Goal: Contribute content: Add original content to the website for others to see

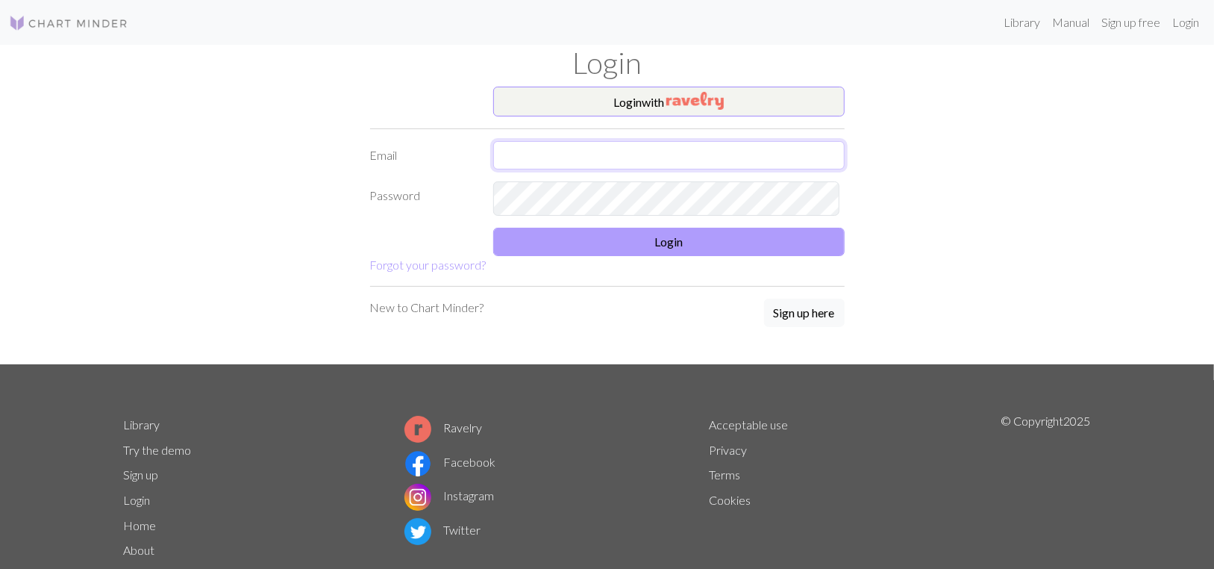
type input "[PERSON_NAME][EMAIL_ADDRESS][DOMAIN_NAME]"
click at [671, 256] on button "Login" at bounding box center [668, 242] width 351 height 28
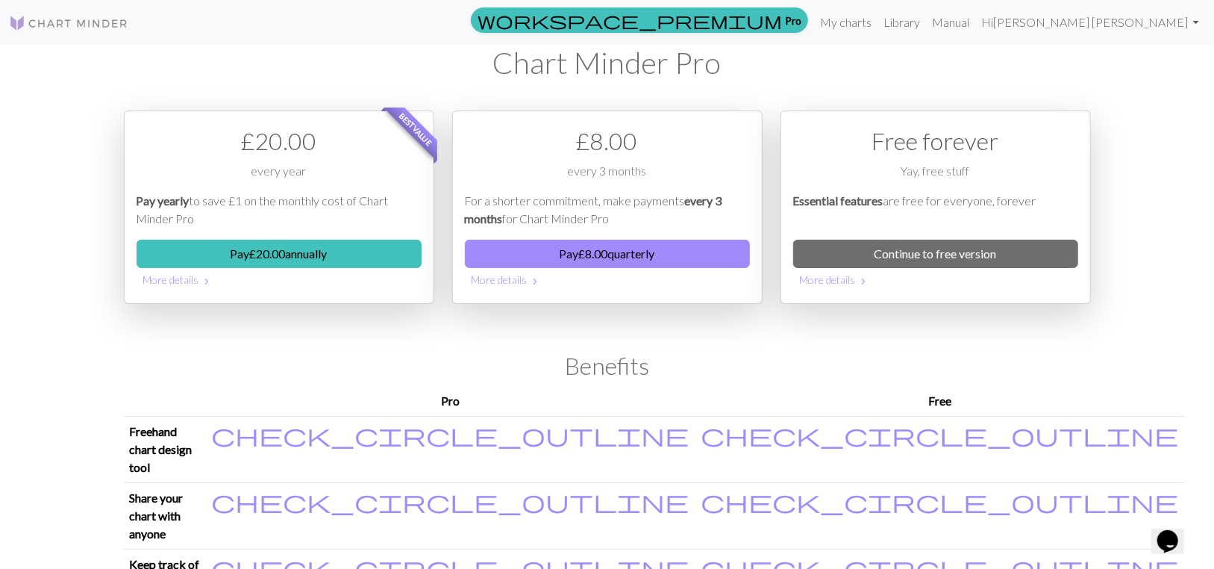
click at [69, 25] on img at bounding box center [68, 23] width 119 height 18
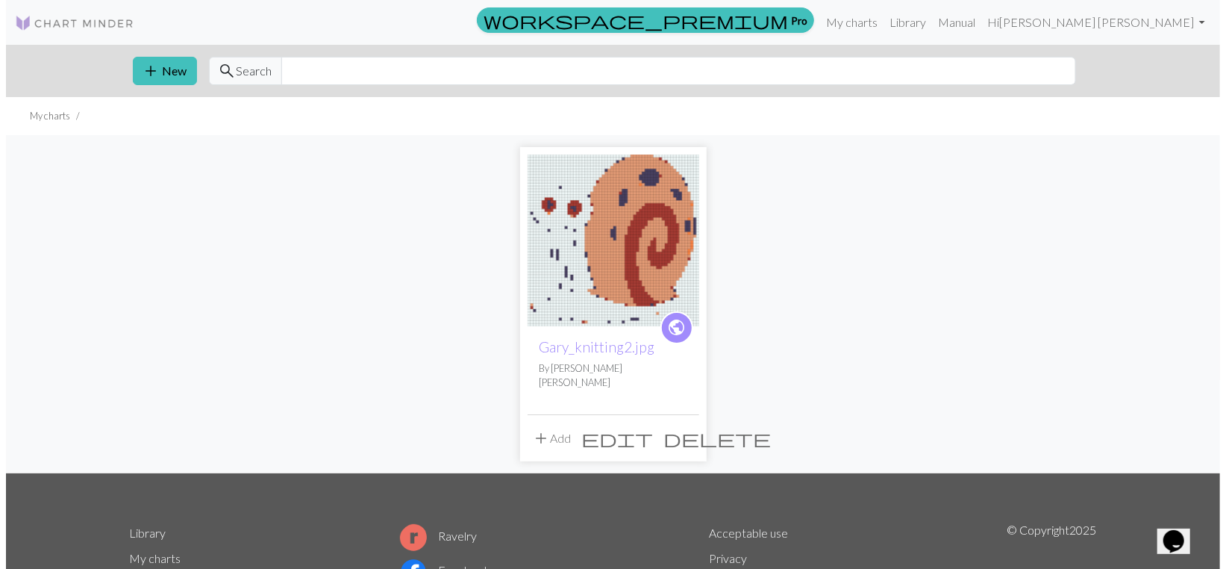
scroll to position [75, 0]
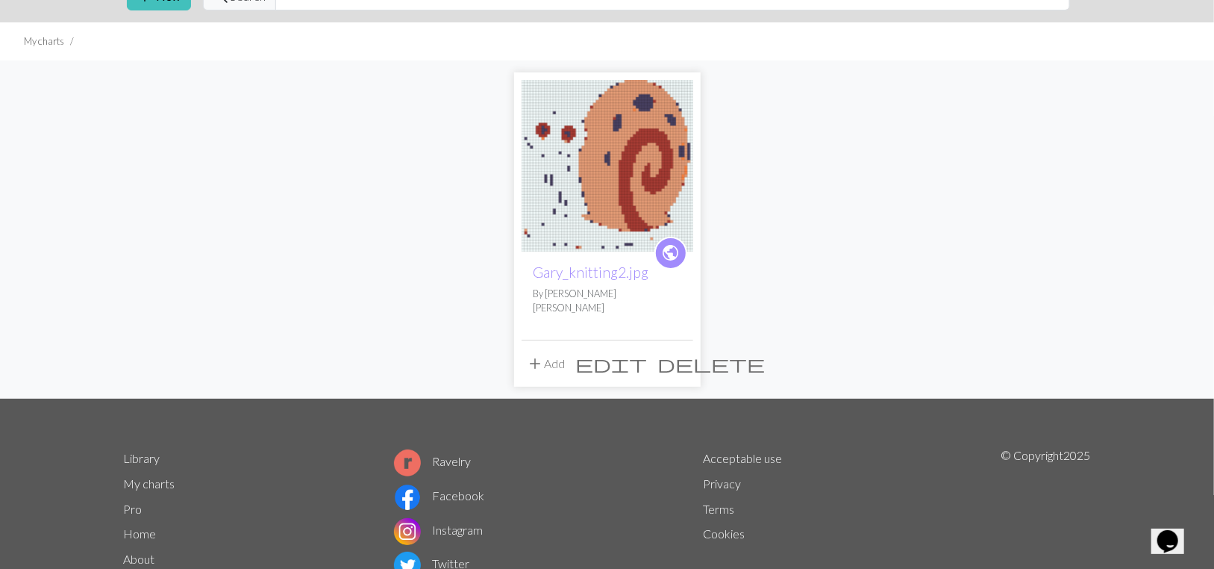
click at [645, 374] on span "edit" at bounding box center [612, 363] width 72 height 21
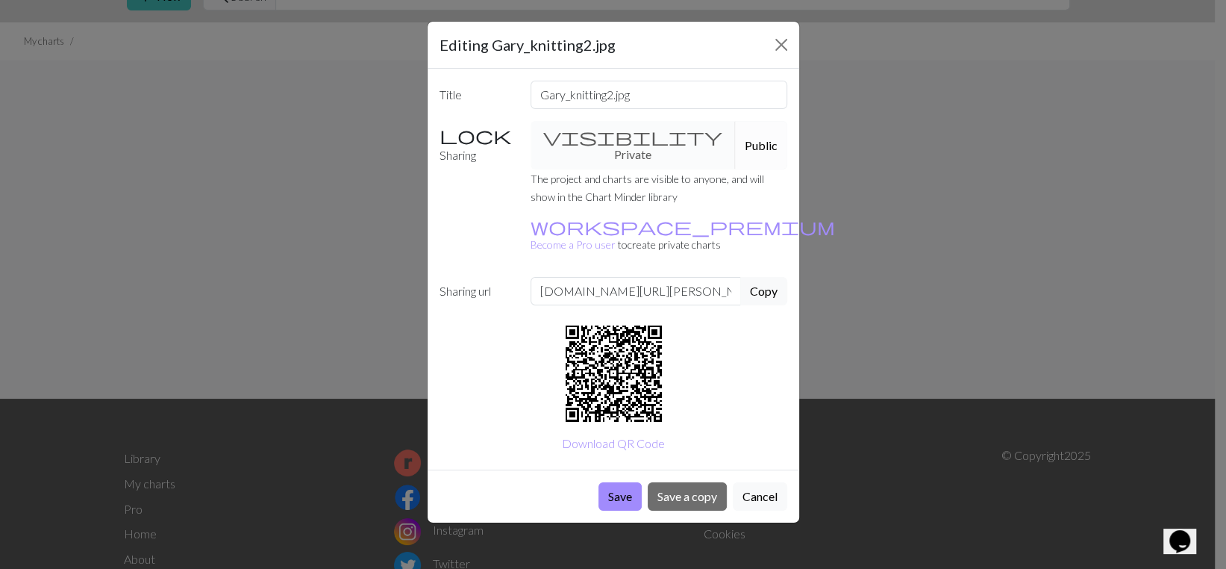
scroll to position [0, 0]
click at [593, 163] on div "visibility Private Public" at bounding box center [659, 145] width 275 height 48
click at [574, 169] on div "visibility Private Public" at bounding box center [659, 145] width 275 height 48
click at [777, 57] on button "Close" at bounding box center [781, 45] width 24 height 24
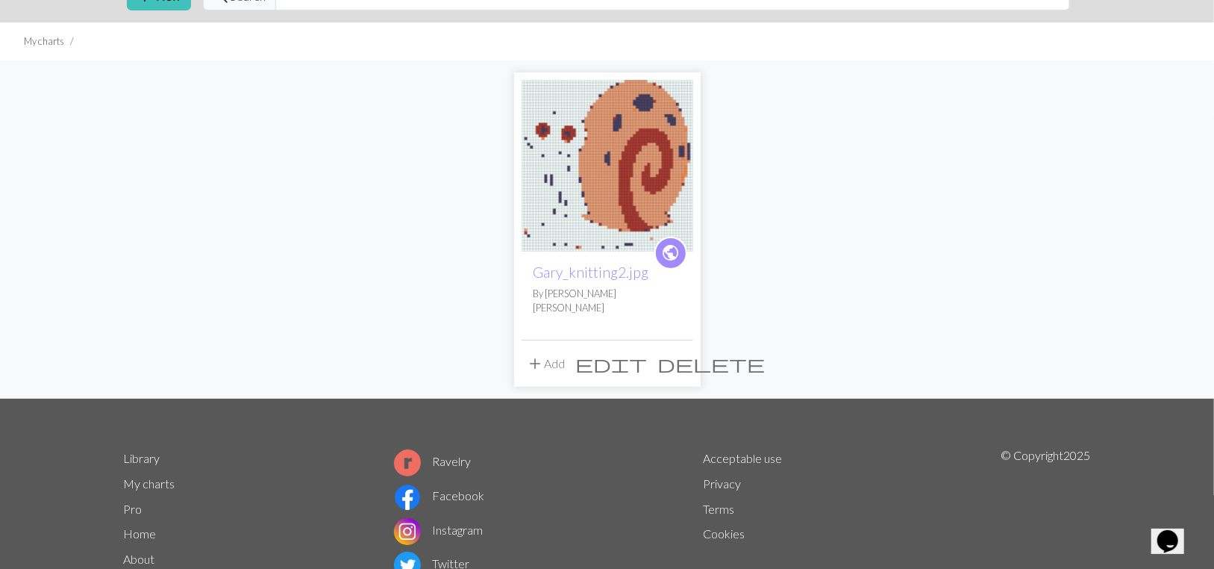
click at [648, 374] on span "edit" at bounding box center [612, 363] width 72 height 21
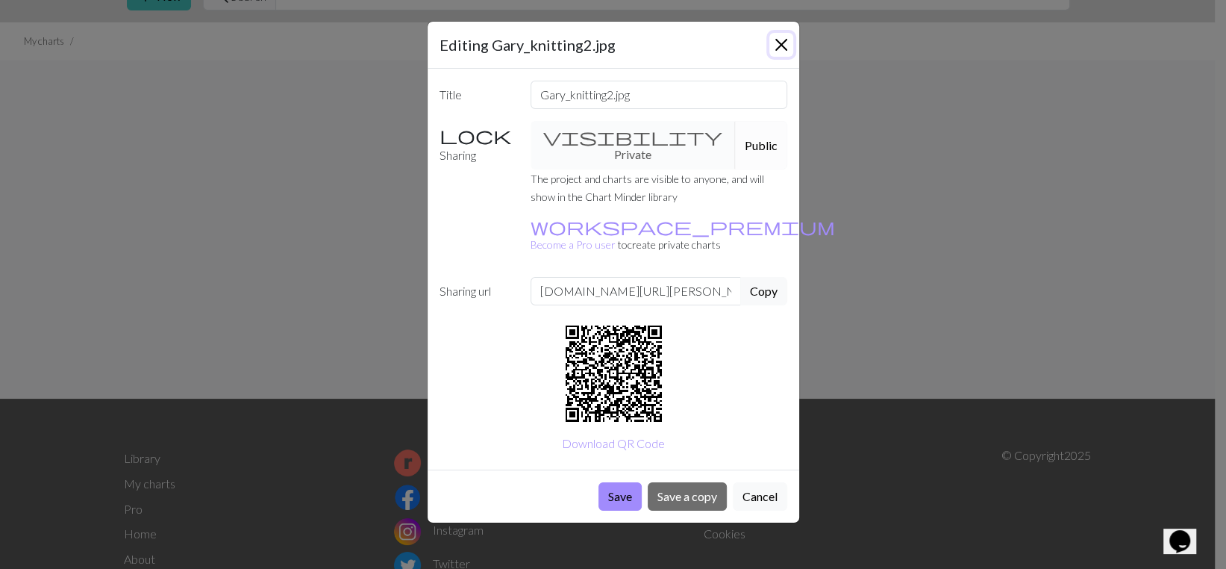
click at [771, 56] on button "Close" at bounding box center [781, 45] width 24 height 24
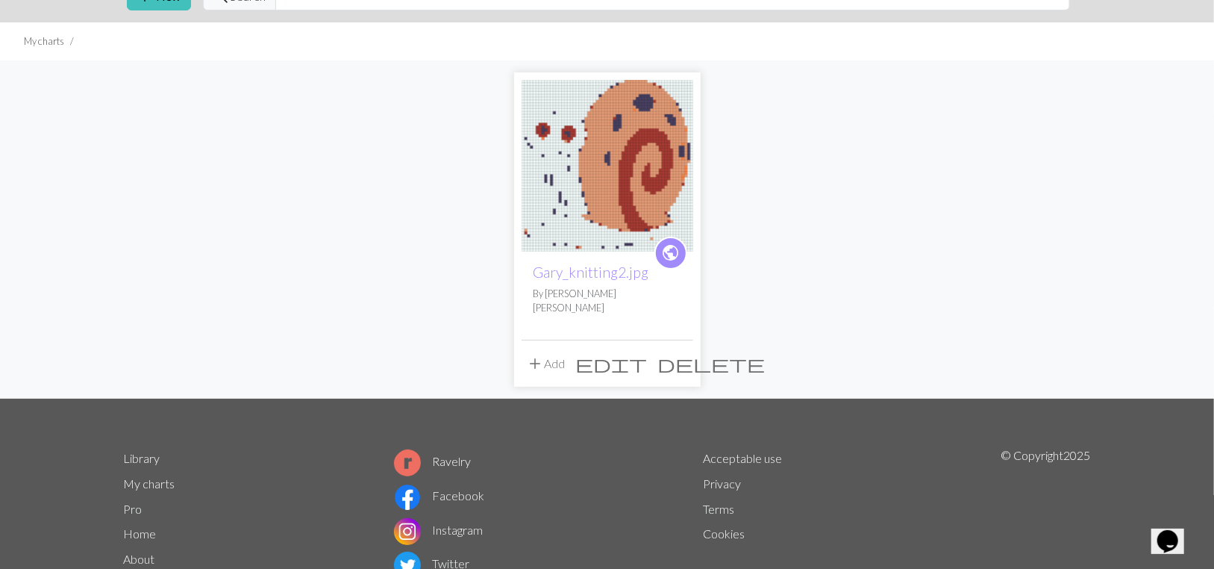
click at [626, 181] on img at bounding box center [608, 166] width 172 height 172
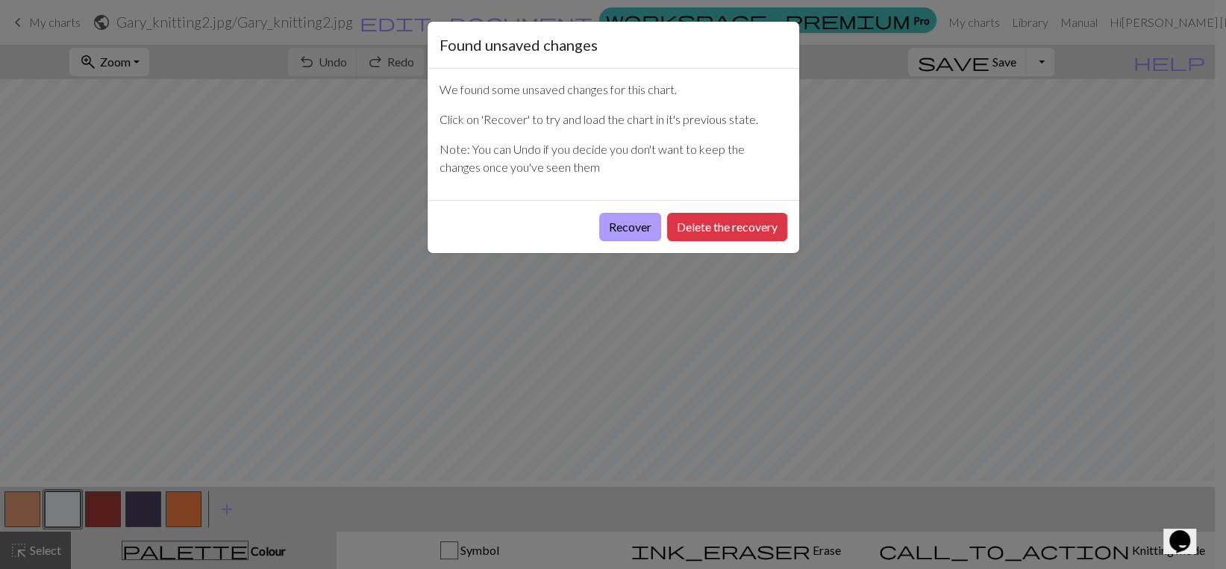
click at [599, 241] on button "Recover" at bounding box center [630, 227] width 62 height 28
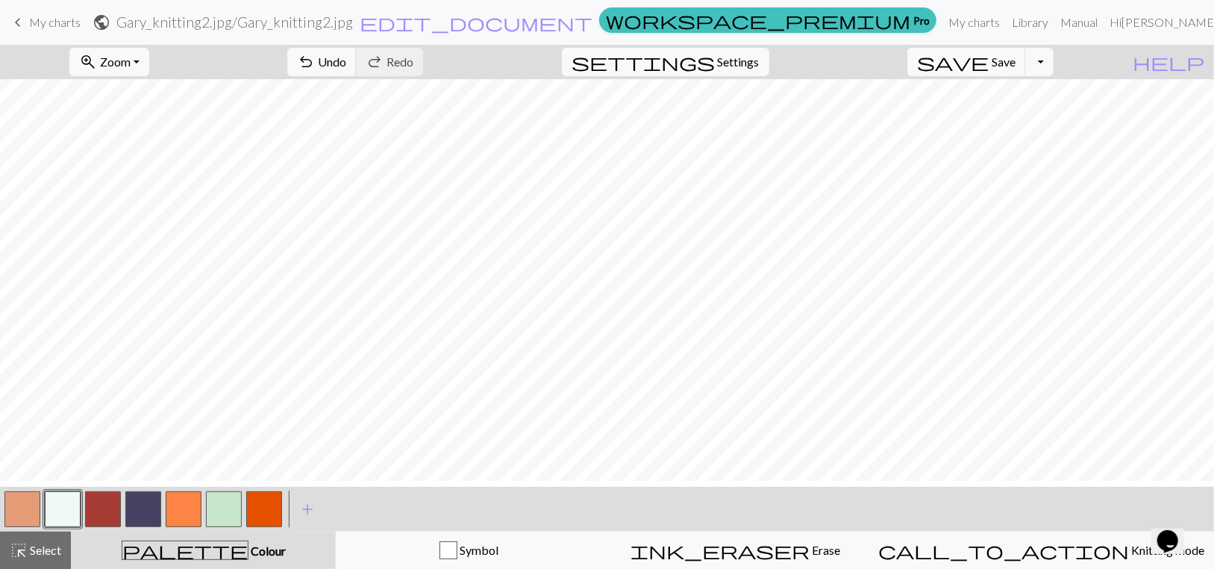
click at [19, 513] on button "button" at bounding box center [22, 509] width 36 height 36
drag, startPoint x: 66, startPoint y: 513, endPoint x: 88, endPoint y: 512, distance: 22.4
click at [66, 513] on button "button" at bounding box center [63, 509] width 36 height 36
click at [4, 507] on button "button" at bounding box center [22, 509] width 36 height 36
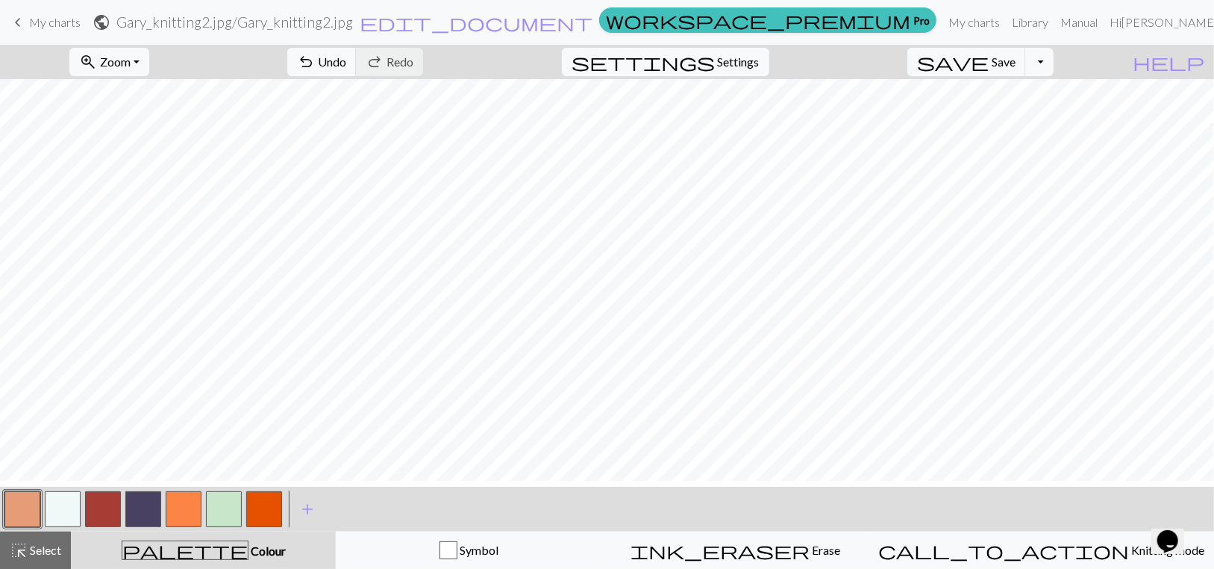
scroll to position [75, 0]
click at [141, 510] on button "button" at bounding box center [143, 509] width 36 height 36
click at [149, 72] on button "zoom_in Zoom Zoom" at bounding box center [109, 62] width 80 height 28
click at [116, 221] on button "100%" at bounding box center [129, 209] width 118 height 24
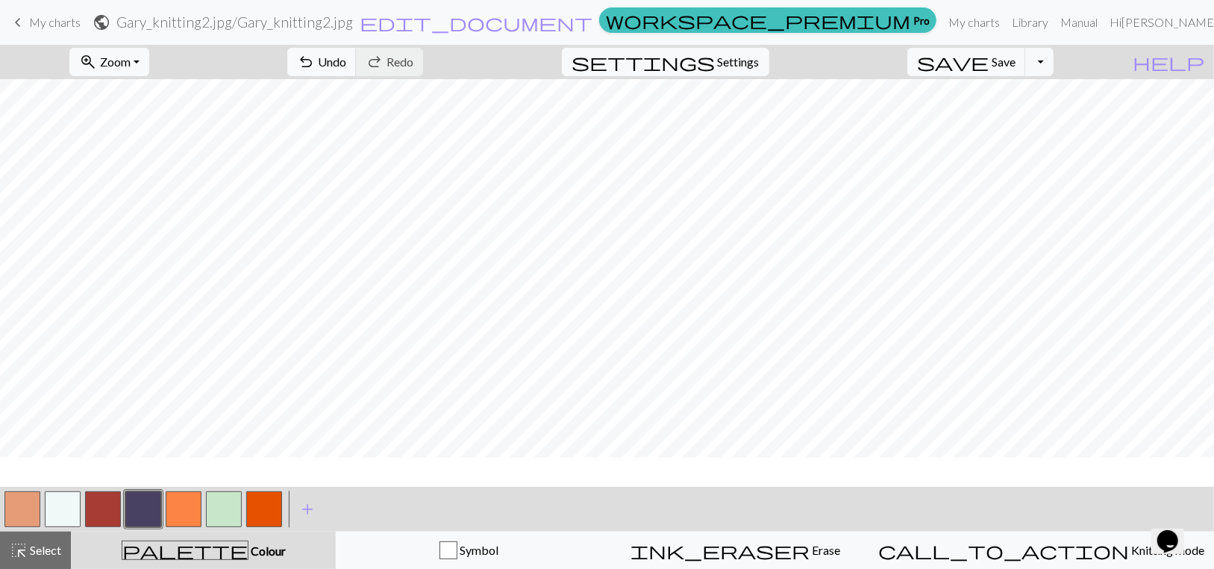
scroll to position [143, 0]
click at [148, 511] on button "button" at bounding box center [143, 509] width 36 height 36
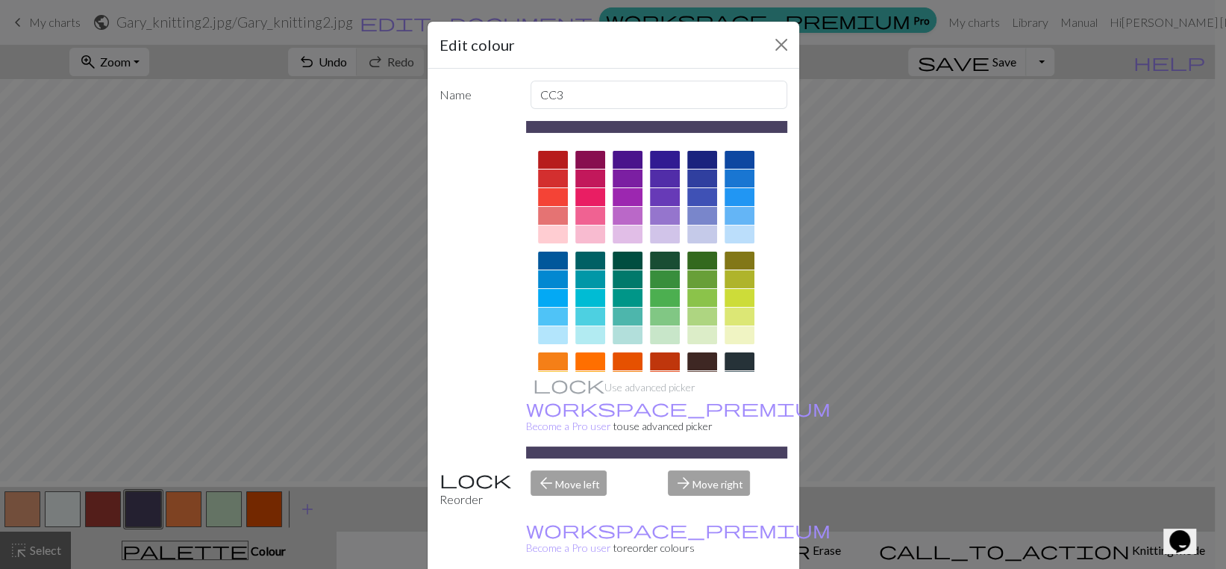
click at [133, 516] on div "Edit colour Name CC3 Use advanced picker workspace_premium Become a Pro user to…" at bounding box center [613, 284] width 1226 height 569
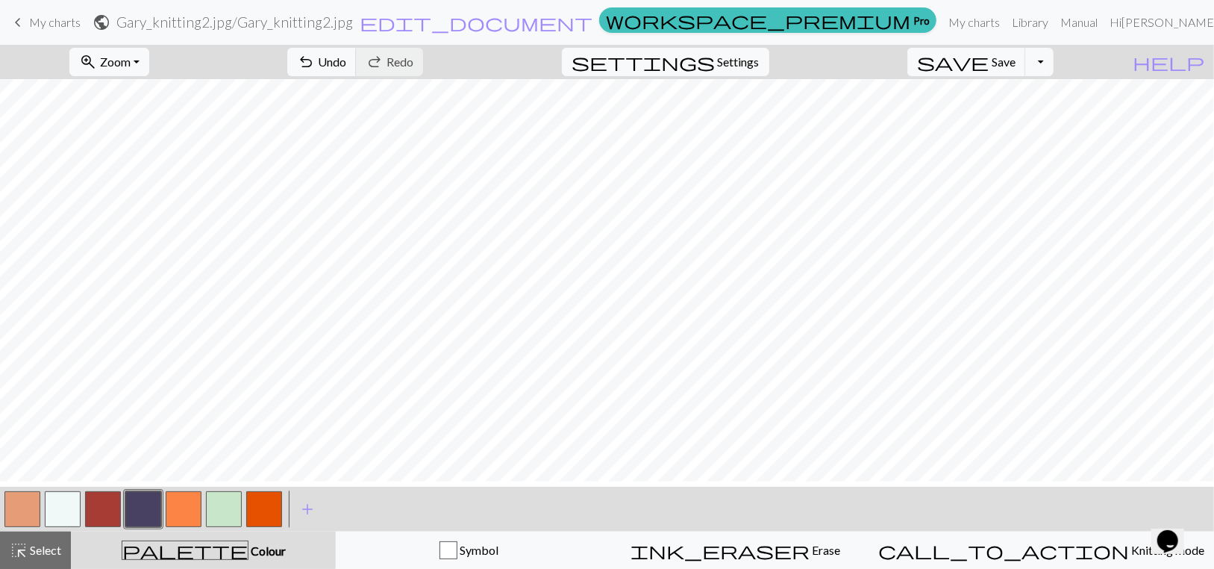
click at [133, 516] on button "button" at bounding box center [143, 509] width 36 height 36
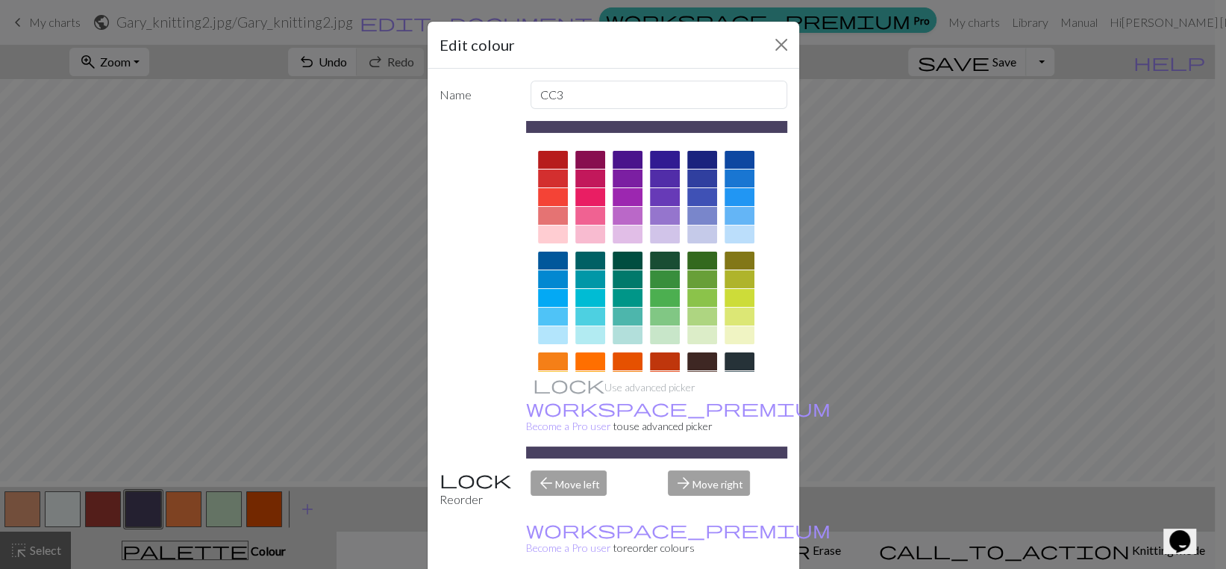
click at [140, 507] on div "Edit colour Name CC3 Use advanced picker workspace_premium Become a Pro user to…" at bounding box center [613, 284] width 1226 height 569
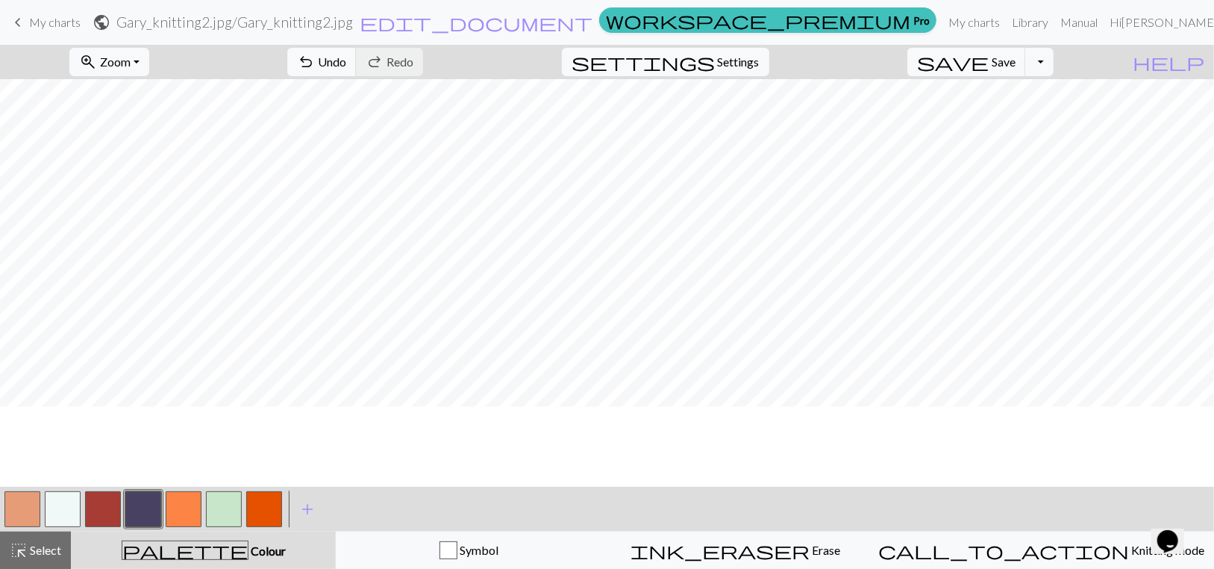
scroll to position [68, 0]
click at [16, 519] on button "button" at bounding box center [22, 509] width 36 height 36
click at [136, 516] on button "button" at bounding box center [143, 509] width 36 height 36
click at [105, 513] on button "button" at bounding box center [103, 509] width 36 height 36
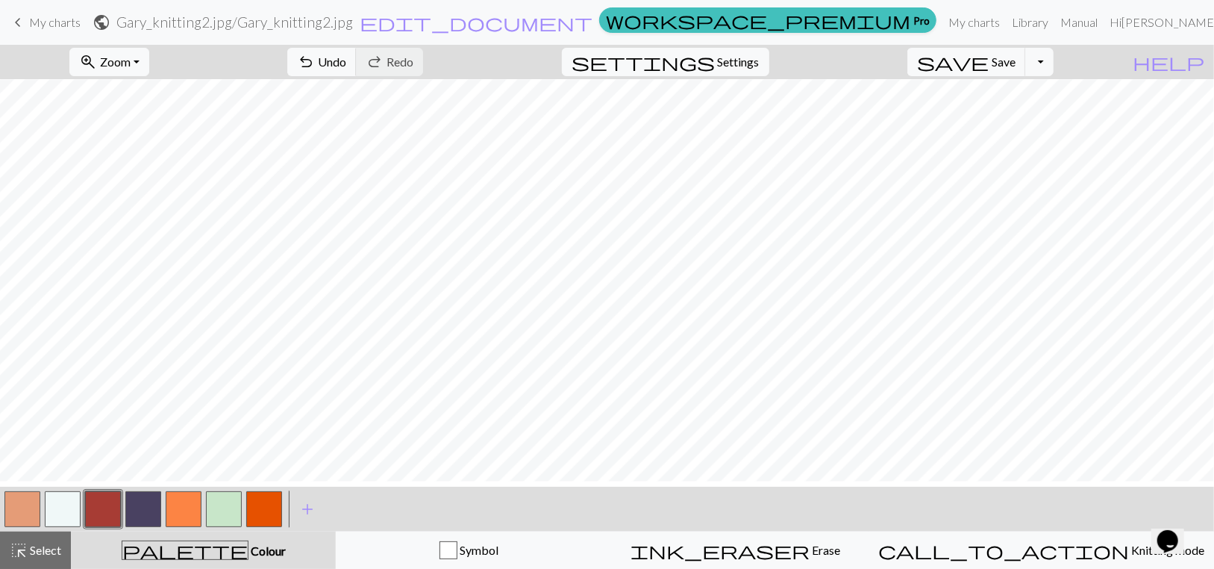
scroll to position [217, 0]
click at [1051, 66] on button "Toggle Dropdown" at bounding box center [1039, 62] width 28 height 28
click at [989, 106] on button "file_copy Save a copy" at bounding box center [930, 101] width 246 height 24
click at [1015, 69] on span "Save" at bounding box center [1004, 61] width 24 height 14
click at [149, 70] on button "zoom_in Zoom Zoom" at bounding box center [109, 62] width 80 height 28
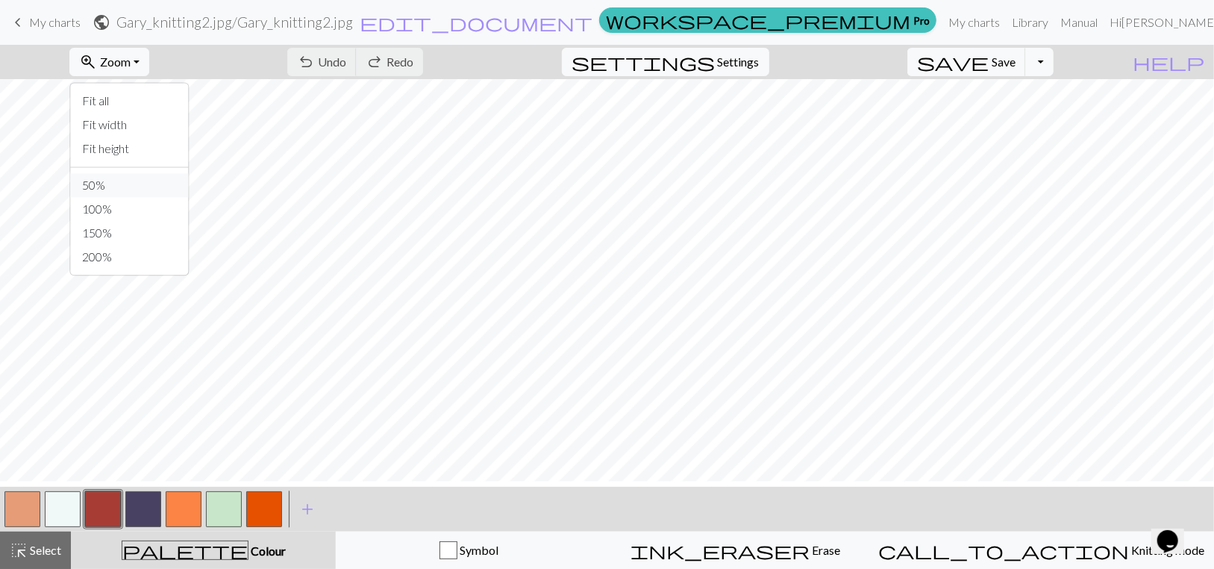
click at [116, 197] on button "50%" at bounding box center [129, 185] width 118 height 24
click at [109, 512] on button "button" at bounding box center [103, 509] width 36 height 36
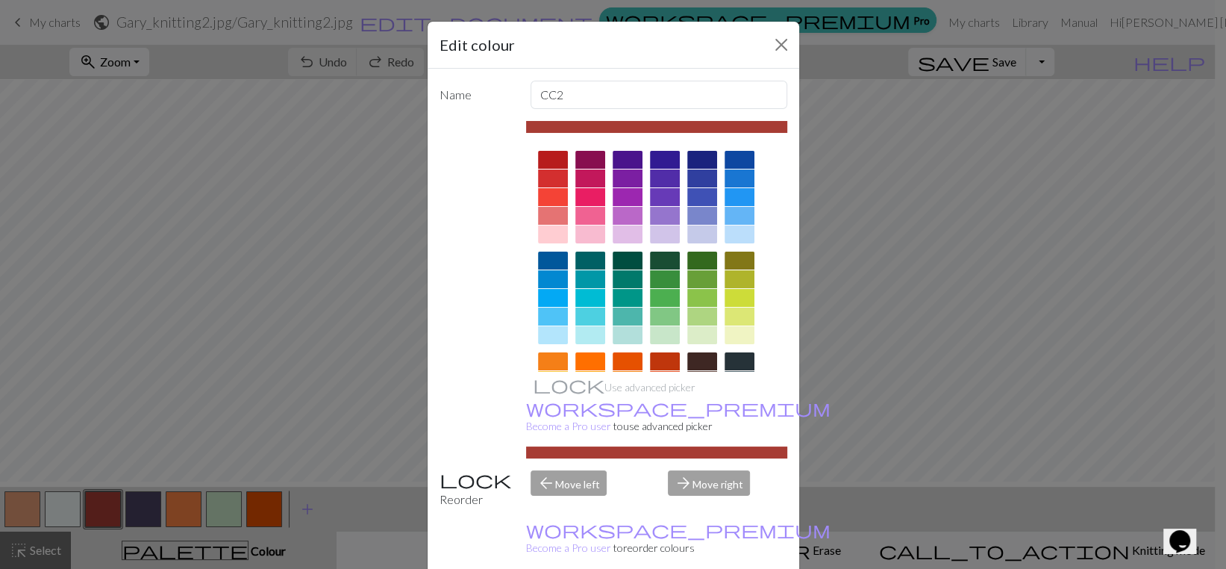
click at [113, 519] on div "Edit colour Name CC2 Use advanced picker workspace_premium Become a Pro user to…" at bounding box center [613, 284] width 1226 height 569
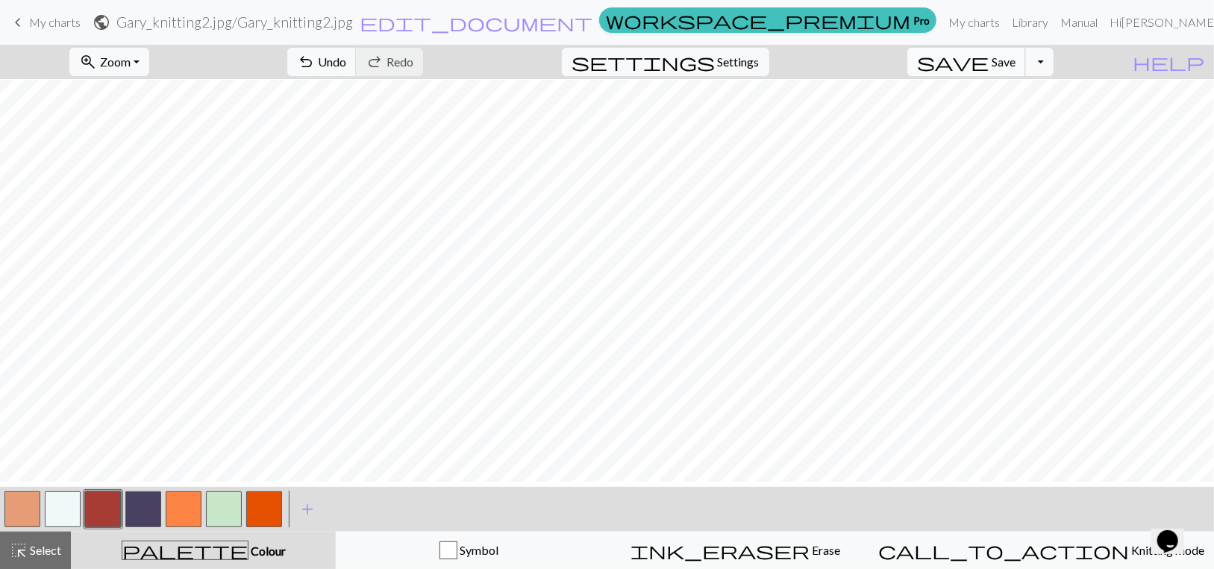
click at [1009, 68] on span "Save" at bounding box center [1004, 61] width 24 height 14
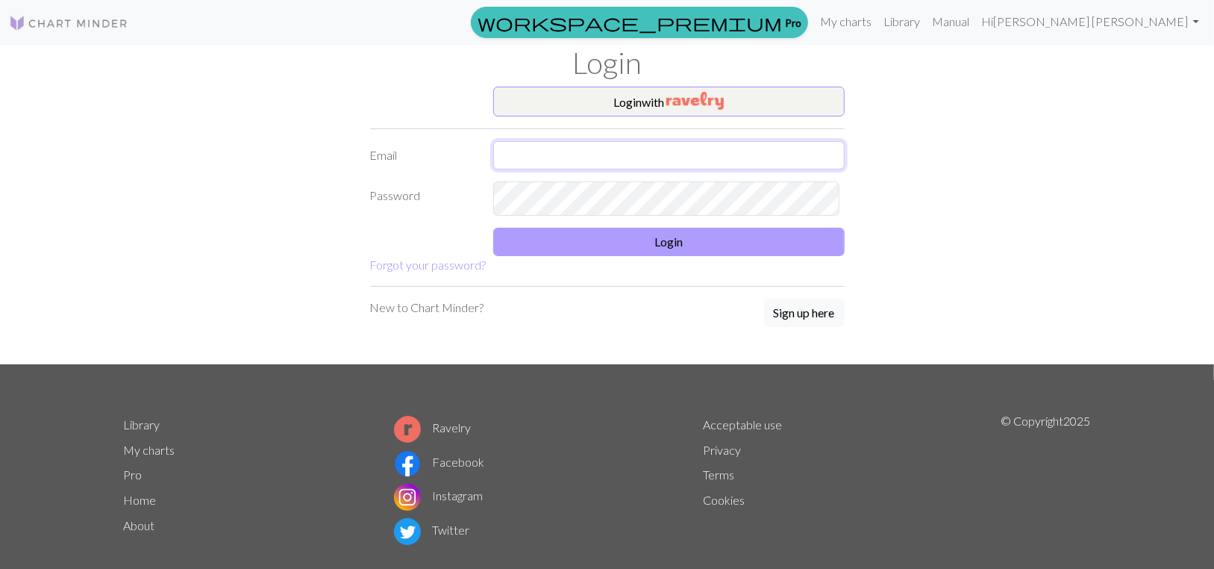
type input "[PERSON_NAME][EMAIL_ADDRESS][DOMAIN_NAME]"
click at [648, 256] on button "Login" at bounding box center [668, 242] width 351 height 28
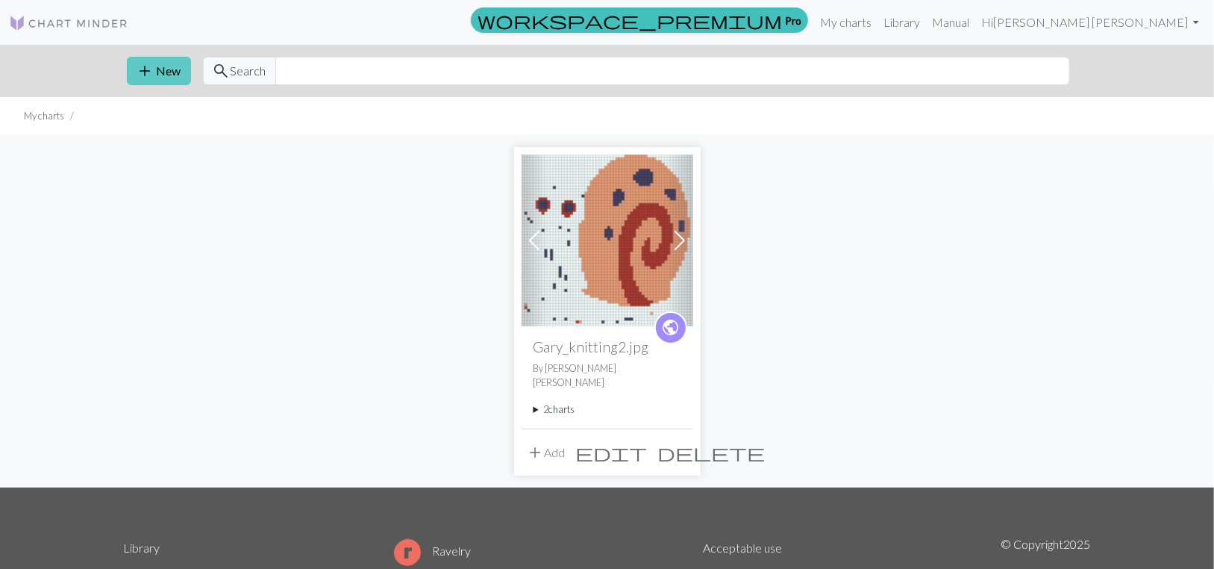
click at [181, 81] on button "add New" at bounding box center [159, 71] width 64 height 28
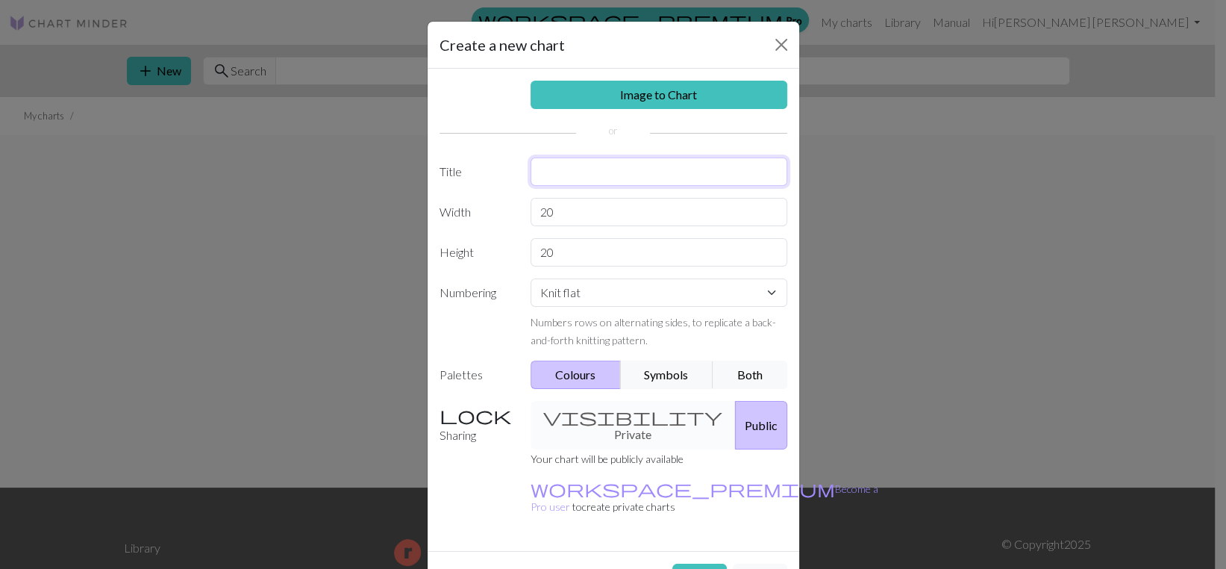
click at [602, 186] on input "text" at bounding box center [658, 171] width 257 height 28
type input "Gary 2"
drag, startPoint x: 624, startPoint y: 263, endPoint x: 490, endPoint y: 262, distance: 133.6
click at [490, 226] on div "Width 20" at bounding box center [613, 212] width 366 height 28
type input "60"
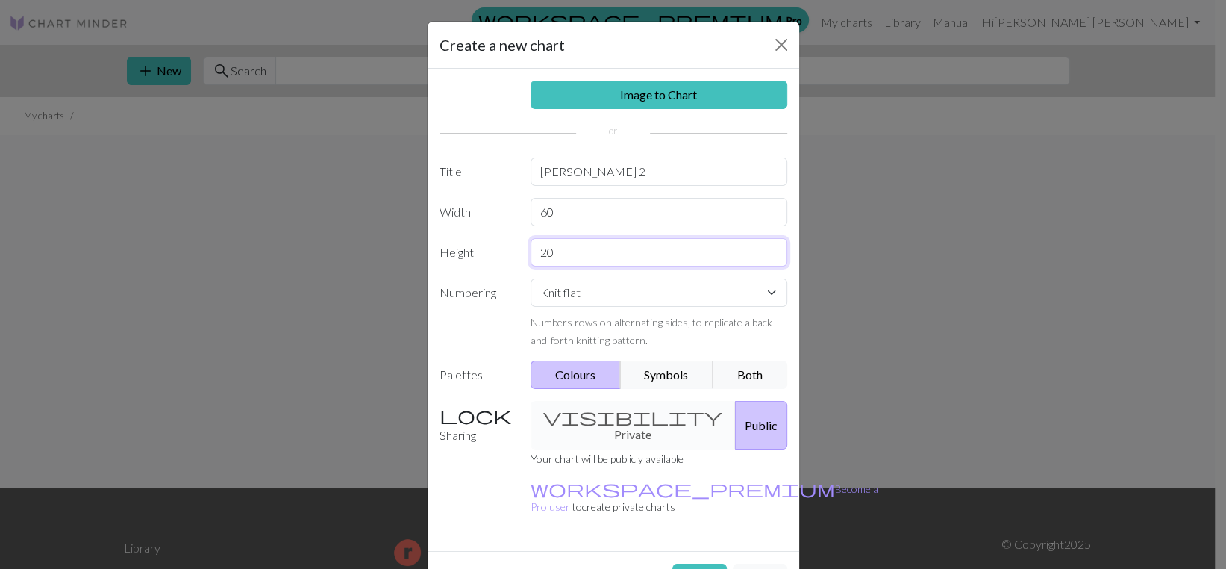
drag, startPoint x: 601, startPoint y: 313, endPoint x: 482, endPoint y: 309, distance: 119.5
click at [482, 266] on div "Height 20" at bounding box center [613, 252] width 366 height 28
type input "60"
click at [759, 307] on select "Knit flat Knit in the round Lace knitting Cross stitch" at bounding box center [658, 292] width 257 height 28
click at [549, 307] on select "Knit flat Knit in the round Lace knitting Cross stitch" at bounding box center [658, 292] width 257 height 28
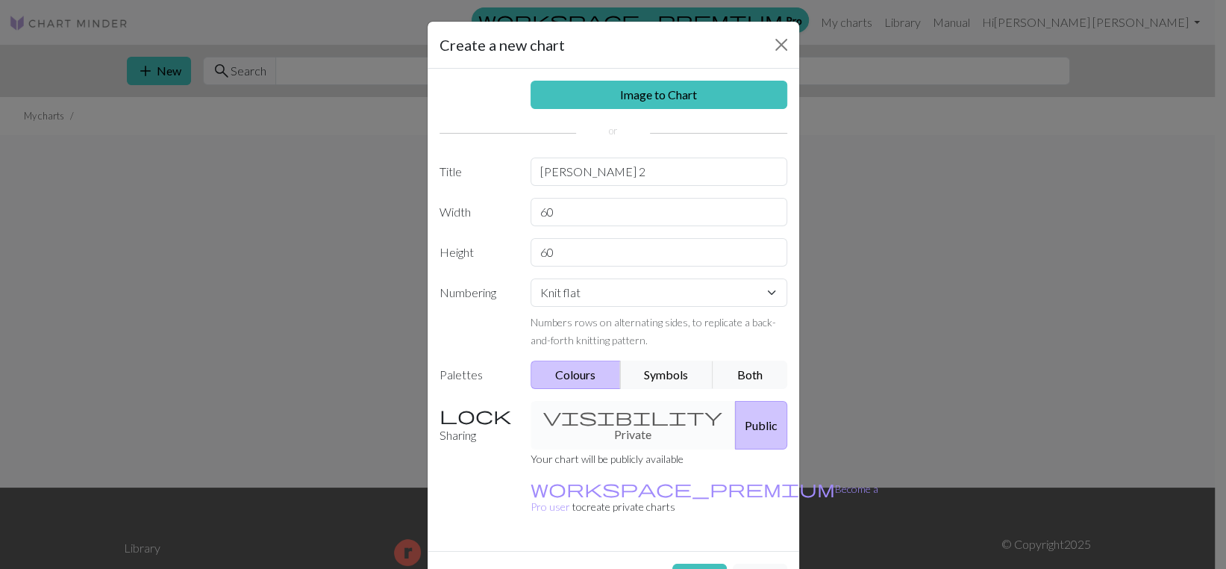
click at [548, 389] on button "Colours" at bounding box center [575, 374] width 90 height 28
click at [576, 449] on div "visibility Private Public" at bounding box center [659, 425] width 275 height 48
click at [610, 109] on link "Image to Chart" at bounding box center [658, 95] width 257 height 28
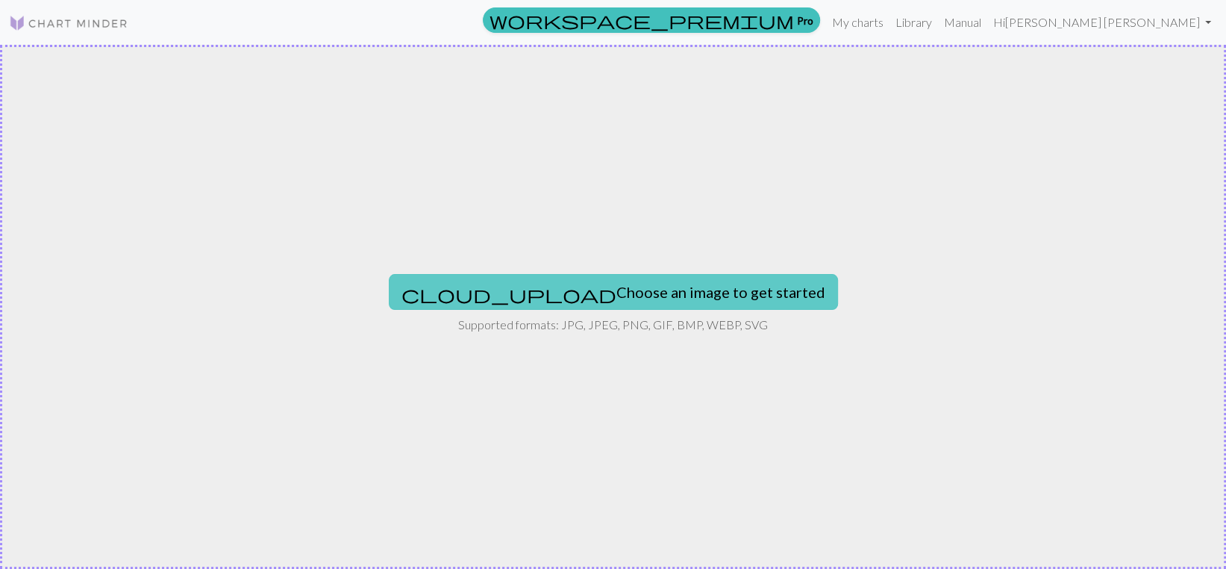
click at [574, 291] on button "cloud_upload Choose an image to get started" at bounding box center [613, 292] width 449 height 36
type input "C:\fakepath\Gary_knitting2.jpg"
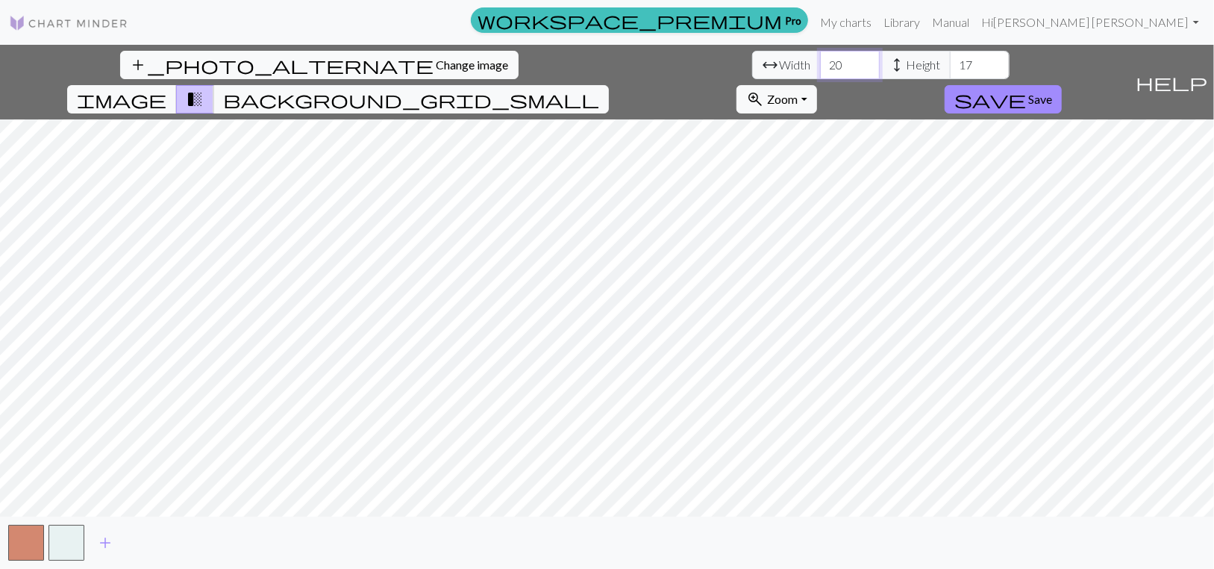
click at [820, 76] on input "20" at bounding box center [850, 65] width 60 height 28
click at [820, 79] on input "19" at bounding box center [850, 65] width 60 height 28
click at [820, 72] on input "20" at bounding box center [850, 65] width 60 height 28
click at [820, 72] on input "21" at bounding box center [850, 65] width 60 height 28
click at [820, 72] on input "22" at bounding box center [850, 65] width 60 height 28
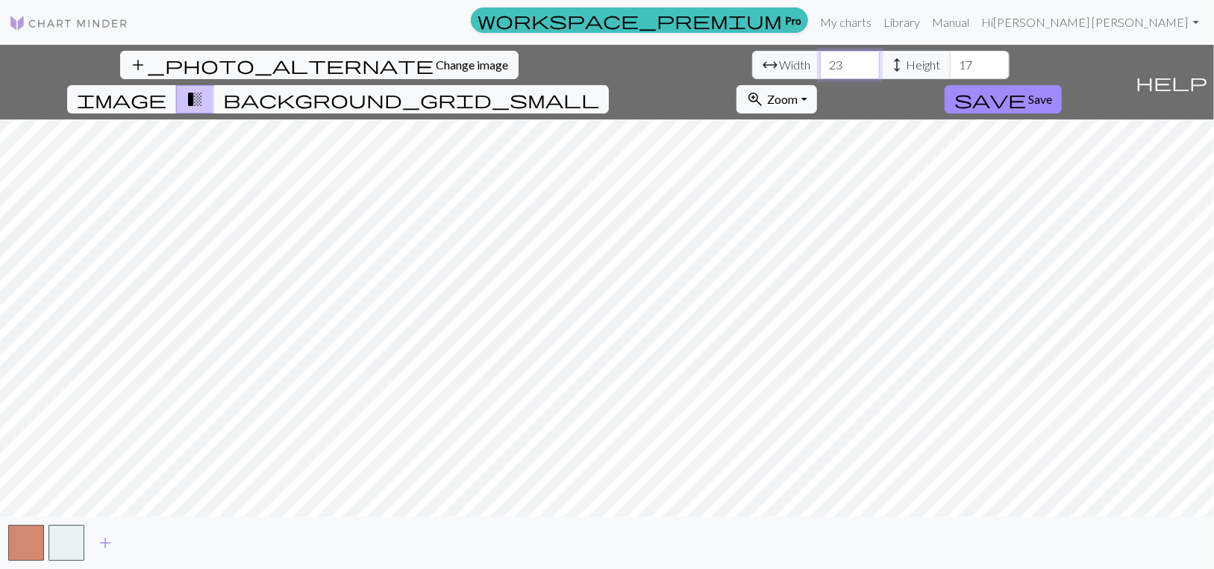
click at [820, 72] on input "23" at bounding box center [850, 65] width 60 height 28
click at [820, 72] on input "24" at bounding box center [850, 65] width 60 height 28
click at [820, 72] on input "25" at bounding box center [850, 65] width 60 height 28
click at [820, 72] on input "26" at bounding box center [850, 65] width 60 height 28
click at [820, 72] on input "27" at bounding box center [850, 65] width 60 height 28
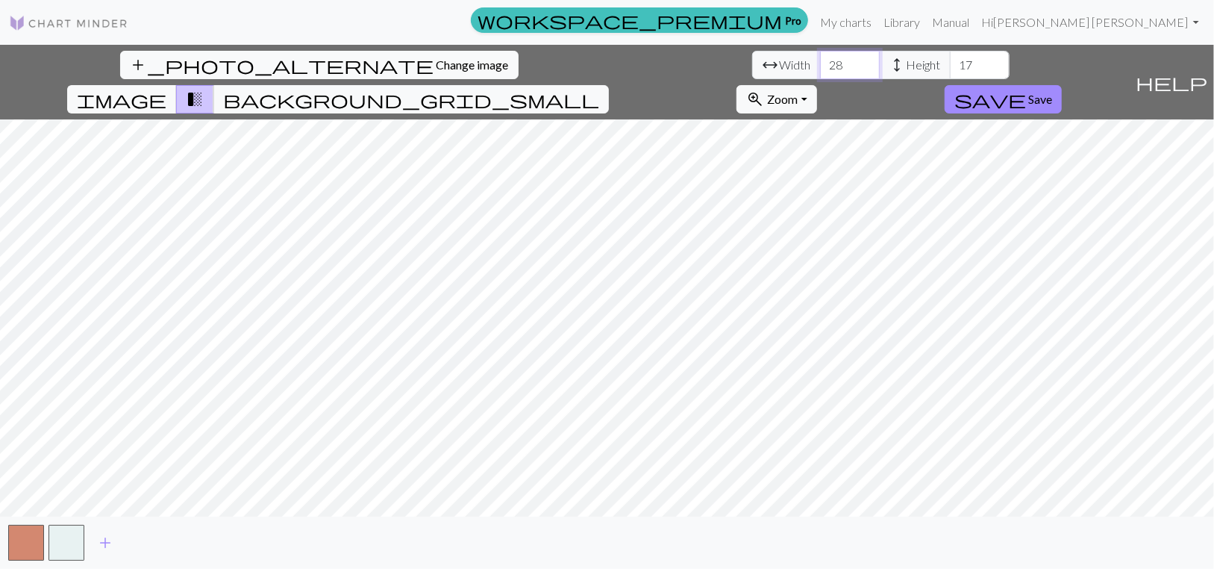
click at [820, 72] on input "28" at bounding box center [850, 65] width 60 height 28
click at [820, 72] on input "29" at bounding box center [850, 65] width 60 height 28
click at [820, 72] on input "30" at bounding box center [850, 65] width 60 height 28
click at [820, 72] on input "31" at bounding box center [850, 65] width 60 height 28
click at [820, 72] on input "32" at bounding box center [850, 65] width 60 height 28
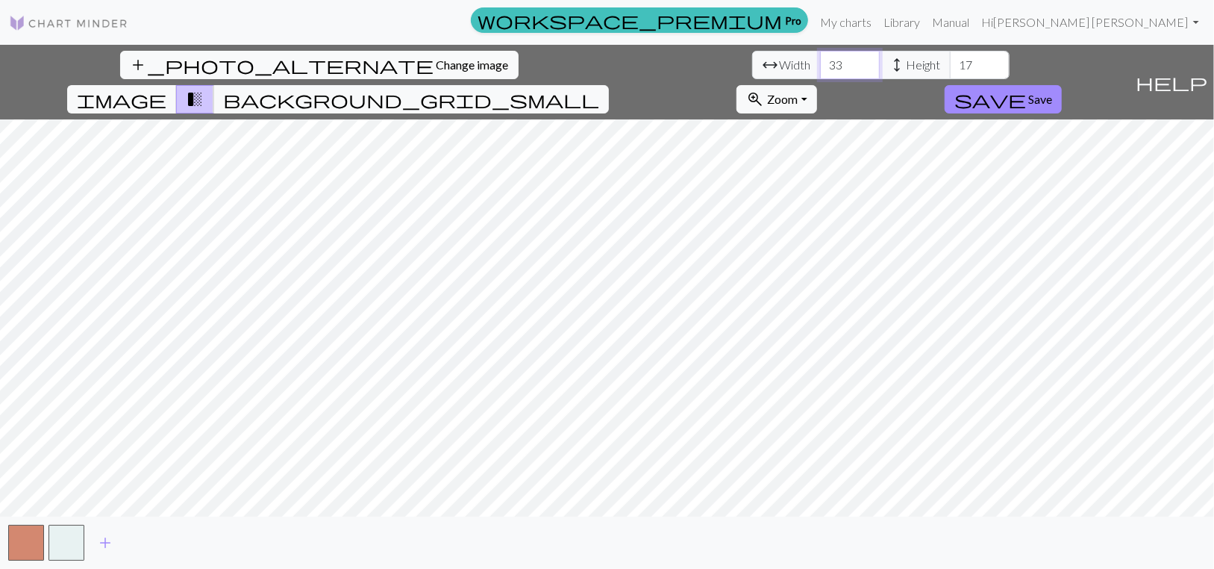
click at [820, 72] on input "33" at bounding box center [850, 65] width 60 height 28
click at [820, 72] on input "34" at bounding box center [850, 65] width 60 height 28
click at [820, 71] on input "35" at bounding box center [850, 65] width 60 height 28
click at [820, 71] on input "36" at bounding box center [850, 65] width 60 height 28
click at [820, 70] on input "37" at bounding box center [850, 65] width 60 height 28
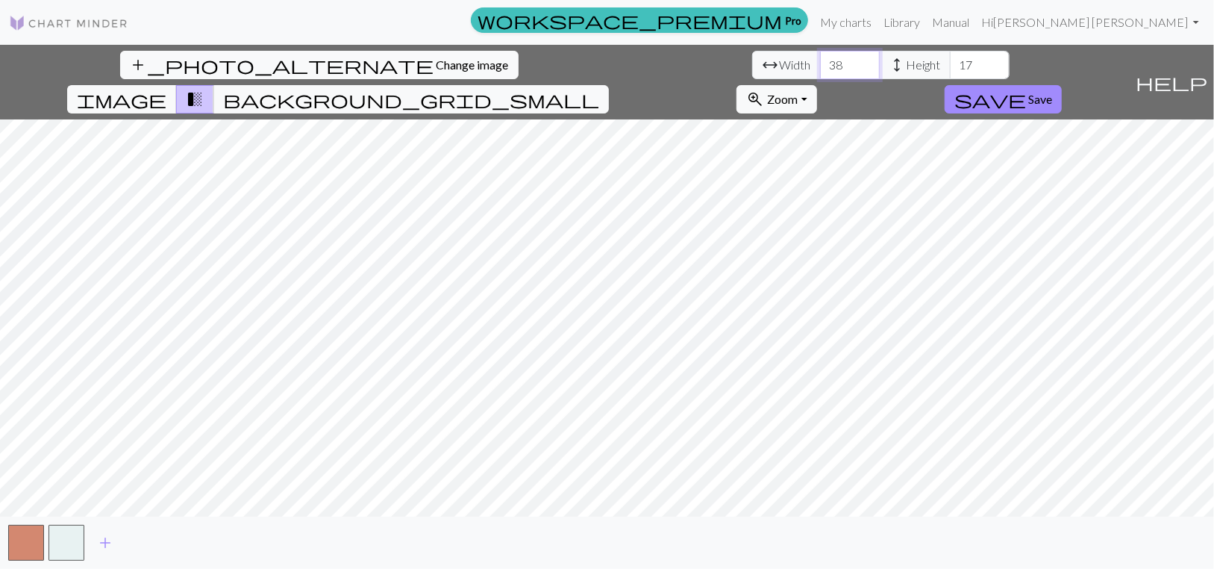
click at [820, 70] on input "38" at bounding box center [850, 65] width 60 height 28
click at [820, 70] on input "39" at bounding box center [850, 65] width 60 height 28
click at [820, 70] on input "40" at bounding box center [850, 65] width 60 height 28
click at [820, 70] on input "41" at bounding box center [850, 65] width 60 height 28
click at [820, 70] on input "42" at bounding box center [850, 65] width 60 height 28
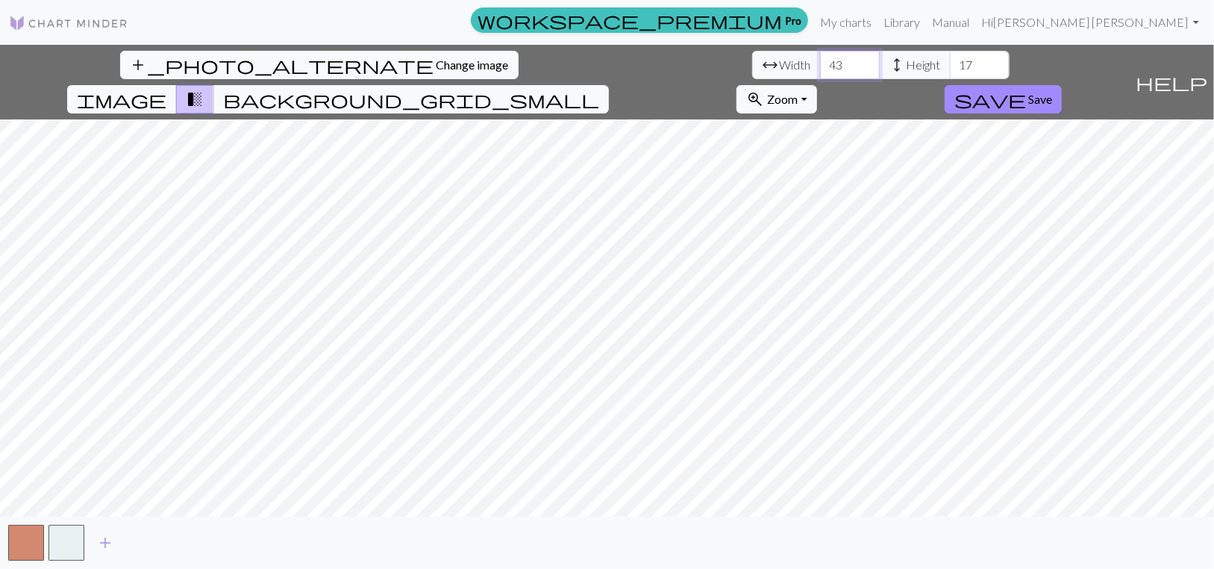
click at [820, 70] on input "43" at bounding box center [850, 65] width 60 height 28
click at [820, 70] on input "44" at bounding box center [850, 65] width 60 height 28
click at [820, 70] on input "45" at bounding box center [850, 65] width 60 height 28
click at [820, 70] on input "46" at bounding box center [850, 65] width 60 height 28
click at [820, 70] on input "47" at bounding box center [850, 65] width 60 height 28
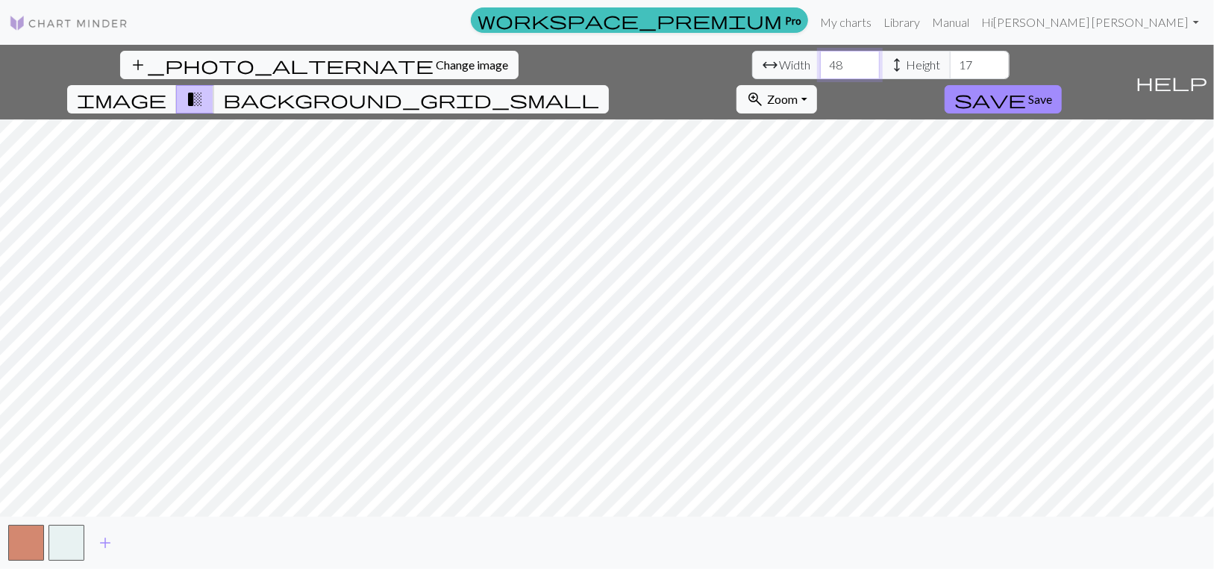
click at [820, 70] on input "48" at bounding box center [850, 65] width 60 height 28
click at [820, 70] on input "49" at bounding box center [850, 65] width 60 height 28
click at [820, 70] on input "50" at bounding box center [850, 65] width 60 height 28
click at [820, 70] on input "51" at bounding box center [850, 65] width 60 height 28
click at [820, 70] on input "52" at bounding box center [850, 65] width 60 height 28
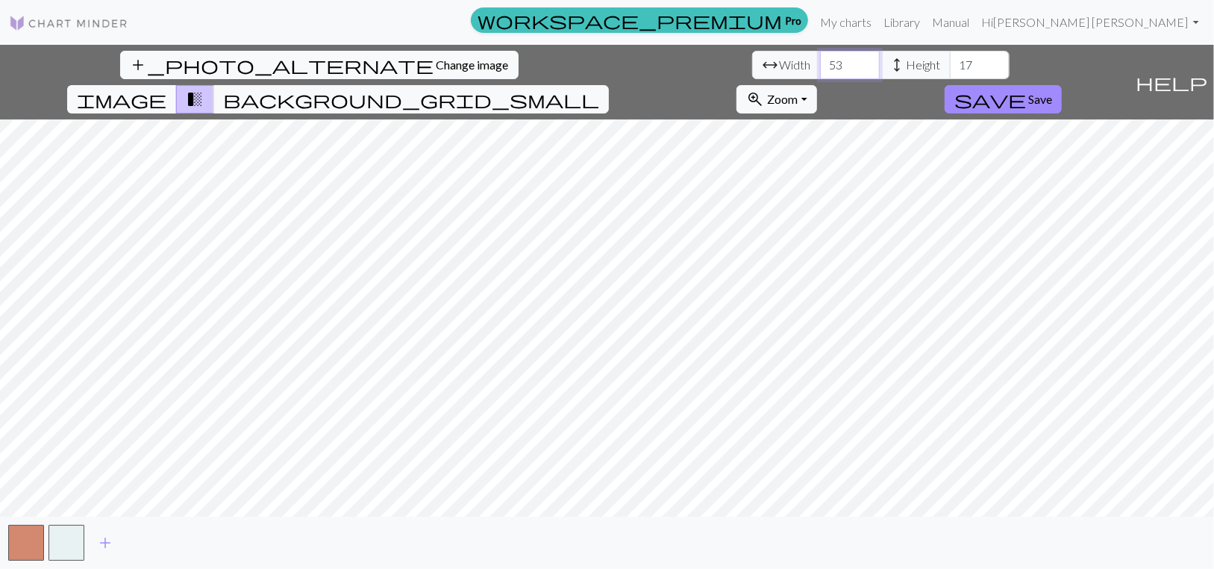
click at [820, 70] on input "53" at bounding box center [850, 65] width 60 height 28
click at [820, 70] on input "54" at bounding box center [850, 65] width 60 height 28
click at [820, 70] on input "55" at bounding box center [850, 65] width 60 height 28
click at [820, 70] on input "56" at bounding box center [850, 65] width 60 height 28
click at [820, 70] on input "57" at bounding box center [850, 65] width 60 height 28
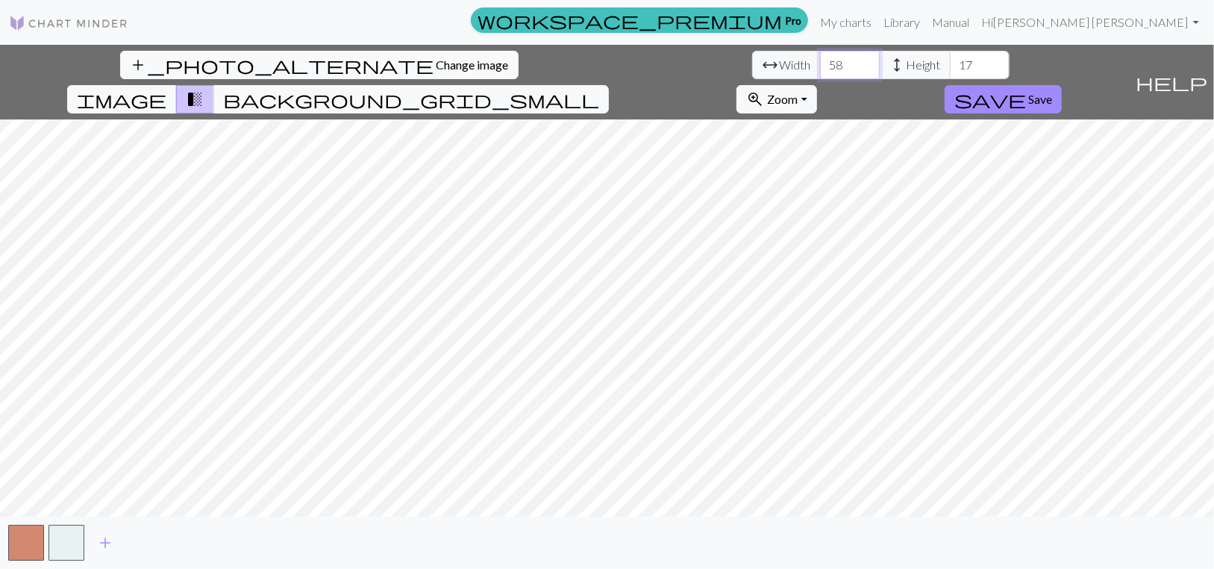
click at [820, 70] on input "58" at bounding box center [850, 65] width 60 height 28
click at [820, 70] on input "59" at bounding box center [850, 65] width 60 height 28
type input "60"
click at [820, 70] on input "60" at bounding box center [850, 65] width 60 height 28
click at [950, 76] on input "17" at bounding box center [980, 65] width 60 height 28
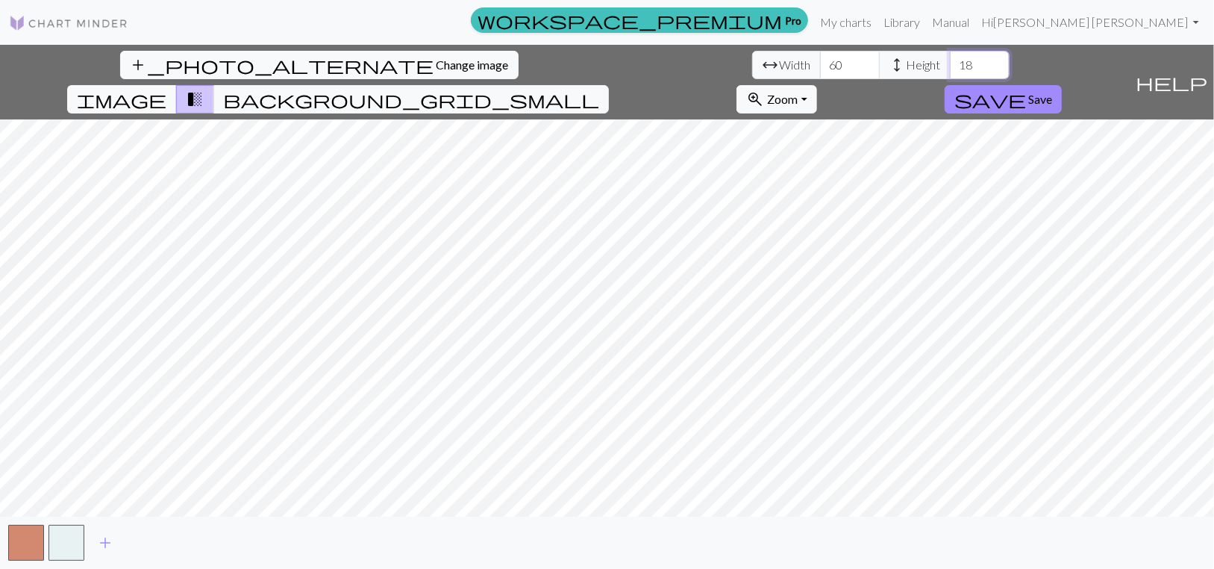
click at [950, 71] on input "18" at bounding box center [980, 65] width 60 height 28
click at [950, 71] on input "19" at bounding box center [980, 65] width 60 height 28
click at [950, 71] on input "20" at bounding box center [980, 65] width 60 height 28
click at [950, 71] on input "21" at bounding box center [980, 65] width 60 height 28
click at [950, 71] on input "22" at bounding box center [980, 65] width 60 height 28
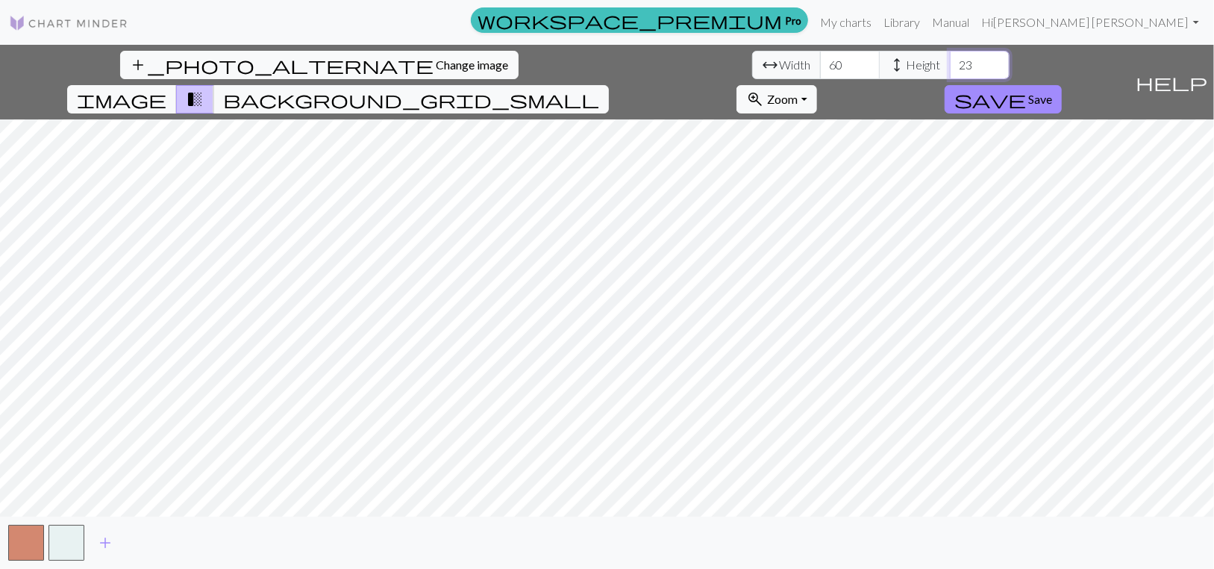
click at [950, 71] on input "23" at bounding box center [980, 65] width 60 height 28
click at [950, 71] on input "24" at bounding box center [980, 65] width 60 height 28
click at [950, 71] on input "25" at bounding box center [980, 65] width 60 height 28
click at [950, 71] on input "26" at bounding box center [980, 65] width 60 height 28
click at [950, 71] on input "27" at bounding box center [980, 65] width 60 height 28
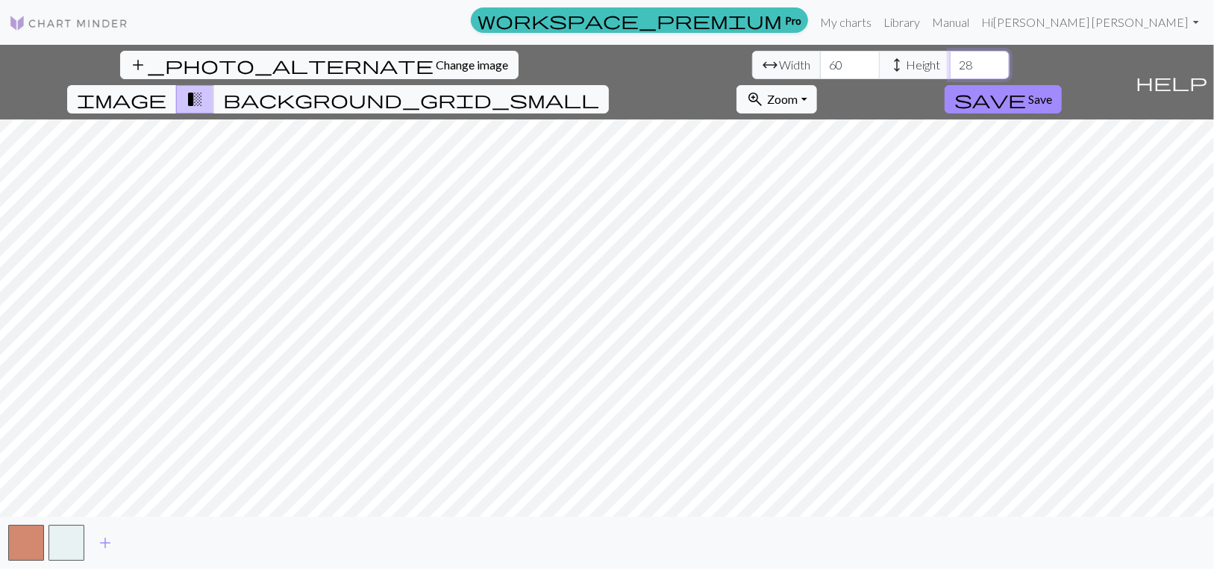
click at [950, 71] on input "28" at bounding box center [980, 65] width 60 height 28
click at [950, 71] on input "29" at bounding box center [980, 65] width 60 height 28
click at [950, 71] on input "30" at bounding box center [980, 65] width 60 height 28
click at [950, 71] on input "31" at bounding box center [980, 65] width 60 height 28
click at [950, 71] on input "32" at bounding box center [980, 65] width 60 height 28
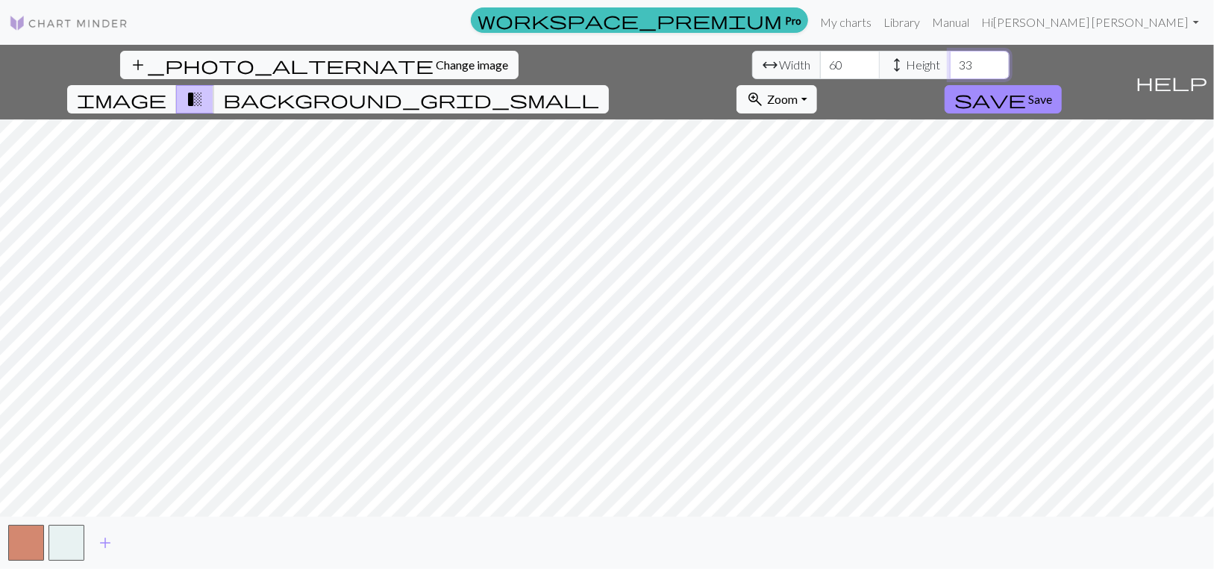
click at [950, 71] on input "33" at bounding box center [980, 65] width 60 height 28
click at [950, 71] on input "34" at bounding box center [980, 65] width 60 height 28
click at [950, 71] on input "35" at bounding box center [980, 65] width 60 height 28
click at [950, 71] on input "36" at bounding box center [980, 65] width 60 height 28
click at [950, 71] on input "37" at bounding box center [980, 65] width 60 height 28
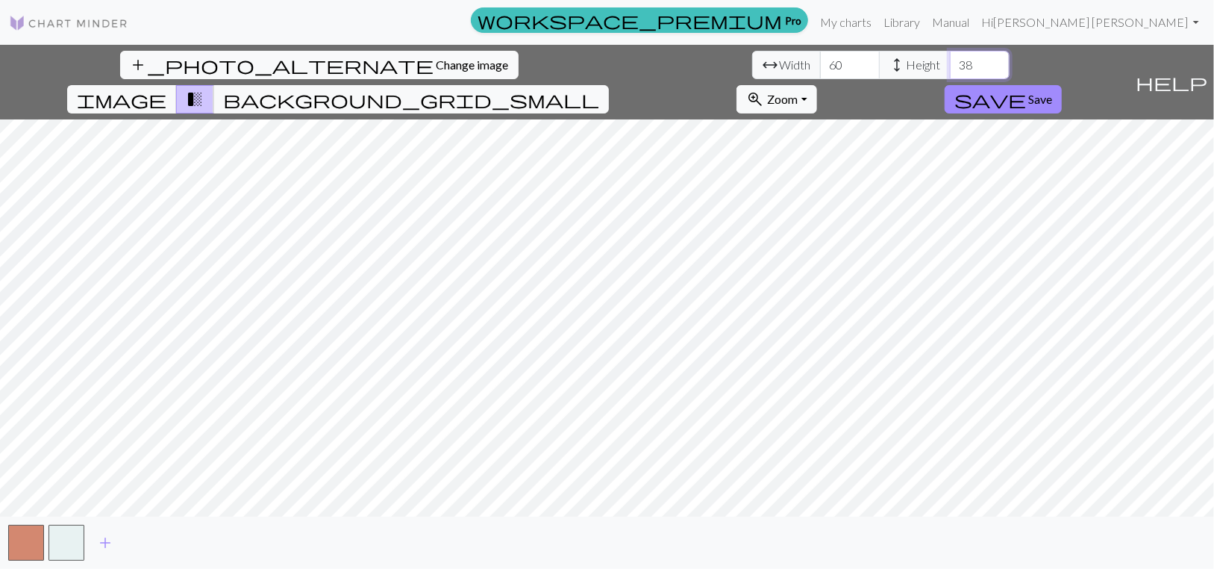
click at [950, 71] on input "38" at bounding box center [980, 65] width 60 height 28
click at [950, 71] on input "39" at bounding box center [980, 65] width 60 height 28
click at [950, 71] on input "40" at bounding box center [980, 65] width 60 height 28
click at [950, 71] on input "41" at bounding box center [980, 65] width 60 height 28
click at [950, 71] on input "42" at bounding box center [980, 65] width 60 height 28
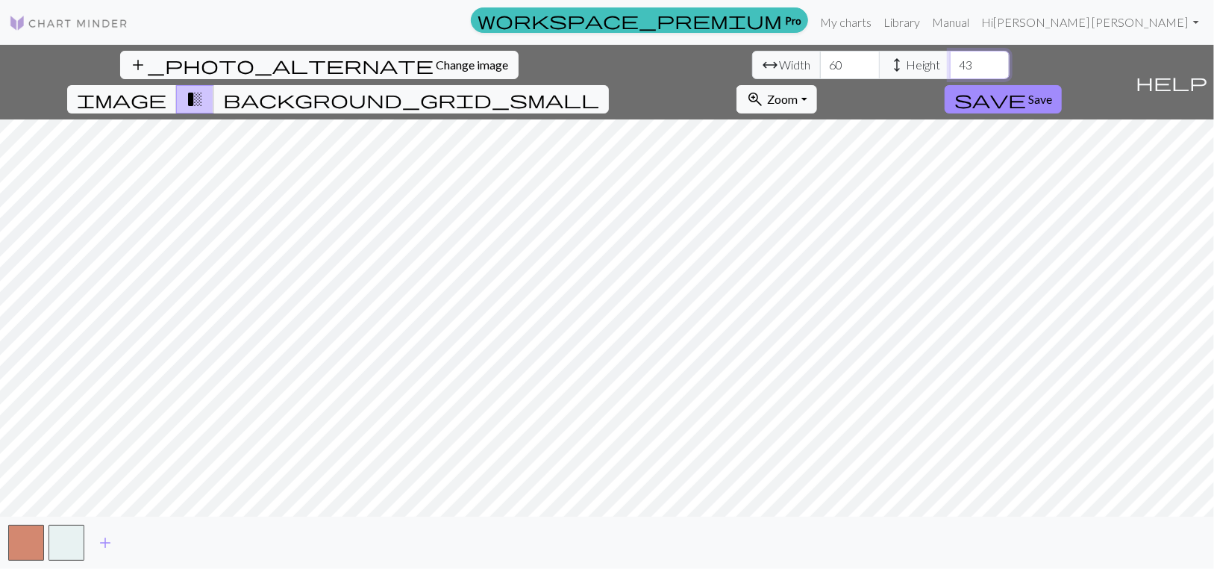
click at [950, 71] on input "43" at bounding box center [980, 65] width 60 height 28
click at [950, 71] on input "44" at bounding box center [980, 65] width 60 height 28
click at [950, 71] on input "45" at bounding box center [980, 65] width 60 height 28
click at [950, 71] on input "46" at bounding box center [980, 65] width 60 height 28
click at [950, 71] on input "47" at bounding box center [980, 65] width 60 height 28
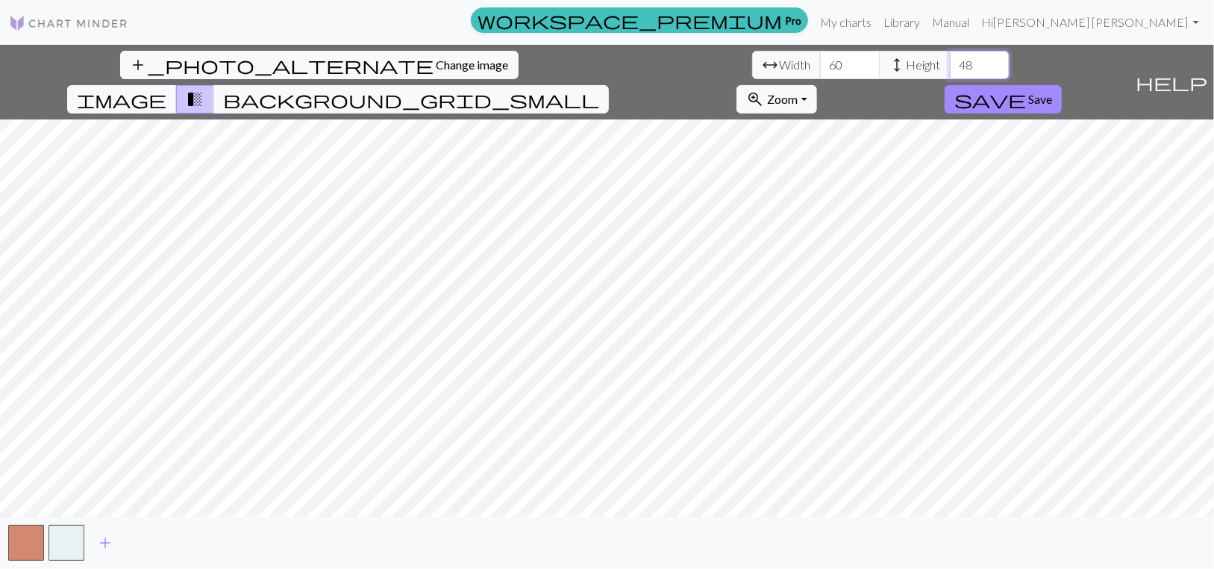
click at [950, 71] on input "48" at bounding box center [980, 65] width 60 height 28
click at [950, 71] on input "49" at bounding box center [980, 65] width 60 height 28
click at [950, 71] on input "50" at bounding box center [980, 65] width 60 height 28
click at [950, 71] on input "51" at bounding box center [980, 65] width 60 height 28
click at [950, 71] on input "52" at bounding box center [980, 65] width 60 height 28
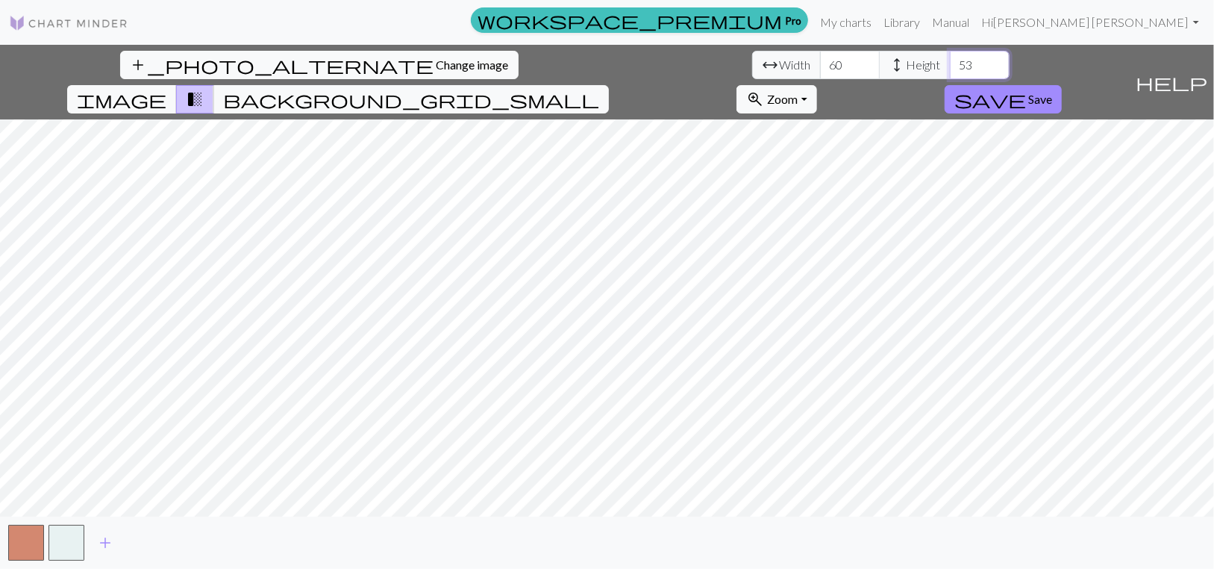
click at [950, 76] on input "53" at bounding box center [980, 65] width 60 height 28
click at [950, 76] on input "54" at bounding box center [980, 65] width 60 height 28
click at [950, 76] on input "55" at bounding box center [980, 65] width 60 height 28
click at [950, 76] on input "56" at bounding box center [980, 65] width 60 height 28
click at [950, 76] on input "57" at bounding box center [980, 65] width 60 height 28
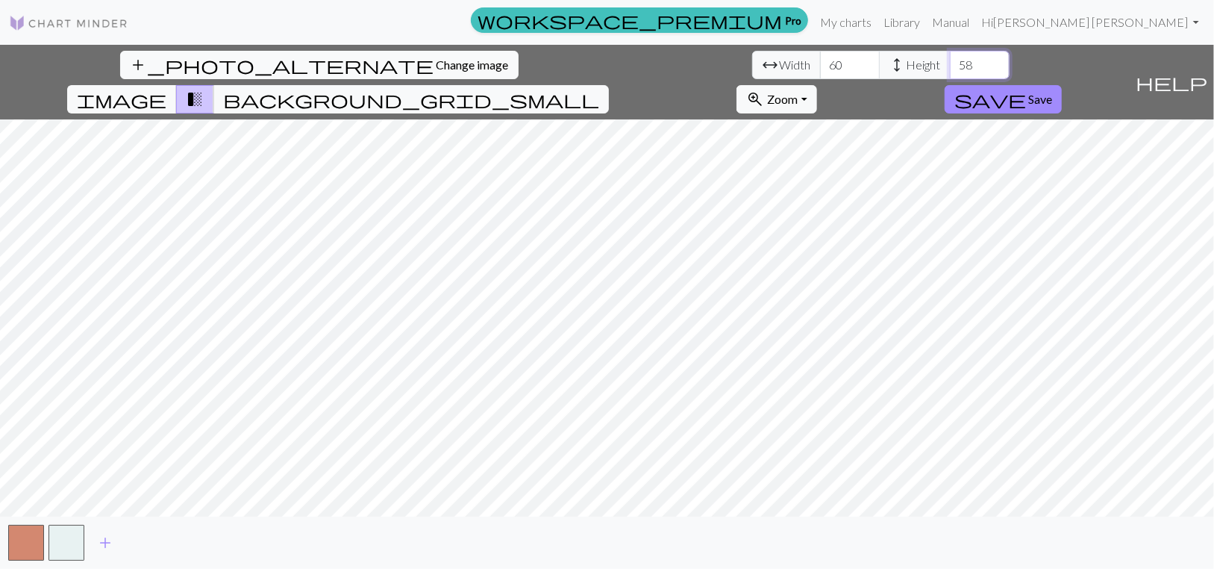
click at [950, 76] on input "58" at bounding box center [980, 65] width 60 height 28
click at [950, 76] on input "59" at bounding box center [980, 65] width 60 height 28
click at [950, 76] on input "60" at bounding box center [980, 65] width 60 height 28
click at [950, 76] on input "61" at bounding box center [980, 65] width 60 height 28
click at [950, 76] on input "62" at bounding box center [980, 65] width 60 height 28
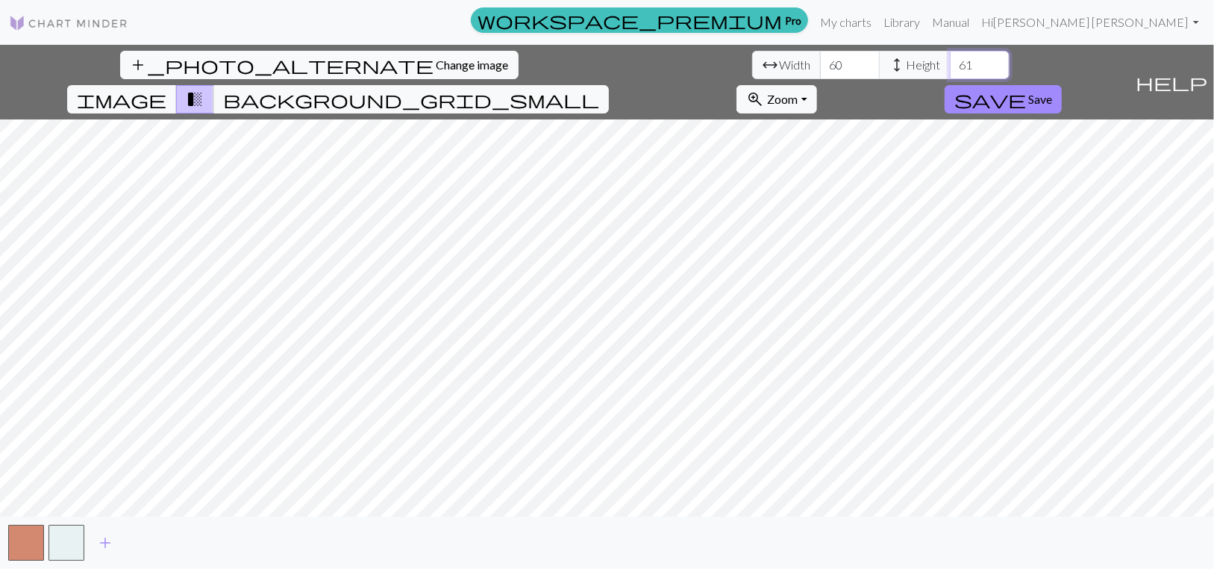
click at [950, 79] on input "61" at bounding box center [980, 65] width 60 height 28
type input "60"
click at [950, 79] on input "60" at bounding box center [980, 65] width 60 height 28
click at [436, 72] on span "Change image" at bounding box center [472, 64] width 72 height 14
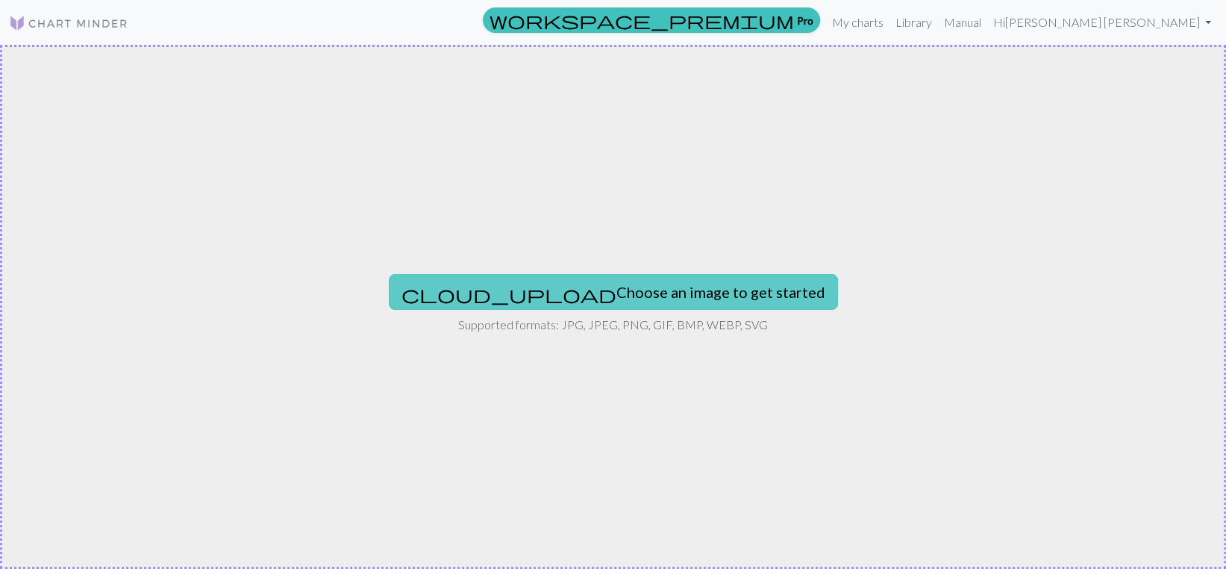
click at [581, 301] on button "cloud_upload Choose an image to get started" at bounding box center [613, 292] width 449 height 36
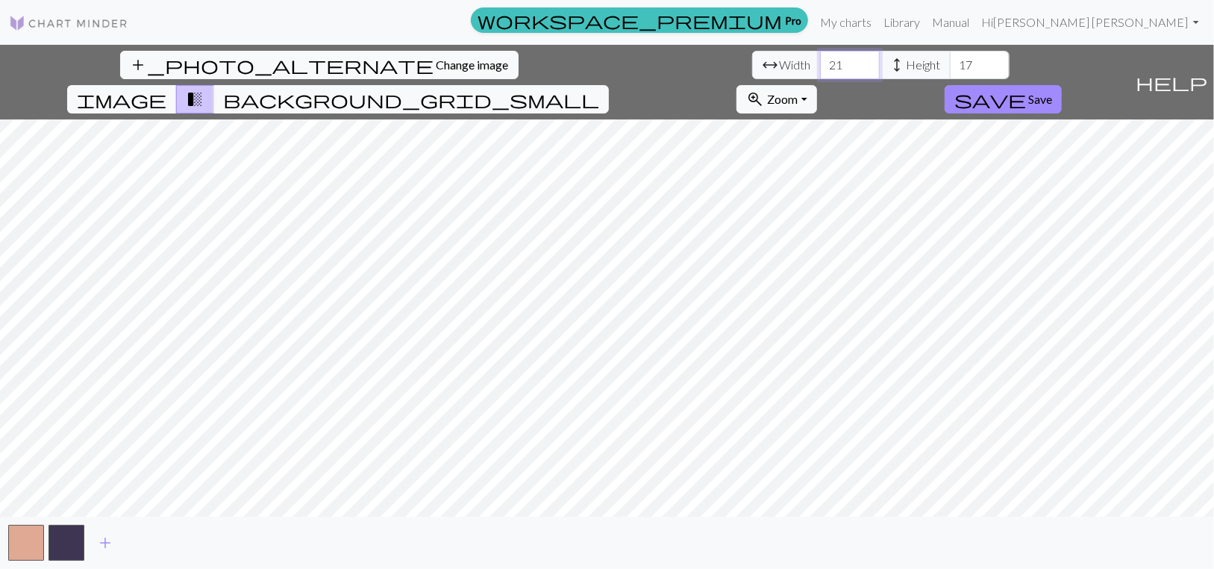
click at [820, 70] on input "21" at bounding box center [850, 65] width 60 height 28
click at [820, 70] on input "22" at bounding box center [850, 65] width 60 height 28
click at [820, 70] on input "23" at bounding box center [850, 65] width 60 height 28
click at [820, 70] on input "24" at bounding box center [850, 65] width 60 height 28
click at [820, 70] on input "25" at bounding box center [850, 65] width 60 height 28
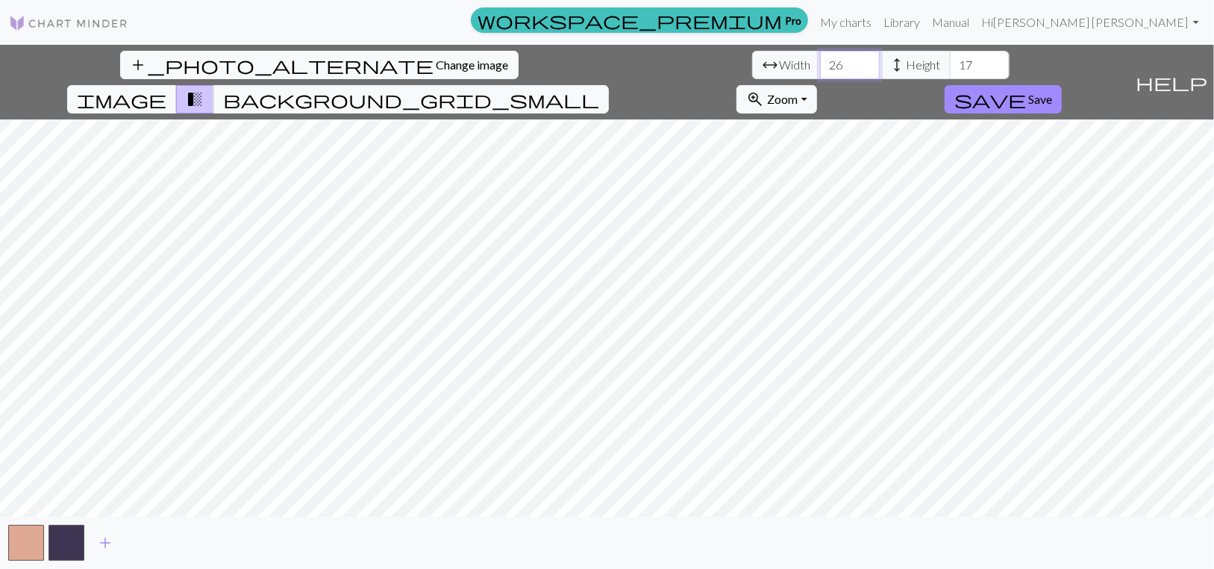
click at [820, 70] on input "26" at bounding box center [850, 65] width 60 height 28
click at [820, 70] on input "27" at bounding box center [850, 65] width 60 height 28
click at [820, 70] on input "28" at bounding box center [850, 65] width 60 height 28
click at [820, 70] on input "29" at bounding box center [850, 65] width 60 height 28
click at [820, 70] on input "30" at bounding box center [850, 65] width 60 height 28
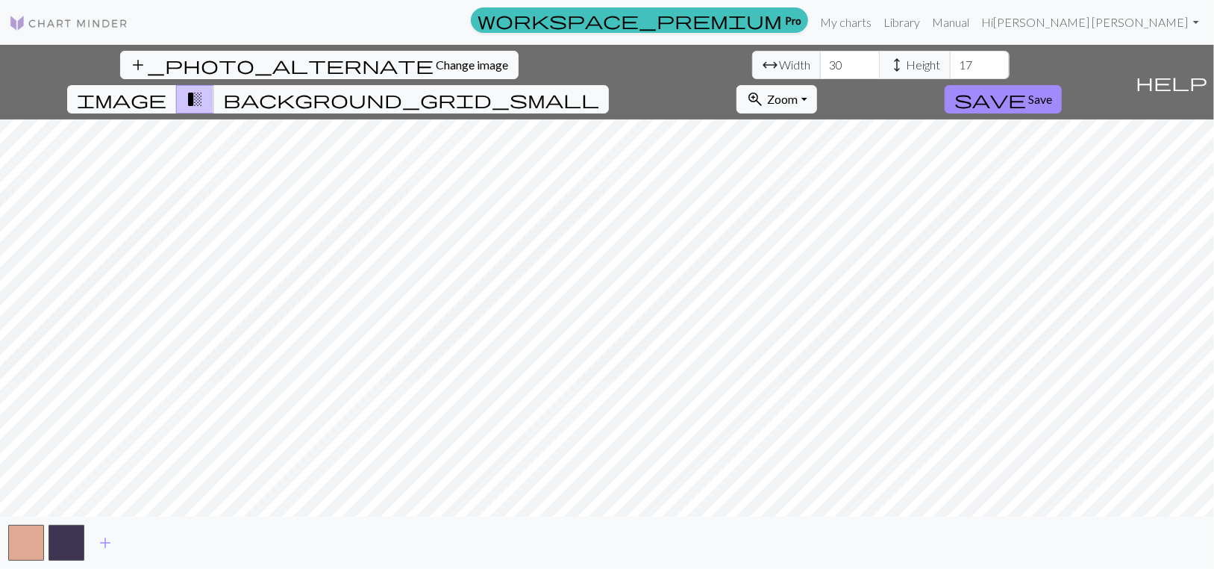
click at [596, 94] on div "add_photo_alternate Change image arrow_range Width 30 height Height 17 image tr…" at bounding box center [607, 307] width 1214 height 524
click at [820, 72] on input "31" at bounding box center [850, 65] width 60 height 28
click at [820, 72] on input "32" at bounding box center [850, 65] width 60 height 28
click at [820, 72] on input "33" at bounding box center [850, 65] width 60 height 28
click at [820, 72] on input "34" at bounding box center [850, 65] width 60 height 28
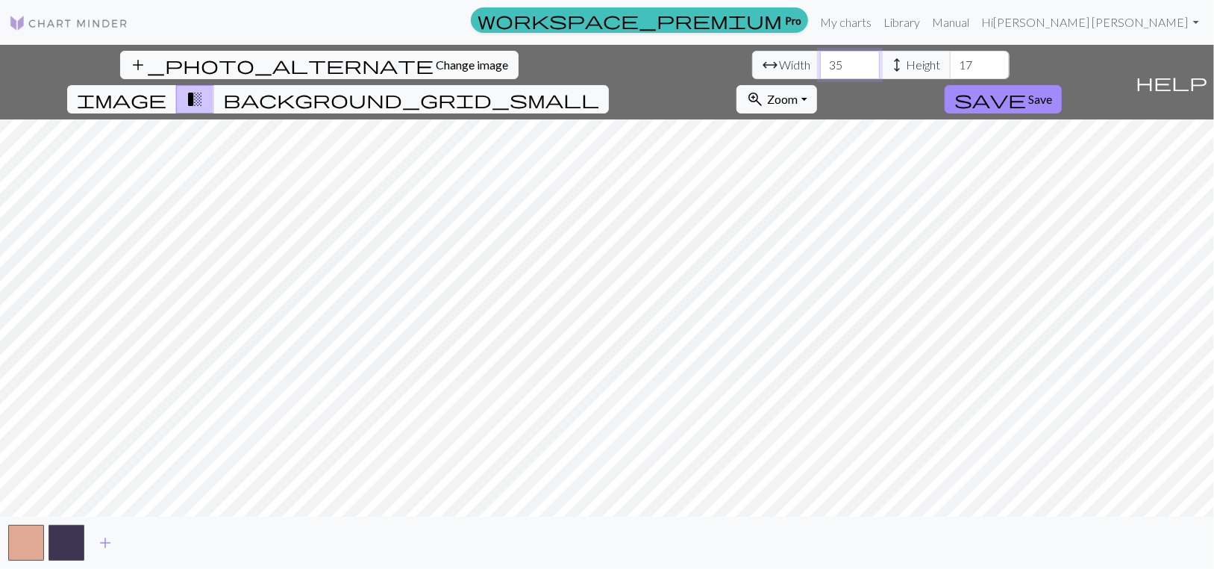
click at [820, 72] on input "35" at bounding box center [850, 65] width 60 height 28
click at [820, 72] on input "36" at bounding box center [850, 65] width 60 height 28
click at [820, 72] on input "37" at bounding box center [850, 65] width 60 height 28
click at [820, 72] on input "38" at bounding box center [850, 65] width 60 height 28
click at [820, 72] on input "39" at bounding box center [850, 65] width 60 height 28
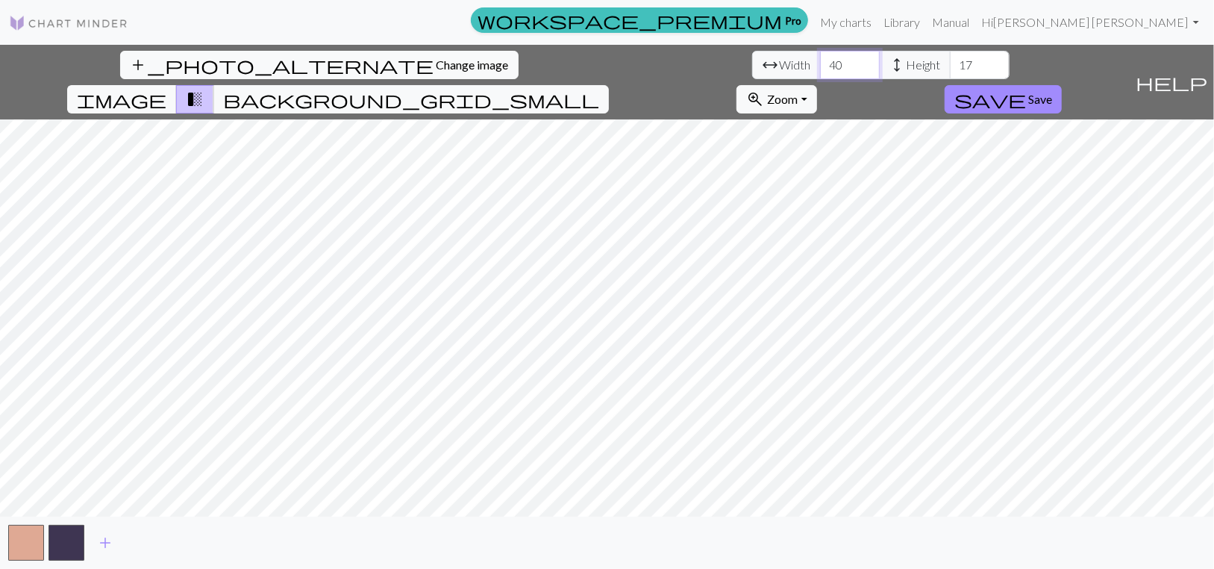
click at [820, 72] on input "40" at bounding box center [850, 65] width 60 height 28
click at [820, 72] on input "41" at bounding box center [850, 65] width 60 height 28
click at [820, 72] on input "42" at bounding box center [850, 65] width 60 height 28
click at [820, 72] on input "43" at bounding box center [850, 65] width 60 height 28
click at [820, 72] on input "44" at bounding box center [850, 65] width 60 height 28
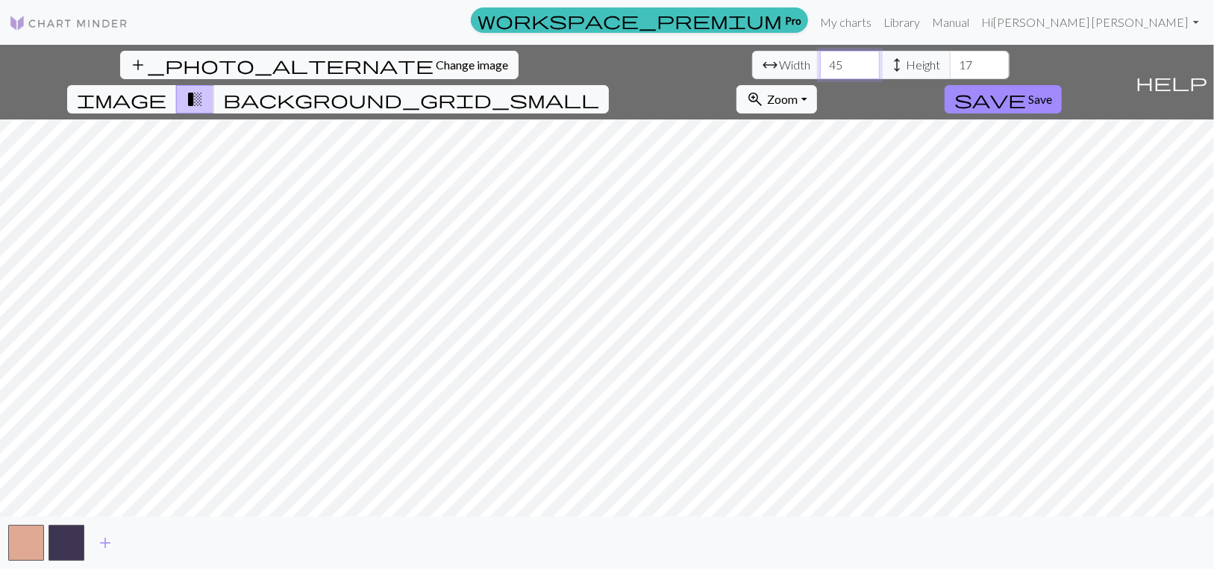
click at [820, 72] on input "45" at bounding box center [850, 65] width 60 height 28
click at [820, 72] on input "46" at bounding box center [850, 65] width 60 height 28
click at [820, 72] on input "47" at bounding box center [850, 65] width 60 height 28
click at [820, 72] on input "48" at bounding box center [850, 65] width 60 height 28
click at [820, 72] on input "49" at bounding box center [850, 65] width 60 height 28
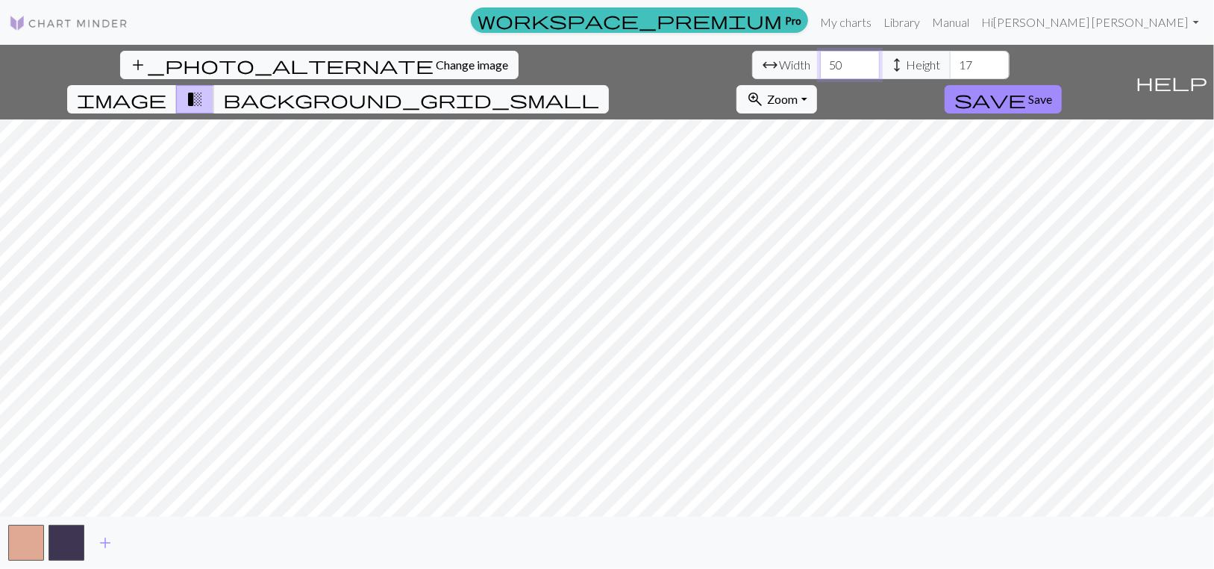
type input "50"
click at [820, 72] on input "50" at bounding box center [850, 65] width 60 height 28
click at [950, 67] on input "18" at bounding box center [980, 65] width 60 height 28
click at [950, 67] on input "19" at bounding box center [980, 65] width 60 height 28
click at [950, 67] on input "20" at bounding box center [980, 65] width 60 height 28
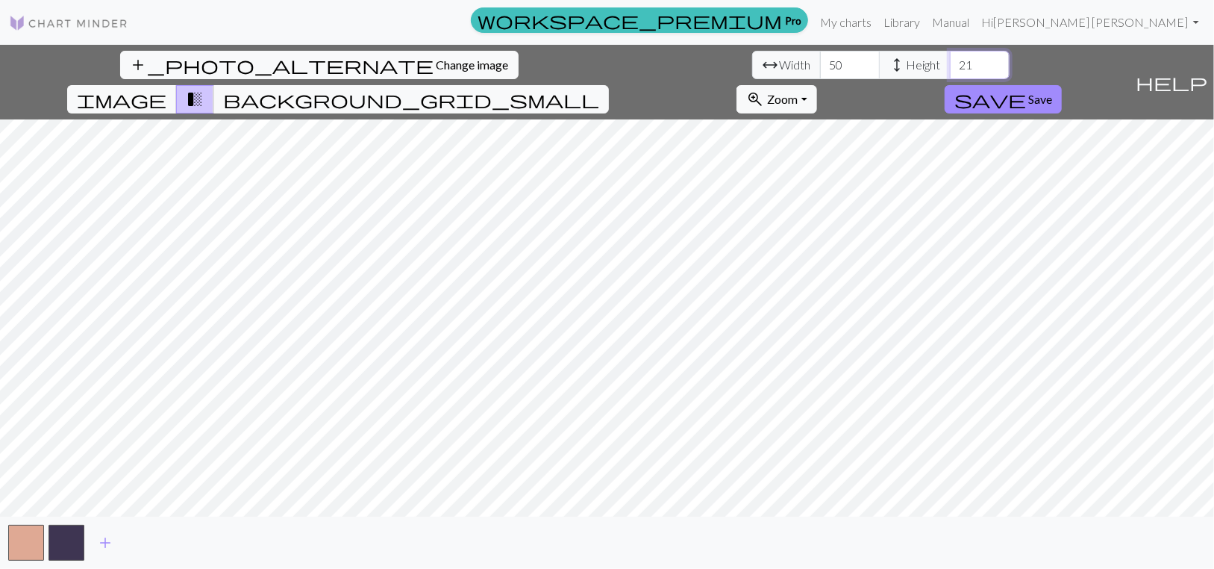
click at [950, 67] on input "21" at bounding box center [980, 65] width 60 height 28
click at [950, 67] on input "22" at bounding box center [980, 65] width 60 height 28
click at [950, 67] on input "23" at bounding box center [980, 65] width 60 height 28
click at [950, 67] on input "24" at bounding box center [980, 65] width 60 height 28
click at [950, 67] on input "25" at bounding box center [980, 65] width 60 height 28
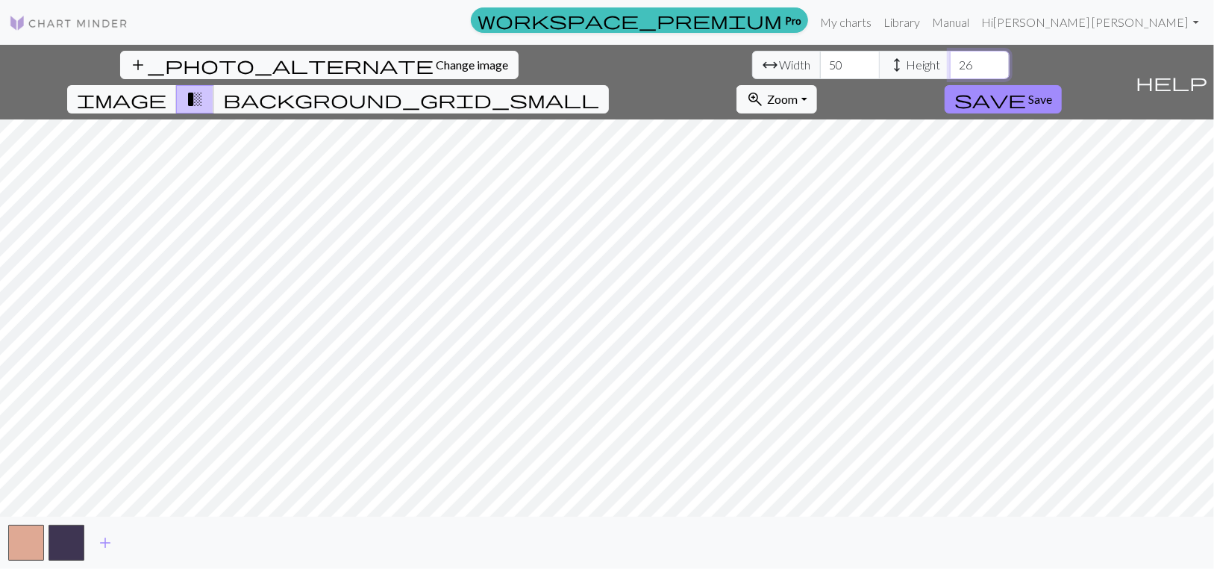
click at [950, 67] on input "26" at bounding box center [980, 65] width 60 height 28
click at [950, 67] on input "27" at bounding box center [980, 65] width 60 height 28
click at [950, 67] on input "28" at bounding box center [980, 65] width 60 height 28
click at [950, 67] on input "29" at bounding box center [980, 65] width 60 height 28
click at [950, 67] on input "30" at bounding box center [980, 65] width 60 height 28
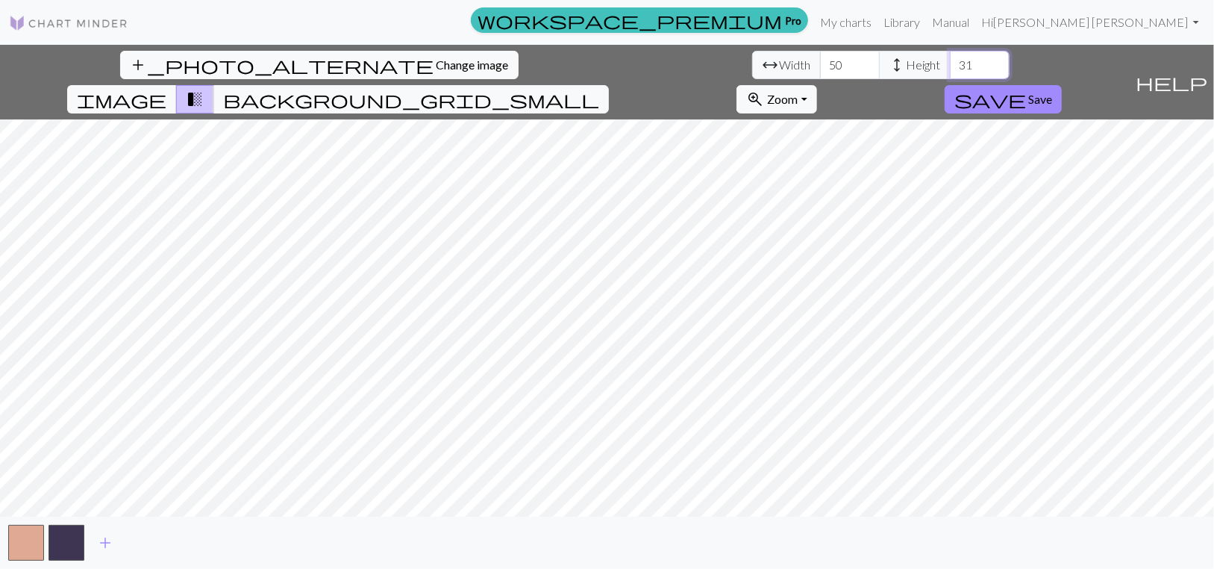
click at [950, 67] on input "31" at bounding box center [980, 65] width 60 height 28
click at [950, 67] on input "32" at bounding box center [980, 65] width 60 height 28
click at [950, 67] on input "33" at bounding box center [980, 65] width 60 height 28
click at [950, 67] on input "34" at bounding box center [980, 65] width 60 height 28
click at [950, 67] on input "35" at bounding box center [980, 65] width 60 height 28
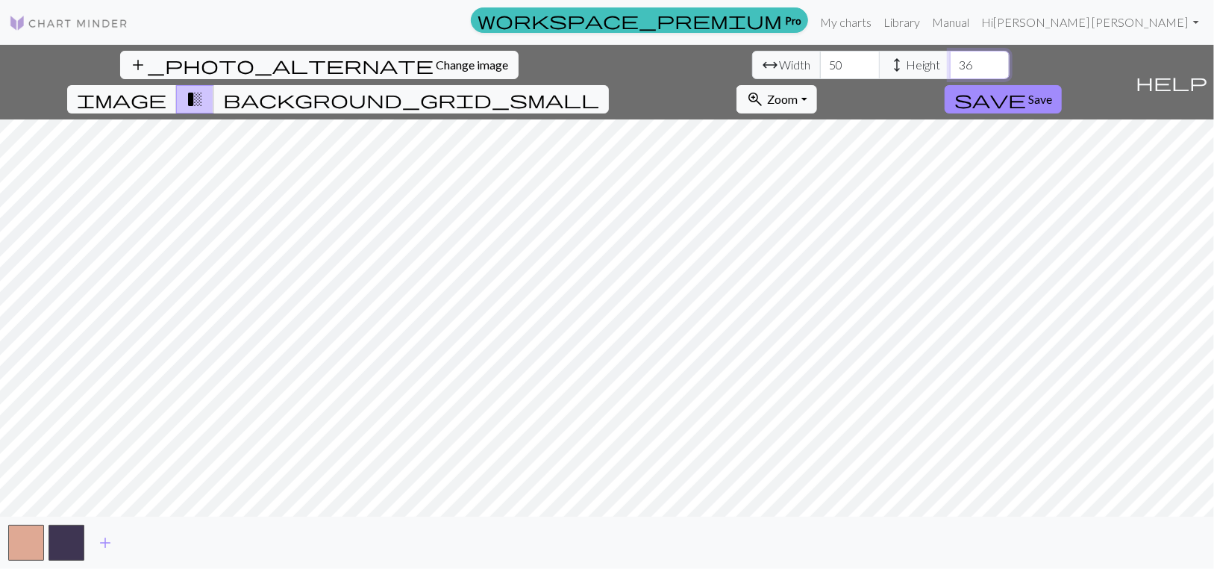
click at [950, 67] on input "36" at bounding box center [980, 65] width 60 height 28
click at [950, 67] on input "37" at bounding box center [980, 65] width 60 height 28
click at [950, 67] on input "38" at bounding box center [980, 65] width 60 height 28
click at [950, 67] on input "39" at bounding box center [980, 65] width 60 height 28
click at [950, 67] on input "40" at bounding box center [980, 65] width 60 height 28
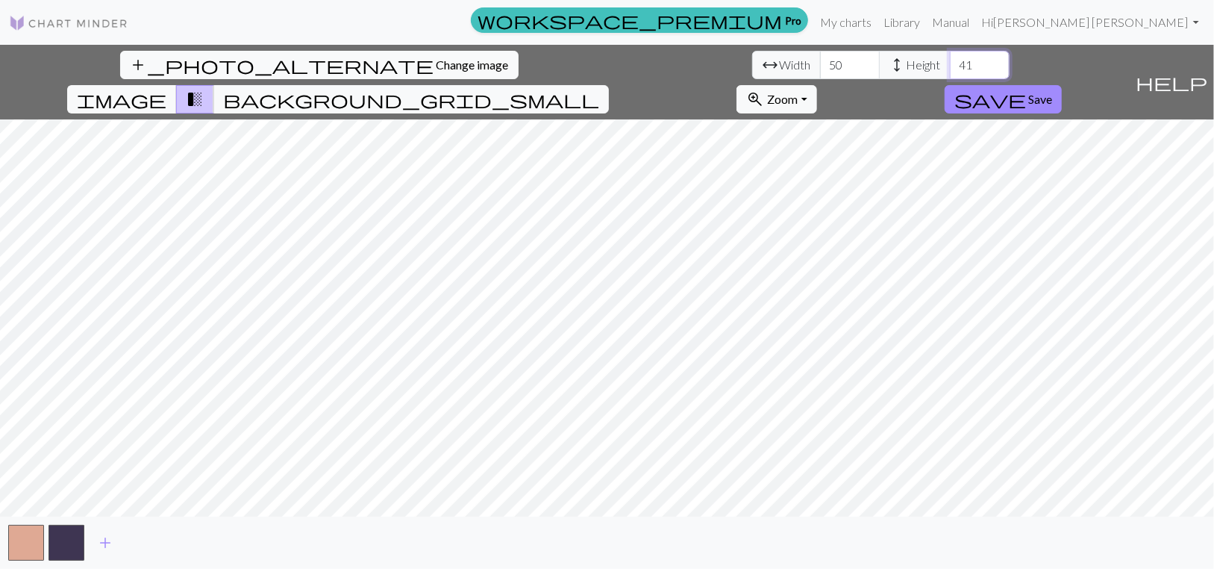
click at [950, 67] on input "41" at bounding box center [980, 65] width 60 height 28
click at [950, 67] on input "42" at bounding box center [980, 65] width 60 height 28
click at [950, 67] on input "43" at bounding box center [980, 65] width 60 height 28
click at [950, 67] on input "44" at bounding box center [980, 65] width 60 height 28
click at [950, 67] on input "45" at bounding box center [980, 65] width 60 height 28
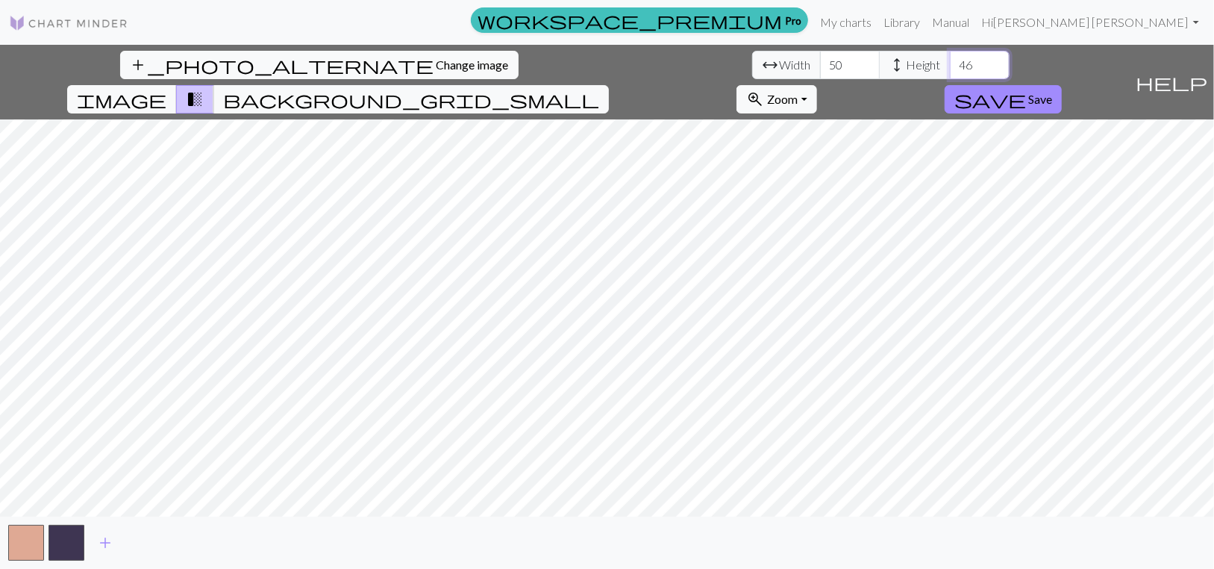
click at [950, 67] on input "46" at bounding box center [980, 65] width 60 height 28
click at [950, 67] on input "47" at bounding box center [980, 65] width 60 height 28
click at [950, 67] on input "48" at bounding box center [980, 65] width 60 height 28
click at [950, 67] on input "49" at bounding box center [980, 65] width 60 height 28
type input "50"
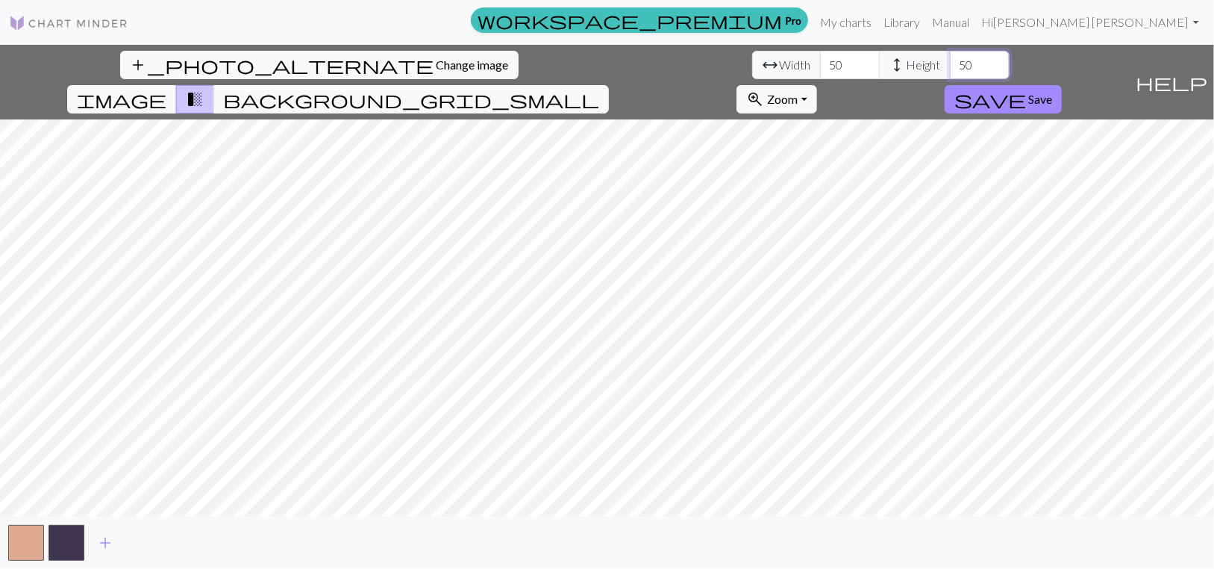
click at [950, 67] on input "50" at bounding box center [980, 65] width 60 height 28
click at [110, 550] on span "add" at bounding box center [105, 542] width 18 height 21
click at [154, 546] on span "add" at bounding box center [146, 542] width 18 height 21
click at [193, 537] on span "add" at bounding box center [186, 542] width 18 height 21
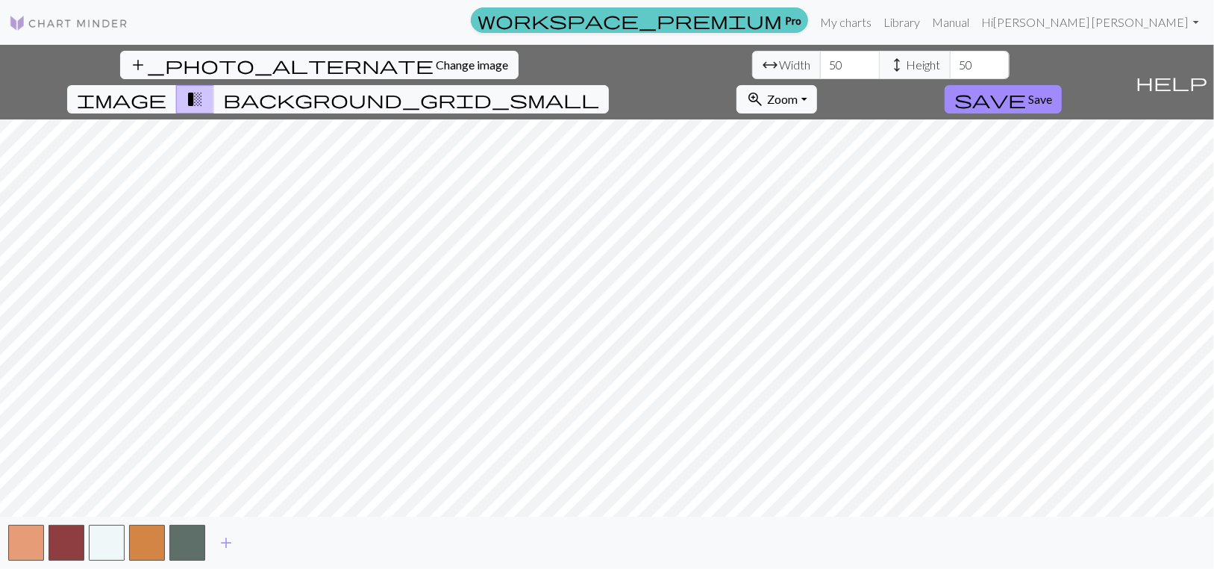
click at [782, 18] on span "workspace_premium" at bounding box center [629, 20] width 304 height 21
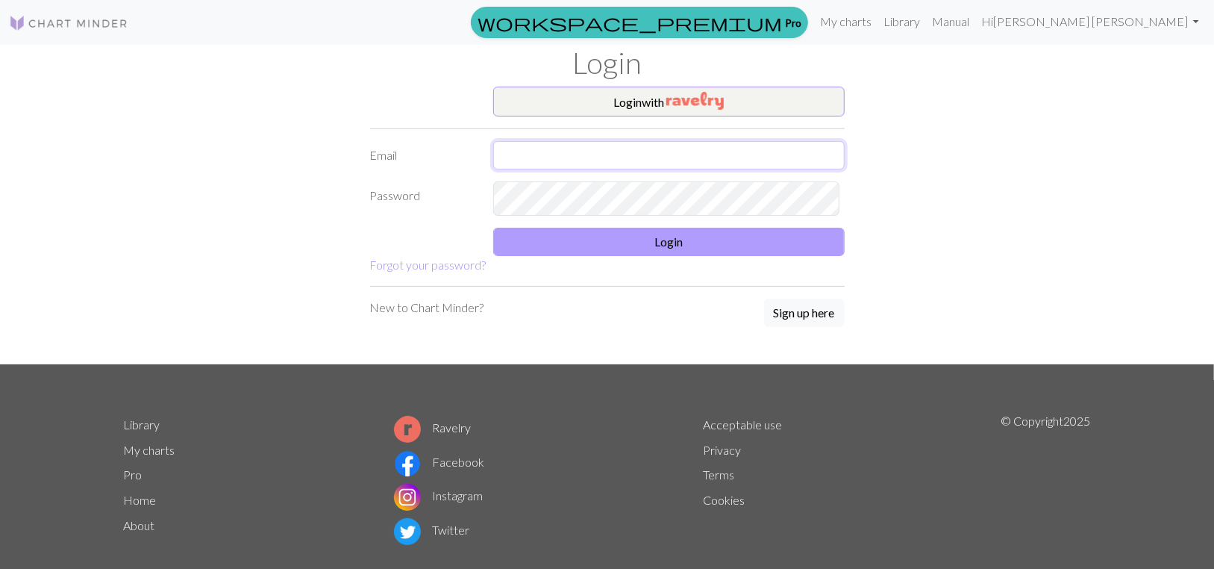
type input "[PERSON_NAME][EMAIL_ADDRESS][DOMAIN_NAME]"
click at [660, 256] on button "Login" at bounding box center [668, 242] width 351 height 28
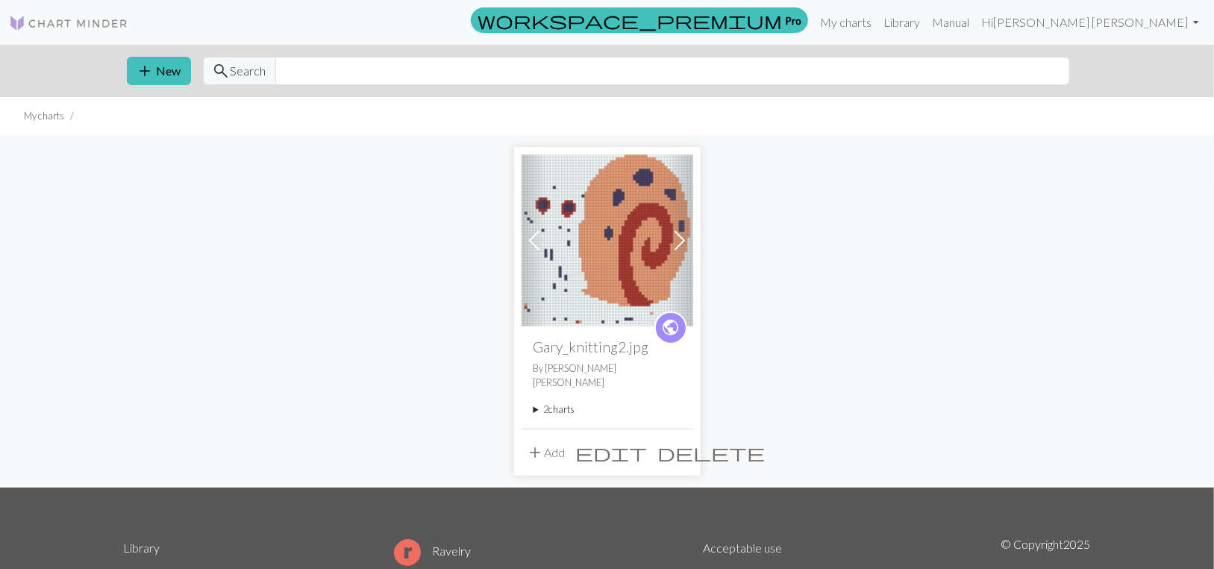
click at [585, 272] on img at bounding box center [608, 240] width 172 height 172
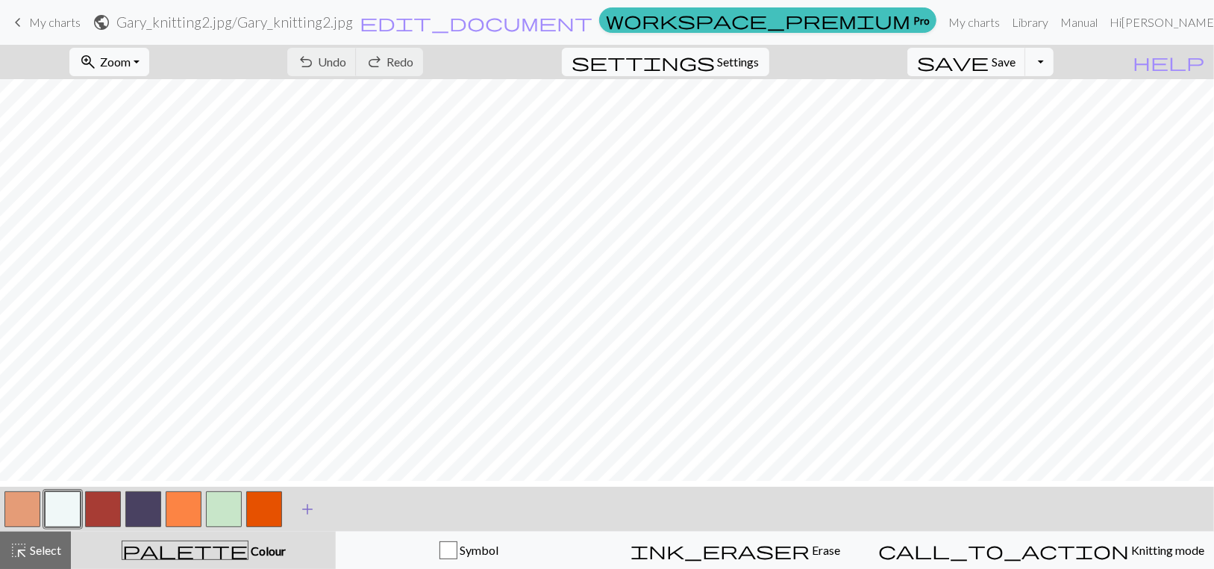
click at [307, 519] on span "add" at bounding box center [307, 508] width 18 height 21
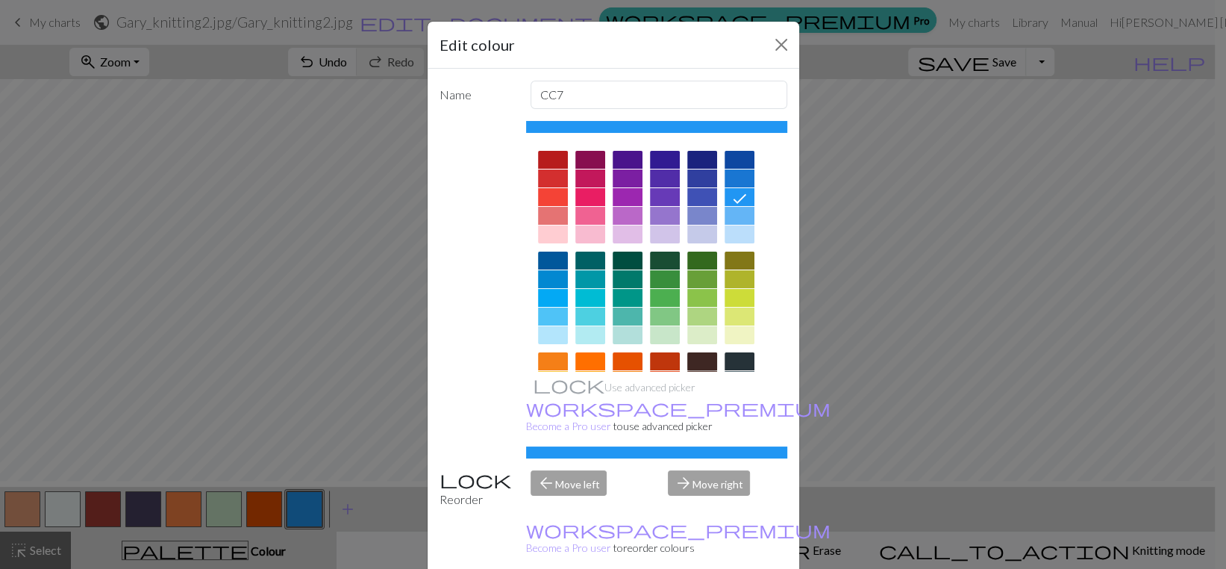
click at [696, 370] on div at bounding box center [702, 361] width 30 height 18
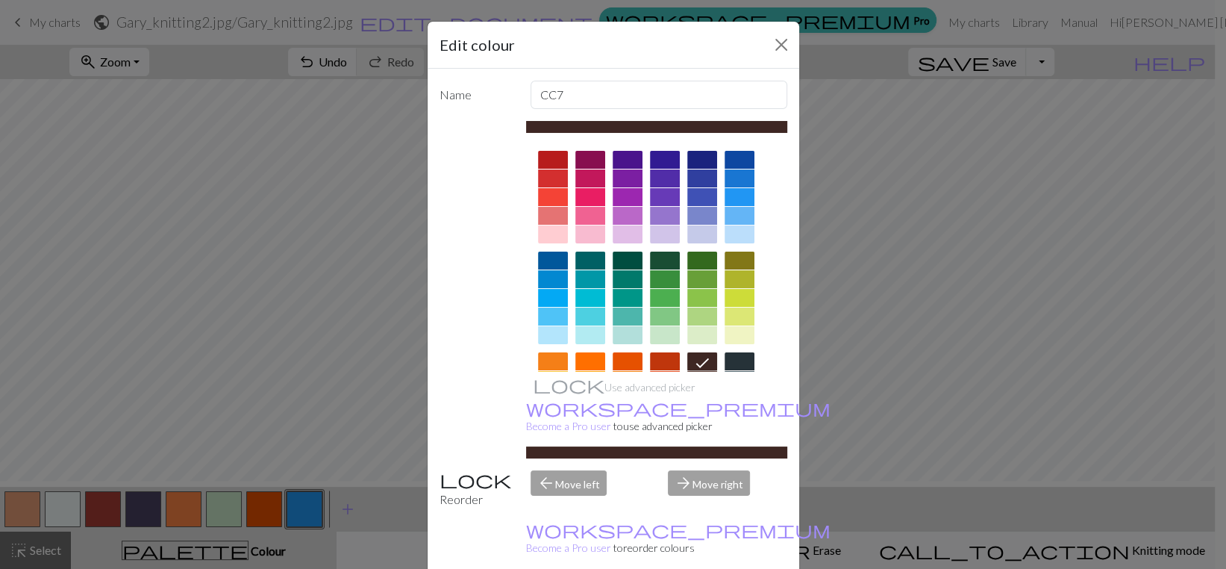
click at [390, 515] on div "Edit colour Name CC7 Use advanced picker workspace_premium Become a Pro user to…" at bounding box center [613, 284] width 1226 height 569
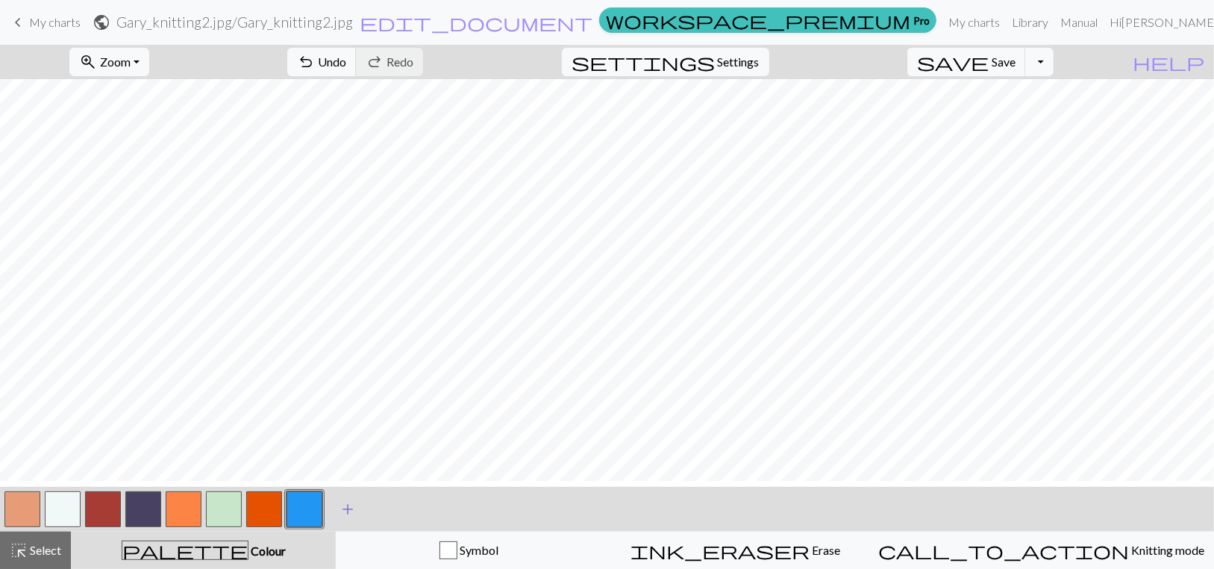
click at [345, 519] on span "add" at bounding box center [348, 508] width 18 height 21
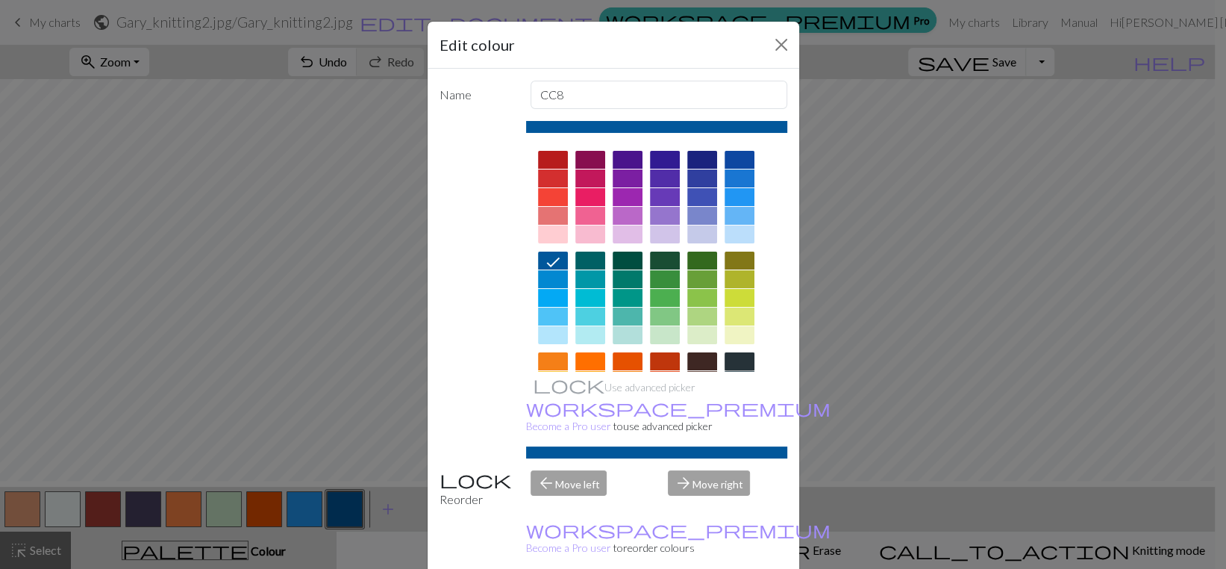
click at [733, 370] on div at bounding box center [739, 361] width 30 height 18
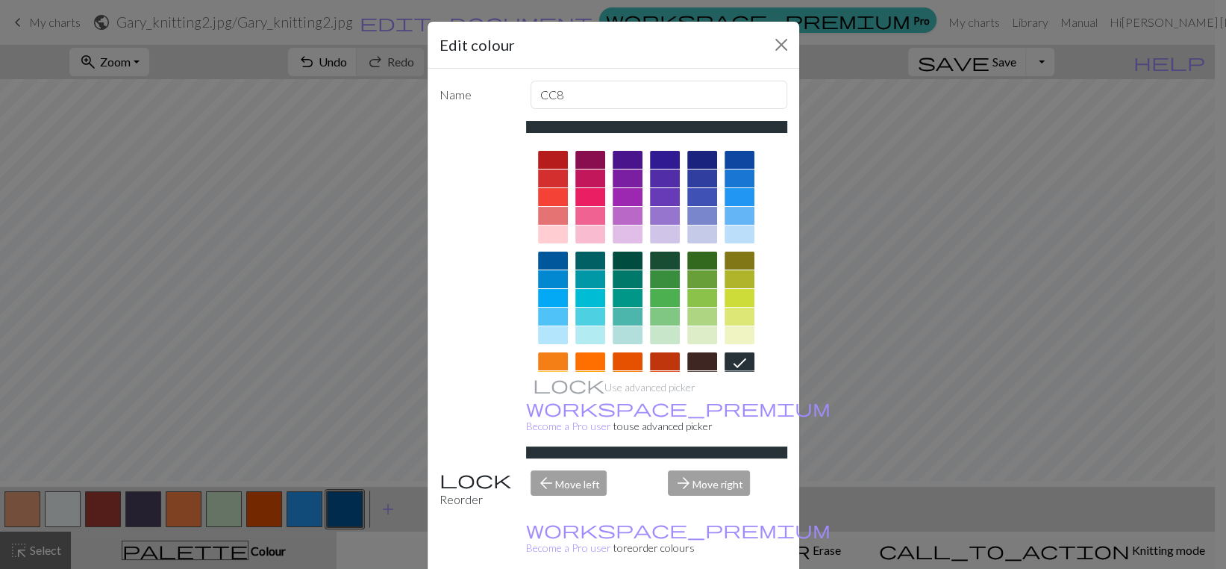
click at [263, 517] on div "Edit colour Name CC8 Use advanced picker workspace_premium Become a Pro user to…" at bounding box center [613, 284] width 1226 height 569
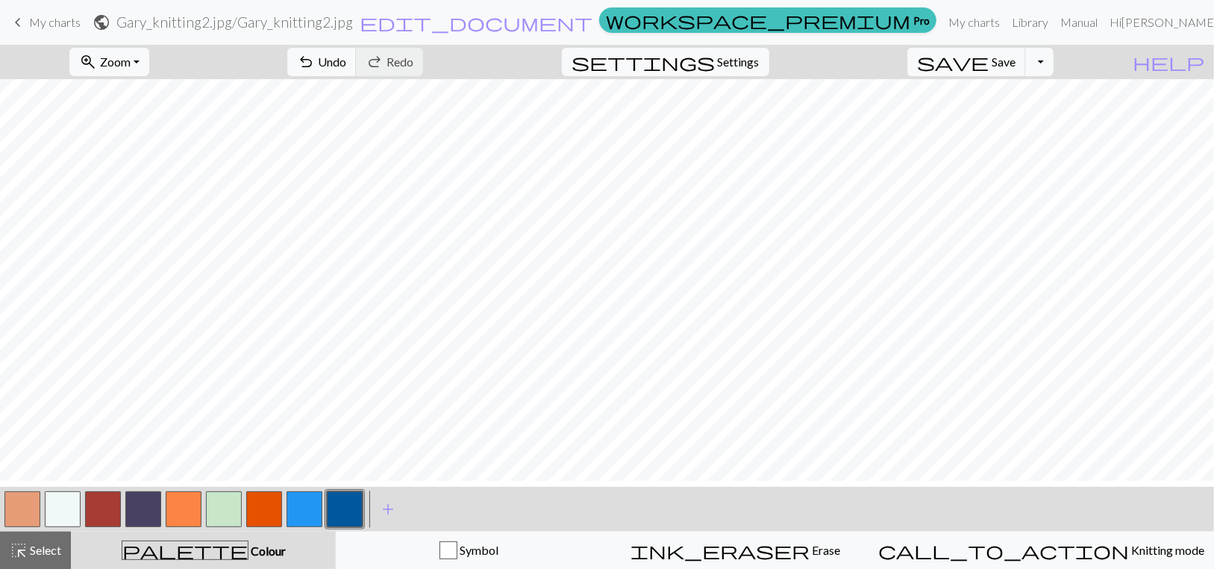
click at [354, 518] on button "button" at bounding box center [345, 509] width 36 height 36
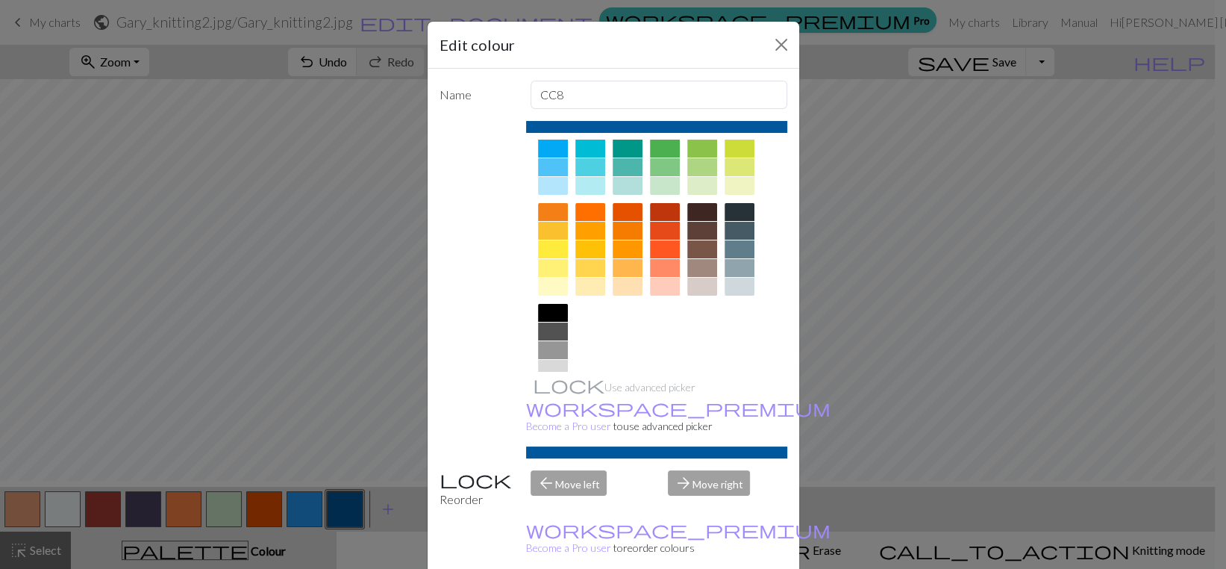
scroll to position [179, 0]
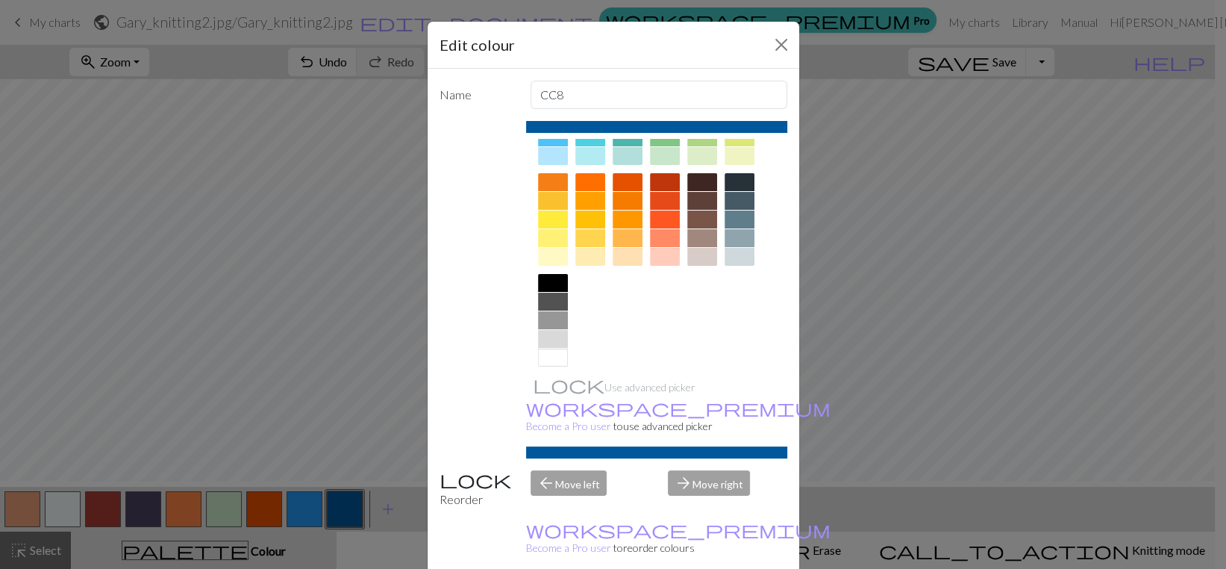
click at [544, 292] on div at bounding box center [553, 283] width 30 height 18
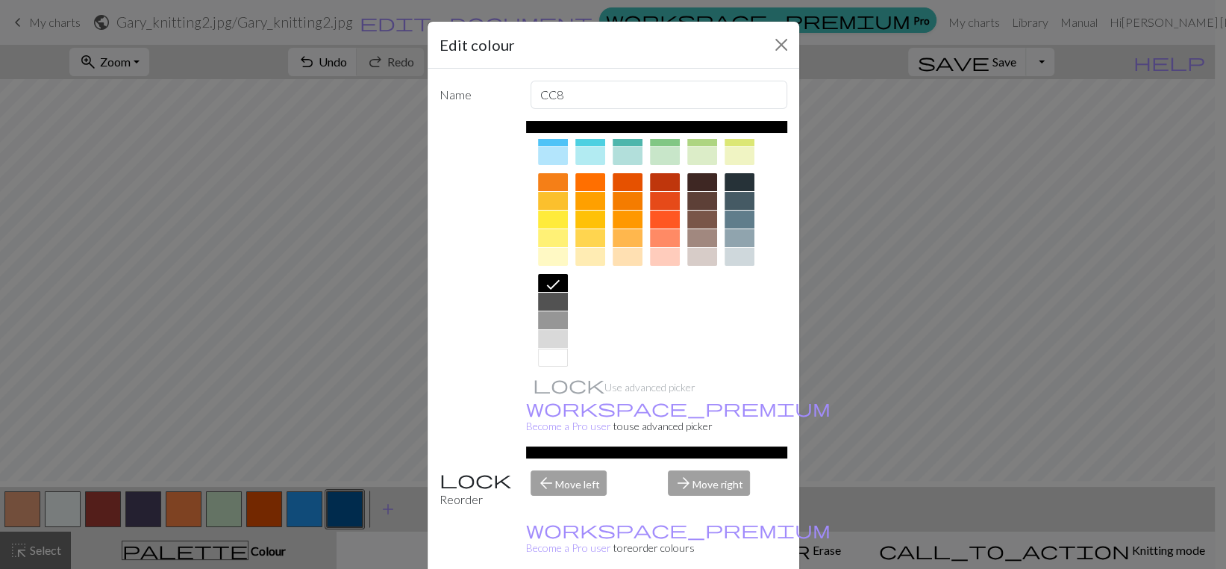
click at [386, 519] on div "Edit colour Name CC8 Use advanced picker workspace_premium Become a Pro user to…" at bounding box center [613, 284] width 1226 height 569
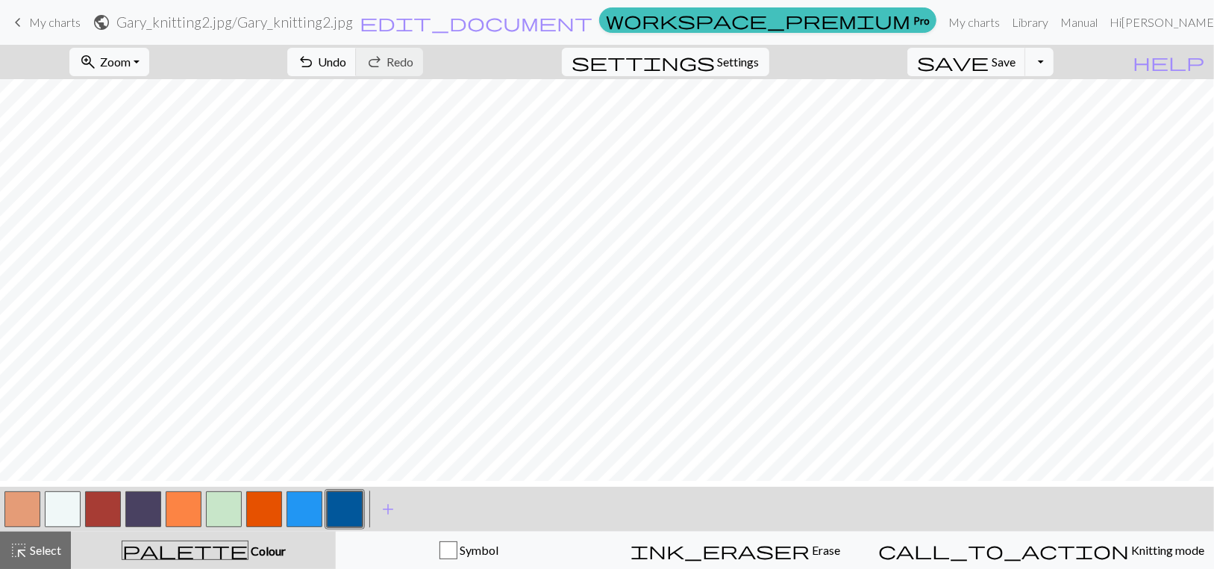
click at [386, 519] on span "add" at bounding box center [388, 508] width 18 height 21
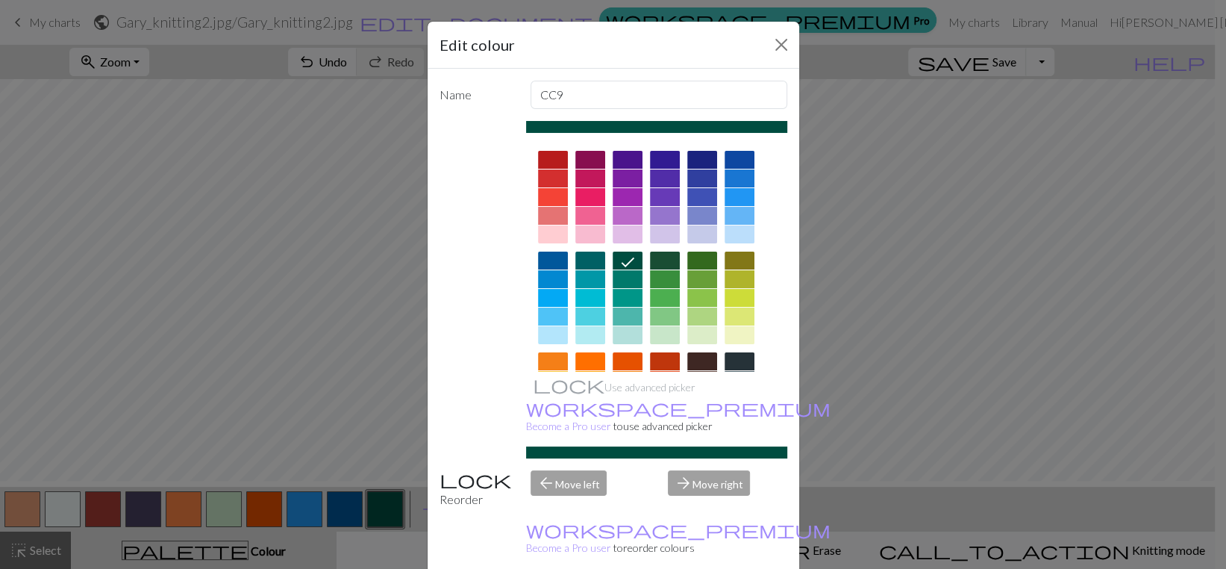
click at [391, 511] on div "Edit colour Name CC9 Use advanced picker workspace_premium Become a Pro user to…" at bounding box center [613, 284] width 1226 height 569
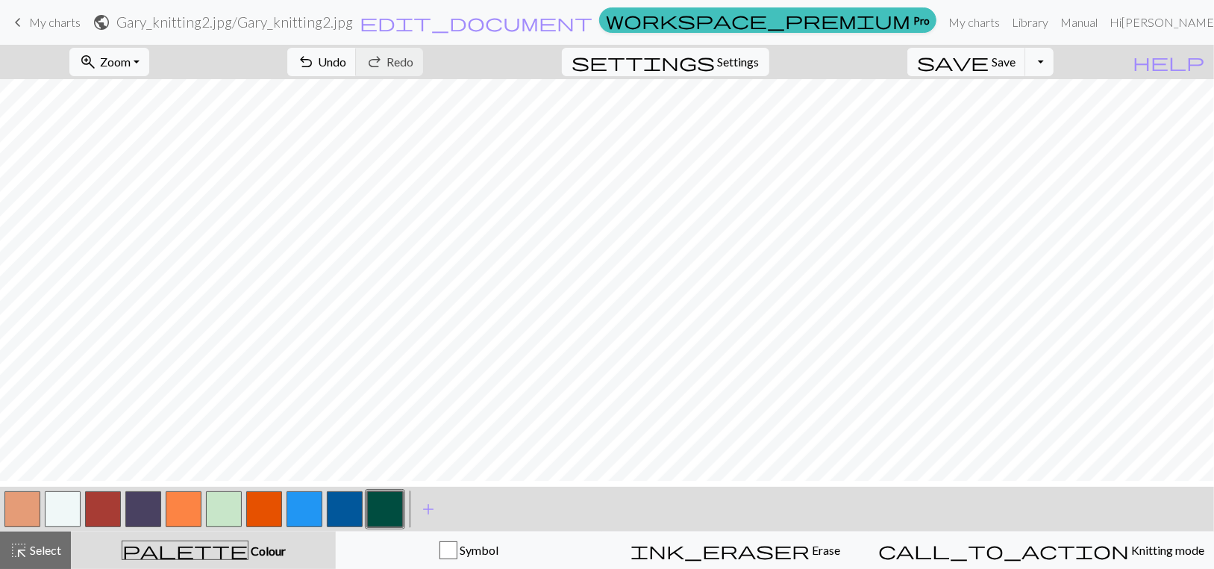
click at [391, 511] on button "button" at bounding box center [385, 509] width 36 height 36
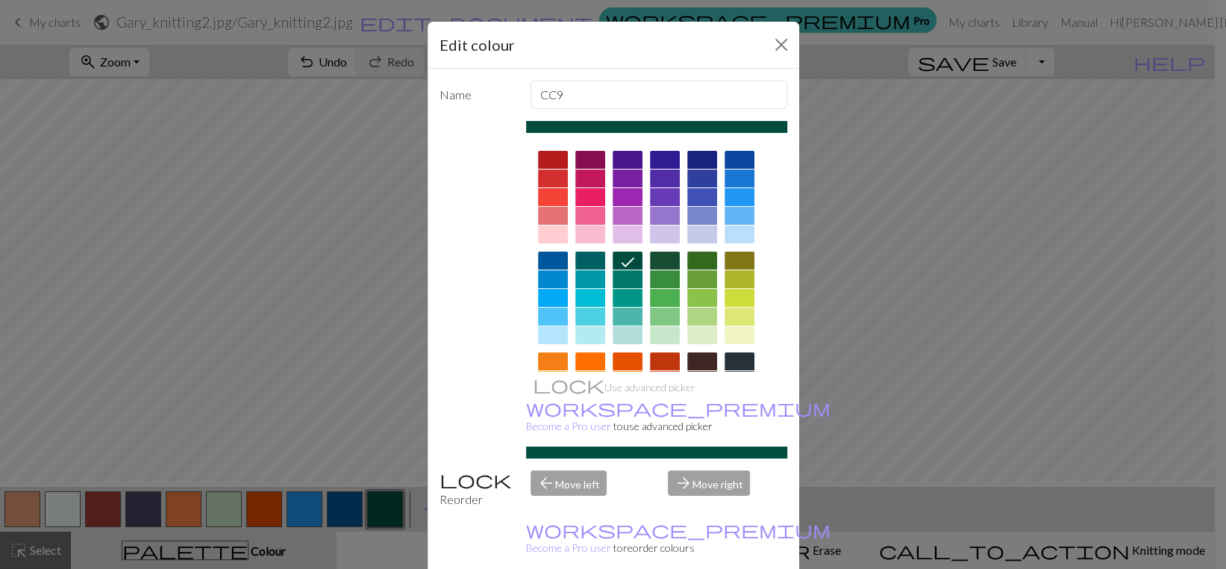
drag, startPoint x: 391, startPoint y: 510, endPoint x: 377, endPoint y: 515, distance: 14.9
click at [377, 515] on div "Edit colour Name CC9 Use advanced picker workspace_premium Become a Pro user to…" at bounding box center [613, 284] width 1226 height 569
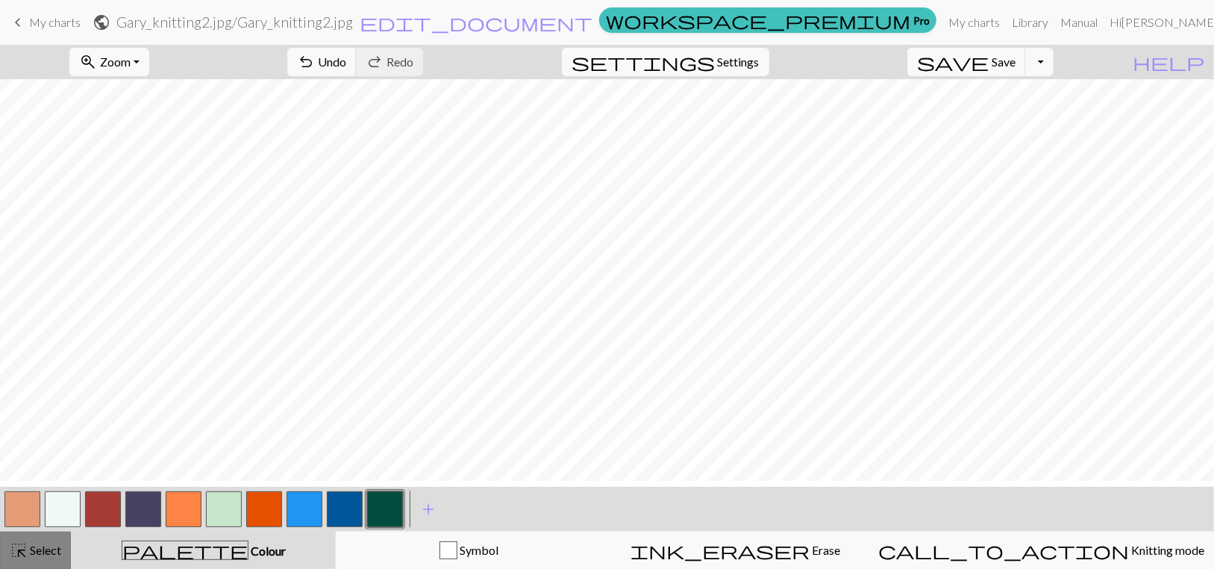
click at [34, 552] on span "Select" at bounding box center [45, 549] width 34 height 14
click at [390, 515] on button "button" at bounding box center [385, 509] width 36 height 36
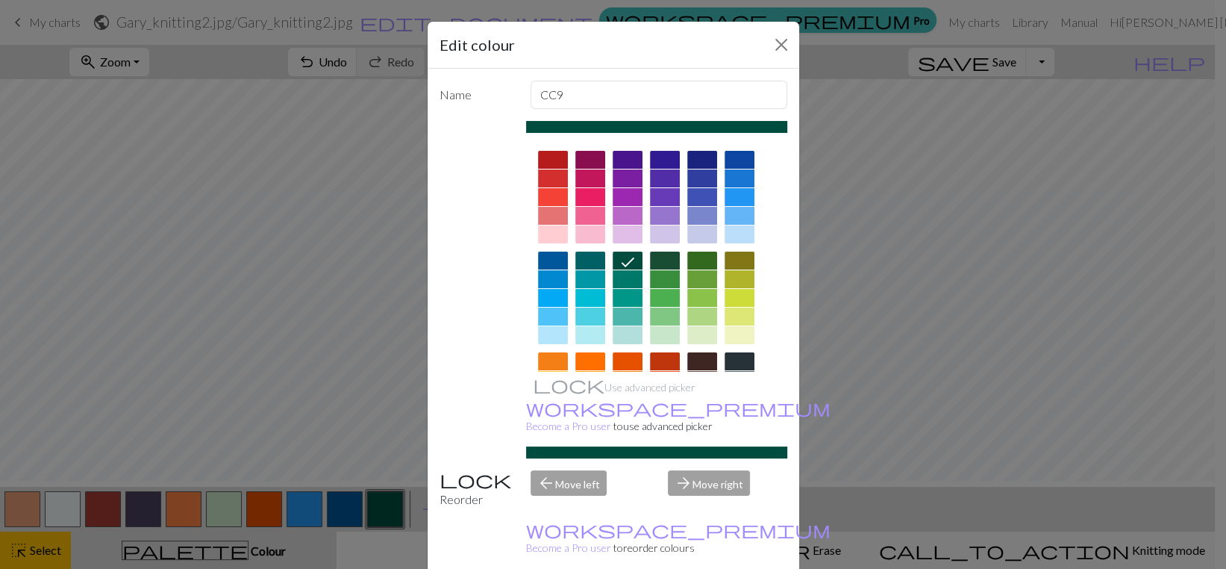
scroll to position [191, 0]
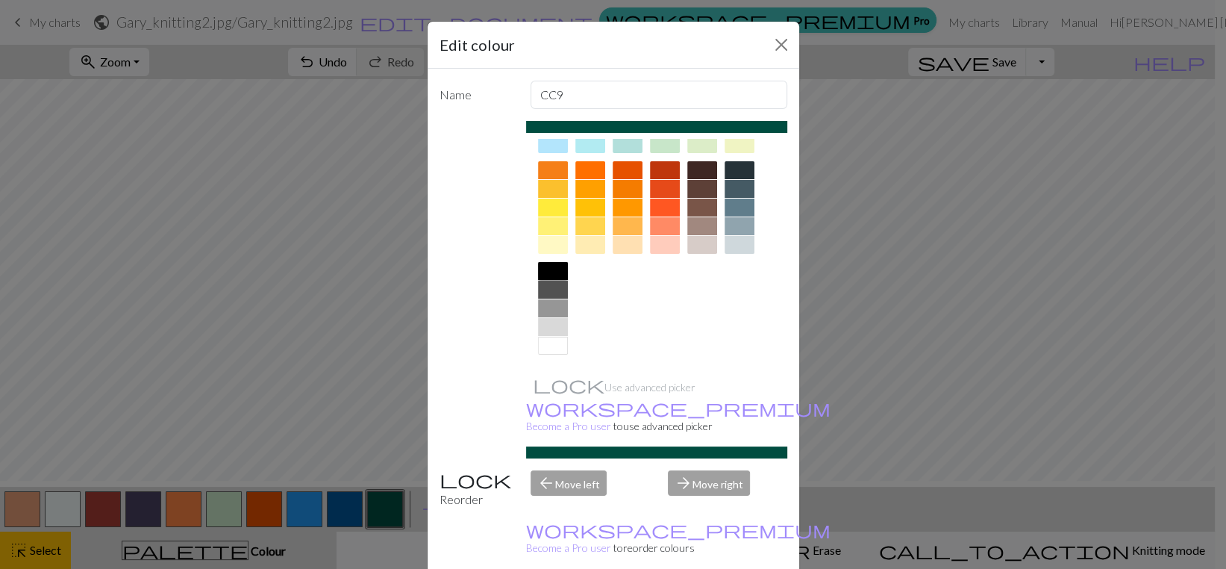
click at [548, 280] on div at bounding box center [553, 271] width 30 height 18
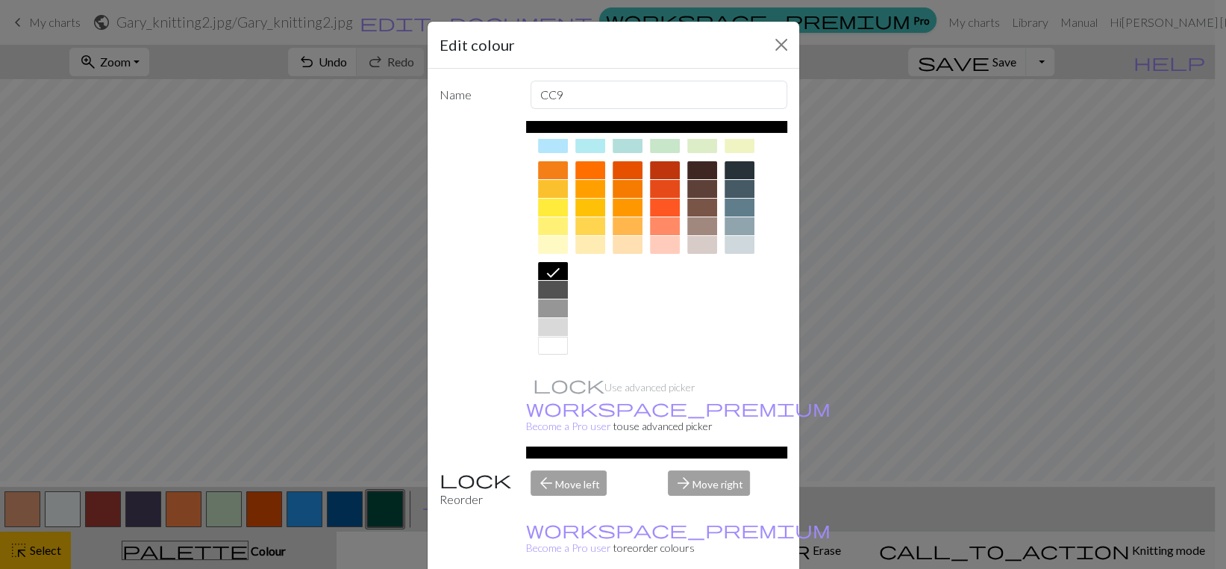
click at [220, 565] on div "Edit colour Name CC9 Use advanced picker workspace_premium Become a Pro user to…" at bounding box center [613, 284] width 1226 height 569
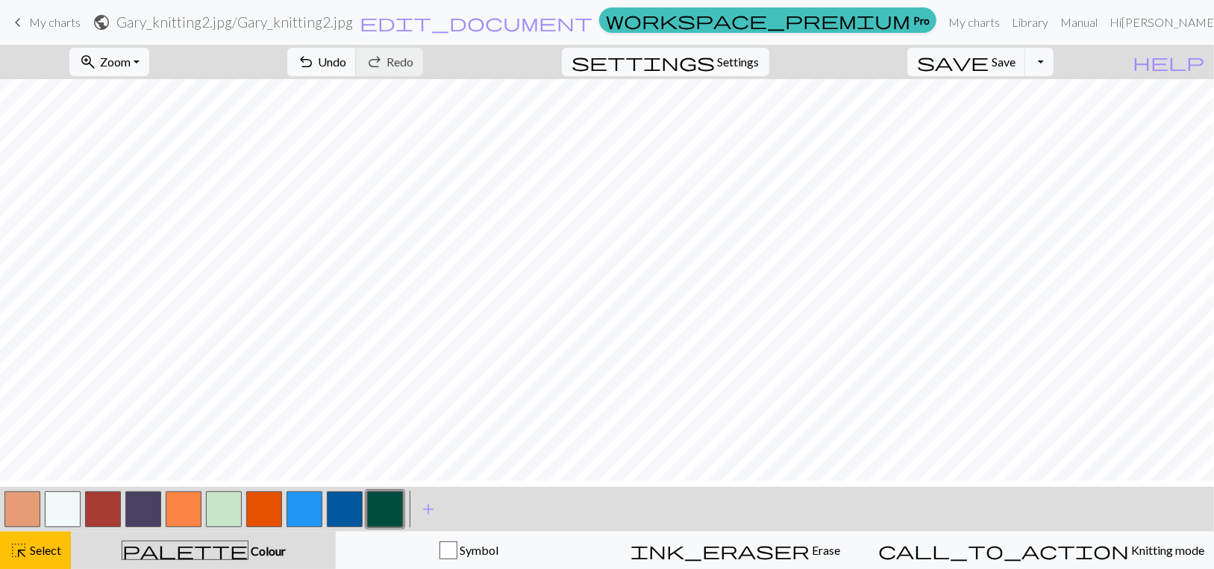
click at [381, 515] on button "button" at bounding box center [385, 509] width 36 height 36
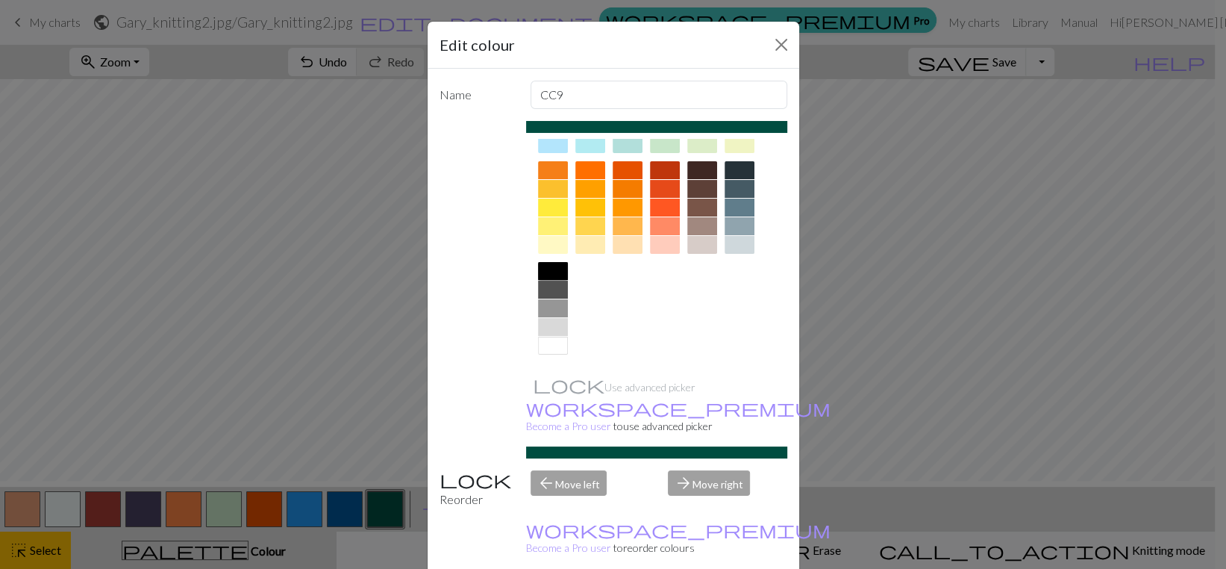
click at [539, 280] on div at bounding box center [553, 271] width 30 height 18
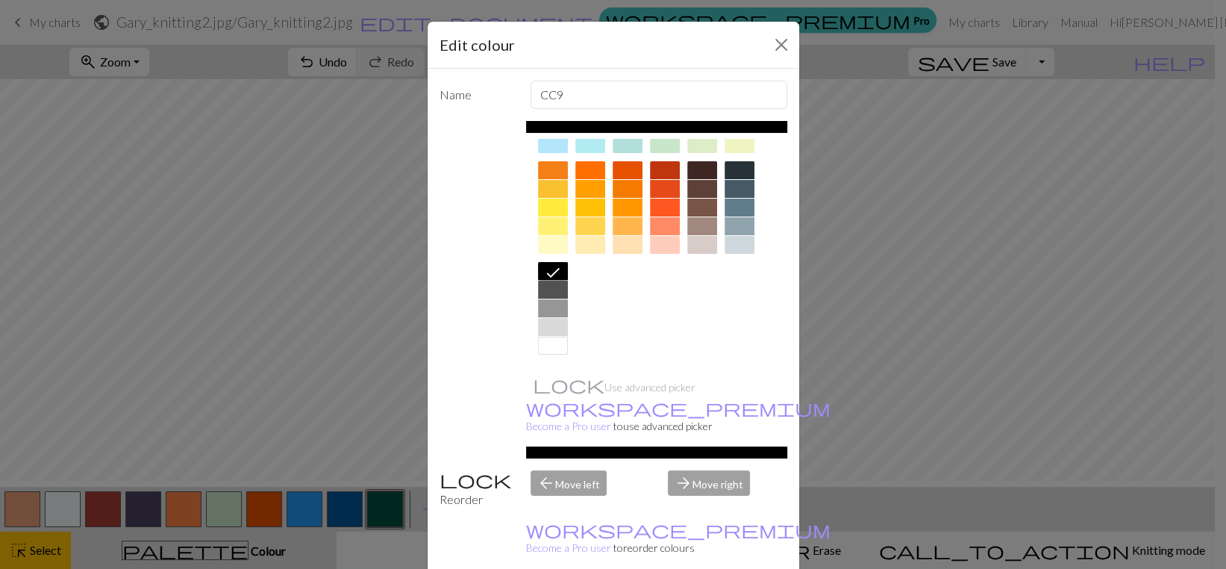
click at [209, 364] on div "Edit colour Name CC9 Use advanced picker workspace_premium Become a Pro user to…" at bounding box center [613, 284] width 1226 height 569
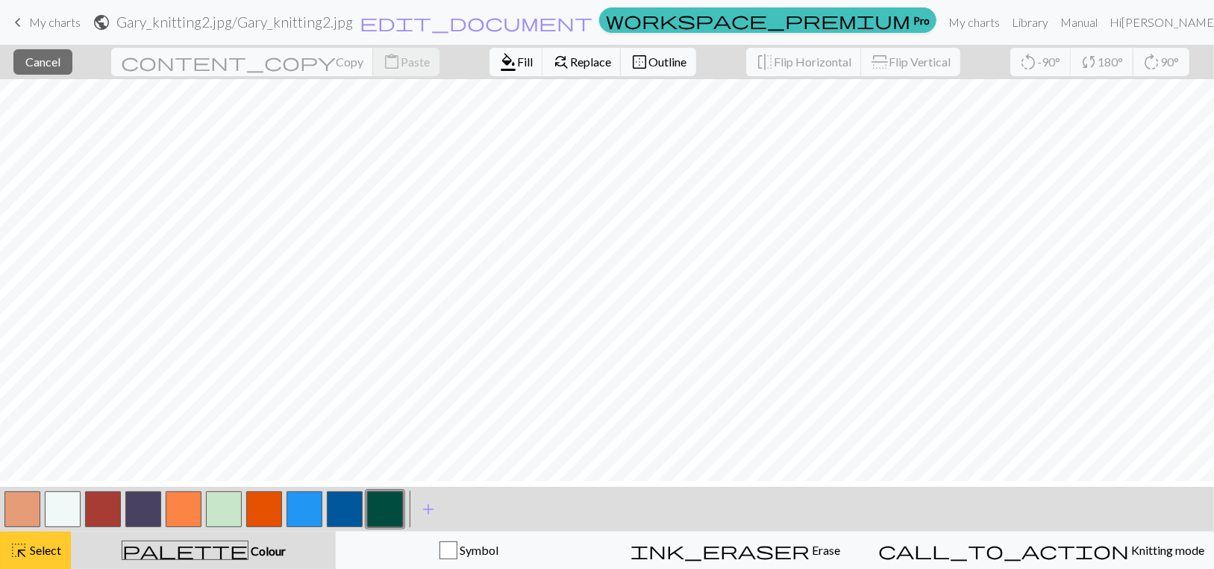
click at [45, 551] on span "Select" at bounding box center [45, 549] width 34 height 14
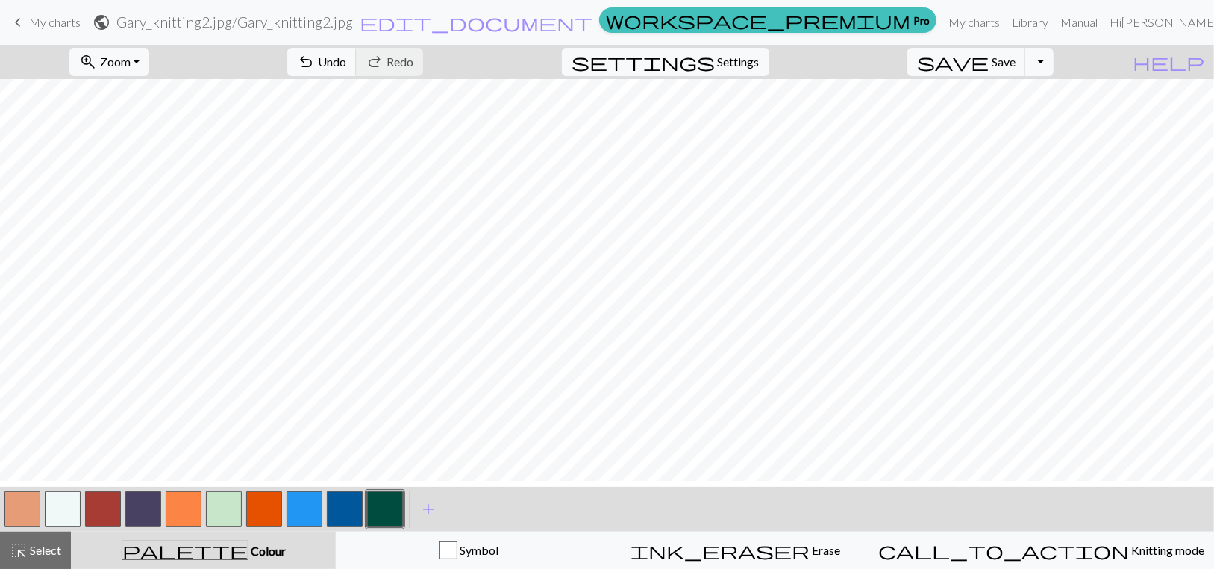
click at [207, 558] on span "palette" at bounding box center [184, 549] width 125 height 21
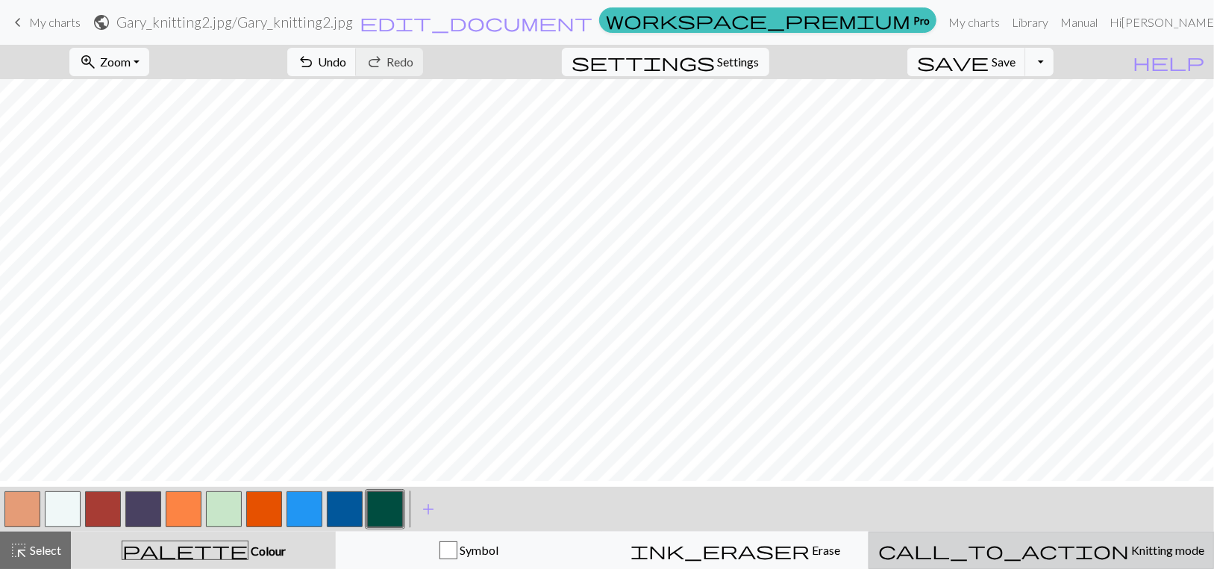
click at [1129, 557] on span "Knitting mode" at bounding box center [1166, 549] width 75 height 14
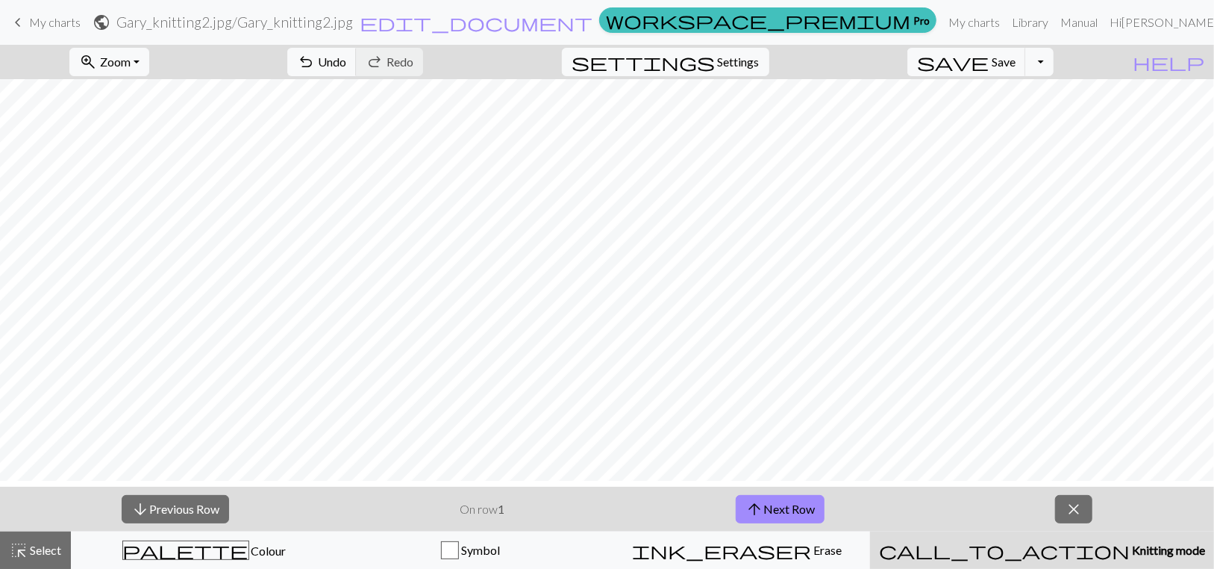
scroll to position [149, 0]
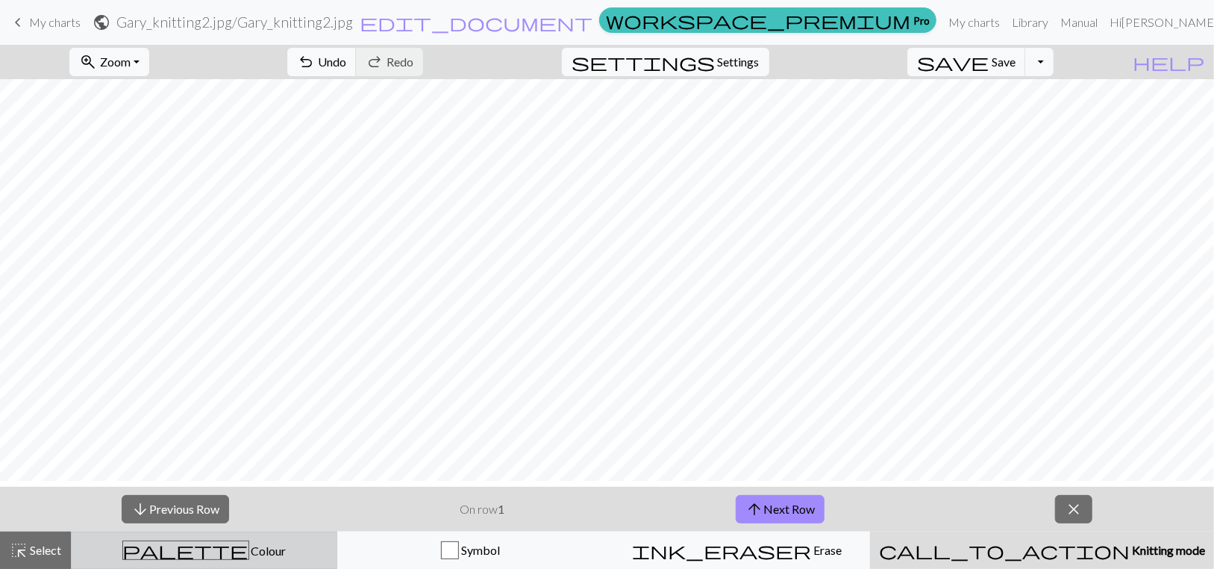
click at [249, 554] on span "Colour" at bounding box center [267, 550] width 37 height 14
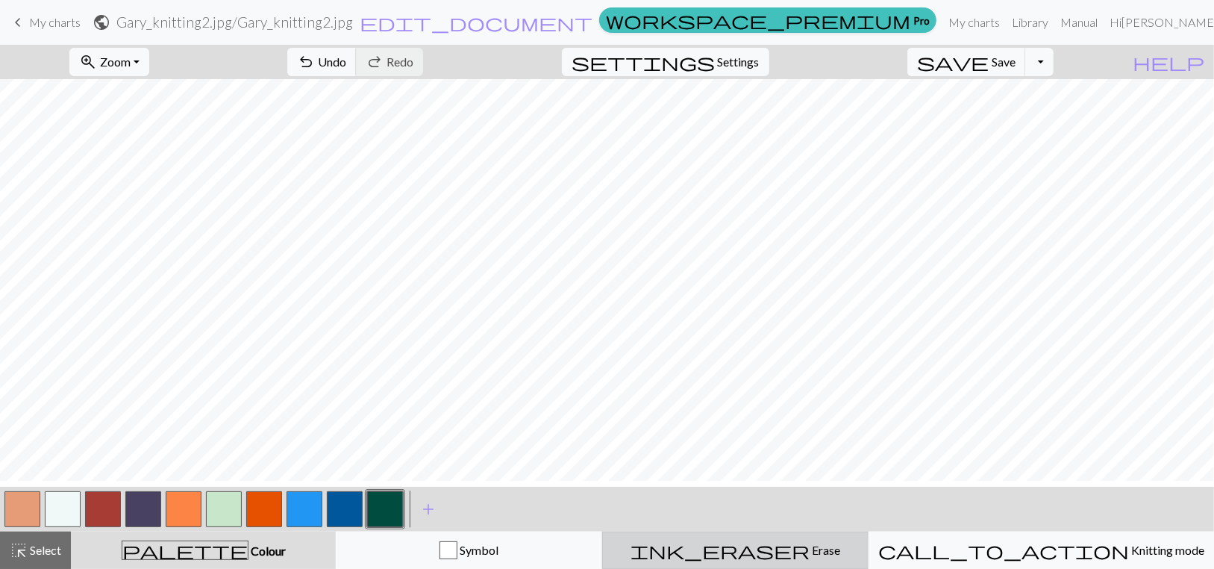
click at [810, 552] on span "Erase" at bounding box center [825, 549] width 31 height 14
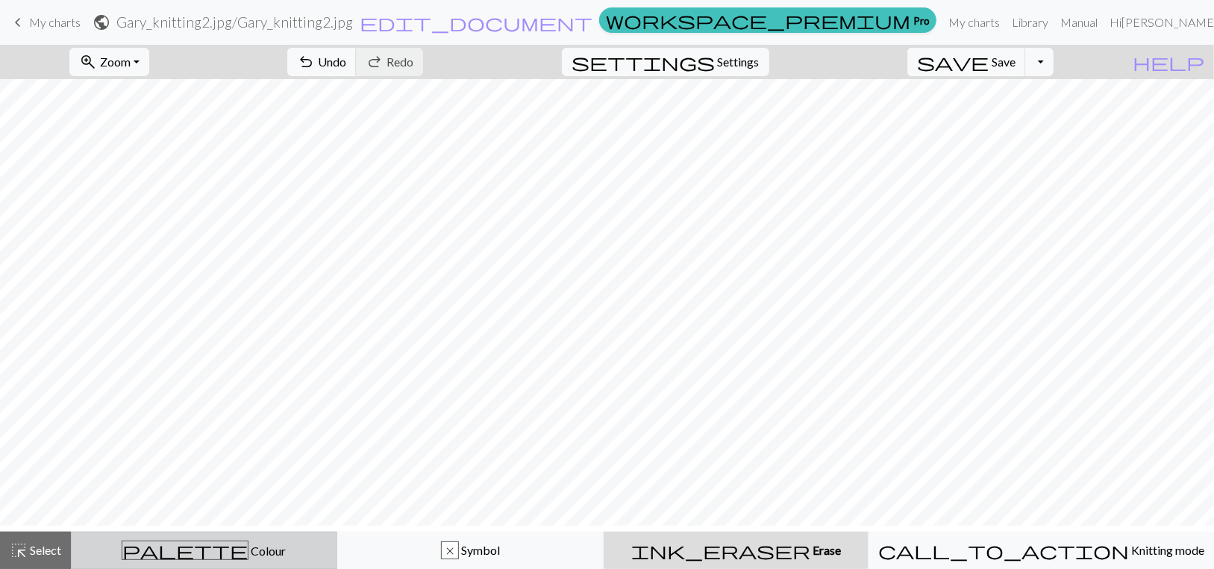
click at [248, 556] on span "Colour" at bounding box center [266, 550] width 37 height 14
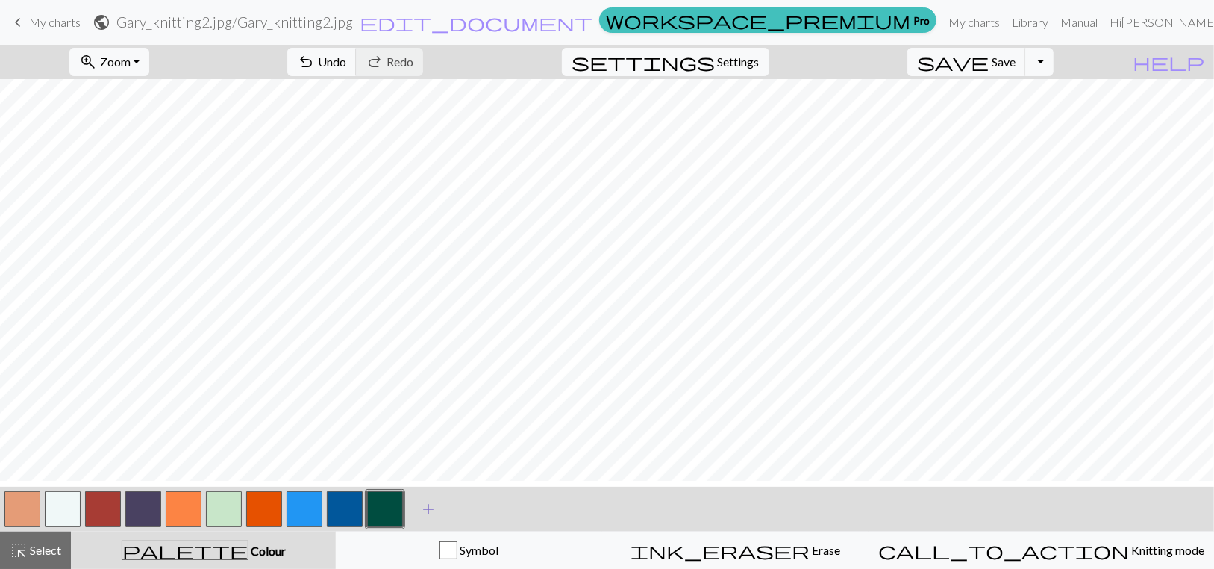
click at [431, 519] on span "add" at bounding box center [428, 508] width 18 height 21
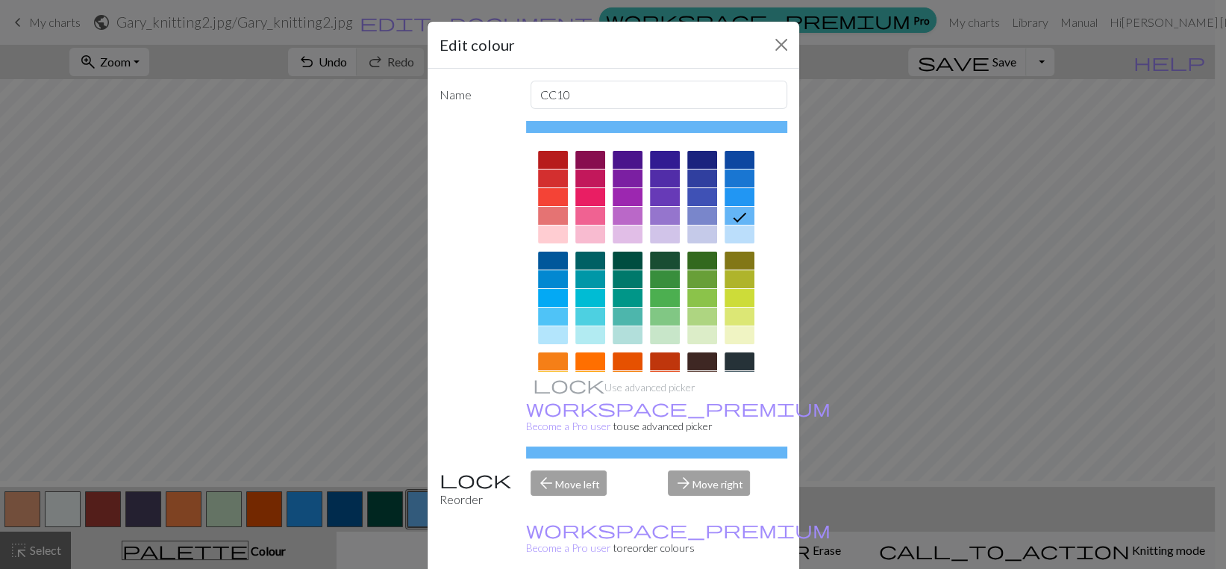
click at [742, 370] on div at bounding box center [739, 361] width 30 height 18
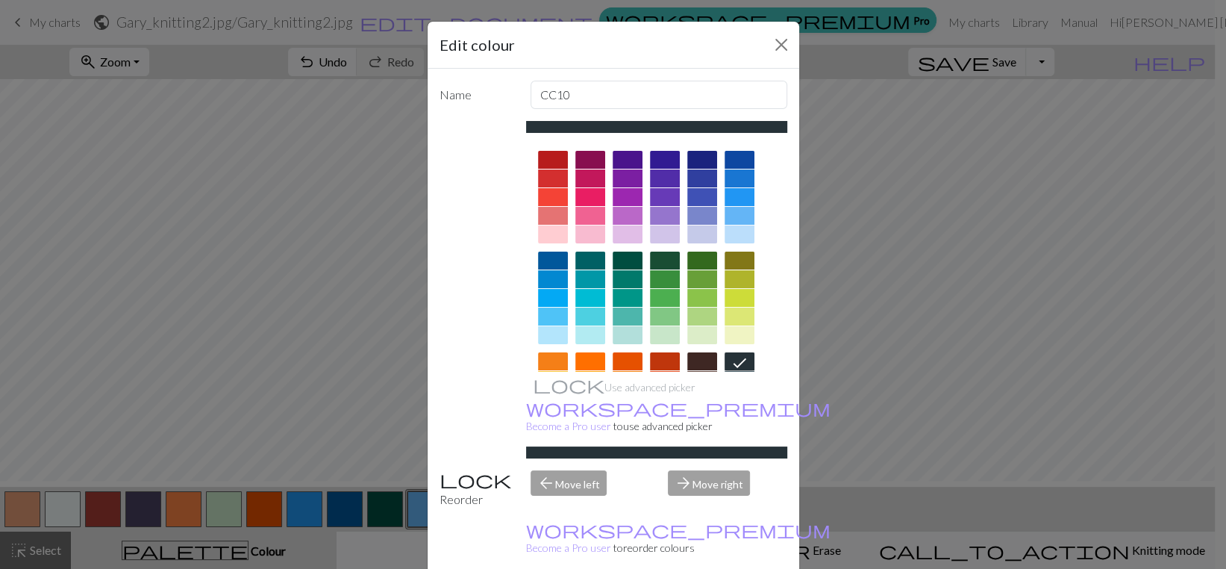
click at [213, 217] on div "Edit colour Name CC10 Use advanced picker workspace_premium Become a Pro user t…" at bounding box center [613, 284] width 1226 height 569
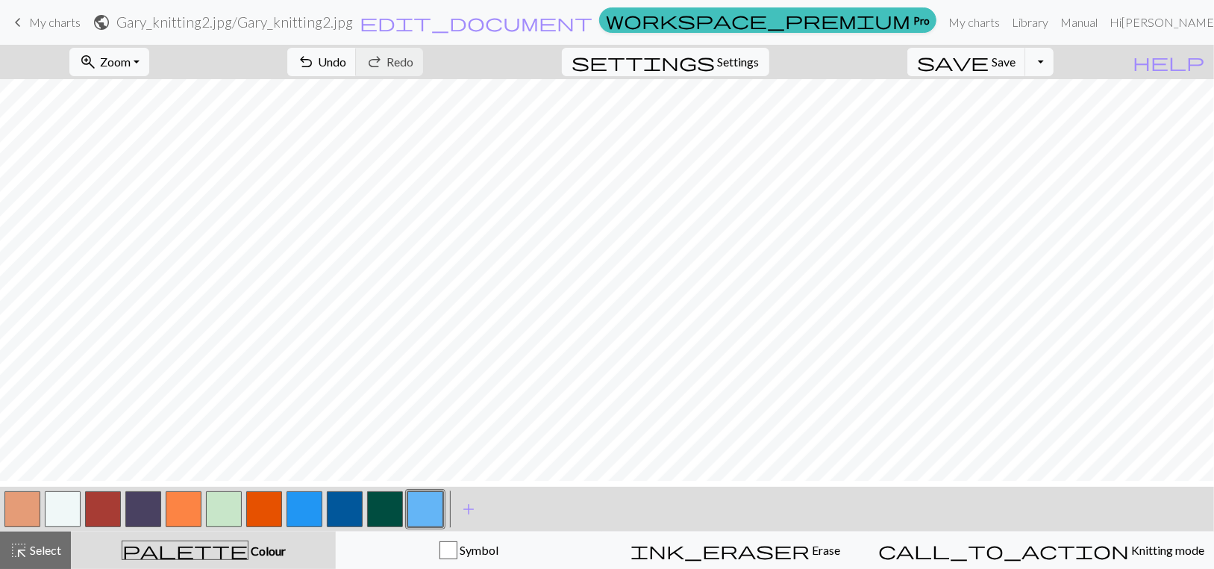
click at [213, 514] on button "button" at bounding box center [224, 509] width 36 height 36
click at [219, 510] on button "button" at bounding box center [224, 509] width 36 height 36
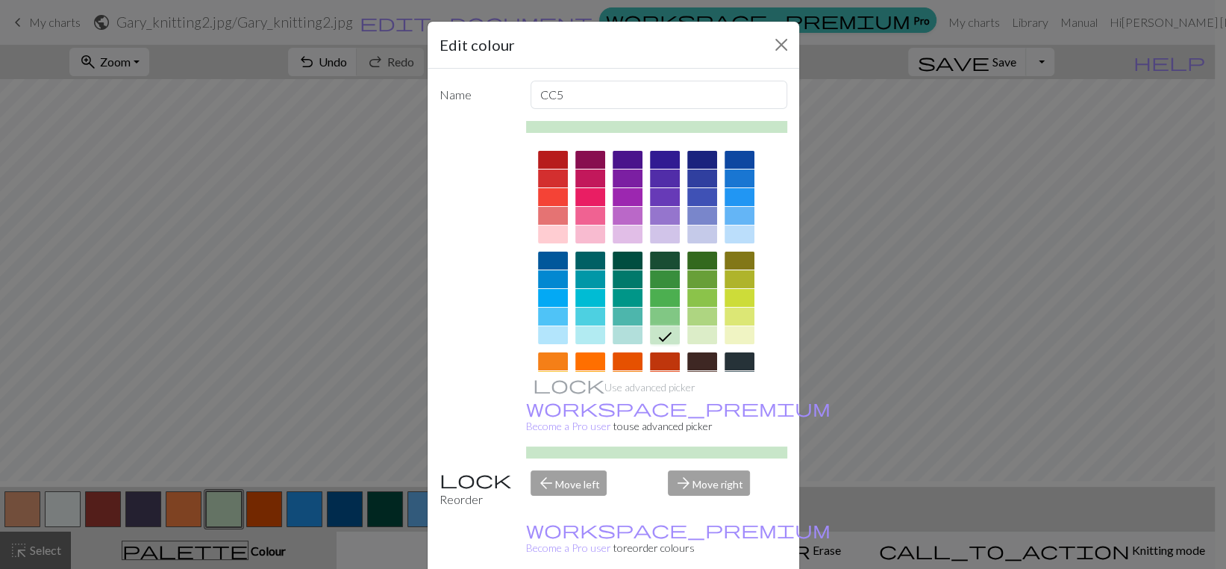
click at [658, 345] on icon at bounding box center [665, 337] width 18 height 18
click at [657, 325] on div at bounding box center [665, 316] width 30 height 18
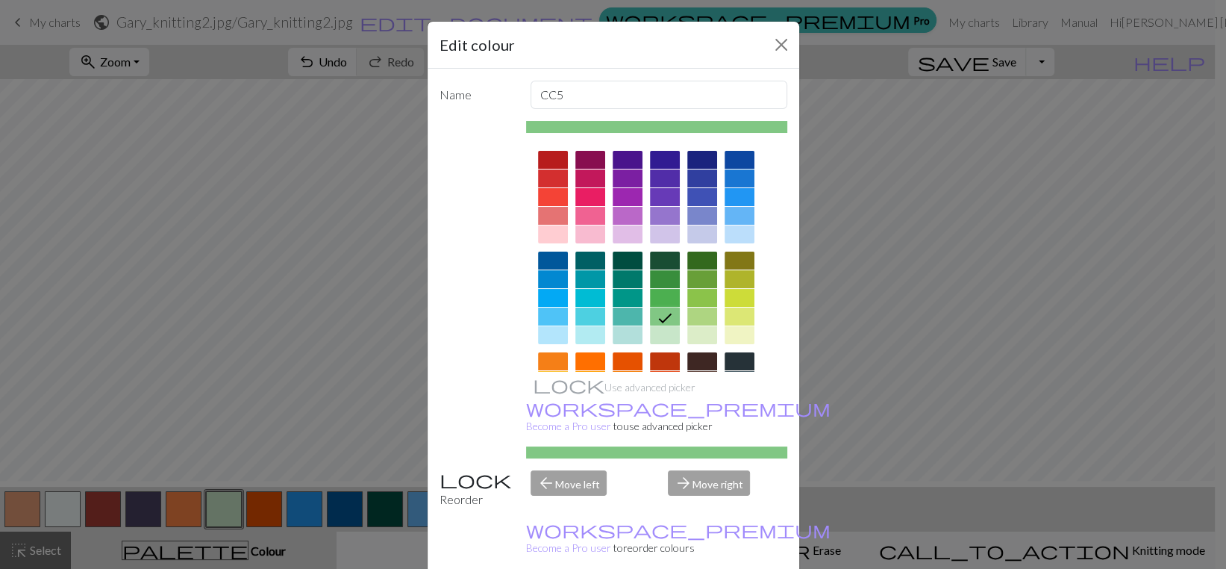
click at [195, 264] on div "Edit colour Name CC5 Use advanced picker workspace_premium Become a Pro user to…" at bounding box center [613, 284] width 1226 height 569
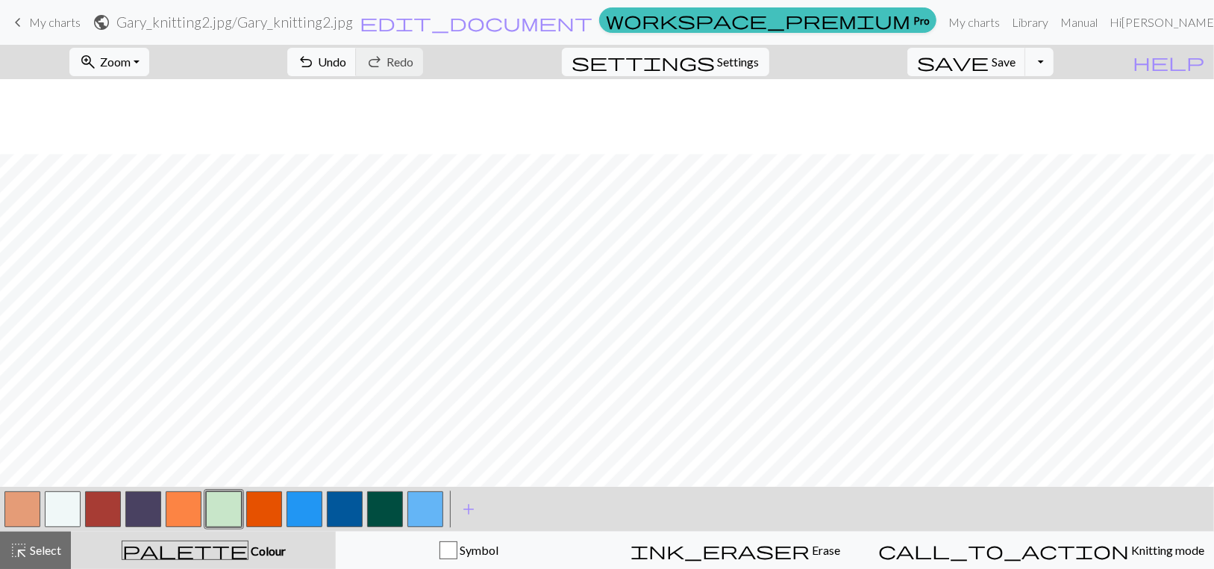
scroll to position [234, 0]
click at [65, 507] on button "button" at bounding box center [63, 509] width 36 height 36
click at [107, 515] on button "button" at bounding box center [103, 509] width 36 height 36
click at [248, 554] on span "Colour" at bounding box center [266, 550] width 37 height 14
click at [210, 554] on span "palette" at bounding box center [184, 549] width 125 height 21
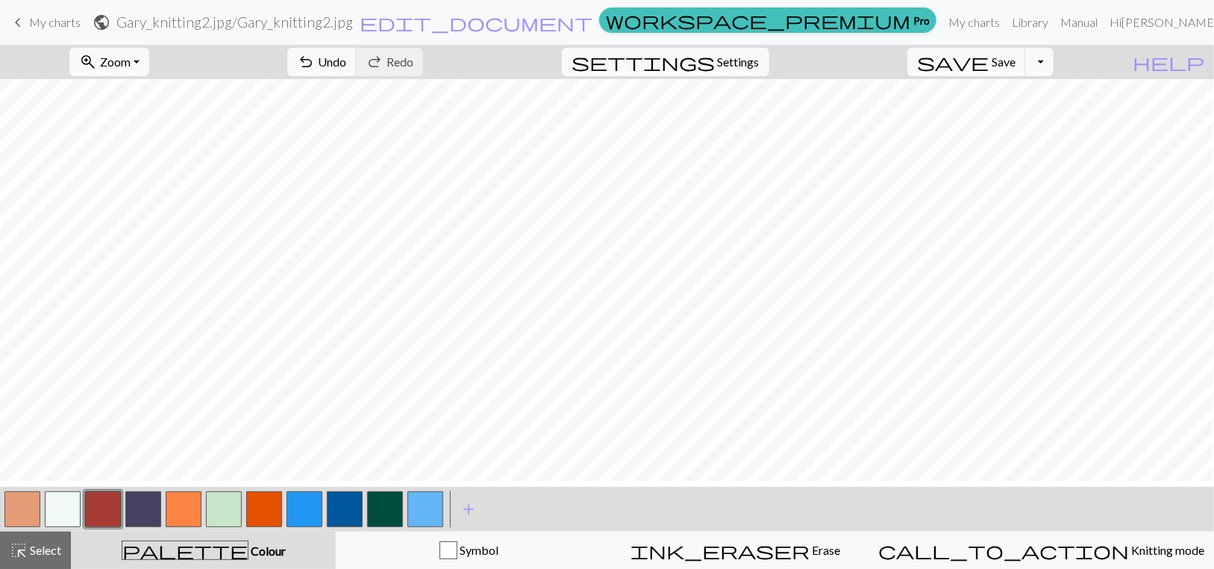
click at [101, 519] on button "button" at bounding box center [103, 509] width 36 height 36
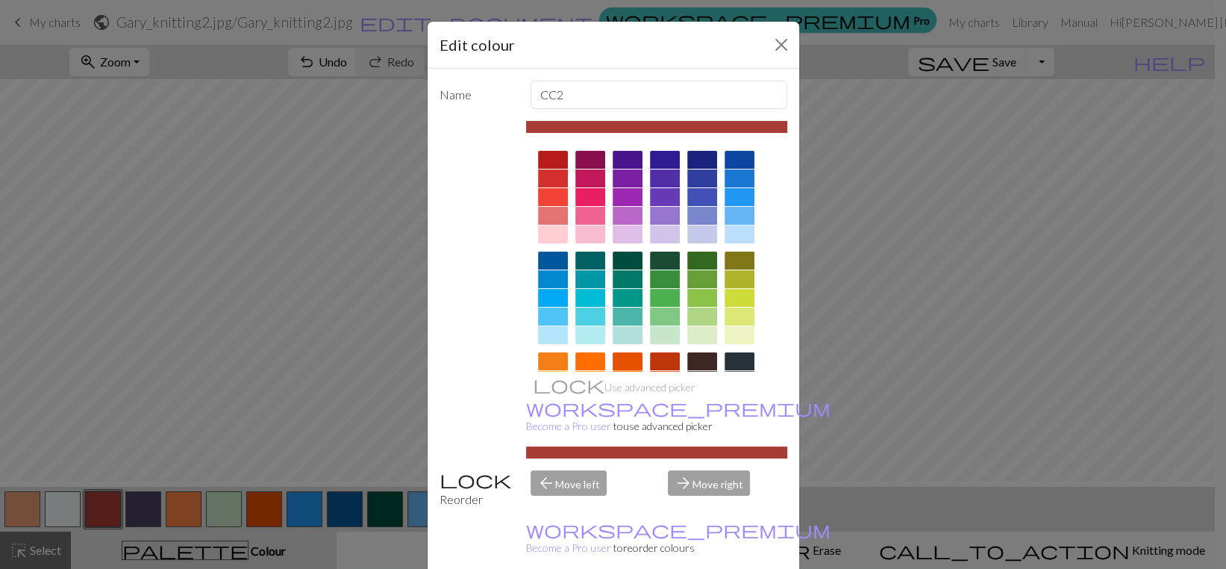
click at [620, 370] on div at bounding box center [628, 361] width 30 height 18
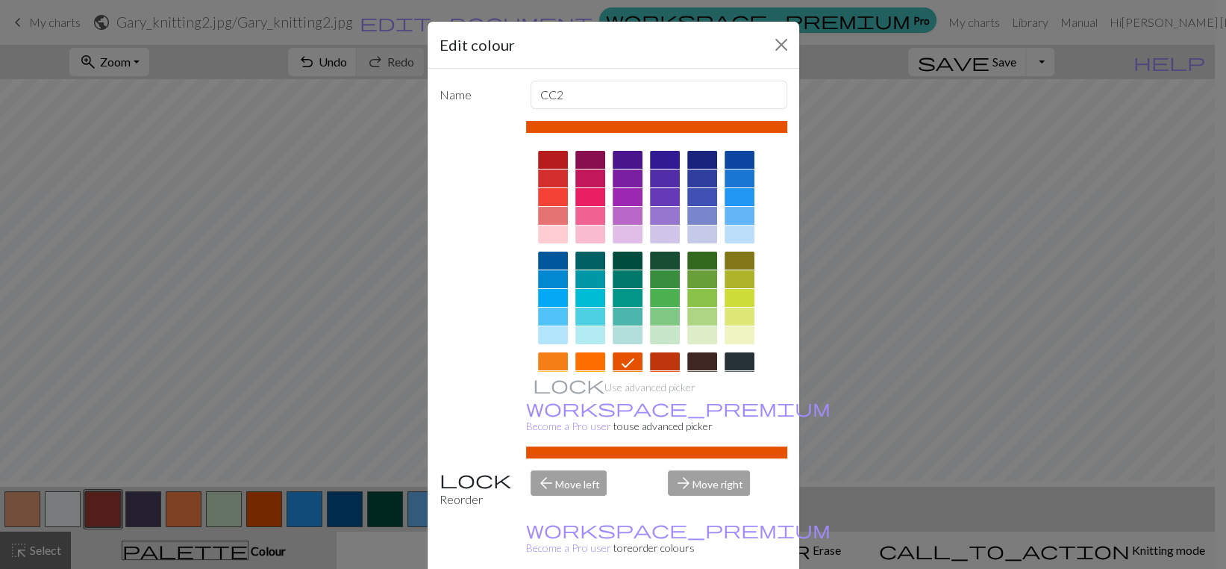
click at [192, 133] on div "Edit colour Name CC2 Use advanced picker workspace_premium Become a Pro user to…" at bounding box center [613, 284] width 1226 height 569
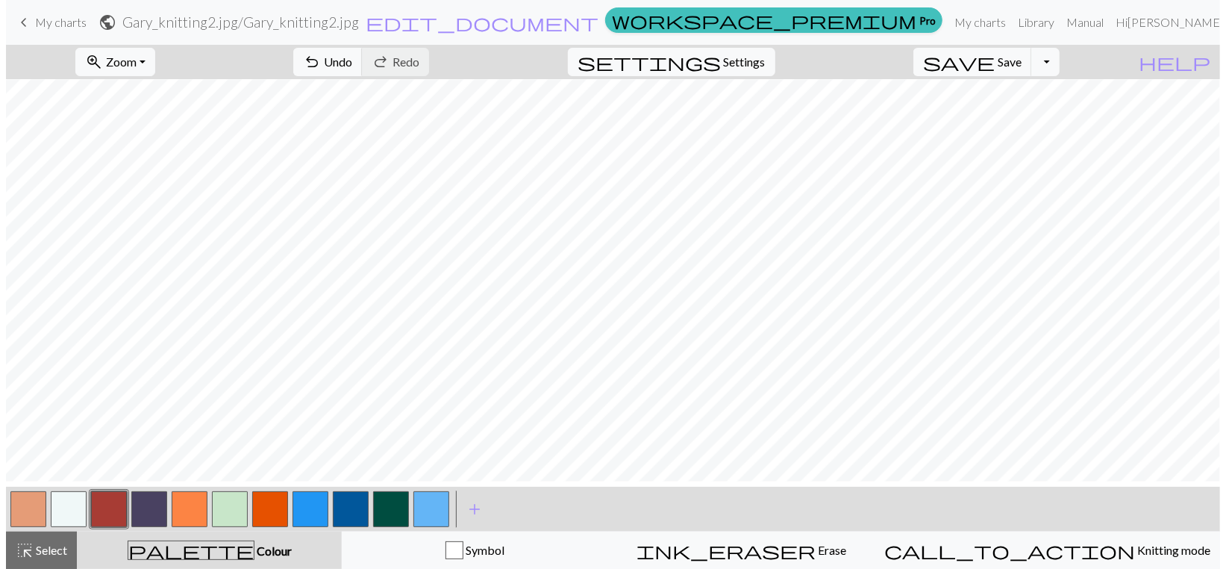
scroll to position [160, 0]
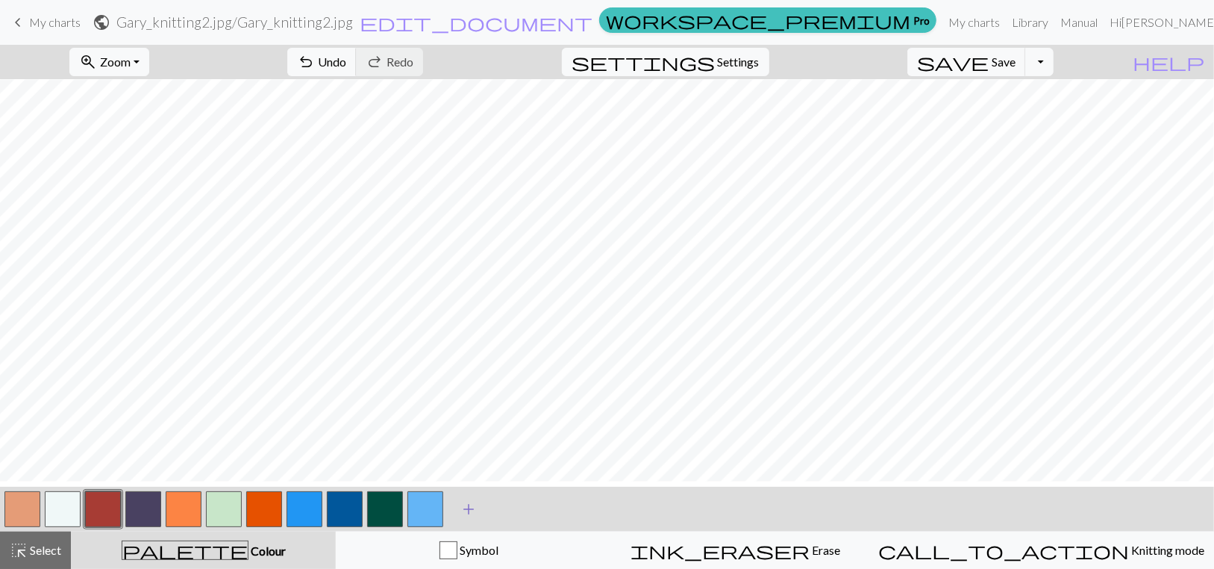
click at [466, 515] on span "add" at bounding box center [469, 508] width 18 height 21
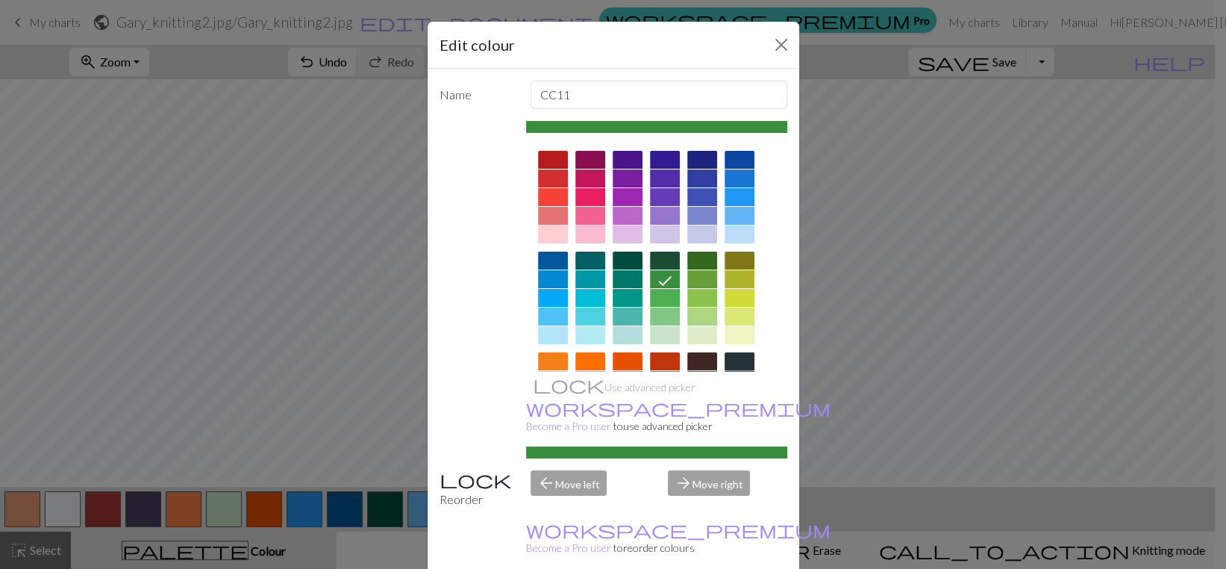
click at [738, 370] on div at bounding box center [739, 361] width 30 height 18
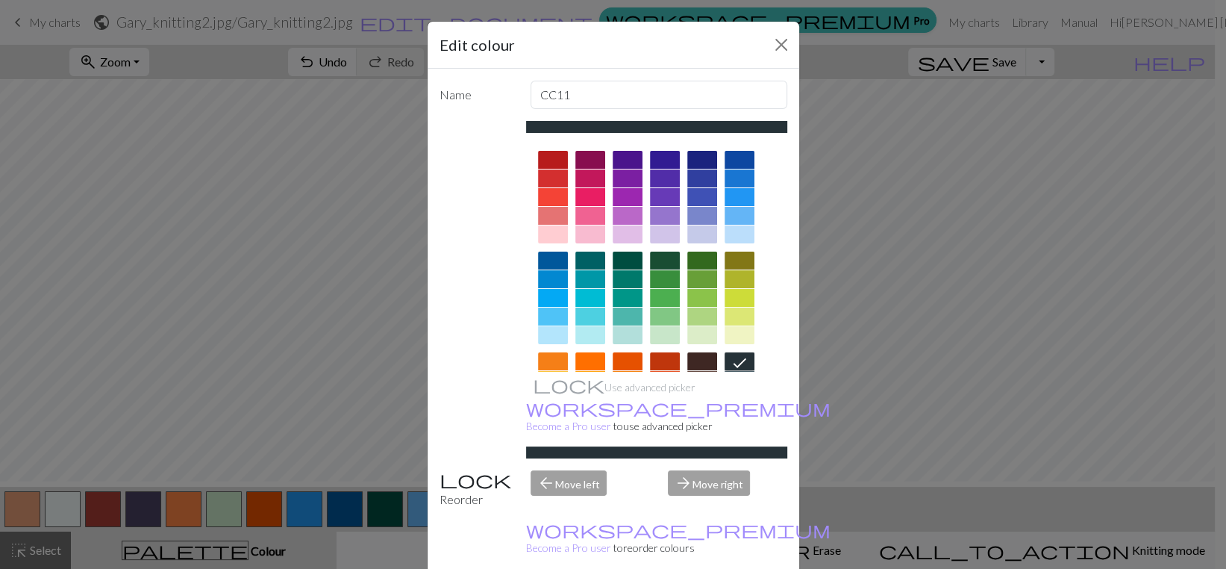
click at [219, 206] on div "Edit colour Name CC11 Use advanced picker workspace_premium Become a Pro user t…" at bounding box center [613, 284] width 1226 height 569
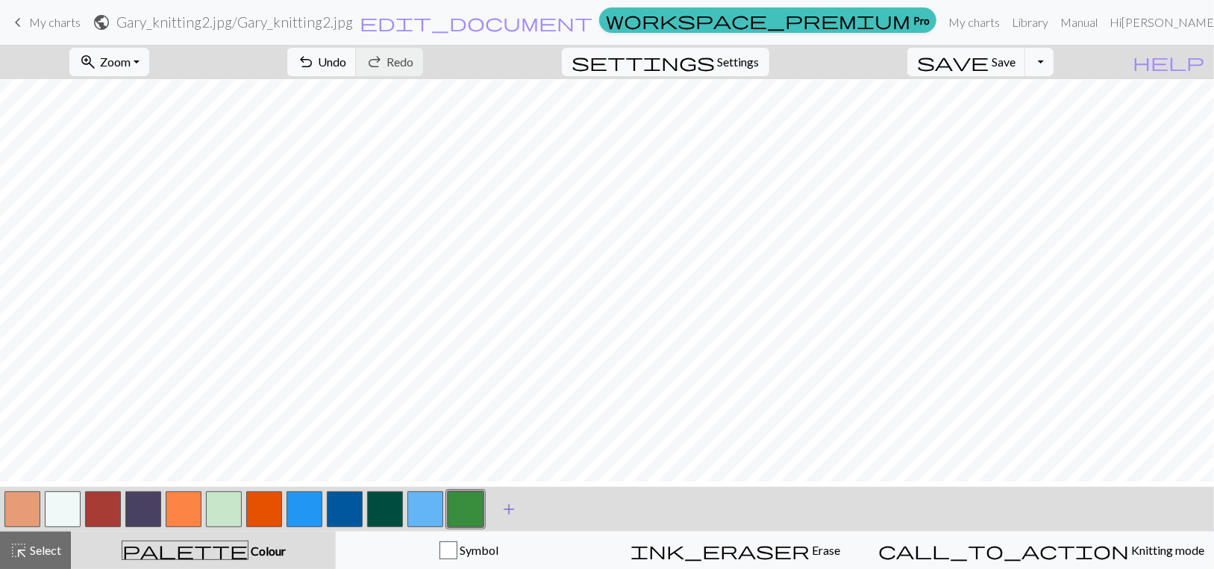
click at [516, 519] on span "add" at bounding box center [509, 508] width 18 height 21
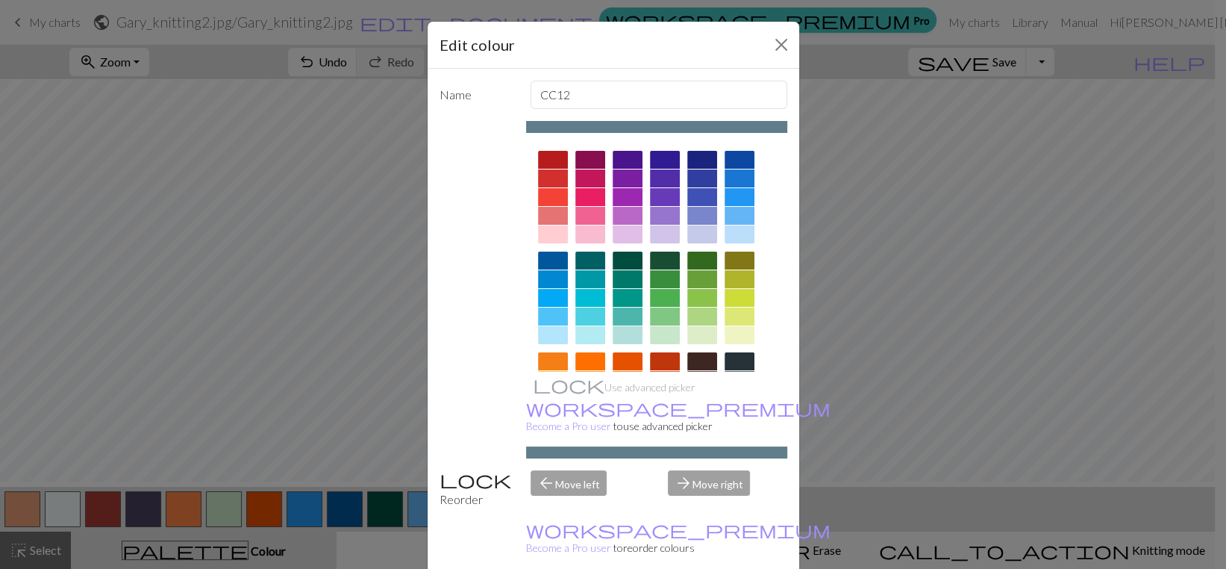
drag, startPoint x: 751, startPoint y: 395, endPoint x: 743, endPoint y: 395, distance: 8.2
click at [743, 395] on div at bounding box center [656, 348] width 261 height 419
click at [743, 370] on div at bounding box center [739, 361] width 30 height 18
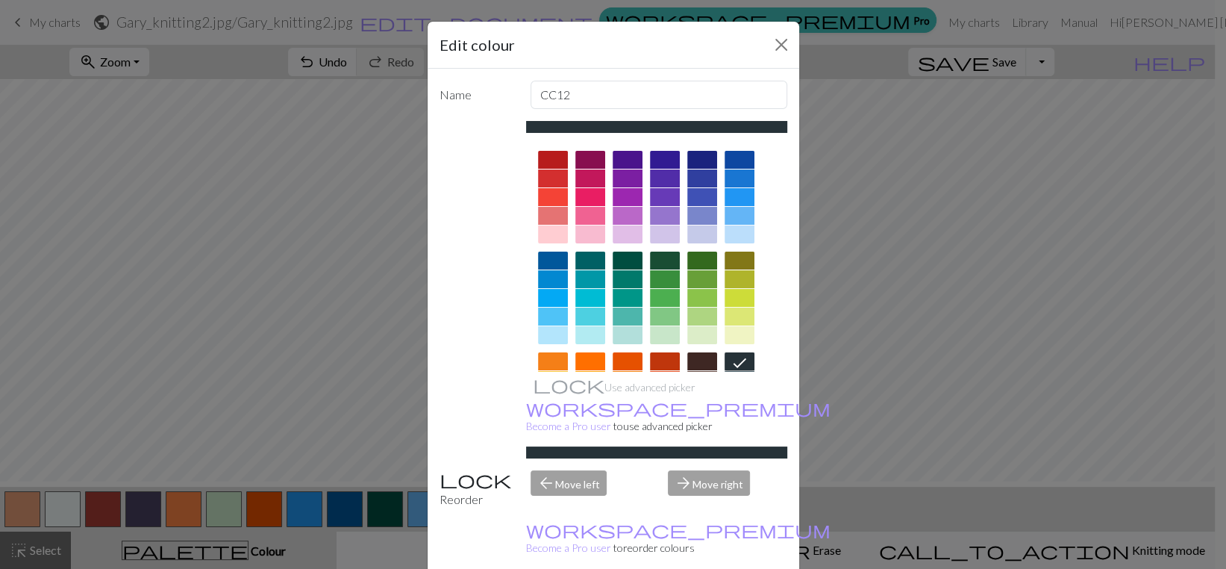
click at [569, 508] on div "arrow_back Move left" at bounding box center [590, 489] width 137 height 38
click at [686, 508] on div "arrow_forward Move right" at bounding box center [727, 489] width 137 height 38
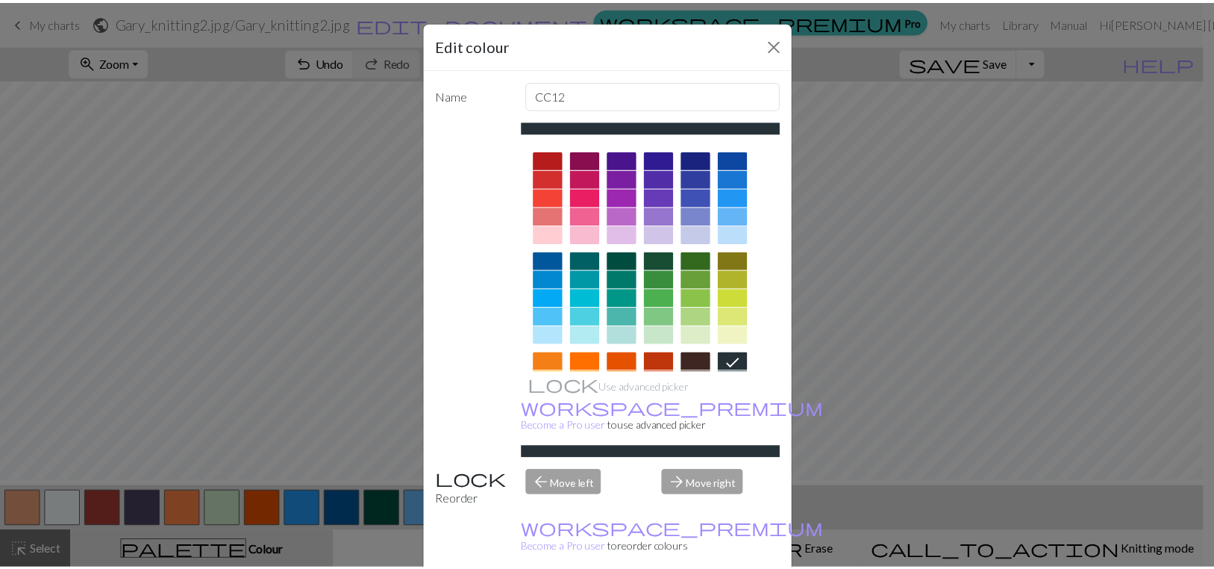
scroll to position [137, 0]
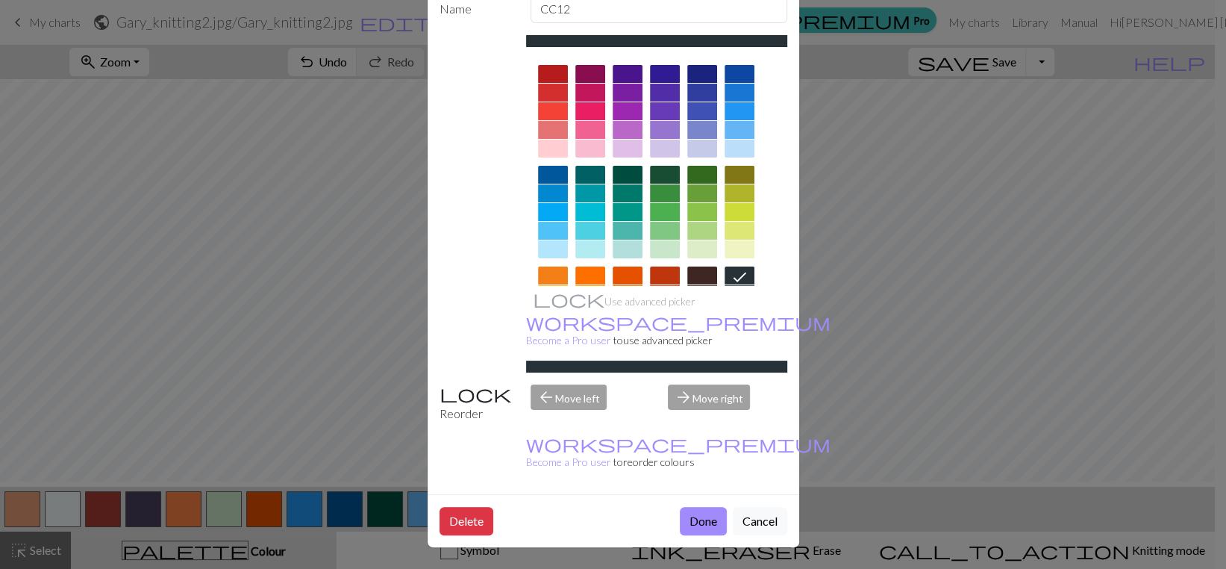
click at [41, 373] on div "Edit colour Name CC12 Use advanced picker workspace_premium Become a Pro user t…" at bounding box center [613, 284] width 1226 height 569
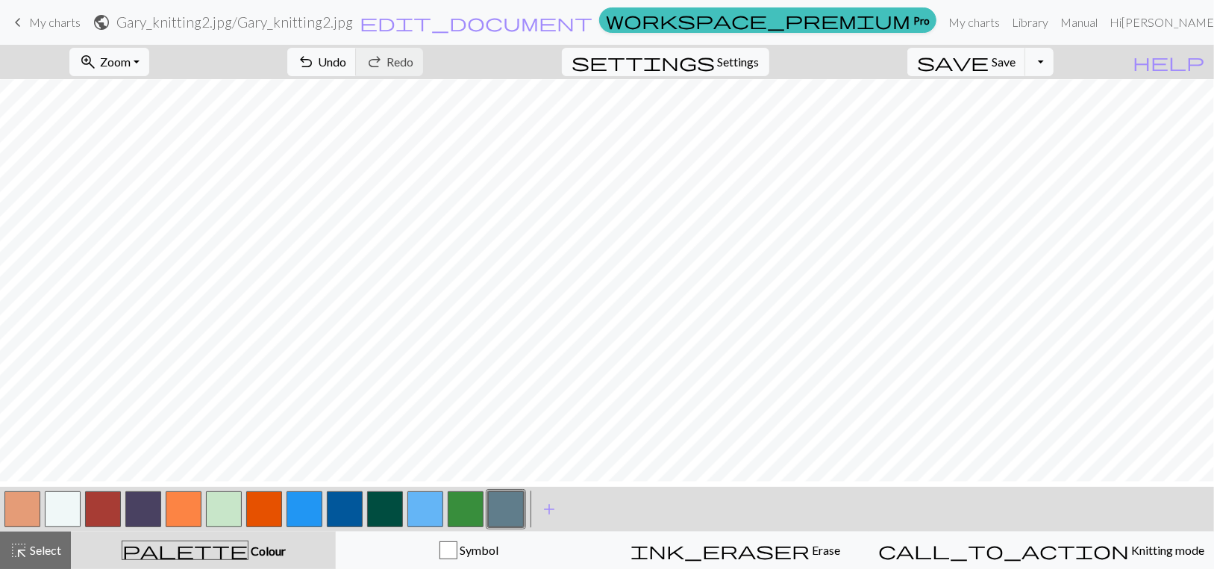
click at [340, 517] on button "button" at bounding box center [345, 509] width 36 height 36
click at [62, 510] on button "button" at bounding box center [63, 509] width 36 height 36
click at [225, 519] on button "button" at bounding box center [224, 509] width 36 height 36
click at [1011, 69] on span "Save" at bounding box center [1004, 61] width 24 height 14
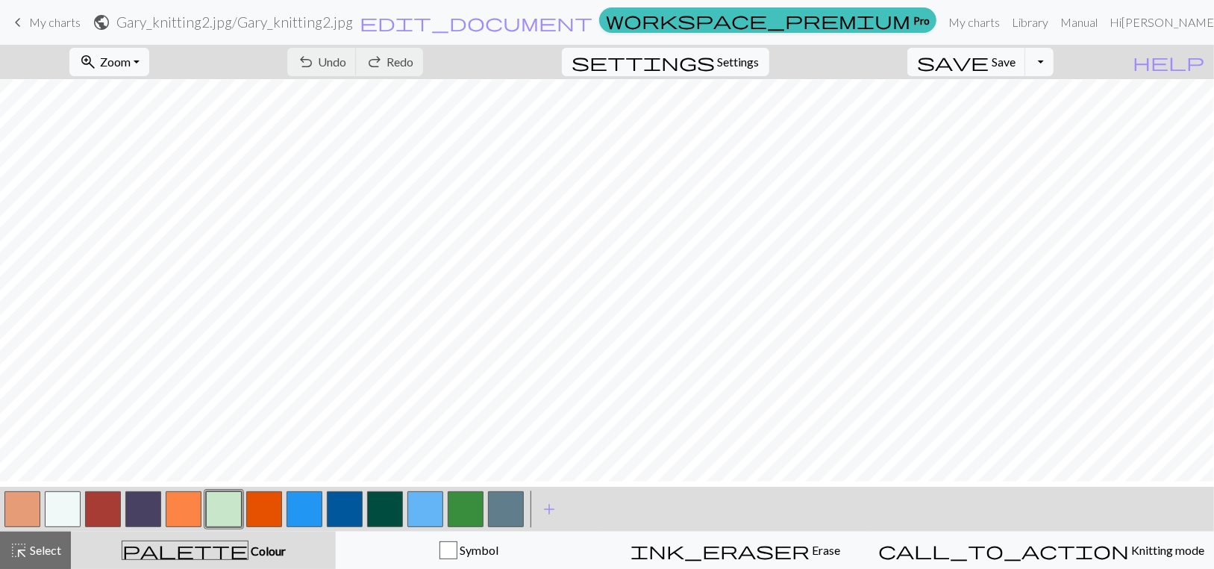
click at [226, 518] on button "button" at bounding box center [224, 509] width 36 height 36
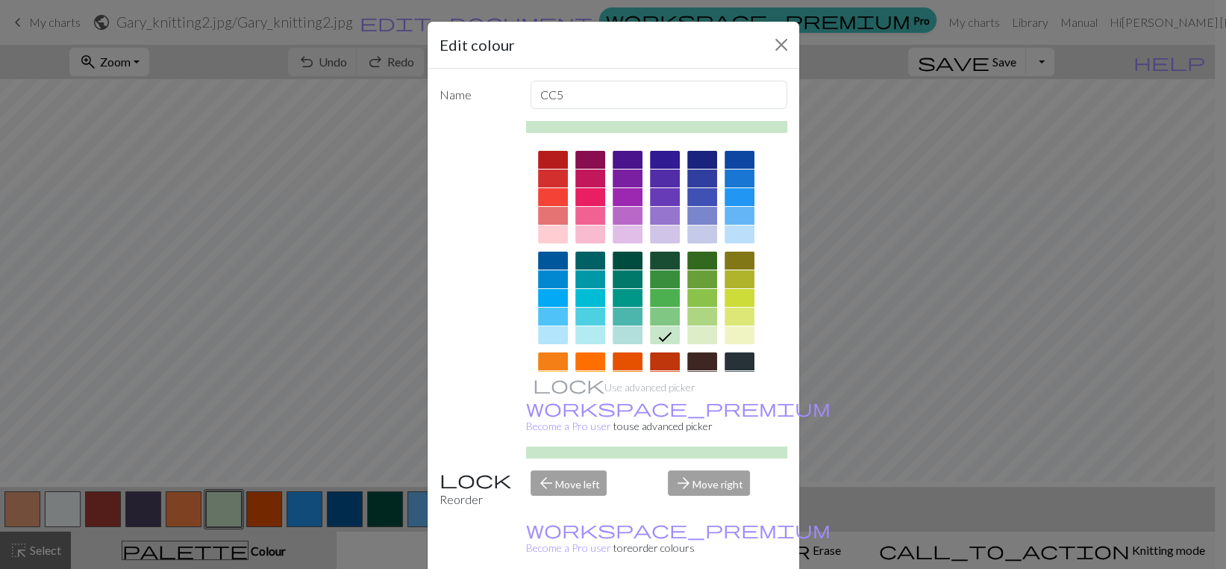
click at [218, 519] on div "Edit colour Name CC5 Use advanced picker workspace_premium Become a Pro user to…" at bounding box center [613, 284] width 1226 height 569
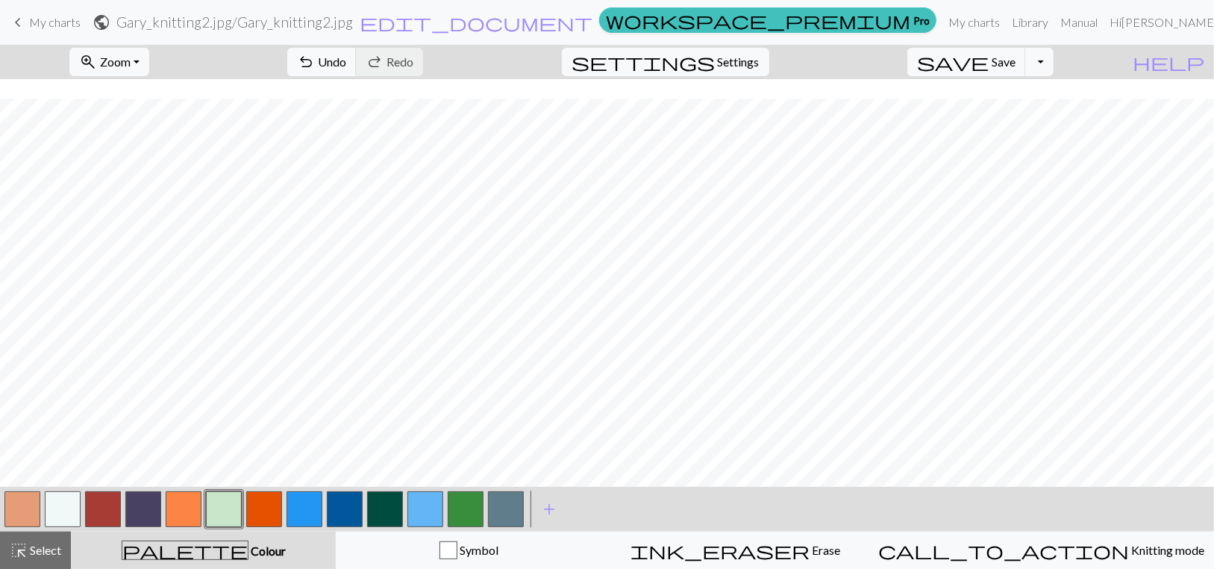
scroll to position [572, 0]
click at [63, 516] on button "button" at bounding box center [63, 509] width 36 height 36
click at [229, 515] on button "button" at bounding box center [224, 509] width 36 height 36
click at [66, 508] on button "button" at bounding box center [63, 509] width 36 height 36
click at [219, 517] on button "button" at bounding box center [224, 509] width 36 height 36
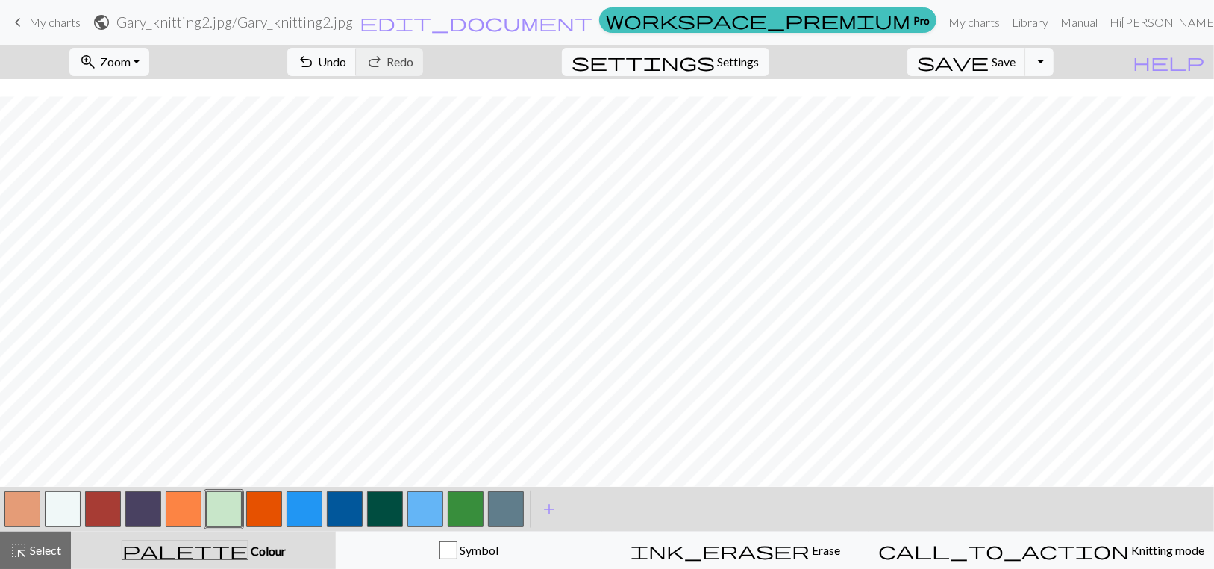
drag, startPoint x: 60, startPoint y: 515, endPoint x: 195, endPoint y: 498, distance: 135.4
click at [61, 515] on button "button" at bounding box center [63, 509] width 36 height 36
click at [228, 518] on button "button" at bounding box center [224, 509] width 36 height 36
drag, startPoint x: 66, startPoint y: 513, endPoint x: 125, endPoint y: 525, distance: 60.7
click at [66, 513] on button "button" at bounding box center [63, 509] width 36 height 36
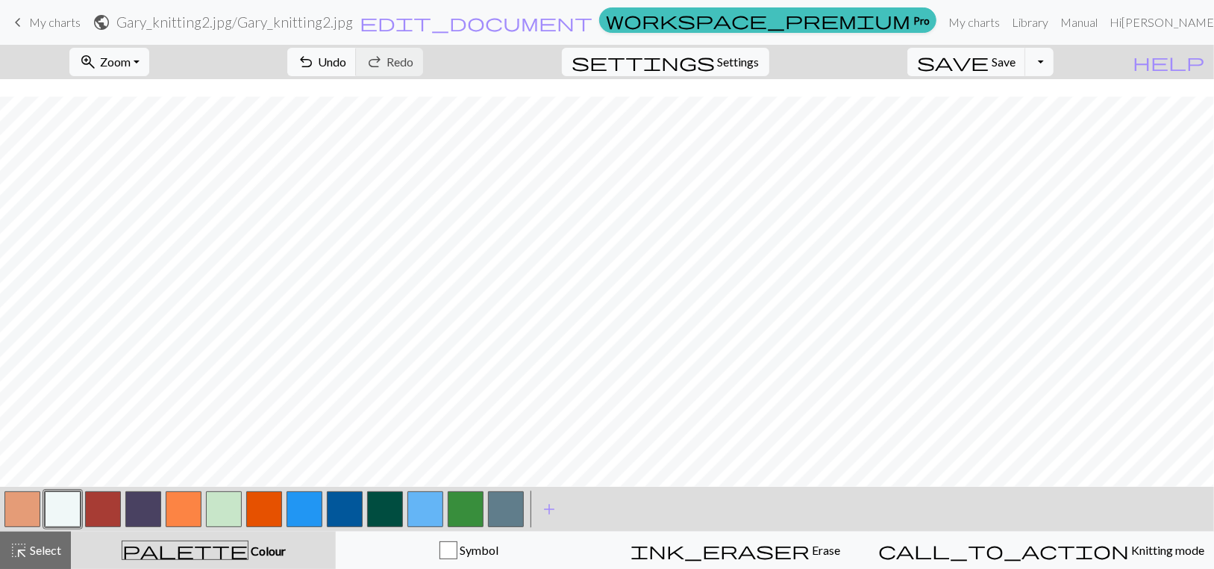
click at [430, 523] on button "button" at bounding box center [425, 509] width 36 height 36
click at [39, 513] on button "button" at bounding box center [22, 509] width 36 height 36
click at [57, 513] on button "button" at bounding box center [63, 509] width 36 height 36
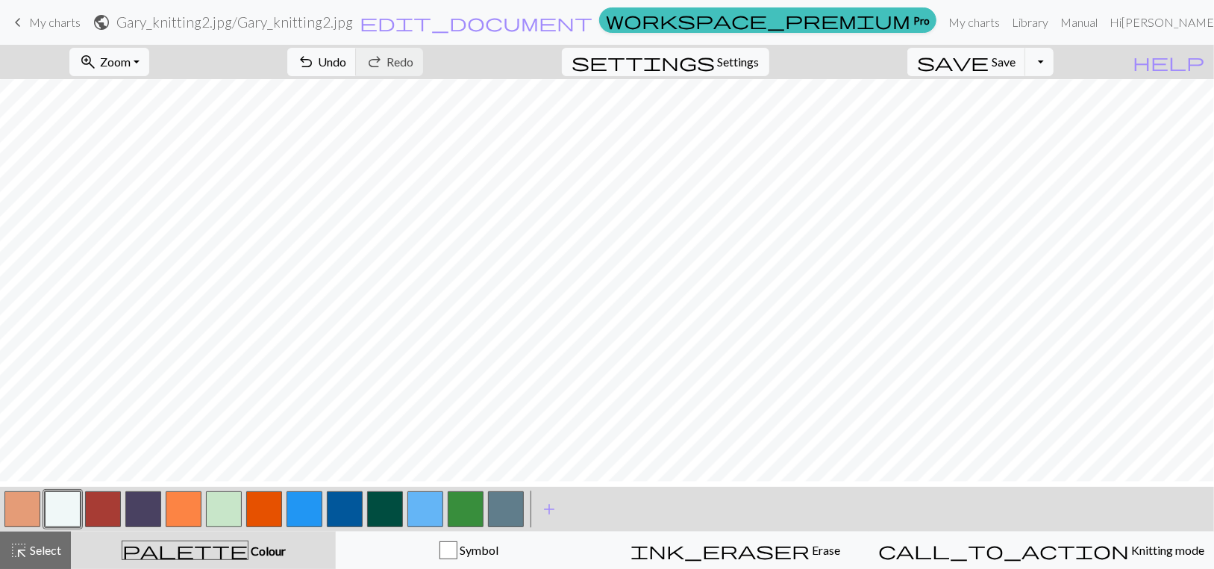
click at [415, 519] on button "button" at bounding box center [425, 509] width 36 height 36
click at [69, 512] on button "button" at bounding box center [63, 509] width 36 height 36
click at [142, 513] on button "button" at bounding box center [143, 509] width 36 height 36
click at [61, 513] on button "button" at bounding box center [63, 509] width 36 height 36
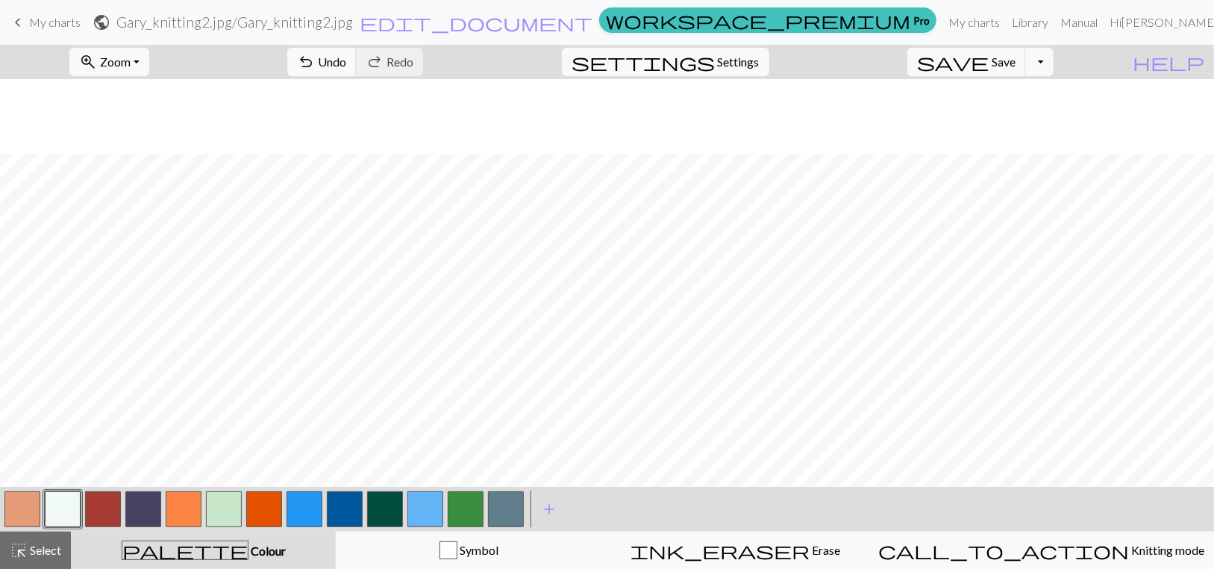
scroll to position [75, 0]
drag, startPoint x: 221, startPoint y: 513, endPoint x: 318, endPoint y: 486, distance: 100.6
click at [221, 512] on button "button" at bounding box center [224, 509] width 36 height 36
click at [149, 72] on button "zoom_in Zoom Zoom" at bounding box center [109, 62] width 80 height 28
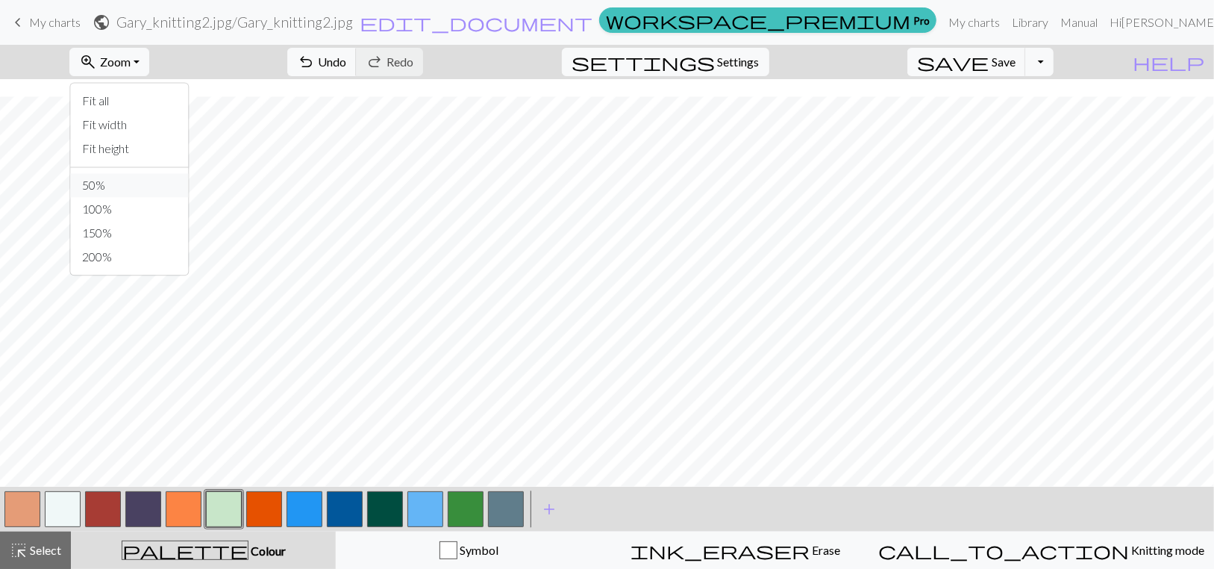
click at [116, 197] on button "50%" at bounding box center [129, 185] width 118 height 24
drag, startPoint x: 421, startPoint y: 512, endPoint x: 430, endPoint y: 495, distance: 19.7
click at [422, 505] on button "button" at bounding box center [425, 509] width 36 height 36
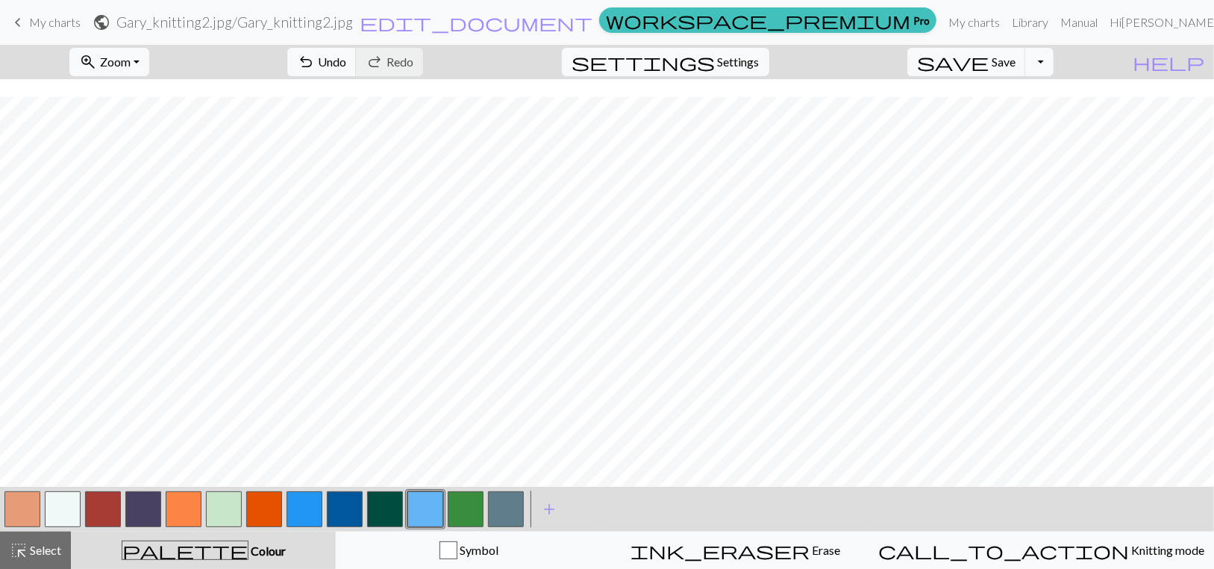
click at [95, 516] on button "button" at bounding box center [103, 509] width 36 height 36
click at [186, 519] on button "button" at bounding box center [184, 509] width 36 height 36
click at [19, 511] on button "button" at bounding box center [22, 509] width 36 height 36
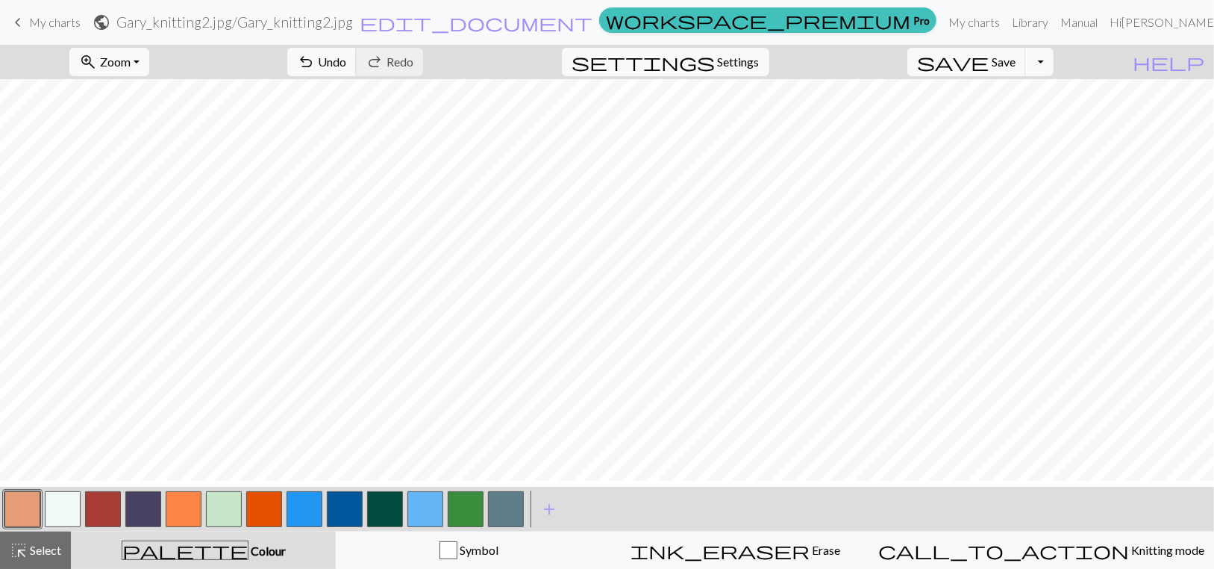
drag, startPoint x: 61, startPoint y: 513, endPoint x: 83, endPoint y: 510, distance: 21.8
click at [61, 512] on button "button" at bounding box center [63, 509] width 36 height 36
click at [224, 517] on button "button" at bounding box center [224, 509] width 36 height 36
click at [416, 516] on button "button" at bounding box center [425, 509] width 36 height 36
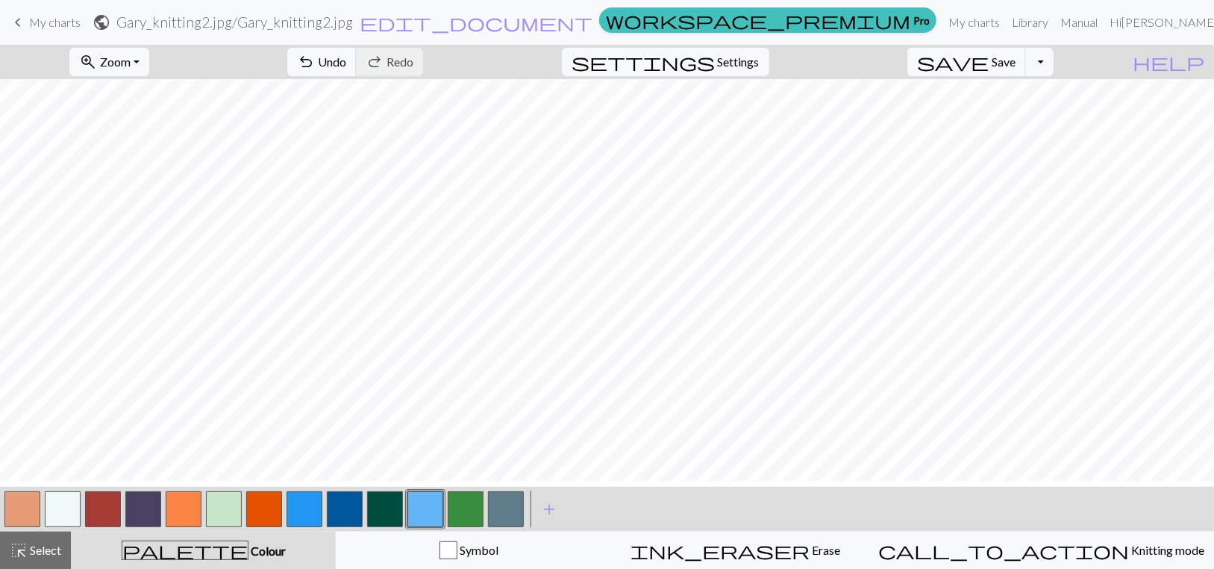
click at [266, 515] on button "button" at bounding box center [264, 509] width 36 height 36
drag, startPoint x: 215, startPoint y: 511, endPoint x: 233, endPoint y: 498, distance: 21.9
click at [216, 507] on button "button" at bounding box center [224, 509] width 36 height 36
click at [258, 516] on button "button" at bounding box center [264, 509] width 36 height 36
drag, startPoint x: 224, startPoint y: 510, endPoint x: 245, endPoint y: 503, distance: 22.9
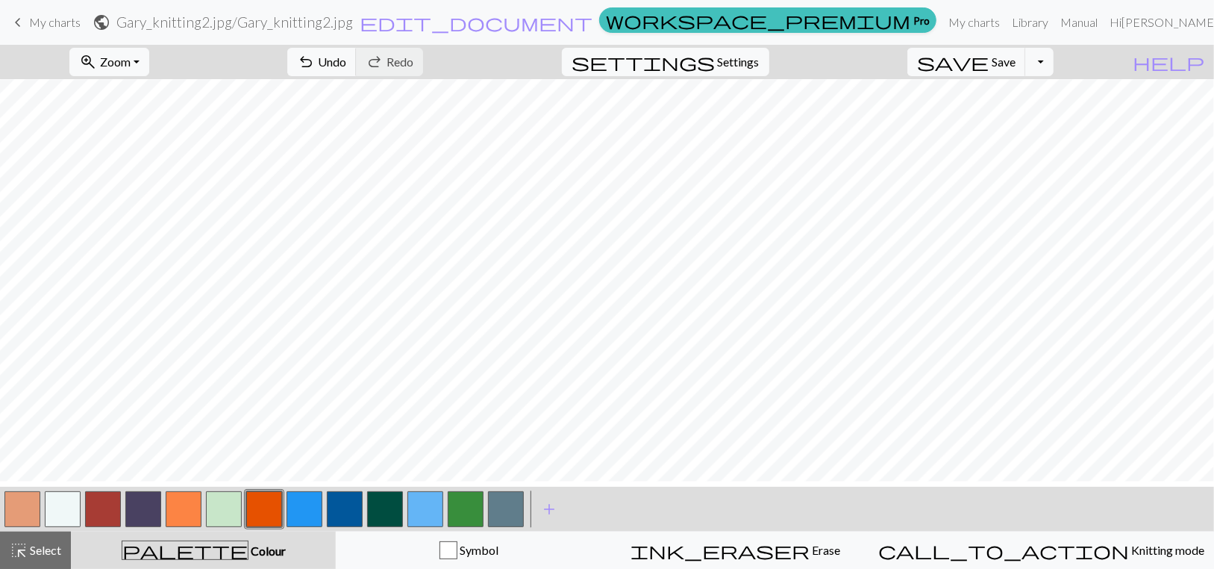
click at [228, 508] on button "button" at bounding box center [224, 509] width 36 height 36
click at [430, 519] on button "button" at bounding box center [425, 509] width 36 height 36
click at [69, 513] on button "button" at bounding box center [63, 509] width 36 height 36
click at [419, 518] on button "button" at bounding box center [425, 509] width 36 height 36
click at [551, 518] on span "add" at bounding box center [549, 508] width 18 height 21
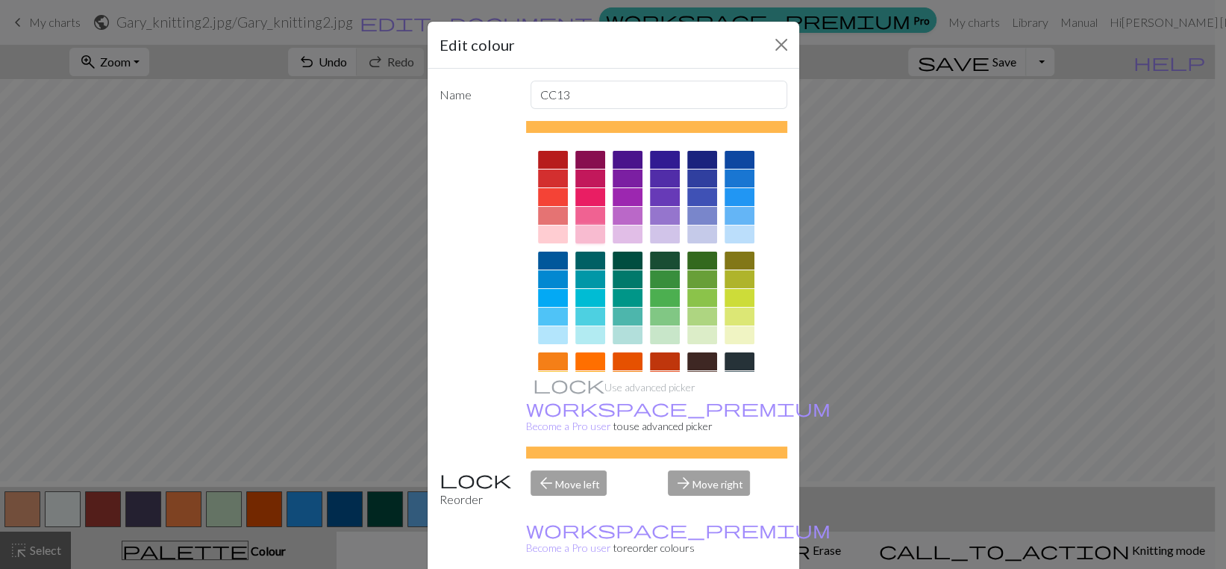
click at [587, 243] on div at bounding box center [590, 234] width 30 height 18
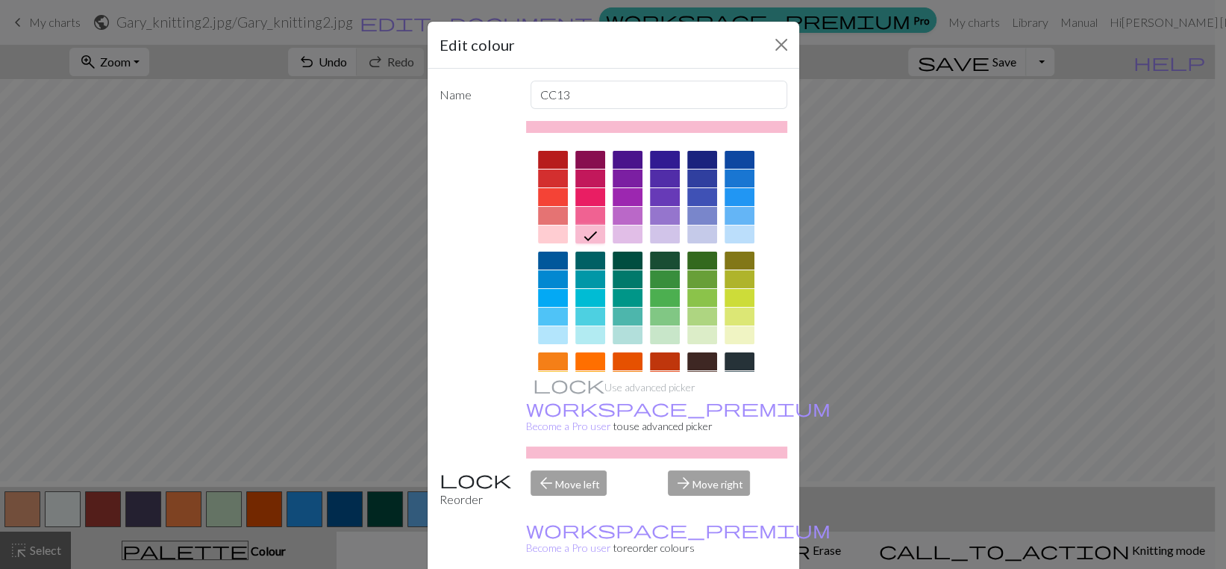
click at [588, 241] on icon at bounding box center [590, 236] width 13 height 10
click at [996, 398] on div "Edit colour Name CC13 Use advanced picker workspace_premium Become a Pro user t…" at bounding box center [613, 284] width 1226 height 569
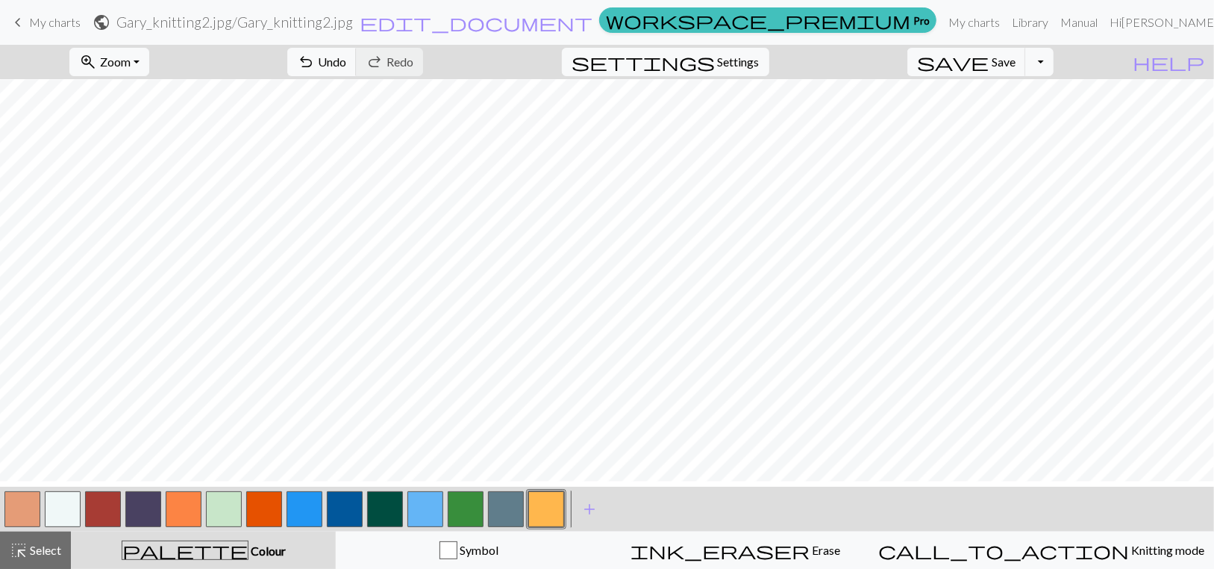
click at [546, 512] on button "button" at bounding box center [546, 509] width 36 height 36
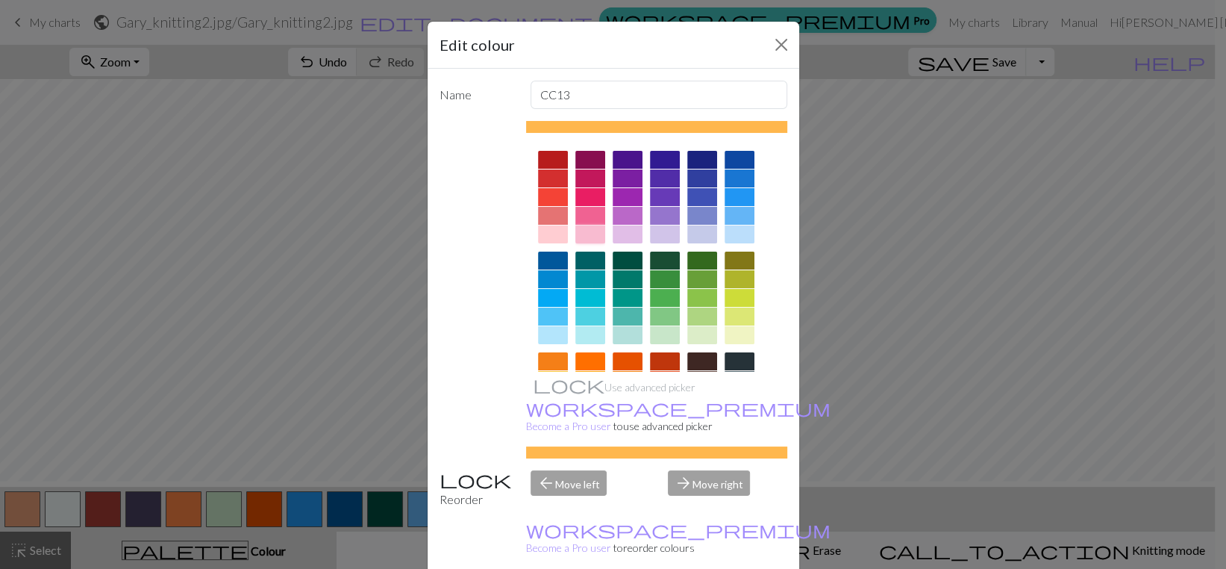
click at [583, 243] on div at bounding box center [590, 234] width 30 height 18
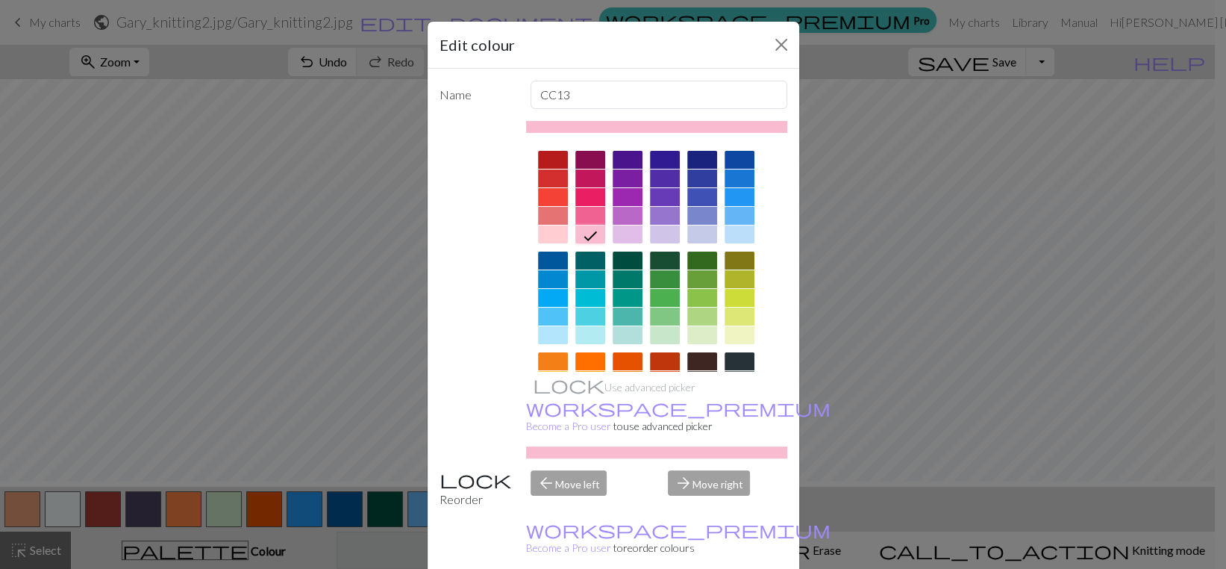
drag, startPoint x: 331, startPoint y: 548, endPoint x: 370, endPoint y: 547, distance: 39.5
click at [331, 548] on div "Edit colour Name CC13 Use advanced picker workspace_premium Become a Pro user t…" at bounding box center [613, 284] width 1226 height 569
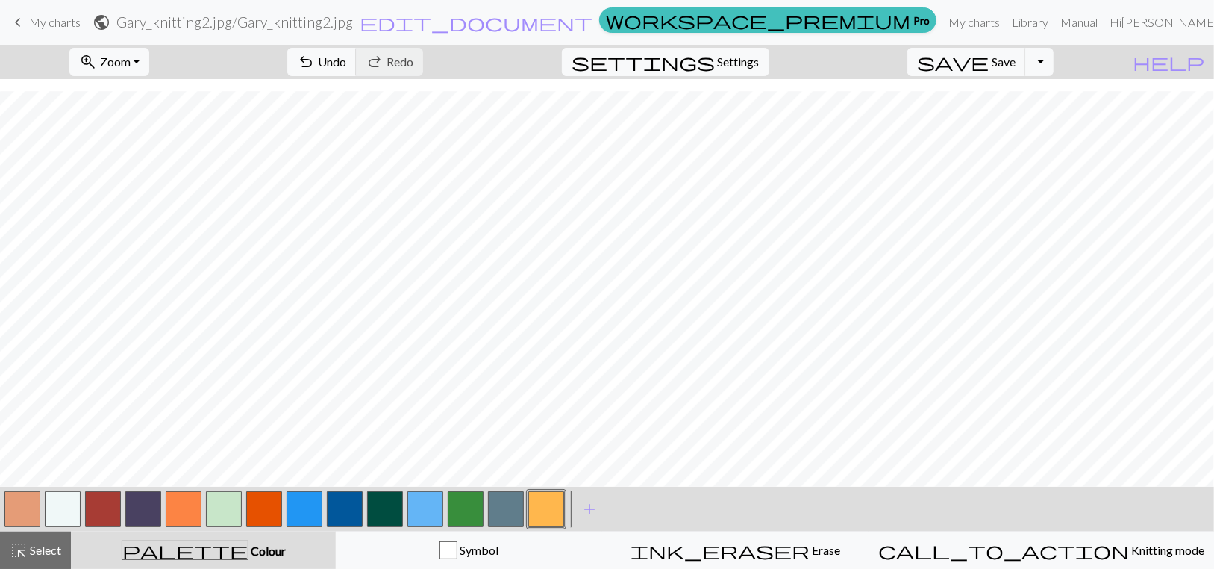
scroll to position [13, 0]
click at [17, 513] on button "button" at bounding box center [22, 509] width 36 height 36
click at [1006, 69] on span "Save" at bounding box center [1004, 61] width 24 height 14
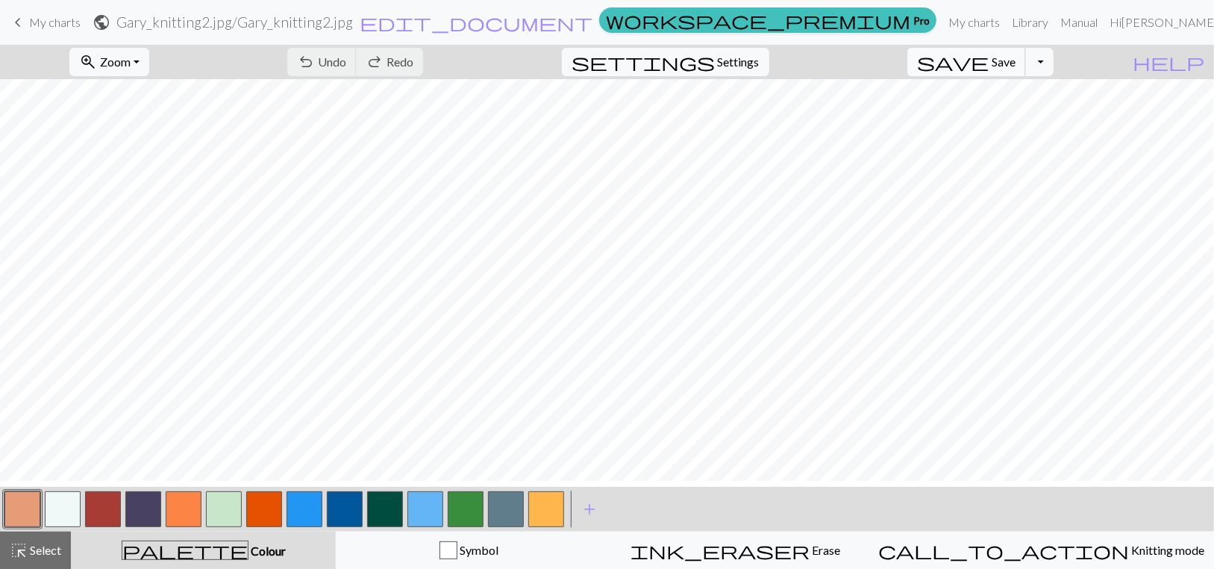
click at [1015, 69] on span "Save" at bounding box center [1004, 61] width 24 height 14
click at [149, 67] on button "zoom_in Zoom Zoom" at bounding box center [109, 62] width 80 height 28
click at [116, 197] on button "50%" at bounding box center [129, 185] width 118 height 24
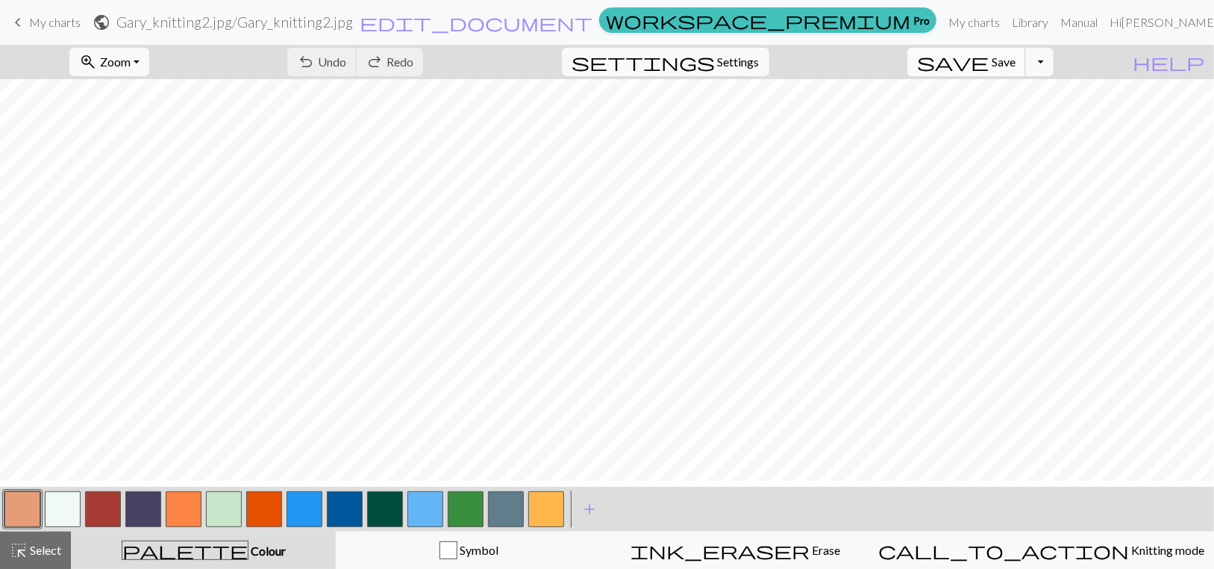
click at [989, 67] on span "save" at bounding box center [953, 61] width 72 height 21
click at [942, 23] on link "My charts" at bounding box center [973, 22] width 63 height 30
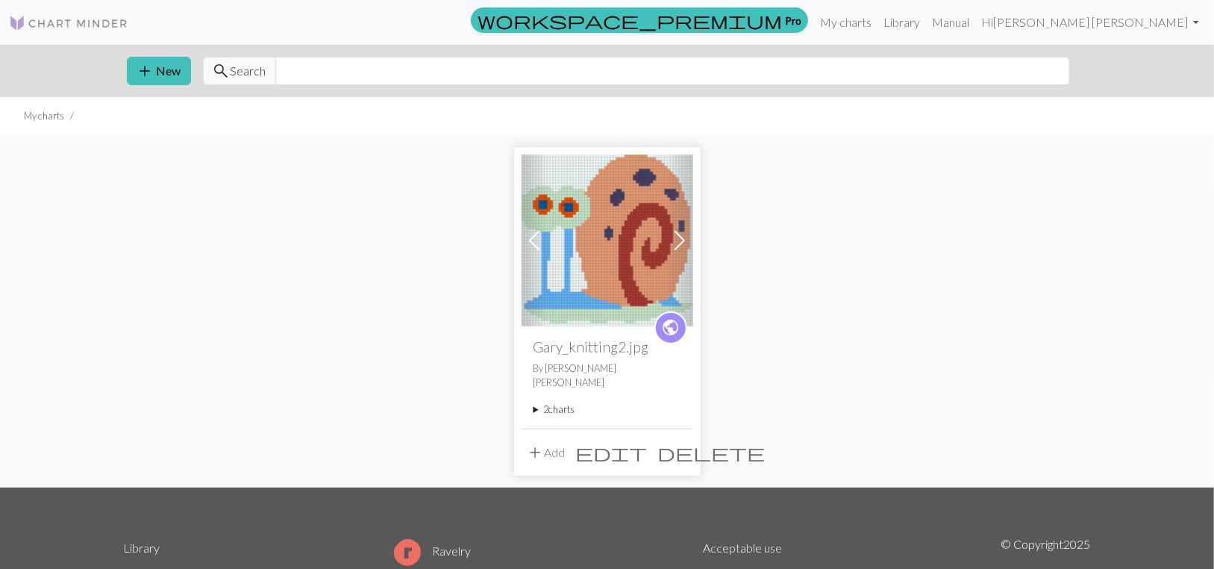
click at [569, 416] on summary "2 charts" at bounding box center [607, 409] width 148 height 14
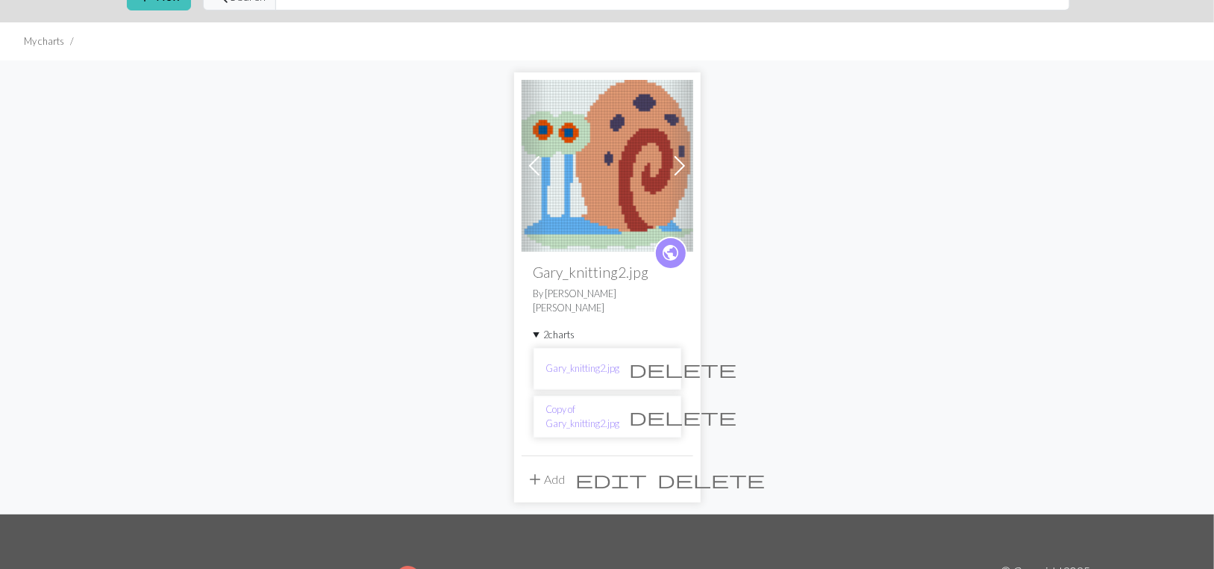
scroll to position [149, 0]
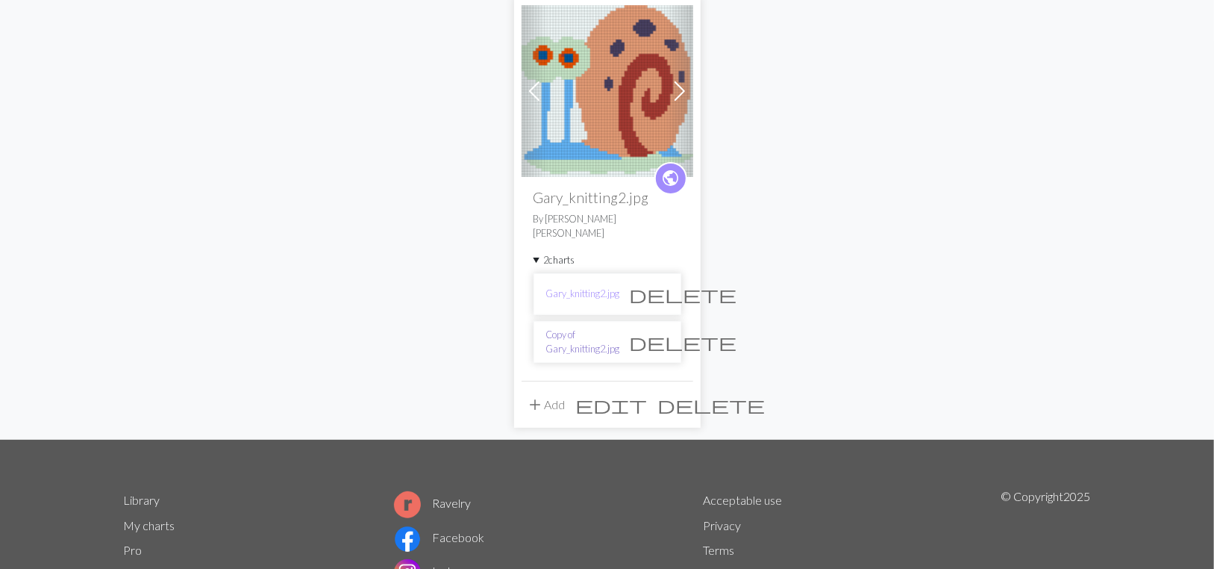
click at [578, 356] on link "Copy of Gary_knitting2.jpg" at bounding box center [583, 342] width 74 height 28
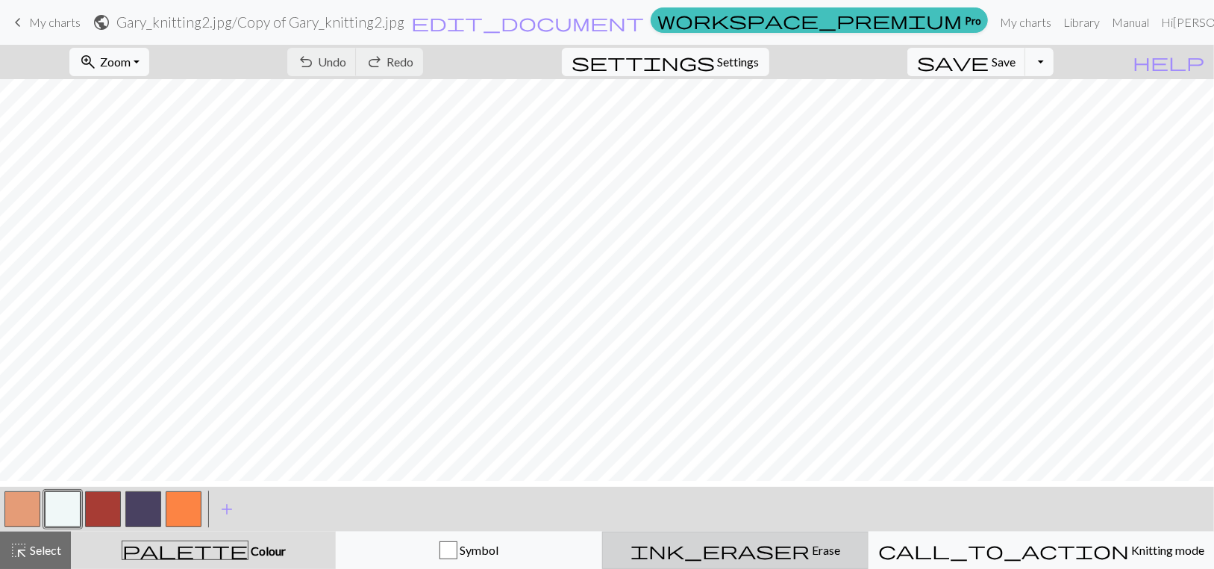
click at [810, 554] on span "Erase" at bounding box center [825, 549] width 31 height 14
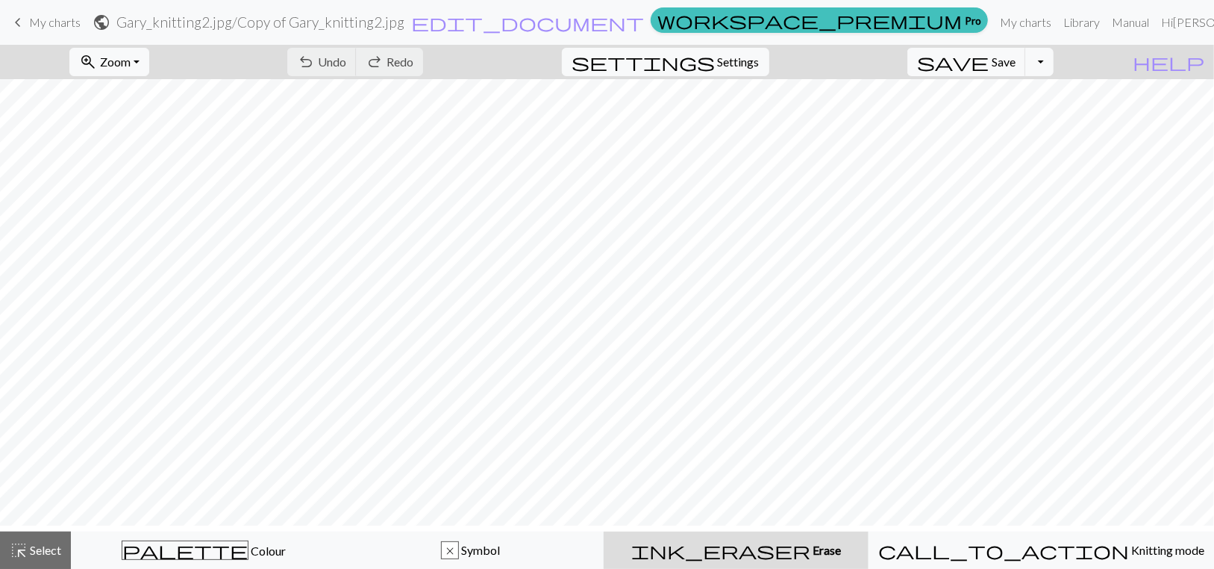
click at [777, 552] on span "ink_eraser" at bounding box center [720, 549] width 179 height 21
click at [1053, 72] on button "Toggle Dropdown" at bounding box center [1039, 62] width 28 height 28
click at [916, 45] on nav "keyboard_arrow_left My charts public Gary_knitting2.jpg / Copy of Gary_knitting…" at bounding box center [607, 22] width 1214 height 45
click at [907, 69] on div "zoom_in Zoom Zoom Fit all Fit width Fit height 50% 100% 150% 200% undo Undo Und…" at bounding box center [561, 62] width 1123 height 34
click at [994, 27] on link "My charts" at bounding box center [1025, 22] width 63 height 30
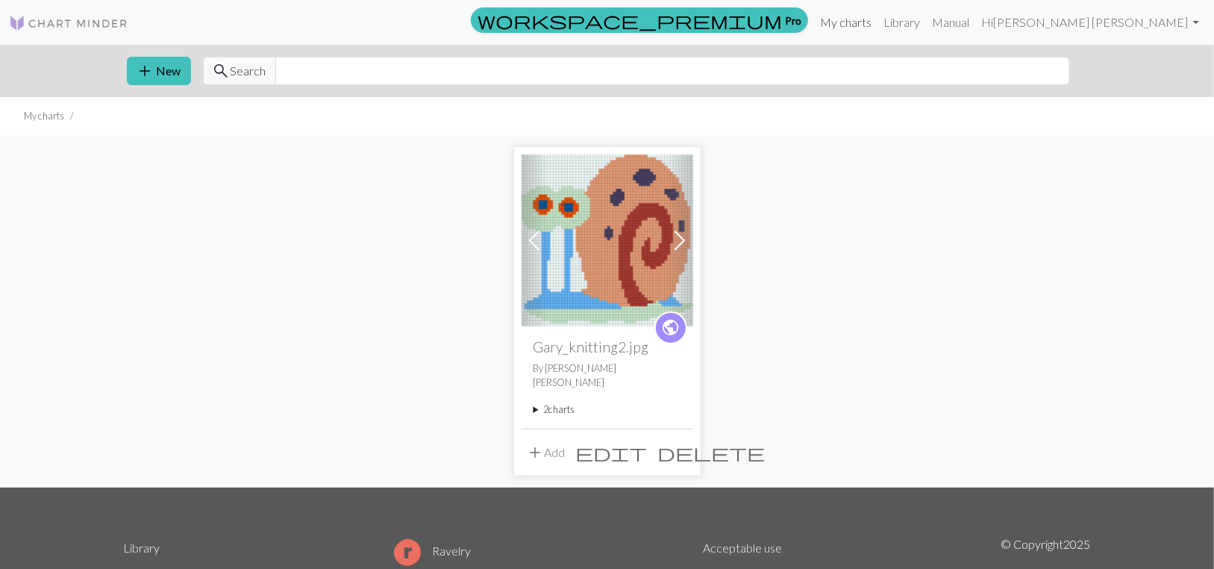
scroll to position [149, 0]
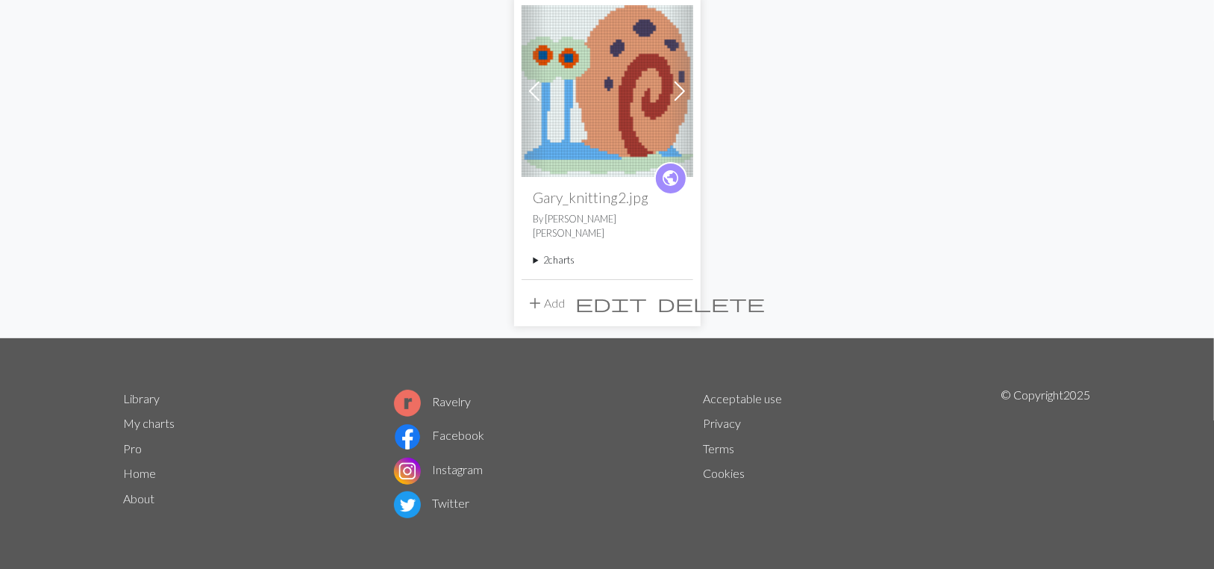
click at [554, 267] on summary "2 charts" at bounding box center [607, 260] width 148 height 14
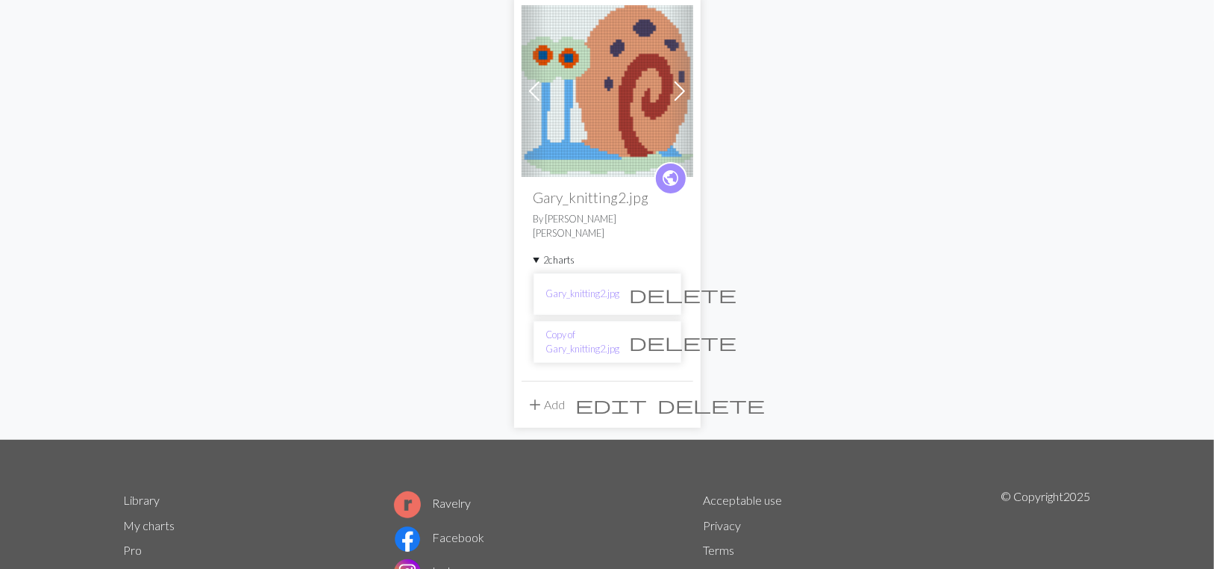
click at [663, 352] on span "delete" at bounding box center [683, 341] width 107 height 21
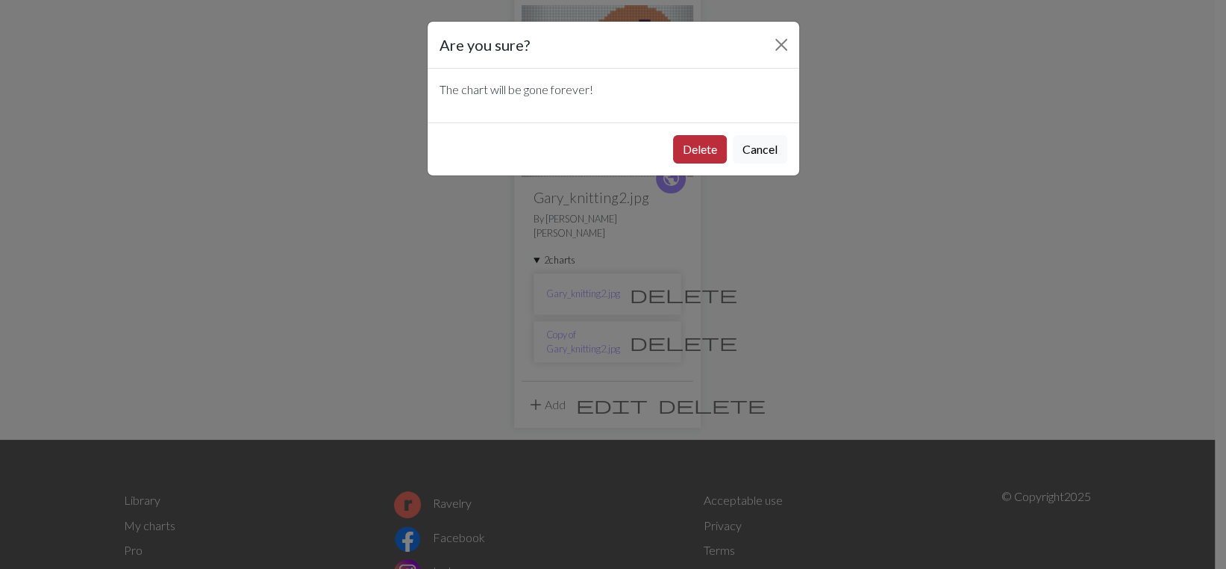
click at [673, 163] on button "Delete" at bounding box center [700, 149] width 54 height 28
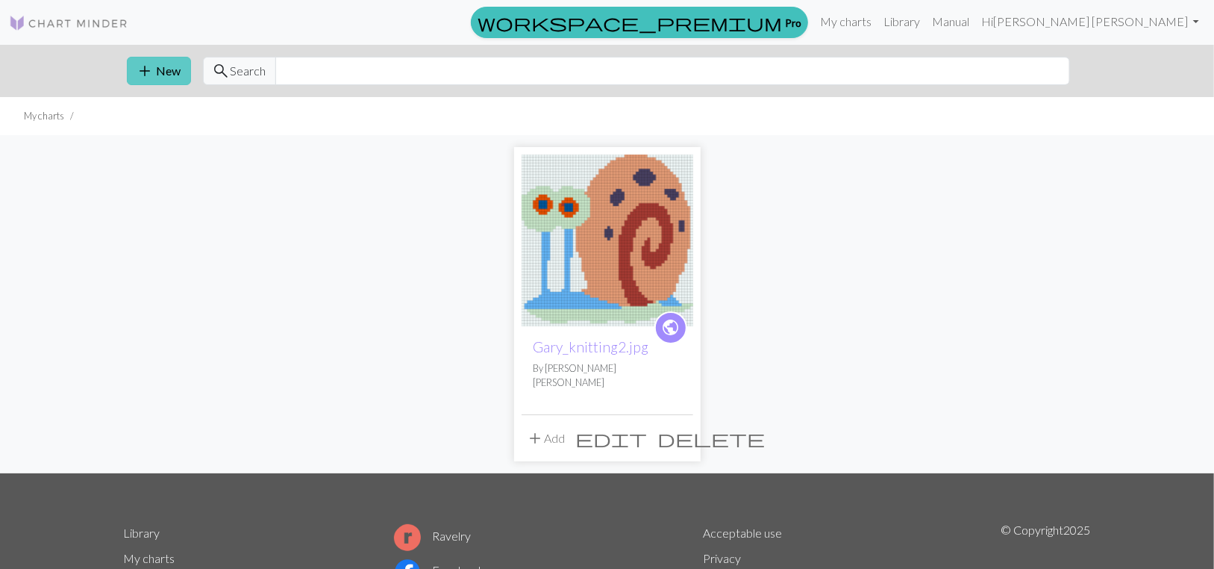
click at [174, 78] on button "add New" at bounding box center [159, 71] width 64 height 28
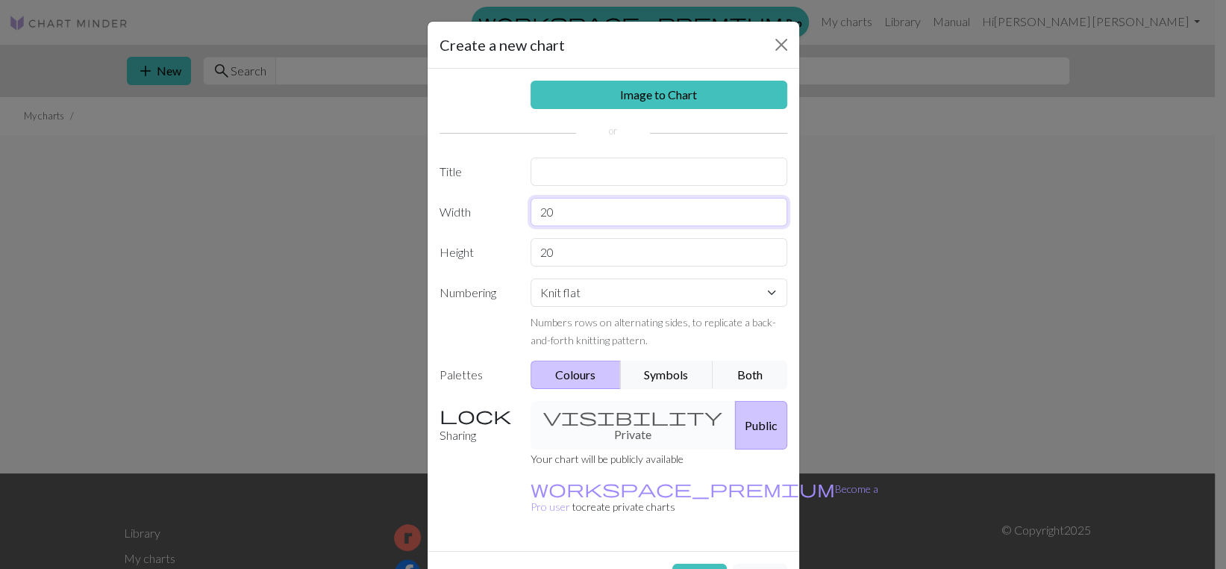
drag, startPoint x: 653, startPoint y: 258, endPoint x: 444, endPoint y: 250, distance: 209.1
click at [444, 226] on div "Width 20" at bounding box center [613, 212] width 366 height 28
type input "50"
drag, startPoint x: 580, startPoint y: 312, endPoint x: 504, endPoint y: 304, distance: 75.7
click at [504, 266] on div "Height 20" at bounding box center [613, 252] width 366 height 28
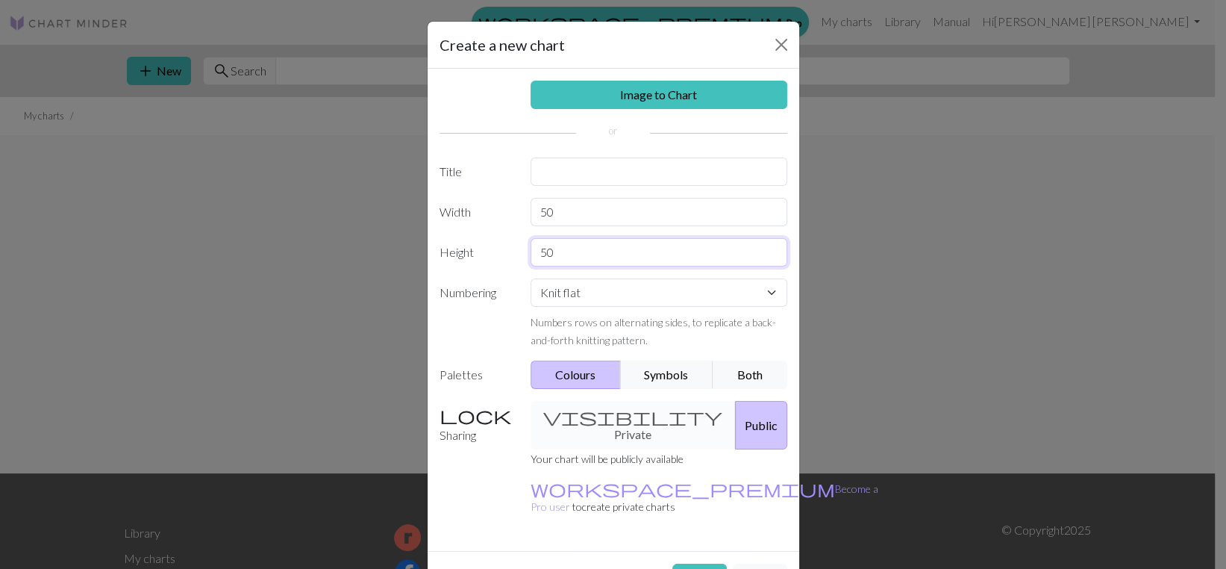
type input "50"
click at [579, 389] on button "Colours" at bounding box center [575, 374] width 90 height 28
click at [603, 449] on div "visibility Private Public" at bounding box center [659, 425] width 275 height 48
click at [603, 109] on link "Image to Chart" at bounding box center [658, 95] width 257 height 28
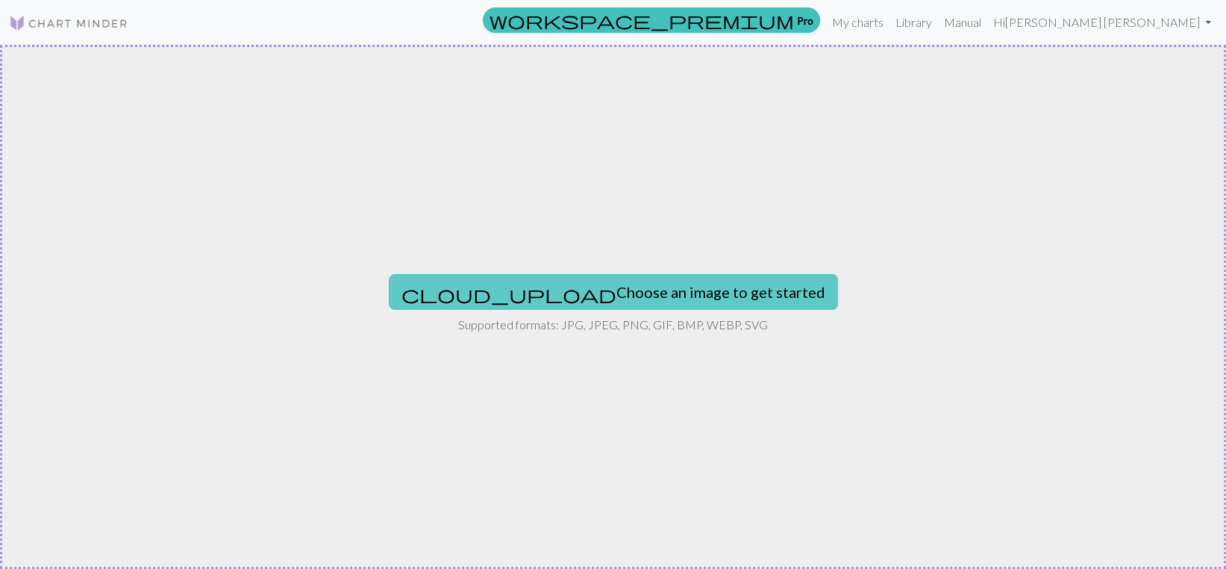
click at [539, 292] on button "cloud_upload Choose an image to get started" at bounding box center [613, 292] width 449 height 36
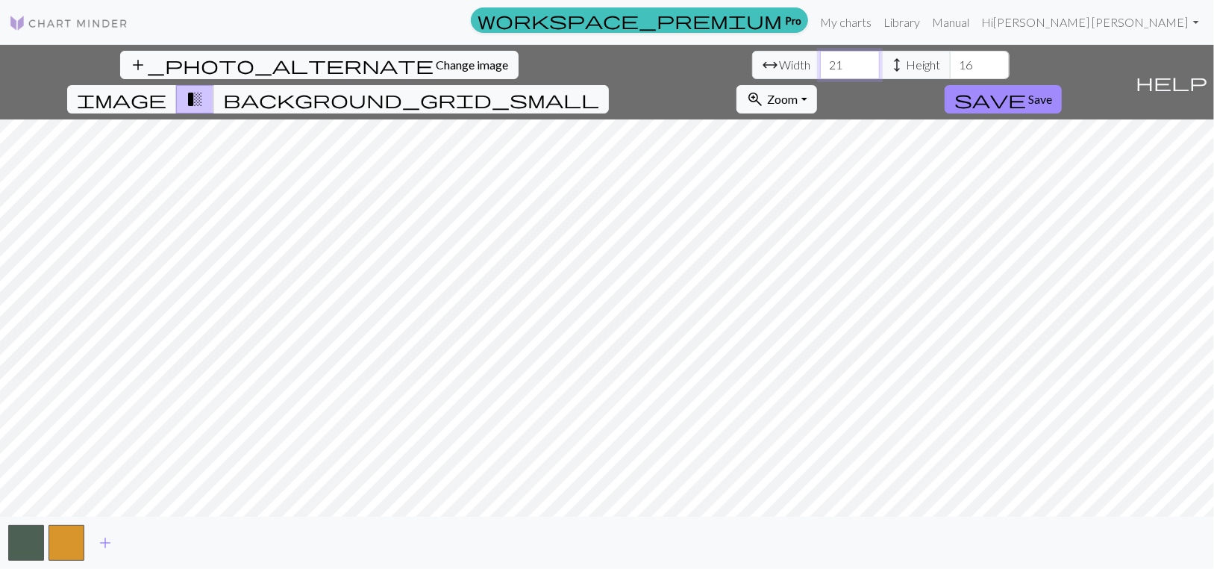
click at [820, 70] on input "21" at bounding box center [850, 65] width 60 height 28
click at [820, 70] on input "22" at bounding box center [850, 65] width 60 height 28
click at [820, 70] on input "23" at bounding box center [850, 65] width 60 height 28
click at [820, 70] on input "24" at bounding box center [850, 65] width 60 height 28
click at [820, 70] on input "25" at bounding box center [850, 65] width 60 height 28
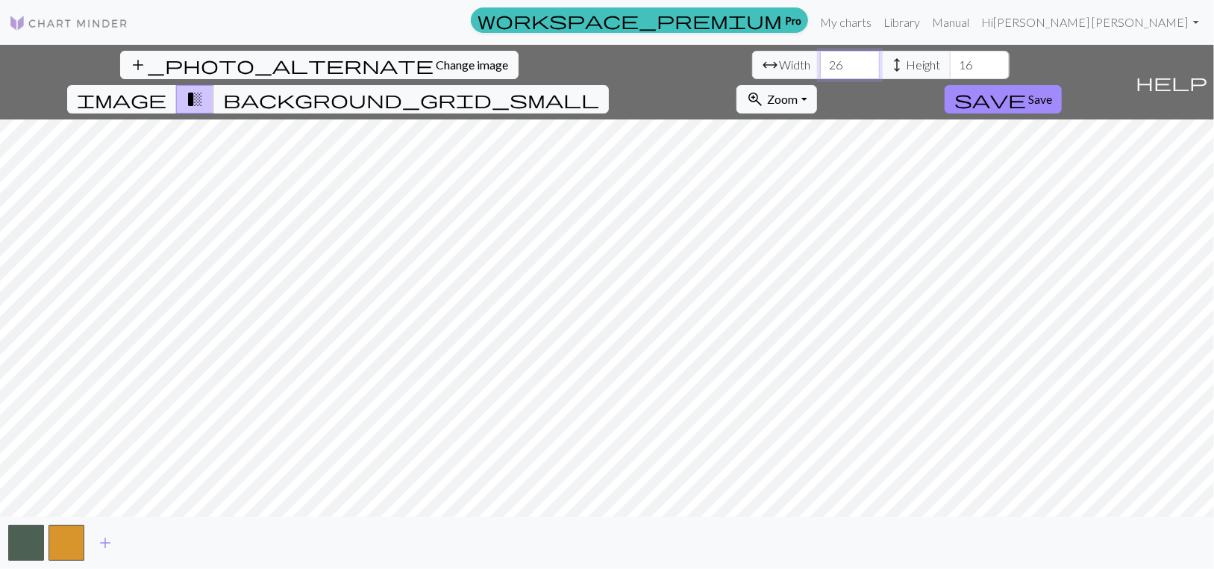
click at [820, 70] on input "26" at bounding box center [850, 65] width 60 height 28
click at [820, 70] on input "27" at bounding box center [850, 65] width 60 height 28
click at [820, 70] on input "28" at bounding box center [850, 65] width 60 height 28
click at [820, 70] on input "29" at bounding box center [850, 65] width 60 height 28
click at [820, 70] on input "30" at bounding box center [850, 65] width 60 height 28
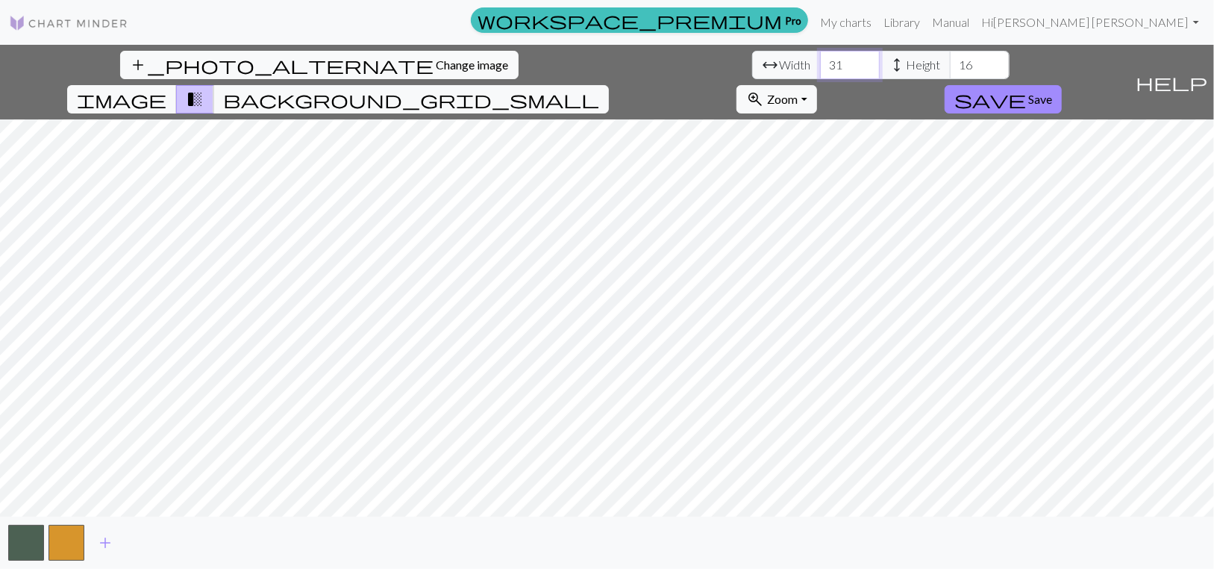
click at [820, 70] on input "31" at bounding box center [850, 65] width 60 height 28
click at [820, 70] on input "32" at bounding box center [850, 65] width 60 height 28
click at [820, 70] on input "33" at bounding box center [850, 65] width 60 height 28
click at [820, 70] on input "34" at bounding box center [850, 65] width 60 height 28
click at [820, 70] on input "35" at bounding box center [850, 65] width 60 height 28
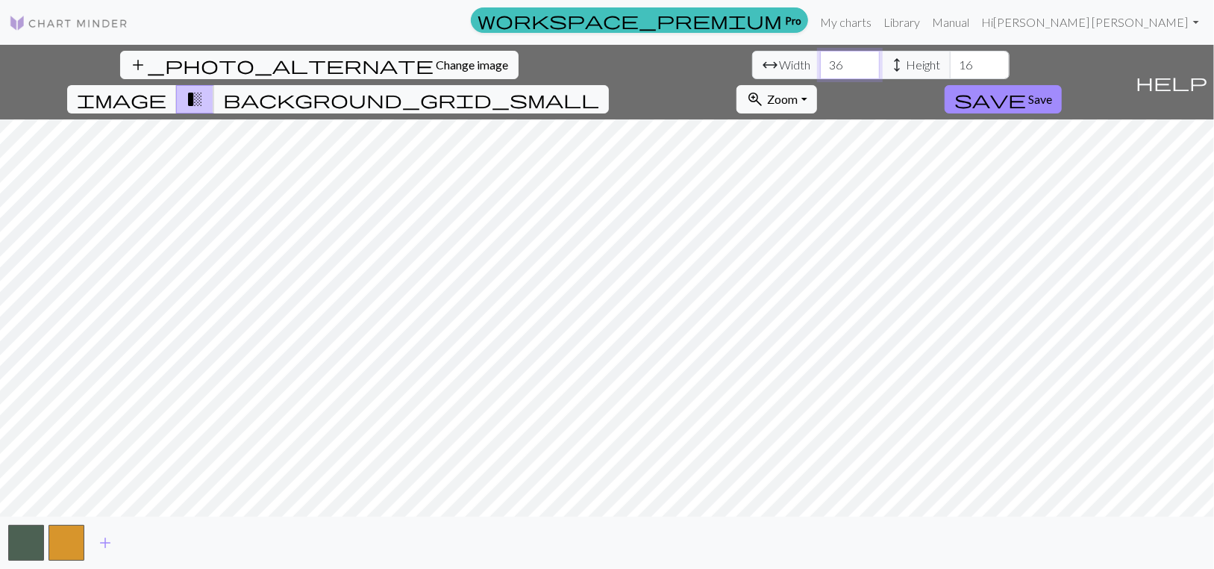
click at [820, 70] on input "36" at bounding box center [850, 65] width 60 height 28
click at [820, 70] on input "37" at bounding box center [850, 65] width 60 height 28
click at [820, 70] on input "38" at bounding box center [850, 65] width 60 height 28
click at [820, 70] on input "39" at bounding box center [850, 65] width 60 height 28
click at [820, 70] on input "40" at bounding box center [850, 65] width 60 height 28
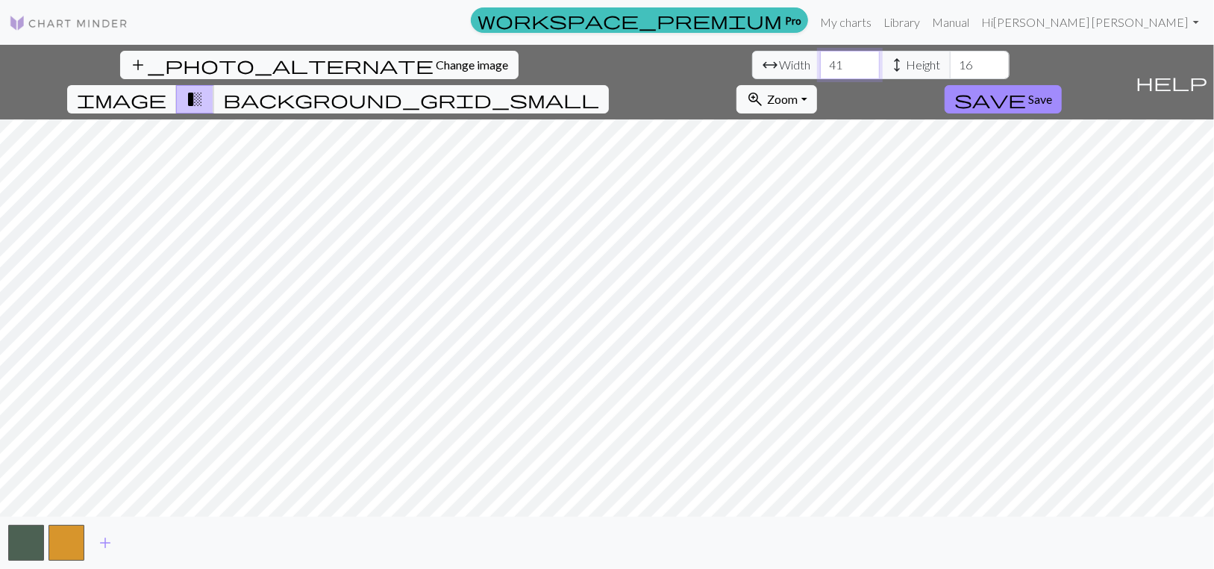
click at [820, 70] on input "41" at bounding box center [850, 65] width 60 height 28
click at [820, 70] on input "42" at bounding box center [850, 65] width 60 height 28
click at [820, 70] on input "43" at bounding box center [850, 65] width 60 height 28
click at [820, 70] on input "44" at bounding box center [850, 65] width 60 height 28
click at [820, 70] on input "45" at bounding box center [850, 65] width 60 height 28
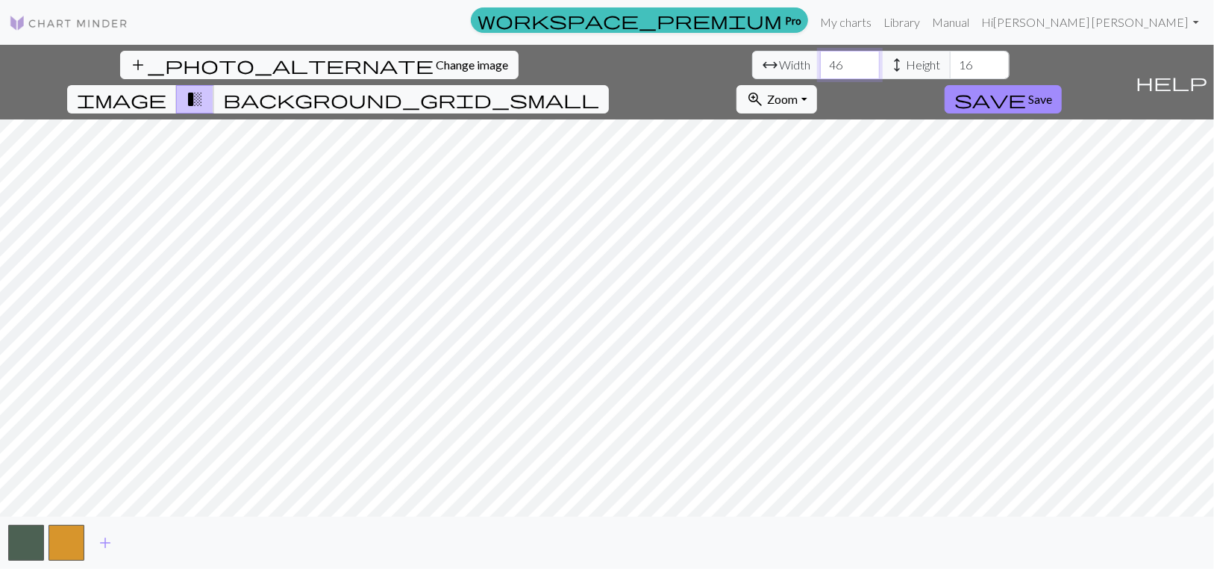
click at [820, 70] on input "46" at bounding box center [850, 65] width 60 height 28
click at [820, 70] on input "47" at bounding box center [850, 65] width 60 height 28
click at [820, 70] on input "48" at bounding box center [850, 65] width 60 height 28
click at [820, 70] on input "49" at bounding box center [850, 65] width 60 height 28
click at [820, 70] on input "50" at bounding box center [850, 65] width 60 height 28
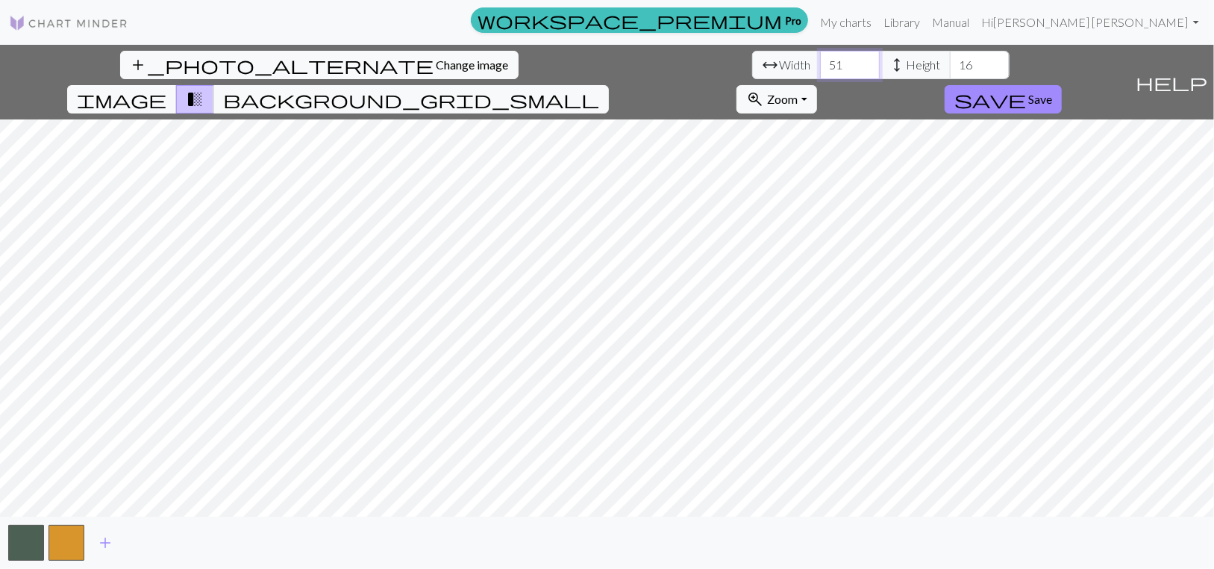
click at [820, 70] on input "51" at bounding box center [850, 65] width 60 height 28
type input "50"
click at [820, 79] on input "50" at bounding box center [850, 65] width 60 height 28
click at [950, 70] on input "17" at bounding box center [980, 65] width 60 height 28
click at [950, 70] on input "18" at bounding box center [980, 65] width 60 height 28
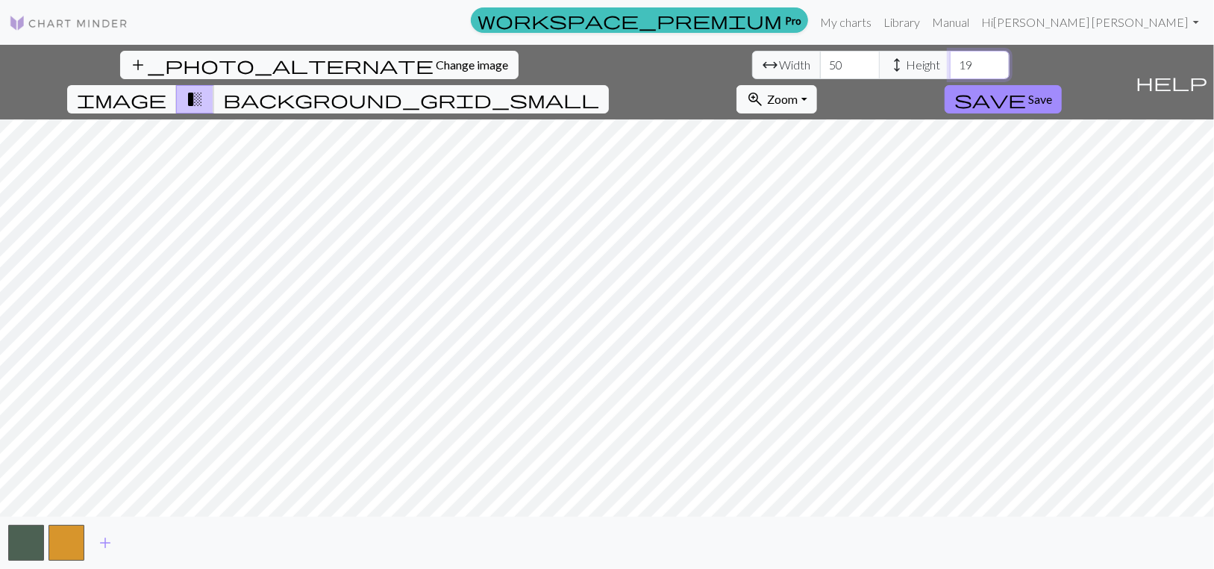
click at [950, 70] on input "19" at bounding box center [980, 65] width 60 height 28
click at [950, 70] on input "20" at bounding box center [980, 65] width 60 height 28
click at [950, 70] on input "21" at bounding box center [980, 65] width 60 height 28
click at [950, 70] on input "22" at bounding box center [980, 65] width 60 height 28
click at [950, 70] on input "23" at bounding box center [980, 65] width 60 height 28
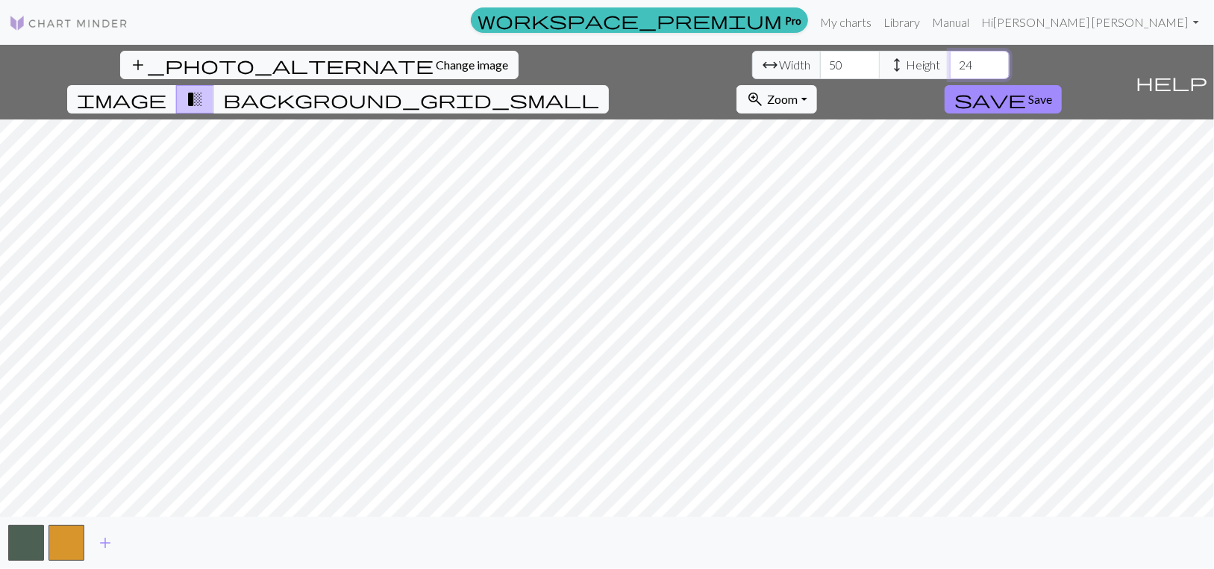
click at [950, 70] on input "24" at bounding box center [980, 65] width 60 height 28
click at [950, 70] on input "25" at bounding box center [980, 65] width 60 height 28
click at [950, 70] on input "26" at bounding box center [980, 65] width 60 height 28
click at [950, 70] on input "27" at bounding box center [980, 65] width 60 height 28
click at [950, 70] on input "28" at bounding box center [980, 65] width 60 height 28
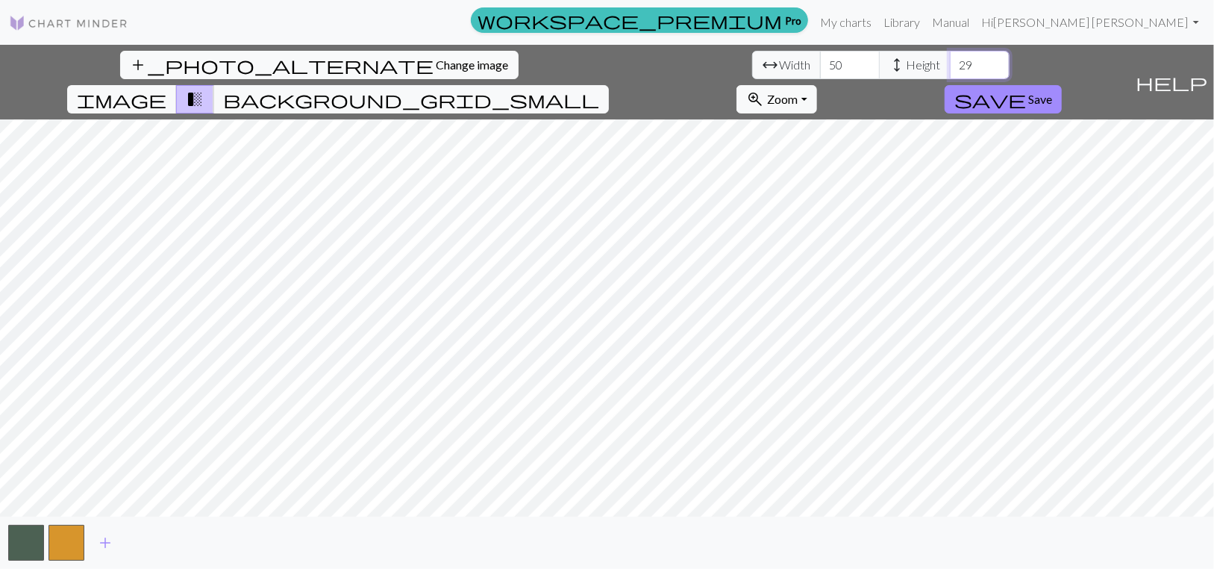
click at [950, 70] on input "29" at bounding box center [980, 65] width 60 height 28
click at [950, 70] on input "30" at bounding box center [980, 65] width 60 height 28
click at [950, 70] on input "31" at bounding box center [980, 65] width 60 height 28
click at [950, 70] on input "32" at bounding box center [980, 65] width 60 height 28
click at [950, 70] on input "33" at bounding box center [980, 65] width 60 height 28
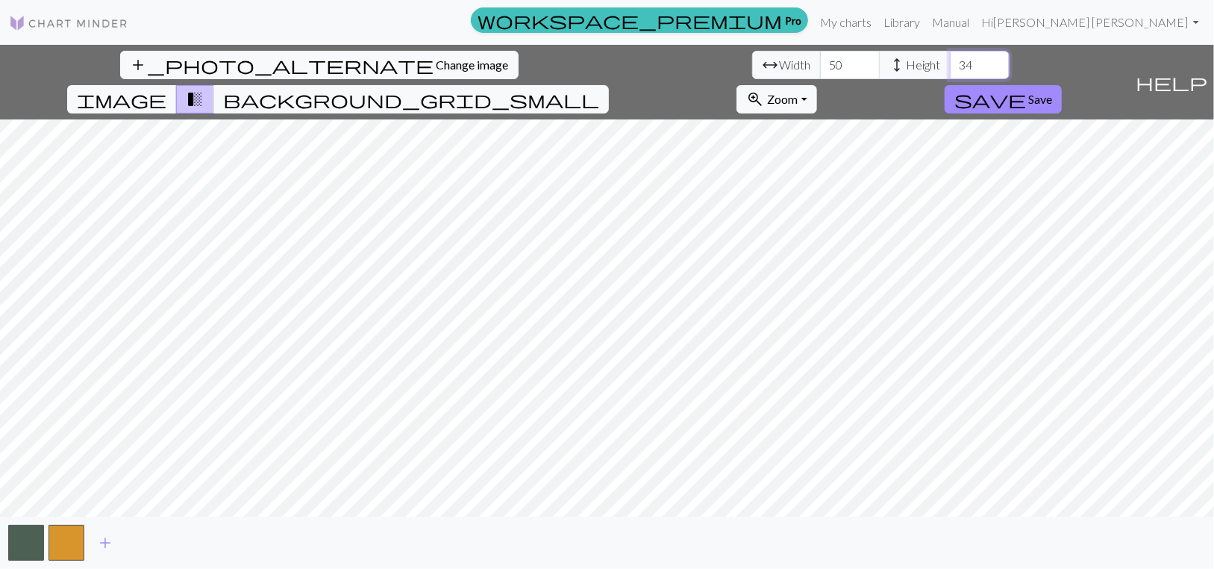
click at [950, 70] on input "34" at bounding box center [980, 65] width 60 height 28
click at [950, 70] on input "35" at bounding box center [980, 65] width 60 height 28
click at [950, 70] on input "36" at bounding box center [980, 65] width 60 height 28
click at [950, 70] on input "37" at bounding box center [980, 65] width 60 height 28
click at [950, 70] on input "38" at bounding box center [980, 65] width 60 height 28
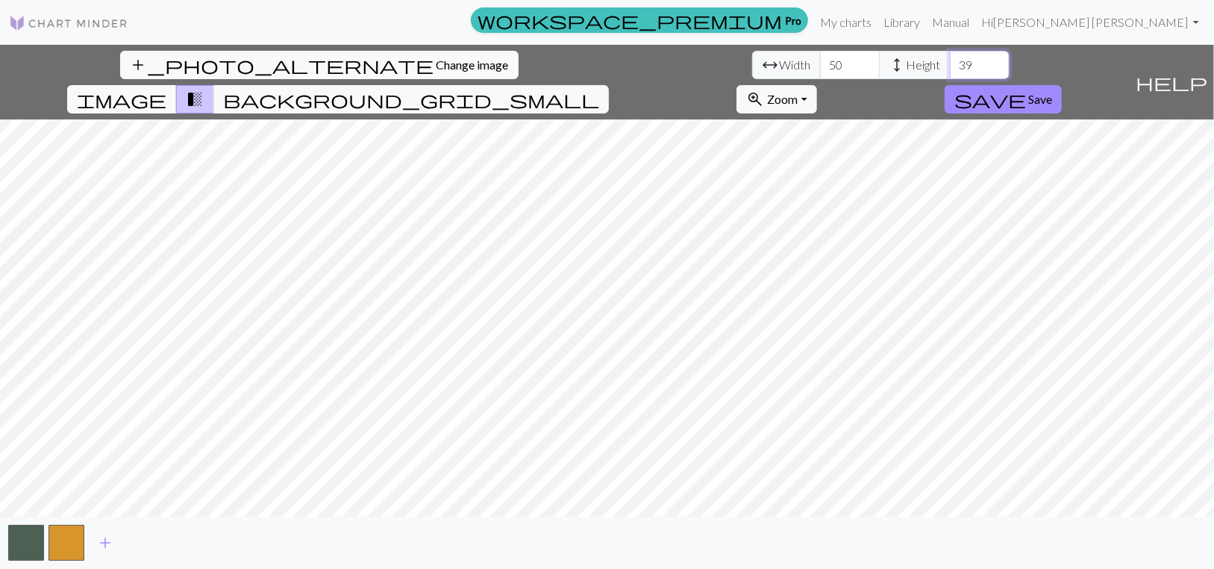
click at [950, 70] on input "39" at bounding box center [980, 65] width 60 height 28
click at [950, 70] on input "40" at bounding box center [980, 65] width 60 height 28
click at [950, 70] on input "41" at bounding box center [980, 65] width 60 height 28
click at [950, 70] on input "42" at bounding box center [980, 65] width 60 height 28
click at [950, 70] on input "43" at bounding box center [980, 65] width 60 height 28
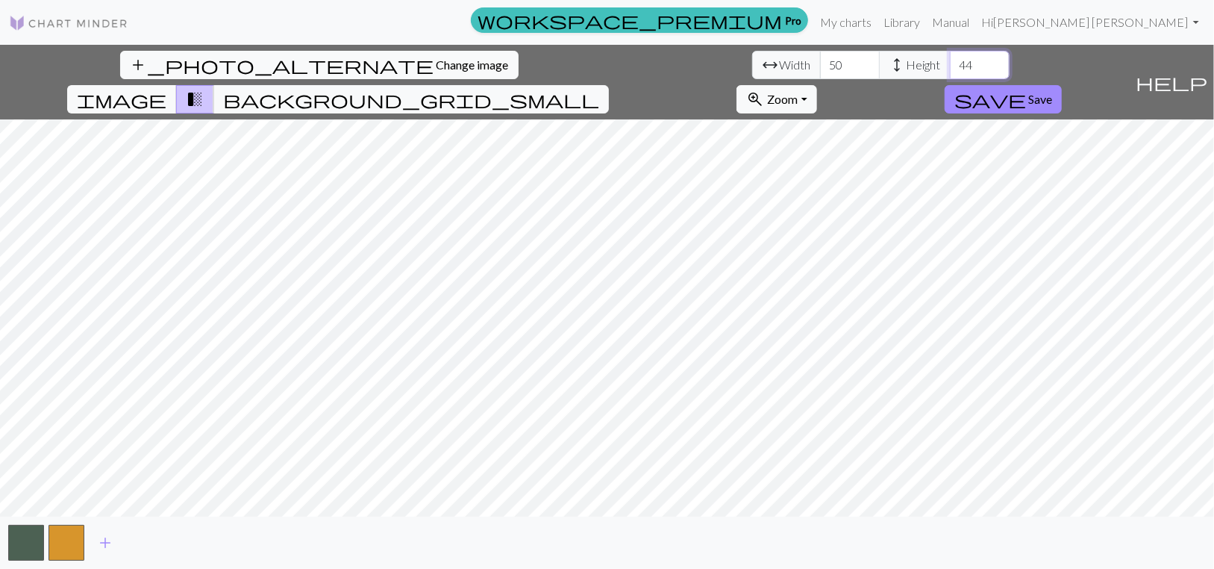
click at [950, 70] on input "44" at bounding box center [980, 65] width 60 height 28
click at [950, 70] on input "45" at bounding box center [980, 65] width 60 height 28
click at [950, 70] on input "46" at bounding box center [980, 65] width 60 height 28
click at [950, 70] on input "47" at bounding box center [980, 65] width 60 height 28
click at [950, 70] on input "48" at bounding box center [980, 65] width 60 height 28
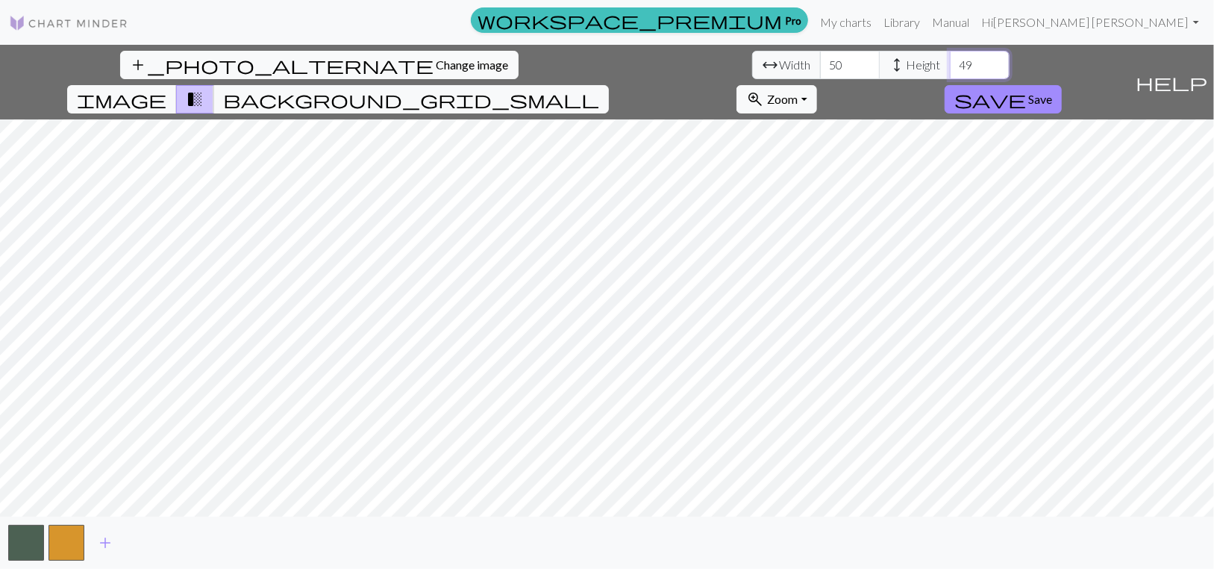
click at [950, 70] on input "49" at bounding box center [980, 65] width 60 height 28
type input "50"
click at [950, 70] on input "50" at bounding box center [980, 65] width 60 height 28
click at [78, 548] on button "button" at bounding box center [66, 543] width 36 height 36
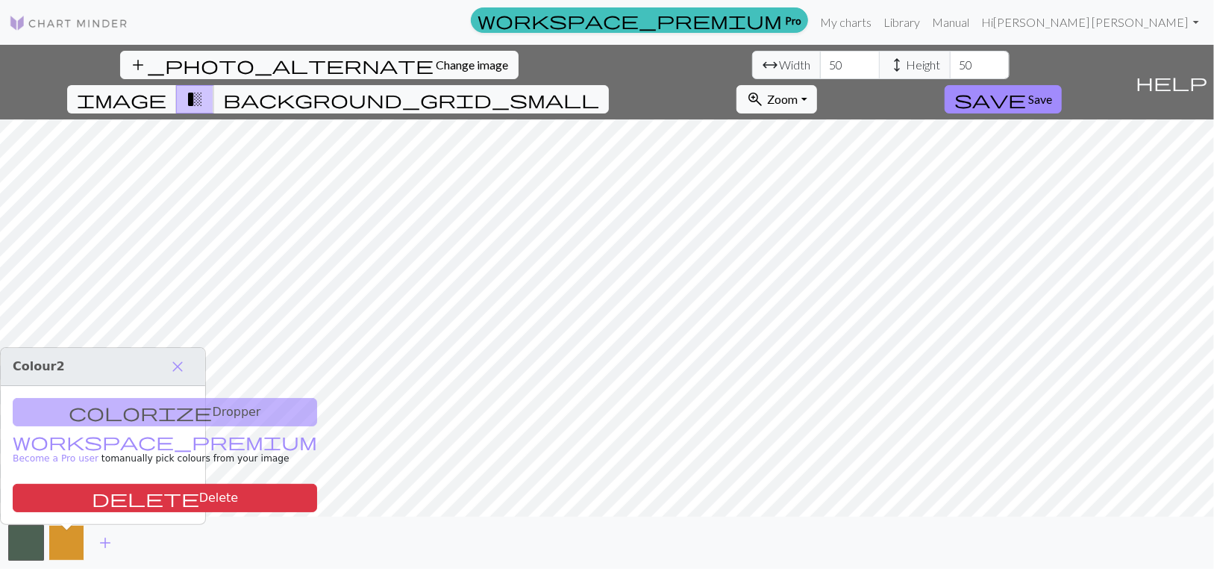
click at [83, 548] on button "button" at bounding box center [66, 543] width 36 height 36
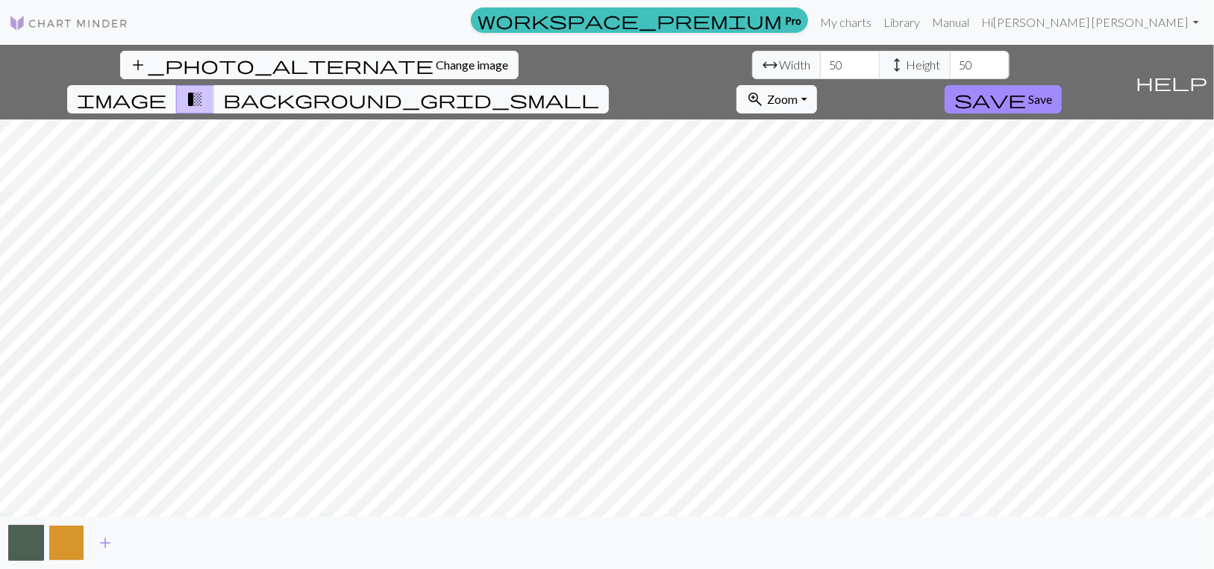
click at [72, 550] on button "button" at bounding box center [66, 543] width 36 height 36
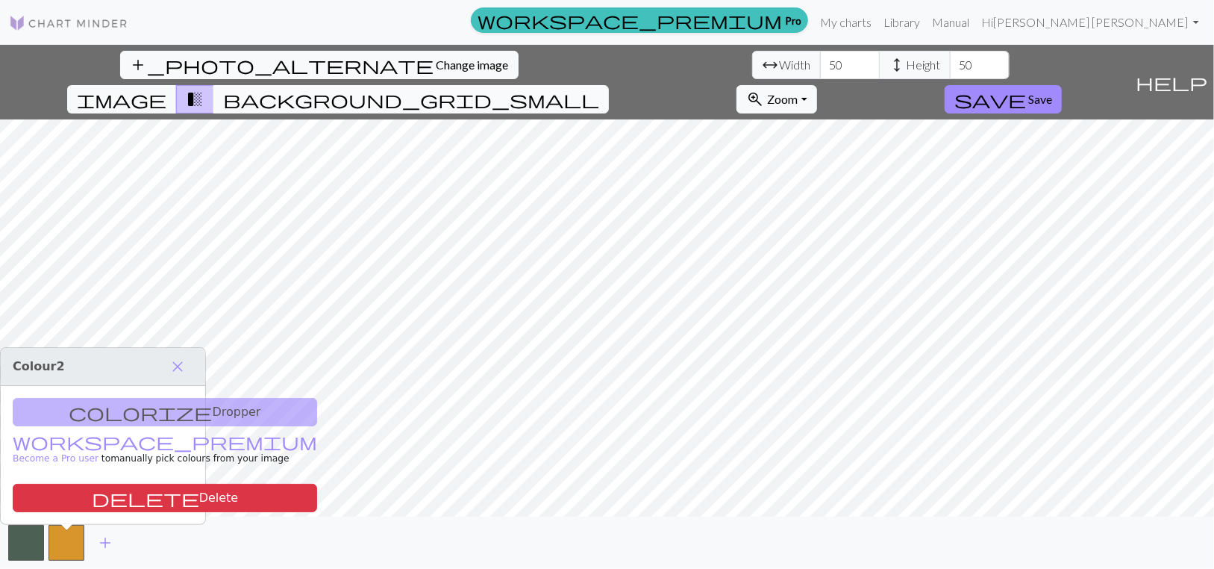
click at [599, 89] on span "background_grid_small" at bounding box center [411, 99] width 376 height 21
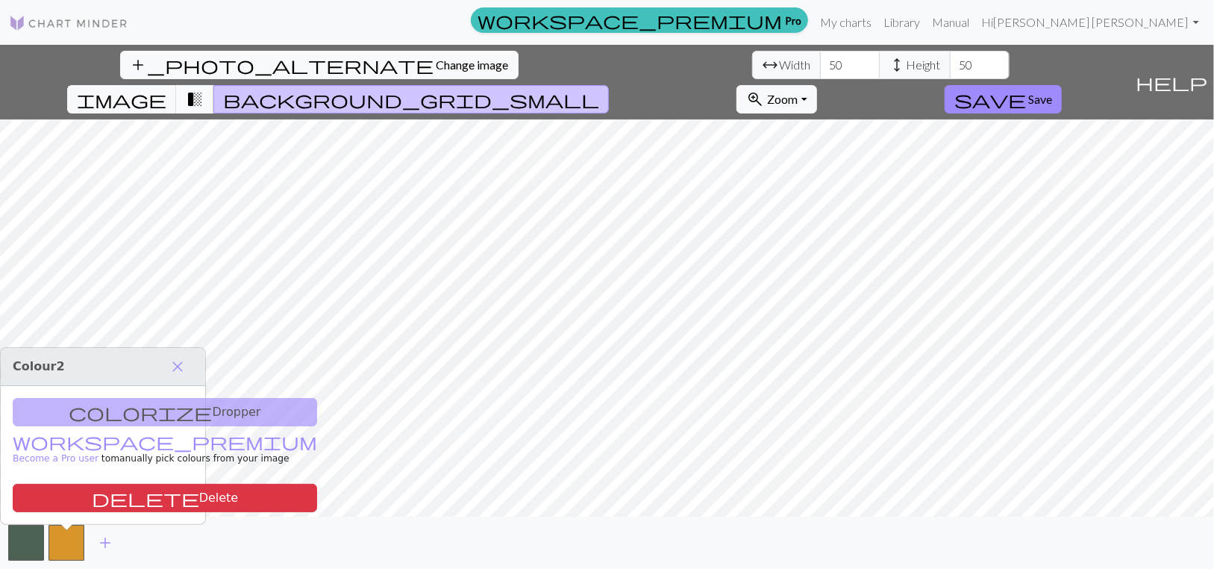
click at [204, 89] on span "transition_fade" at bounding box center [195, 99] width 18 height 21
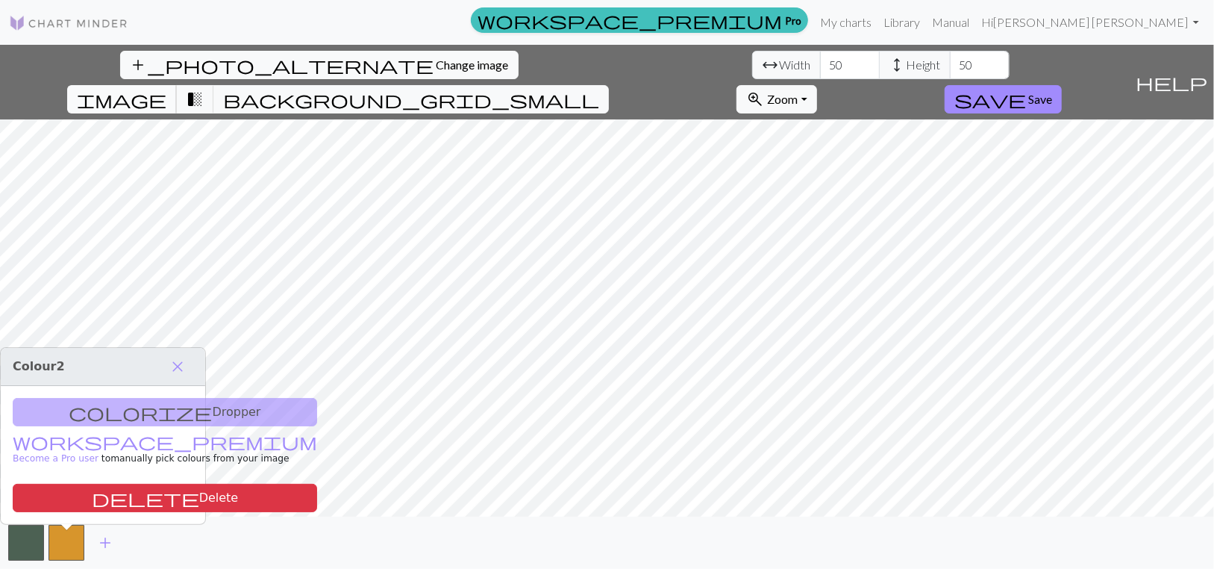
click at [166, 89] on span "image" at bounding box center [122, 99] width 90 height 21
click at [816, 85] on button "zoom_in Zoom Zoom" at bounding box center [776, 99] width 80 height 28
click at [855, 221] on button "50%" at bounding box center [796, 223] width 118 height 24
click at [816, 85] on button "zoom_in Zoom Zoom" at bounding box center [776, 99] width 80 height 28
click at [855, 151] on button "Fit width" at bounding box center [796, 163] width 118 height 24
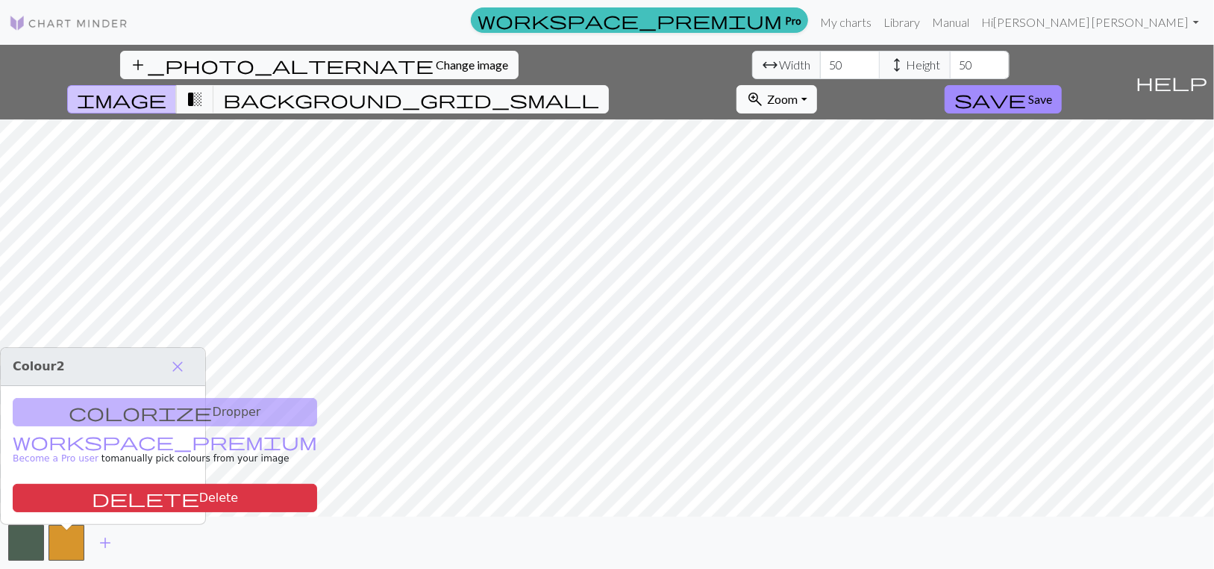
click at [798, 92] on span "Zoom" at bounding box center [782, 99] width 31 height 14
click at [855, 241] on button "100%" at bounding box center [796, 247] width 118 height 24
click at [798, 92] on span "Zoom" at bounding box center [782, 99] width 31 height 14
click at [855, 175] on button "Fit height" at bounding box center [796, 187] width 118 height 24
click at [1052, 92] on span "Save" at bounding box center [1040, 99] width 24 height 14
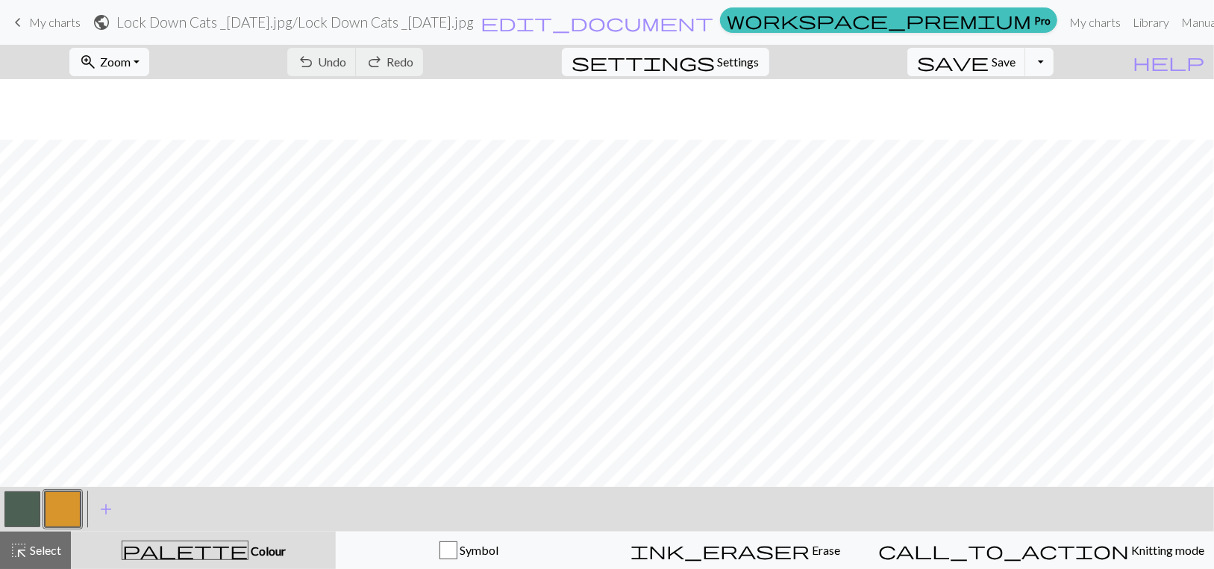
scroll to position [65, 0]
click at [149, 69] on button "zoom_in Zoom Zoom" at bounding box center [109, 62] width 80 height 28
click at [118, 221] on button "100%" at bounding box center [129, 209] width 118 height 24
click at [149, 71] on button "zoom_in Zoom Zoom" at bounding box center [109, 62] width 80 height 28
click at [113, 197] on button "50%" at bounding box center [129, 185] width 118 height 24
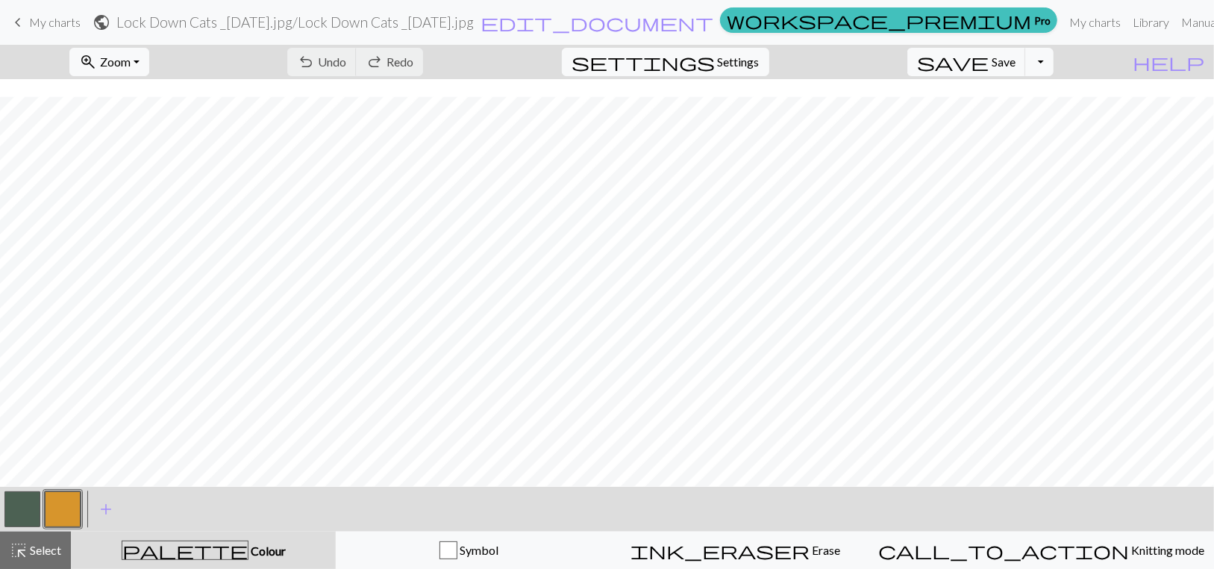
scroll to position [35, 0]
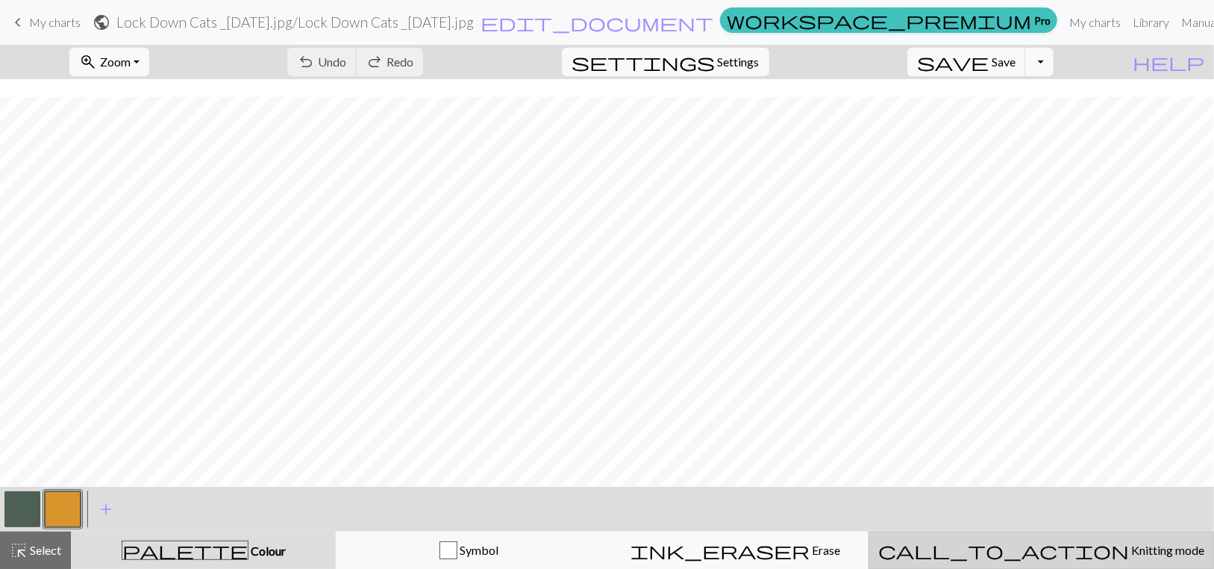
click at [1129, 557] on span "Knitting mode" at bounding box center [1166, 549] width 75 height 14
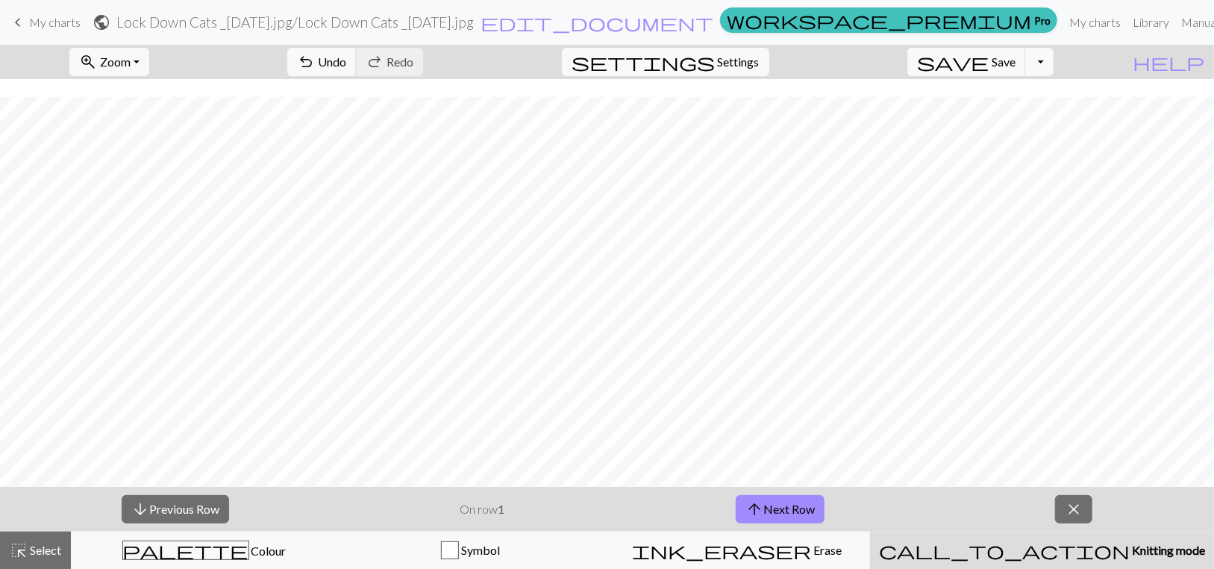
click at [1130, 557] on span "Knitting mode" at bounding box center [1167, 549] width 75 height 14
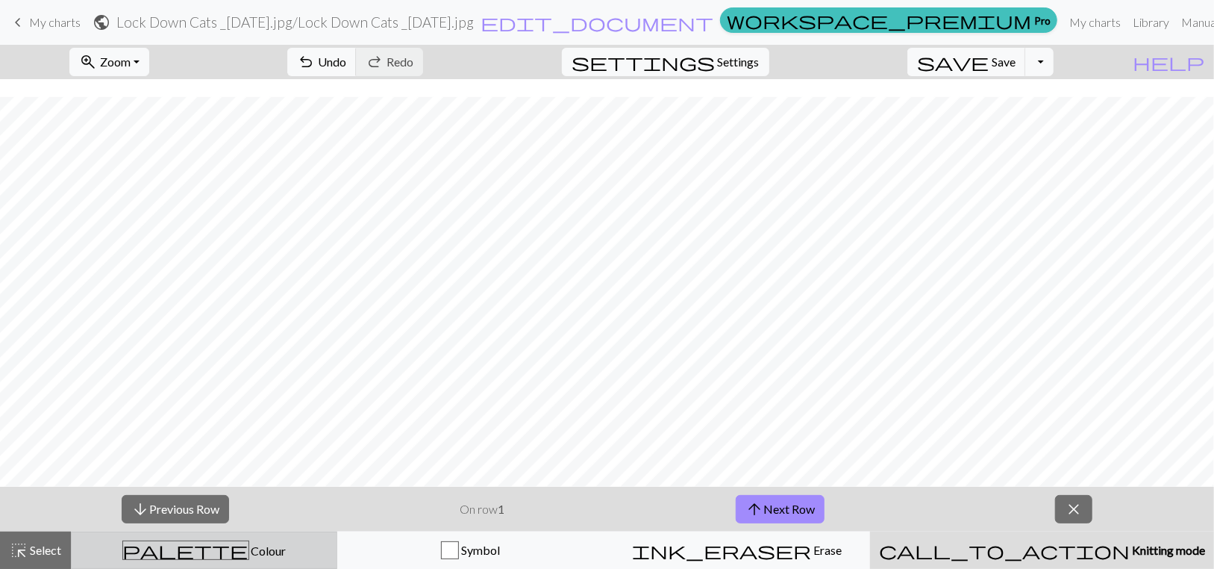
click at [206, 554] on span "palette" at bounding box center [185, 549] width 125 height 21
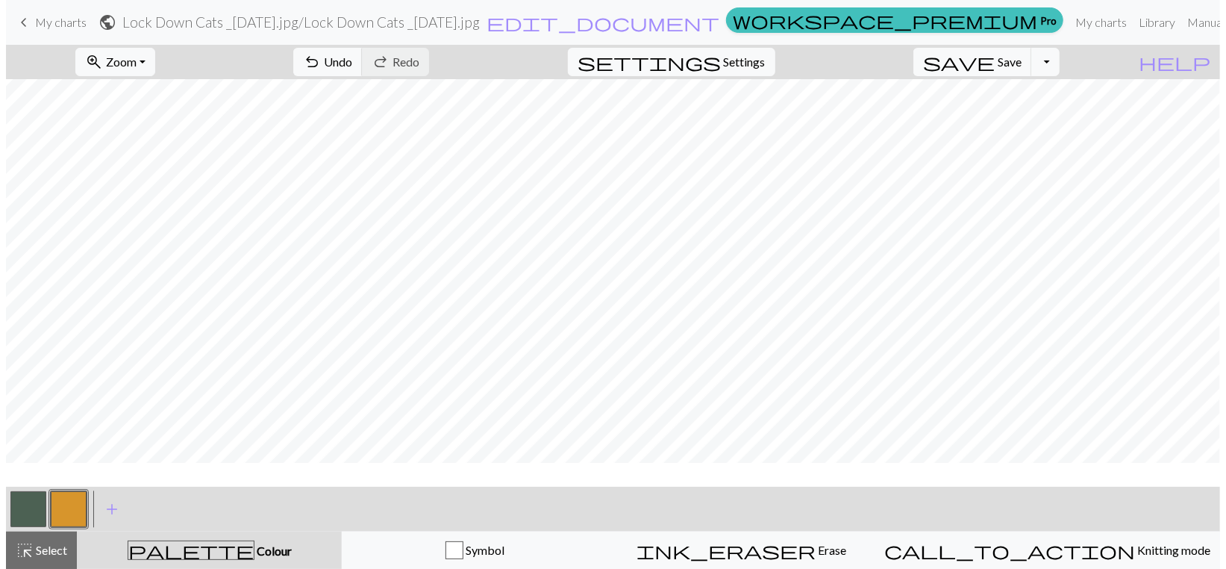
scroll to position [0, 0]
click at [346, 69] on span "Undo" at bounding box center [332, 61] width 28 height 14
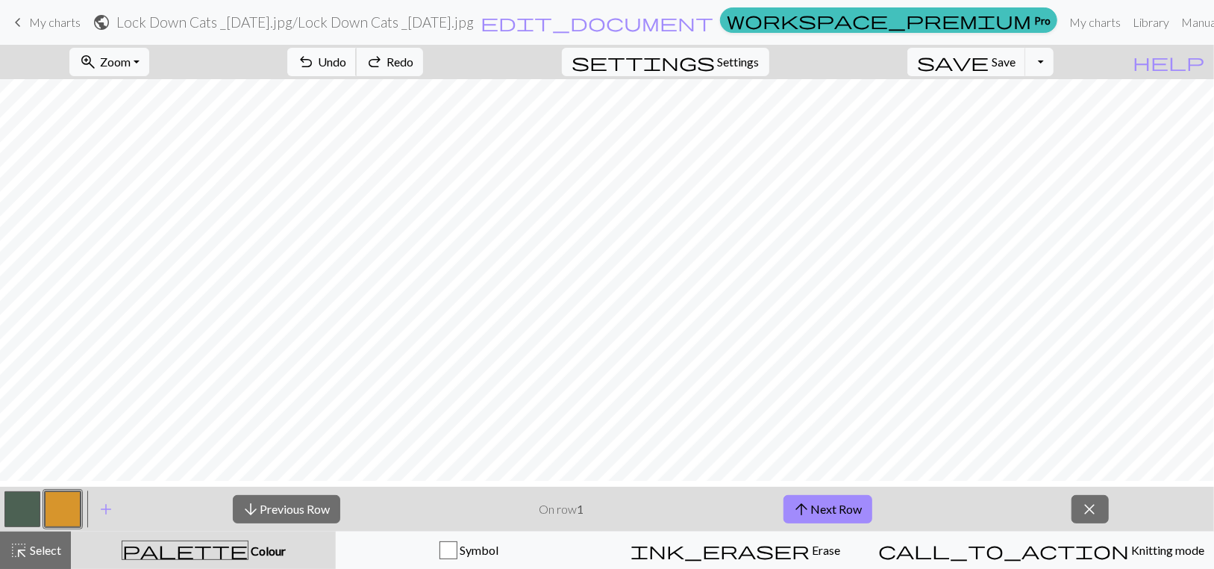
click at [346, 69] on span "Undo" at bounding box center [332, 61] width 28 height 14
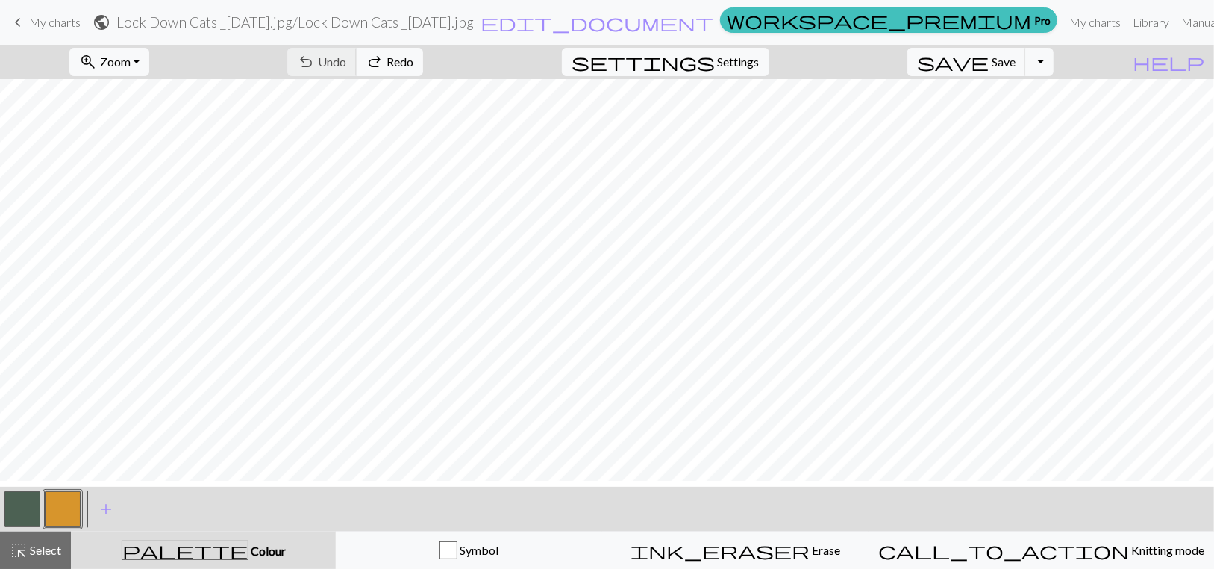
click at [395, 76] on div "undo Undo Undo redo Redo Redo" at bounding box center [355, 62] width 158 height 34
click at [760, 71] on span "Settings" at bounding box center [739, 62] width 42 height 18
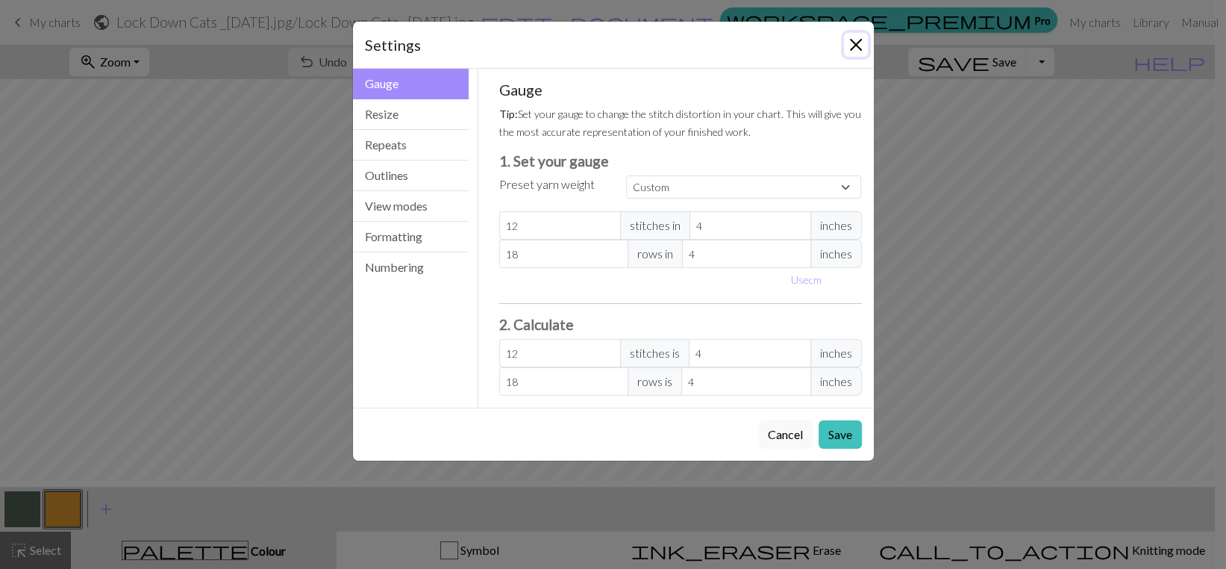
click at [844, 51] on button "Close" at bounding box center [856, 45] width 24 height 24
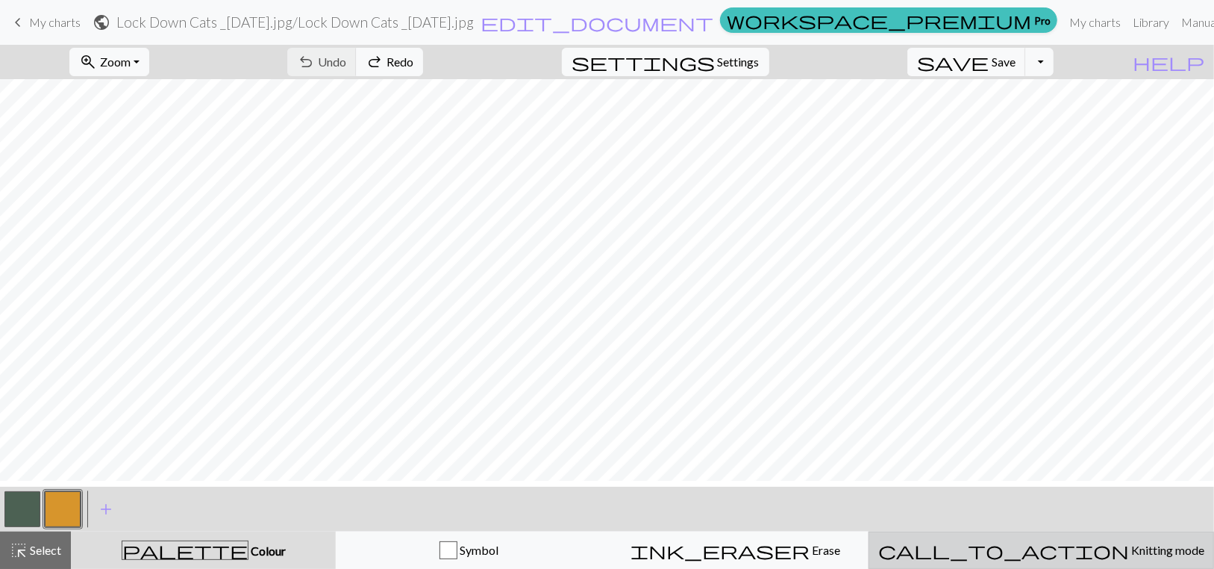
click at [1129, 557] on span "Knitting mode" at bounding box center [1166, 549] width 75 height 14
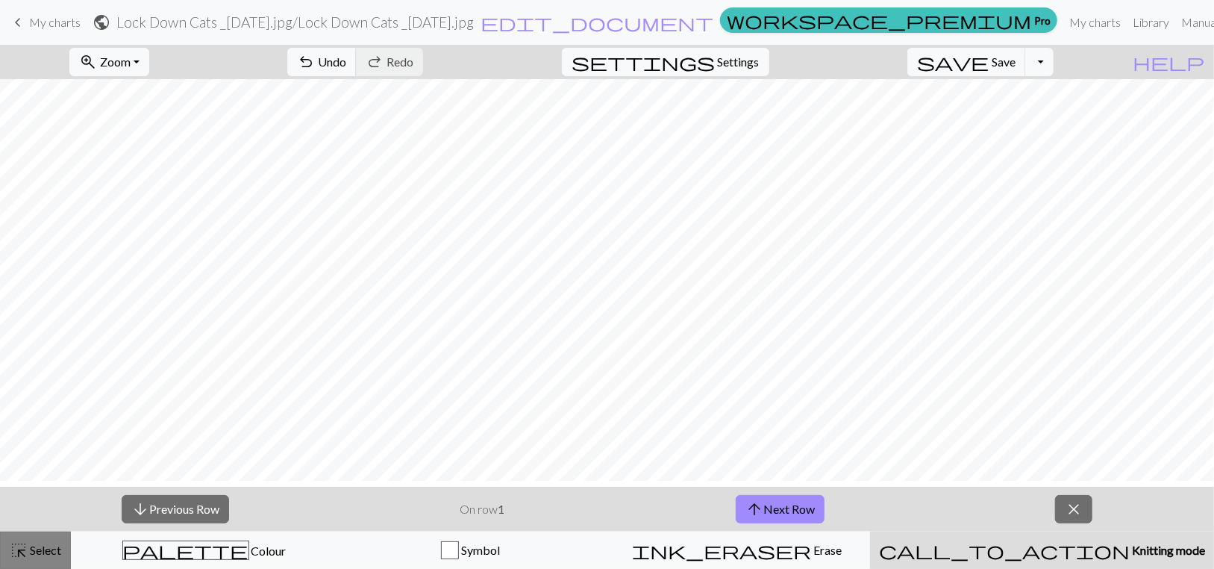
click at [22, 551] on span "highlight_alt" at bounding box center [19, 549] width 18 height 21
click at [160, 510] on button "arrow_downward Previous Row" at bounding box center [175, 509] width 107 height 28
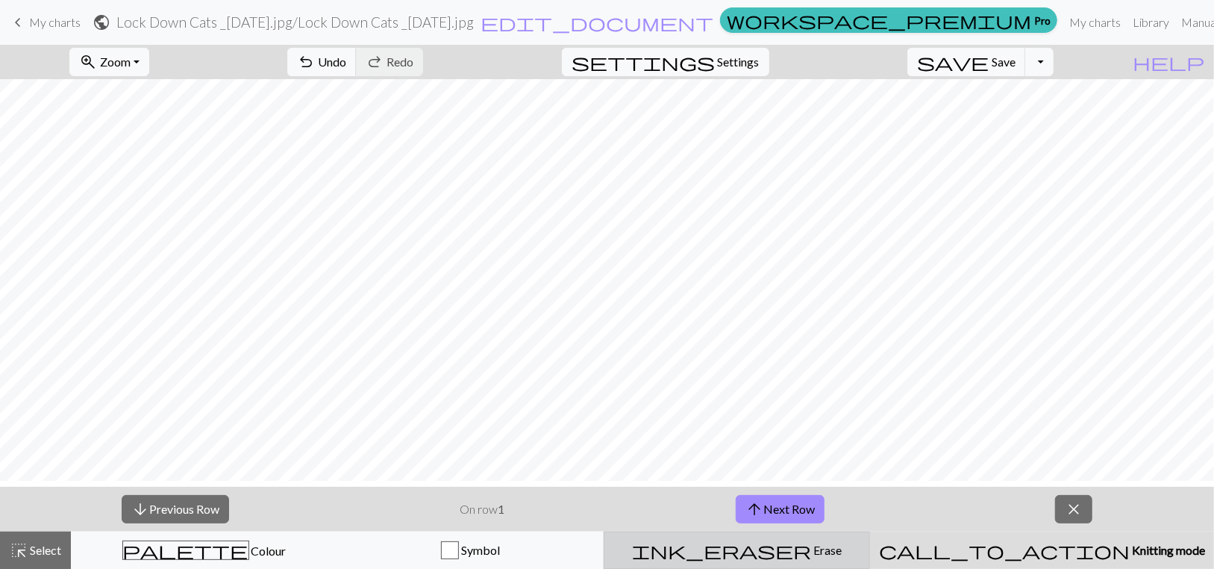
click at [817, 557] on span "Erase" at bounding box center [826, 549] width 31 height 14
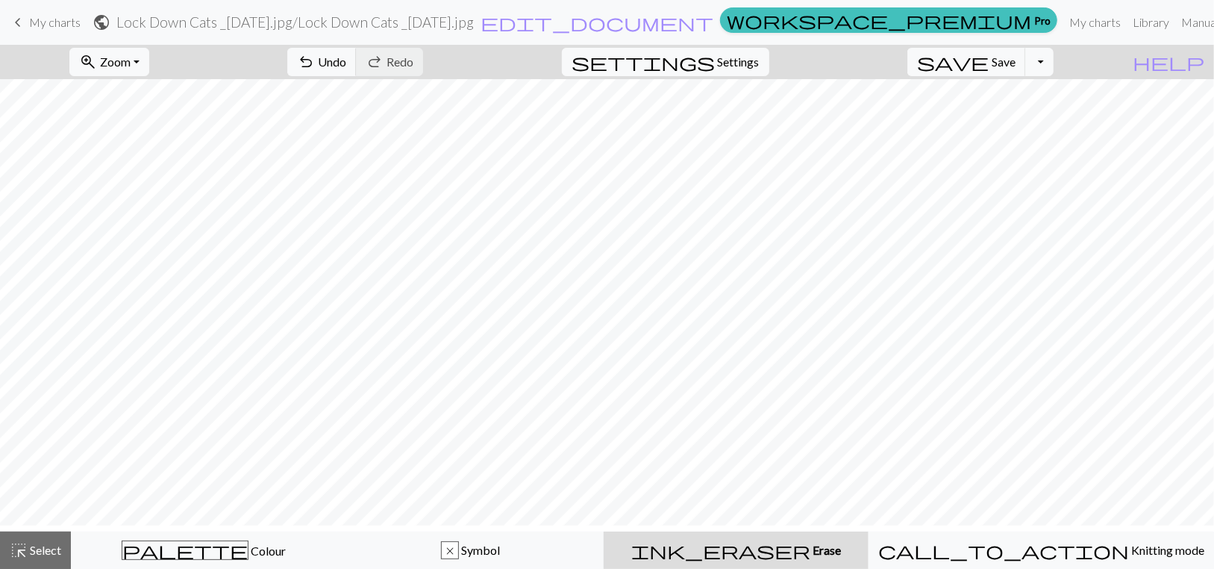
click at [815, 551] on span "Erase" at bounding box center [825, 549] width 31 height 14
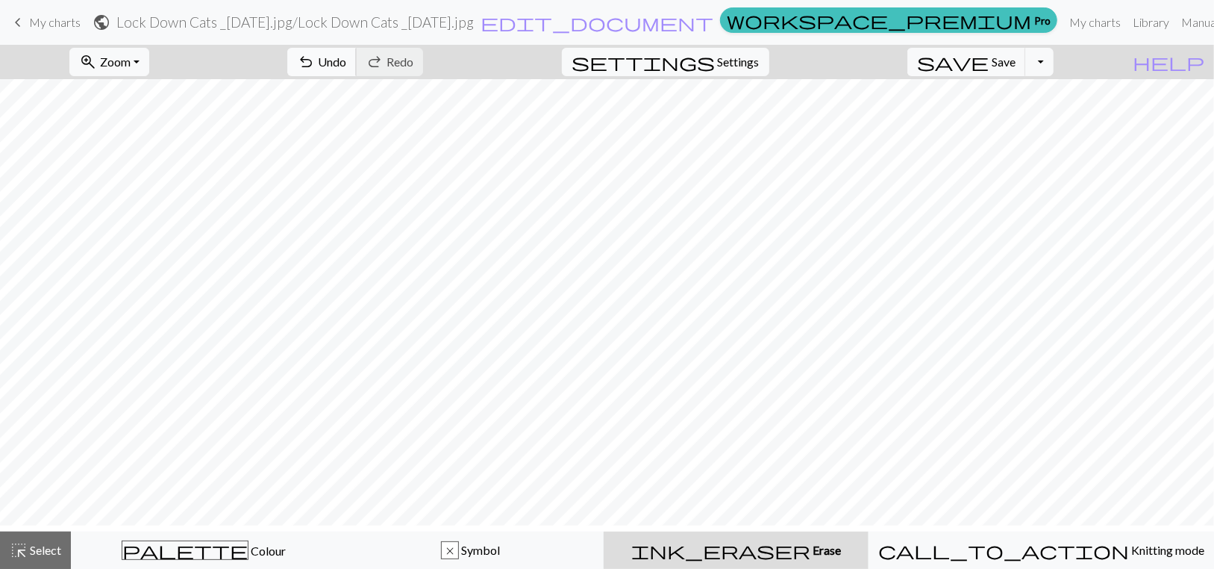
click at [346, 69] on span "Undo" at bounding box center [332, 61] width 28 height 14
click at [413, 69] on span "Redo" at bounding box center [399, 61] width 27 height 14
click at [434, 71] on div "undo Undo Undo redo Redo Redo" at bounding box center [355, 62] width 158 height 34
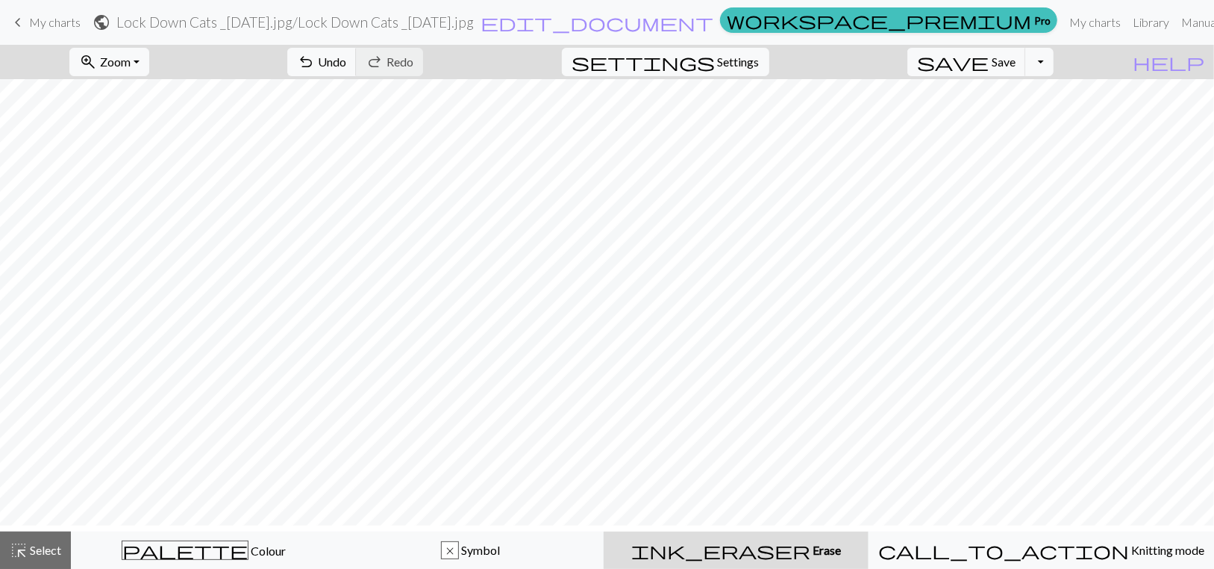
click at [810, 557] on span "Erase" at bounding box center [825, 549] width 31 height 14
click at [42, 34] on link "keyboard_arrow_left My charts" at bounding box center [45, 22] width 72 height 25
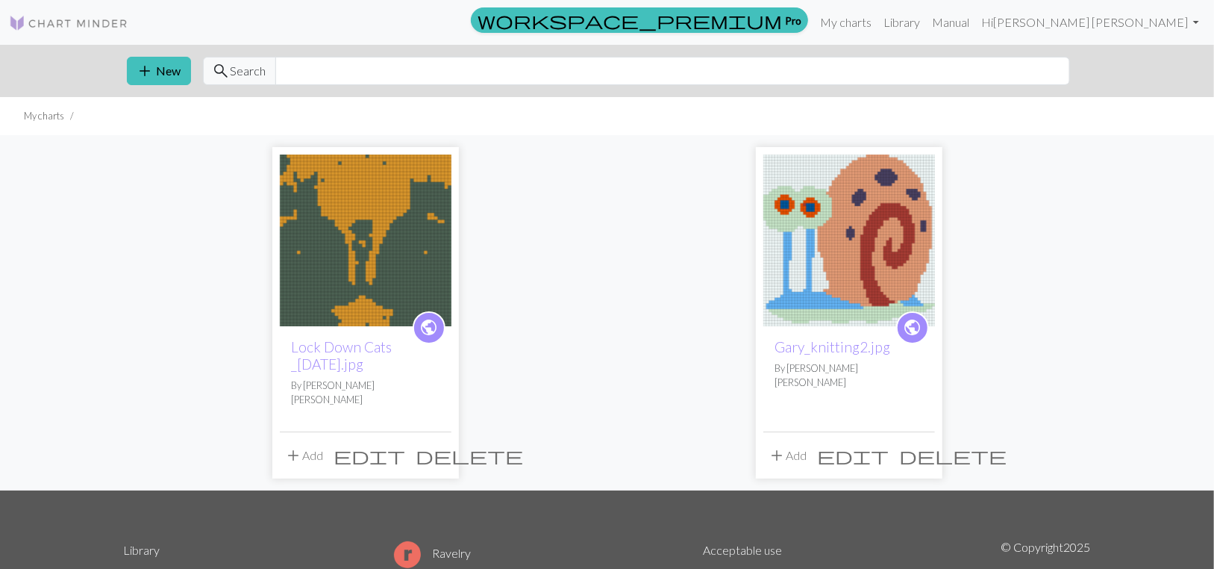
click at [441, 466] on span "delete" at bounding box center [469, 455] width 107 height 21
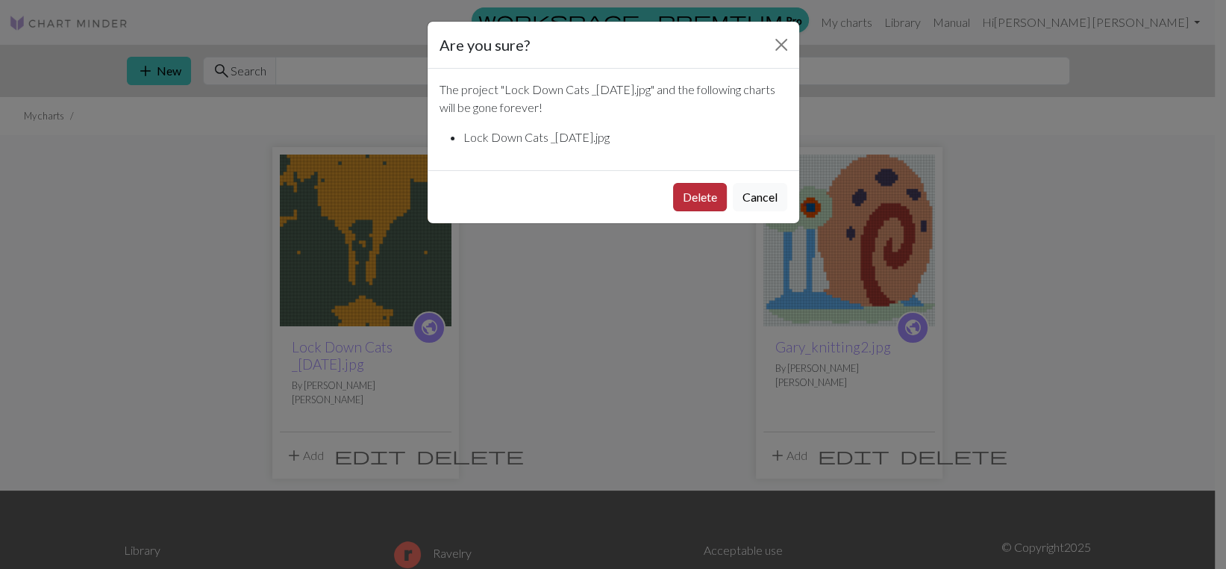
click at [673, 211] on button "Delete" at bounding box center [700, 197] width 54 height 28
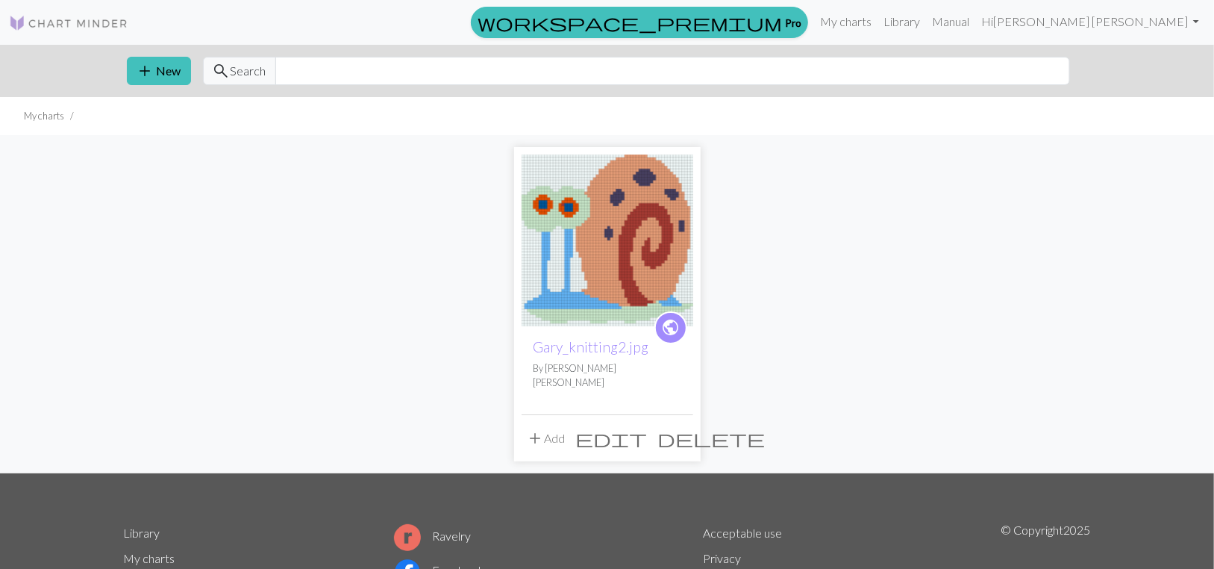
click at [1097, 342] on div "public Gary_knitting2.jpg By [PERSON_NAME] [PERSON_NAME] add Add edit delete" at bounding box center [607, 303] width 985 height 337
click at [161, 85] on button "add New" at bounding box center [159, 71] width 64 height 28
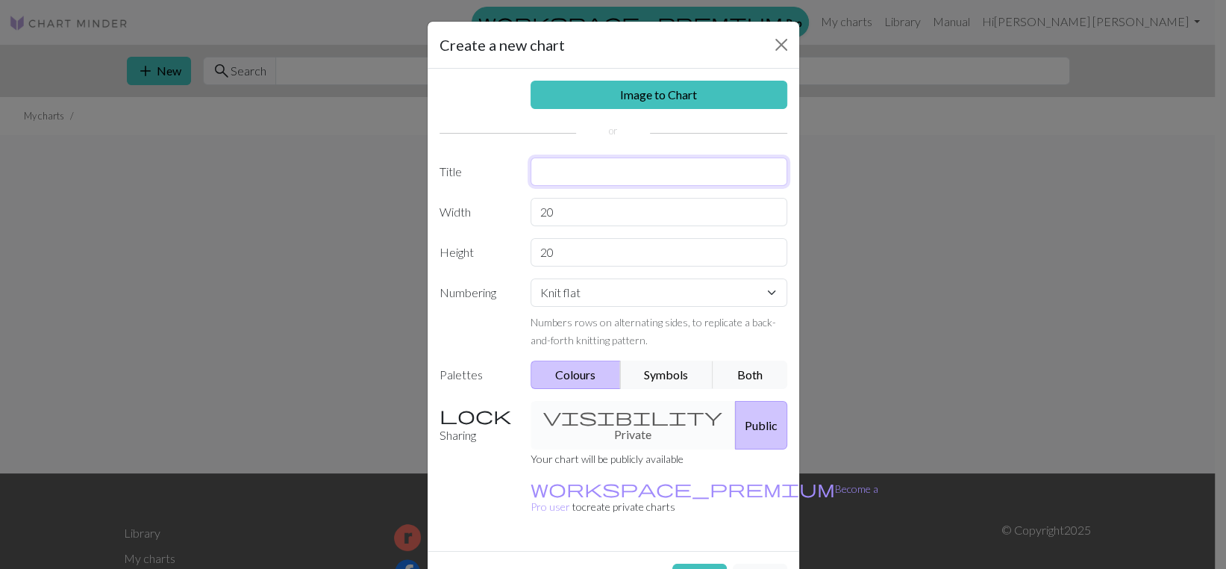
click at [569, 186] on input "text" at bounding box center [658, 171] width 257 height 28
type input "Catz"
click at [552, 389] on button "Colours" at bounding box center [575, 374] width 90 height 28
click at [609, 449] on div "visibility Private Public" at bounding box center [659, 425] width 275 height 48
click at [621, 109] on link "Image to Chart" at bounding box center [658, 95] width 257 height 28
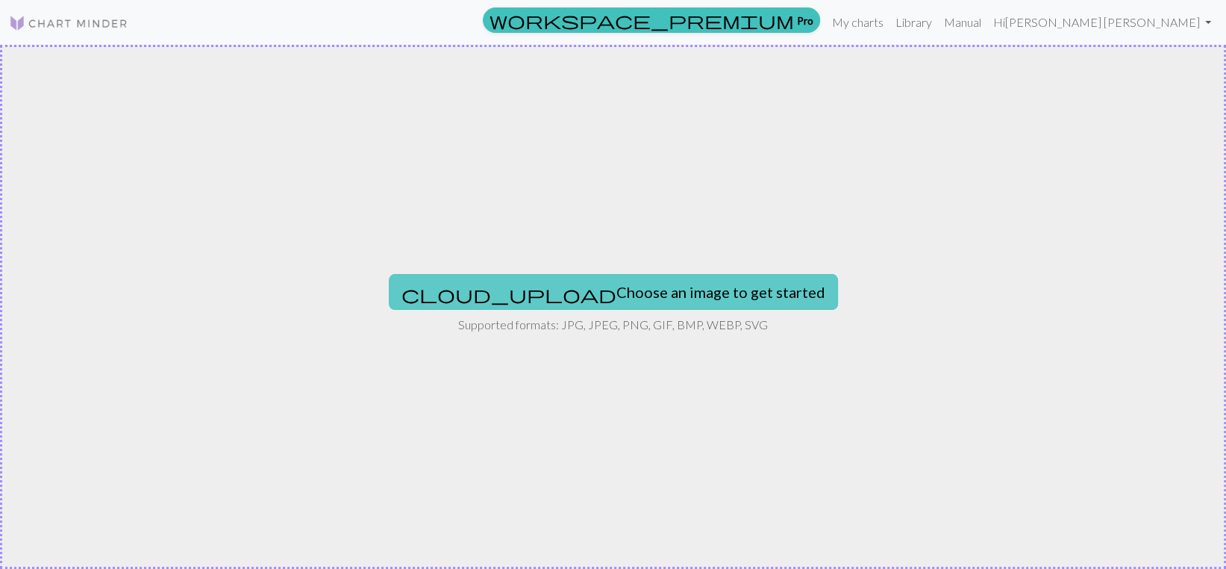
click at [537, 301] on button "cloud_upload Choose an image to get started" at bounding box center [613, 292] width 449 height 36
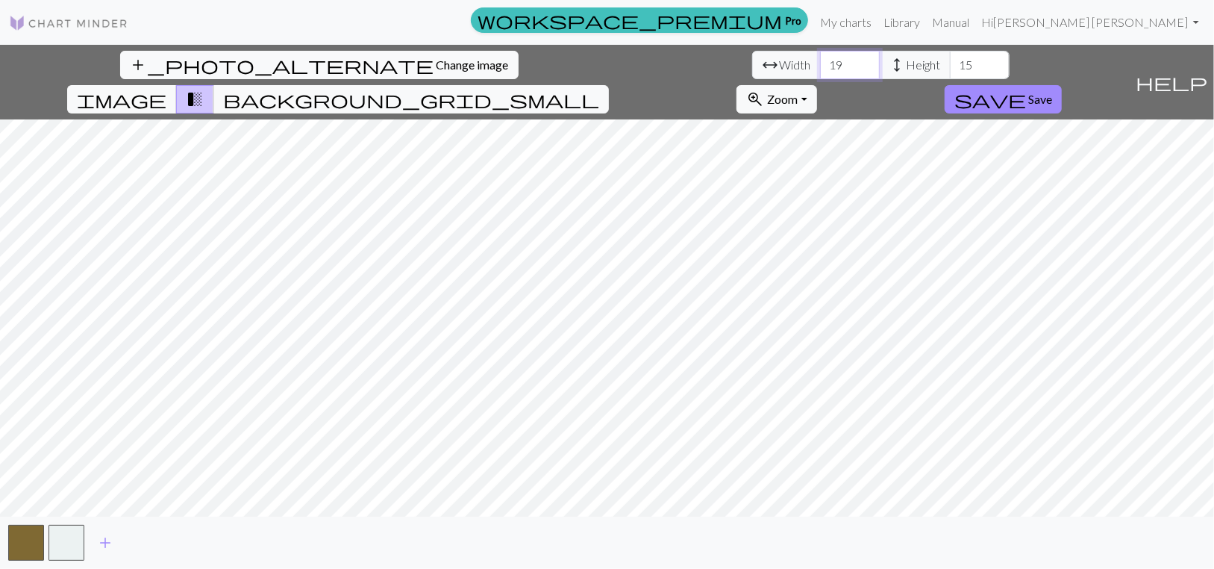
click at [820, 79] on input "19" at bounding box center [850, 65] width 60 height 28
click at [820, 67] on input "20" at bounding box center [850, 65] width 60 height 28
click at [820, 67] on input "21" at bounding box center [850, 65] width 60 height 28
click at [820, 67] on input "24" at bounding box center [850, 65] width 60 height 28
click at [820, 67] on input "25" at bounding box center [850, 65] width 60 height 28
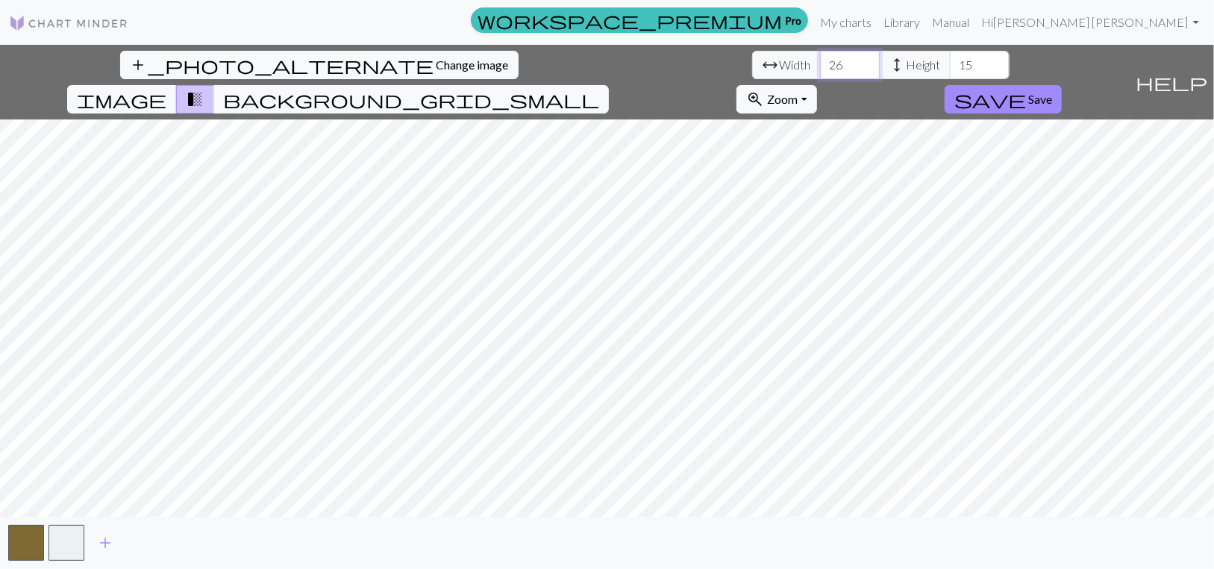
click at [820, 67] on input "26" at bounding box center [850, 65] width 60 height 28
click at [820, 67] on input "27" at bounding box center [850, 65] width 60 height 28
click at [820, 67] on input "28" at bounding box center [850, 65] width 60 height 28
click at [820, 67] on input "29" at bounding box center [850, 65] width 60 height 28
click at [820, 67] on input "30" at bounding box center [850, 65] width 60 height 28
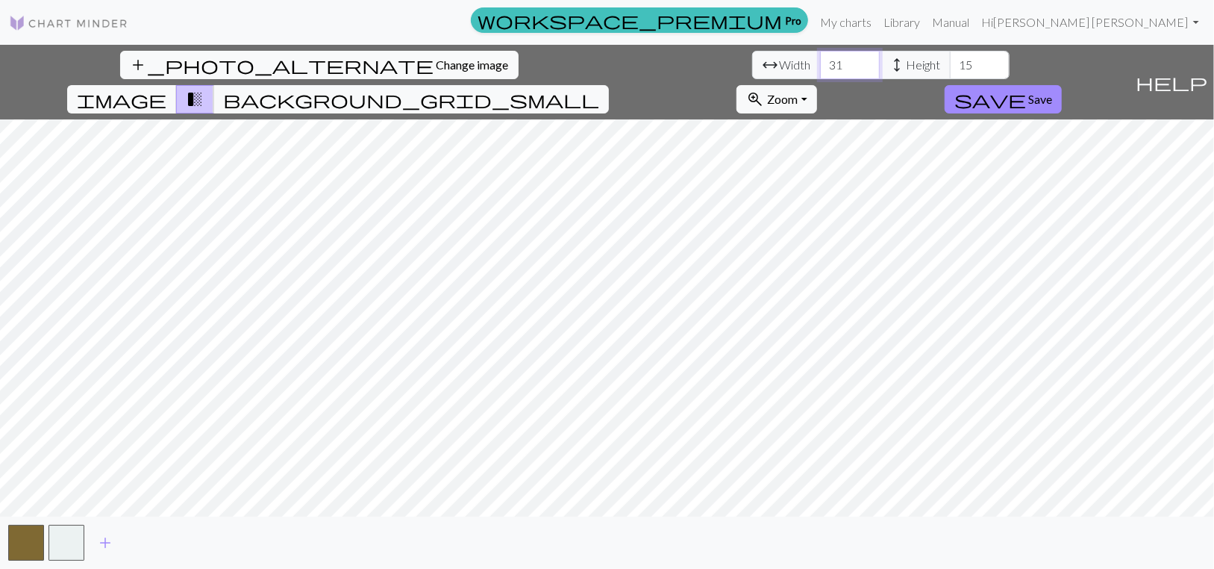
click at [820, 67] on input "31" at bounding box center [850, 65] width 60 height 28
click at [820, 67] on input "32" at bounding box center [850, 65] width 60 height 28
click at [820, 67] on input "33" at bounding box center [850, 65] width 60 height 28
click at [820, 67] on input "34" at bounding box center [850, 65] width 60 height 28
click at [820, 67] on input "35" at bounding box center [850, 65] width 60 height 28
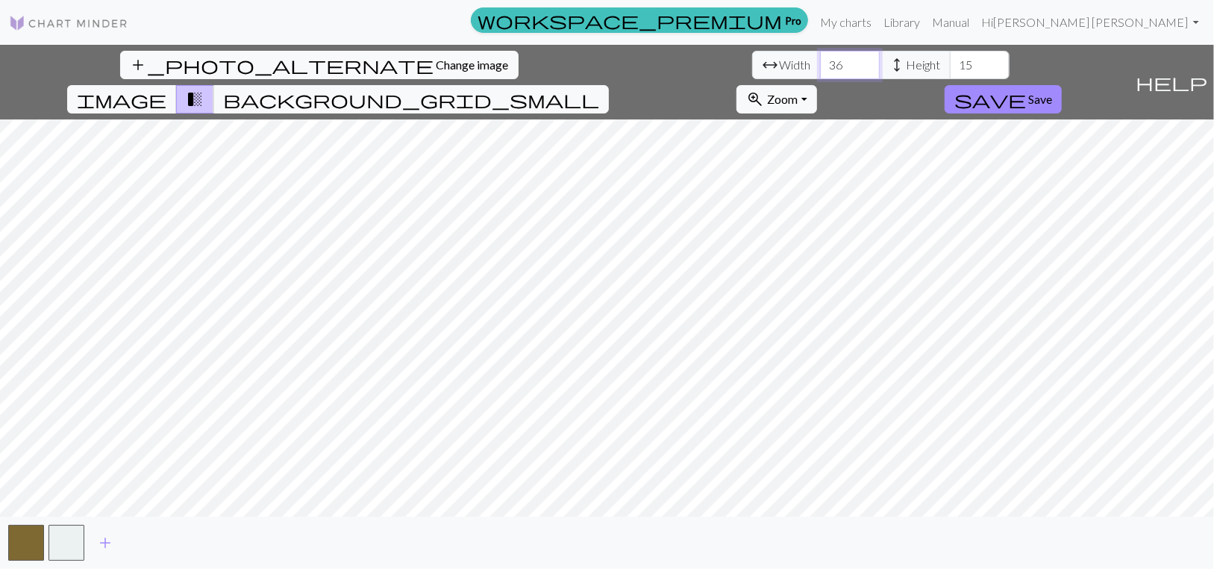
click at [820, 67] on input "36" at bounding box center [850, 65] width 60 height 28
click at [820, 67] on input "37" at bounding box center [850, 65] width 60 height 28
click at [820, 67] on input "38" at bounding box center [850, 65] width 60 height 28
click at [820, 67] on input "39" at bounding box center [850, 65] width 60 height 28
click at [820, 67] on input "40" at bounding box center [850, 65] width 60 height 28
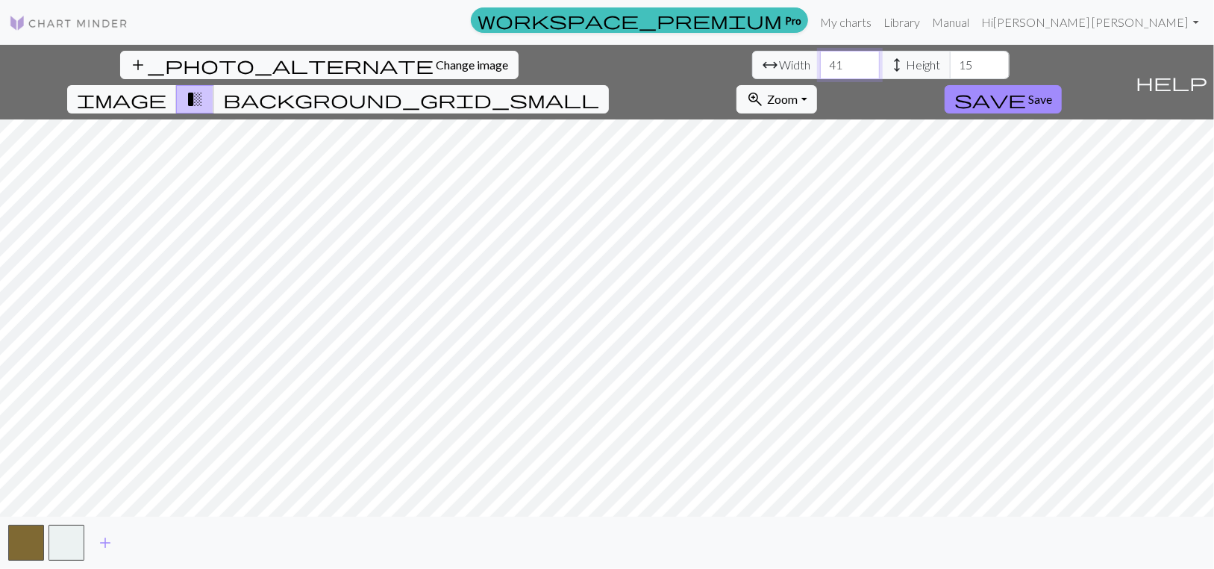
click at [820, 67] on input "41" at bounding box center [850, 65] width 60 height 28
click at [820, 67] on input "42" at bounding box center [850, 65] width 60 height 28
click at [820, 67] on input "43" at bounding box center [850, 65] width 60 height 28
click at [820, 67] on input "44" at bounding box center [850, 65] width 60 height 28
click at [820, 67] on input "45" at bounding box center [850, 65] width 60 height 28
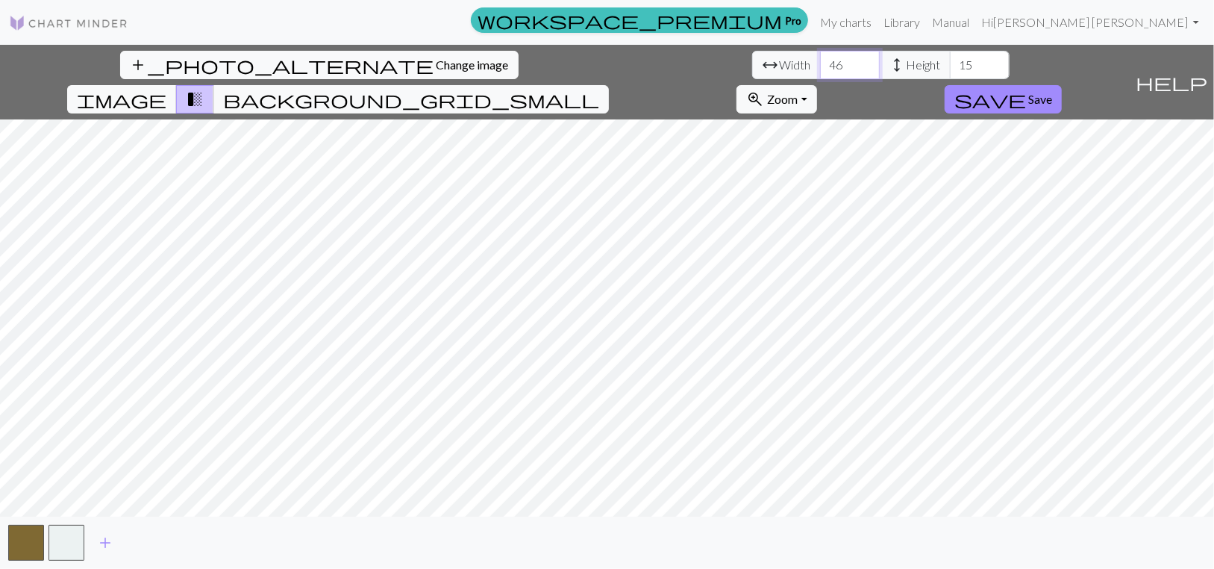
click at [820, 67] on input "46" at bounding box center [850, 65] width 60 height 28
click at [820, 67] on input "47" at bounding box center [850, 65] width 60 height 28
click at [820, 67] on input "48" at bounding box center [850, 65] width 60 height 28
click at [820, 67] on input "49" at bounding box center [850, 65] width 60 height 28
click at [820, 67] on input "50" at bounding box center [850, 65] width 60 height 28
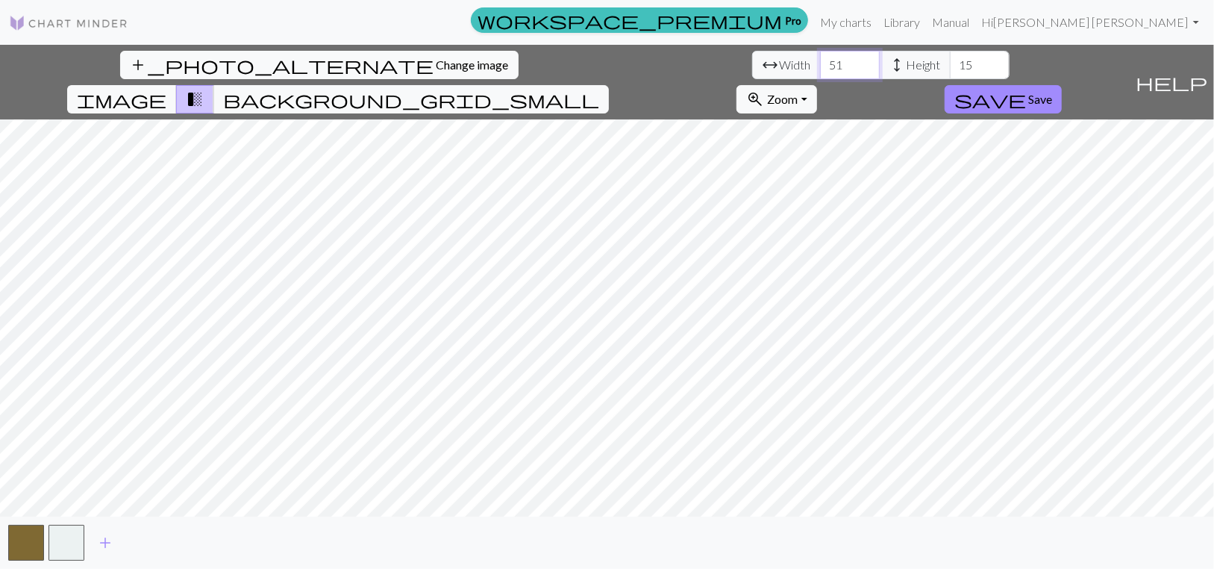
click at [820, 67] on input "51" at bounding box center [850, 65] width 60 height 28
type input "50"
click at [820, 79] on input "50" at bounding box center [850, 65] width 60 height 28
click at [950, 69] on input "16" at bounding box center [980, 65] width 60 height 28
click at [950, 69] on input "17" at bounding box center [980, 65] width 60 height 28
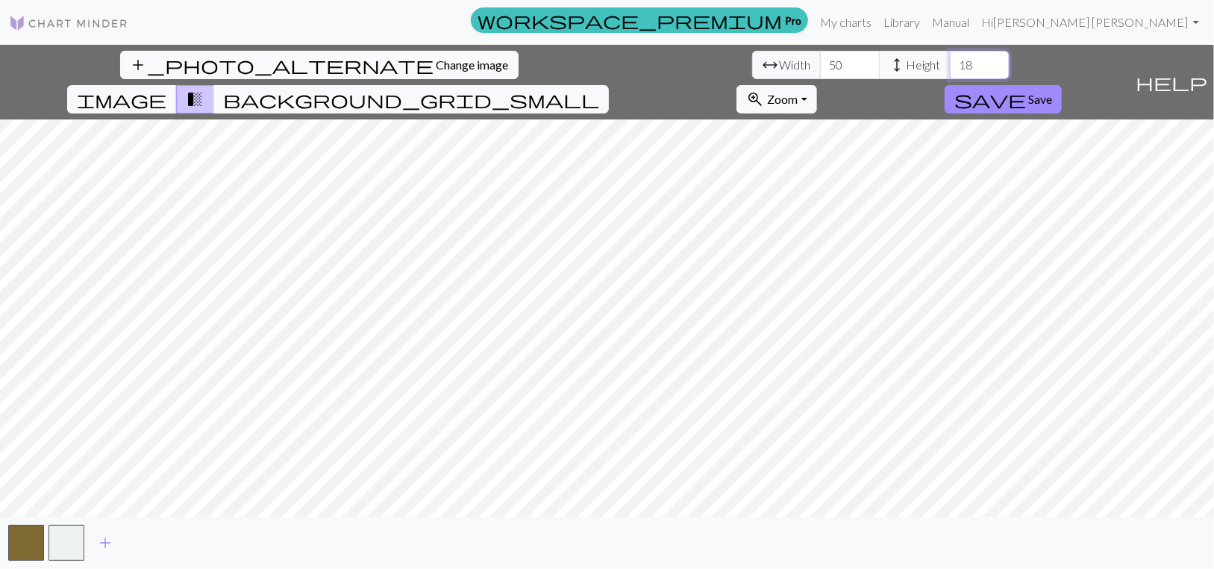
click at [950, 69] on input "18" at bounding box center [980, 65] width 60 height 28
click at [950, 69] on input "19" at bounding box center [980, 65] width 60 height 28
click at [950, 69] on input "20" at bounding box center [980, 65] width 60 height 28
click at [950, 69] on input "21" at bounding box center [980, 65] width 60 height 28
click at [950, 69] on input "22" at bounding box center [980, 65] width 60 height 28
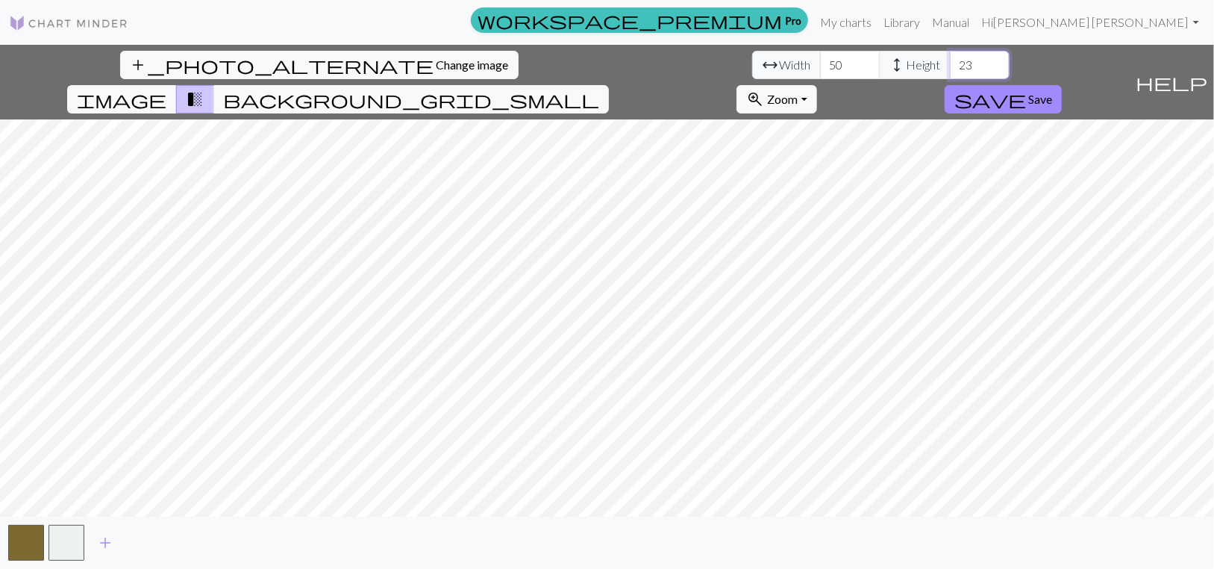
click at [950, 69] on input "23" at bounding box center [980, 65] width 60 height 28
click at [950, 69] on input "24" at bounding box center [980, 65] width 60 height 28
click at [950, 69] on input "25" at bounding box center [980, 65] width 60 height 28
click at [950, 69] on input "26" at bounding box center [980, 65] width 60 height 28
click at [950, 69] on input "27" at bounding box center [980, 65] width 60 height 28
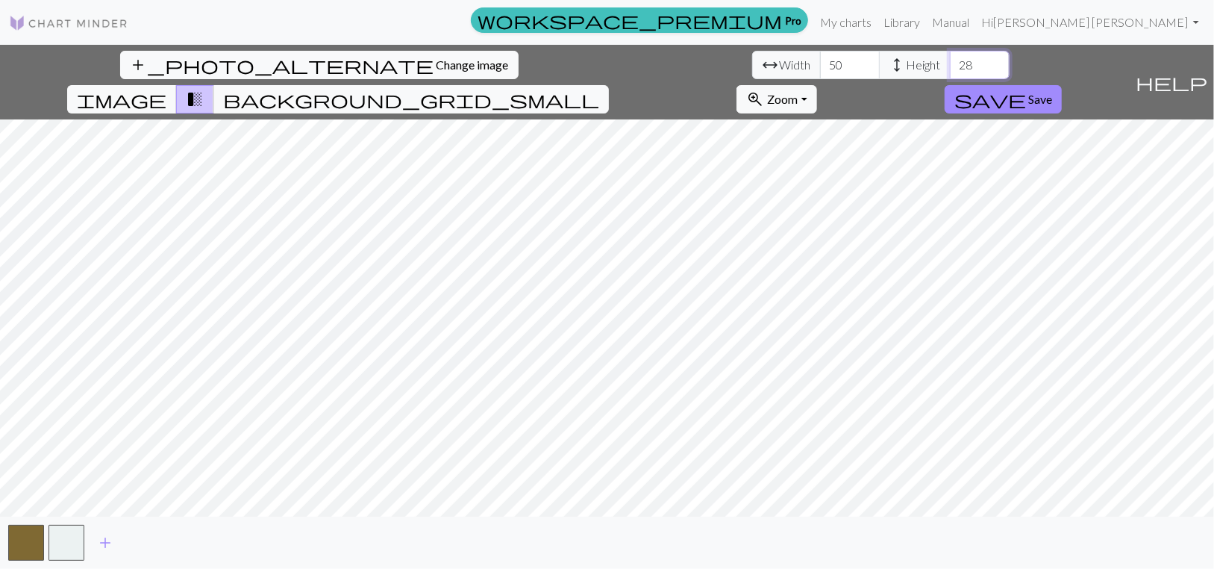
click at [950, 69] on input "28" at bounding box center [980, 65] width 60 height 28
click at [950, 69] on input "29" at bounding box center [980, 65] width 60 height 28
click at [950, 69] on input "30" at bounding box center [980, 65] width 60 height 28
click at [950, 73] on input "31" at bounding box center [980, 65] width 60 height 28
click at [950, 73] on input "32" at bounding box center [980, 65] width 60 height 28
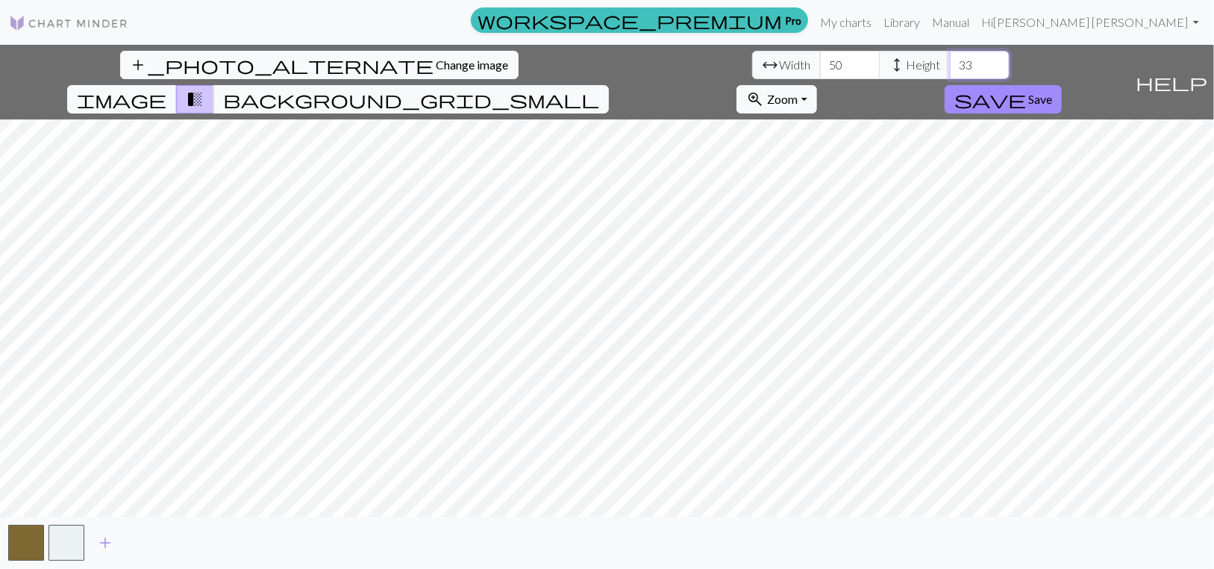
click at [950, 73] on input "33" at bounding box center [980, 65] width 60 height 28
click at [950, 73] on input "34" at bounding box center [980, 65] width 60 height 28
click at [950, 73] on input "35" at bounding box center [980, 65] width 60 height 28
click at [950, 73] on input "36" at bounding box center [980, 65] width 60 height 28
click at [950, 73] on input "37" at bounding box center [980, 65] width 60 height 28
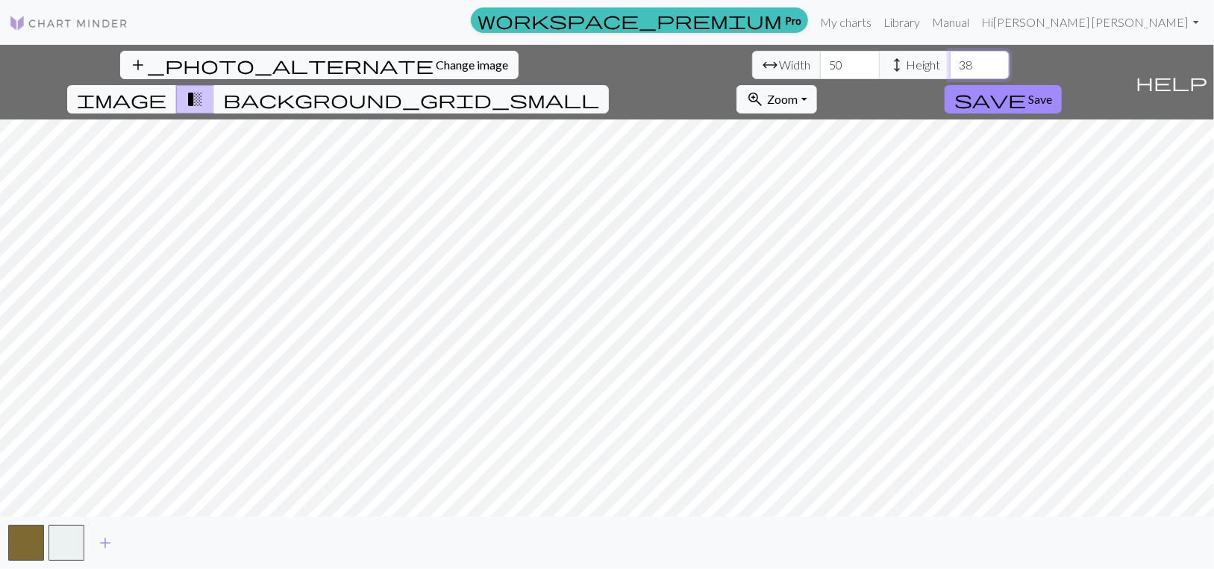
click at [950, 73] on input "38" at bounding box center [980, 65] width 60 height 28
click at [950, 73] on input "39" at bounding box center [980, 65] width 60 height 28
click at [950, 73] on input "40" at bounding box center [980, 65] width 60 height 28
click at [950, 73] on input "41" at bounding box center [980, 65] width 60 height 28
click at [950, 73] on input "42" at bounding box center [980, 65] width 60 height 28
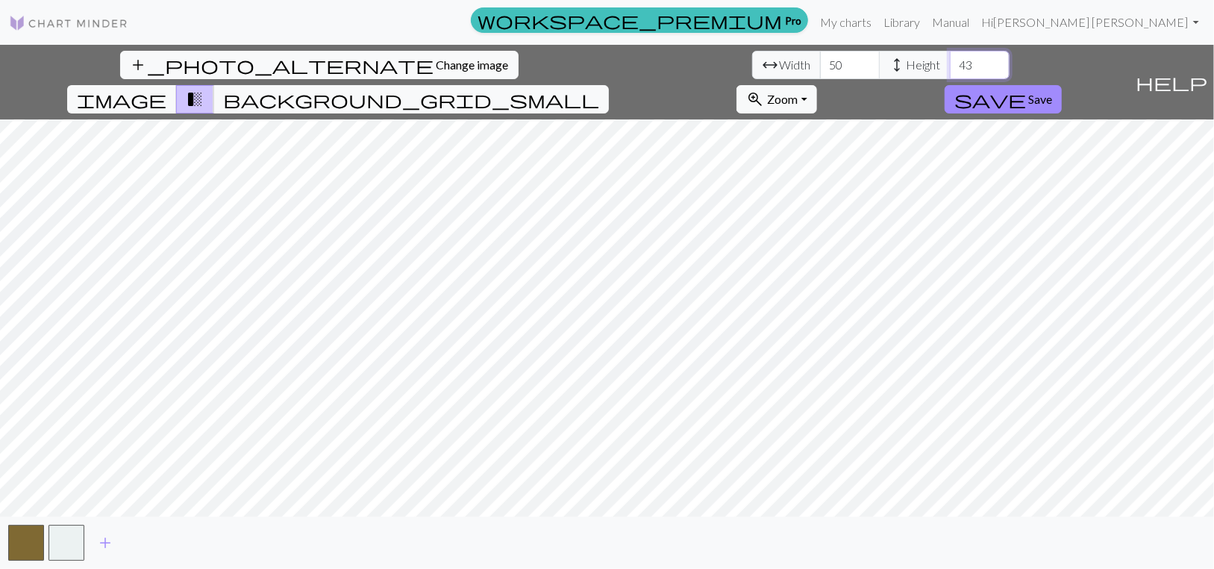
click at [950, 73] on input "43" at bounding box center [980, 65] width 60 height 28
click at [950, 73] on input "44" at bounding box center [980, 65] width 60 height 28
click at [950, 73] on input "45" at bounding box center [980, 65] width 60 height 28
click at [950, 73] on input "46" at bounding box center [980, 65] width 60 height 28
click at [950, 73] on input "47" at bounding box center [980, 65] width 60 height 28
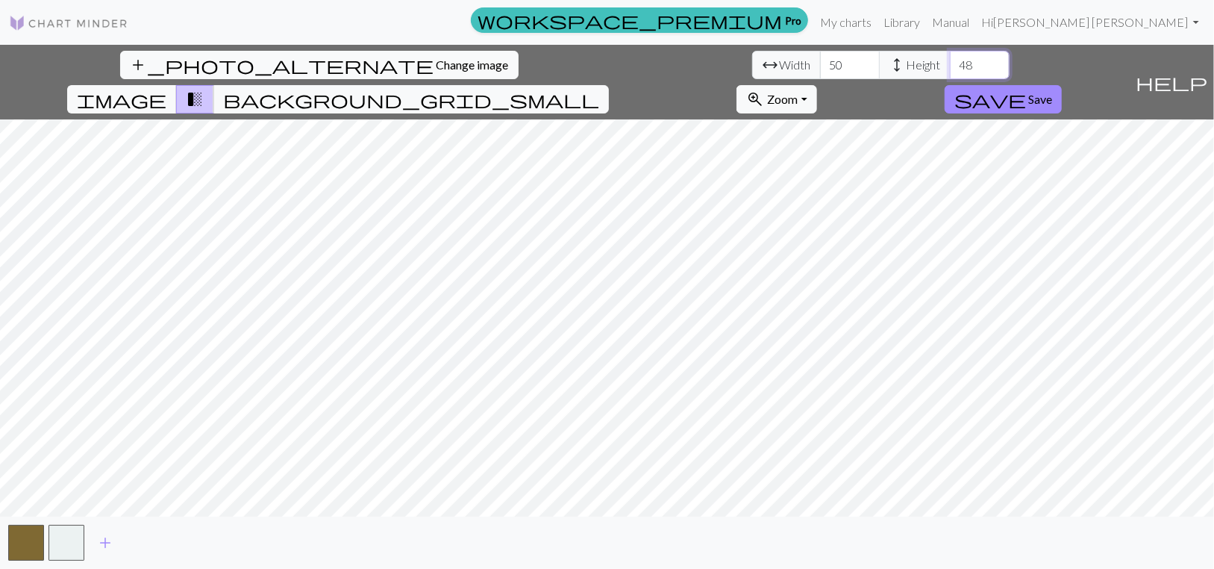
click at [950, 73] on input "48" at bounding box center [980, 65] width 60 height 28
click at [950, 73] on input "49" at bounding box center [980, 65] width 60 height 28
type input "50"
click at [950, 73] on input "50" at bounding box center [980, 65] width 60 height 28
click at [1052, 92] on span "Save" at bounding box center [1040, 99] width 24 height 14
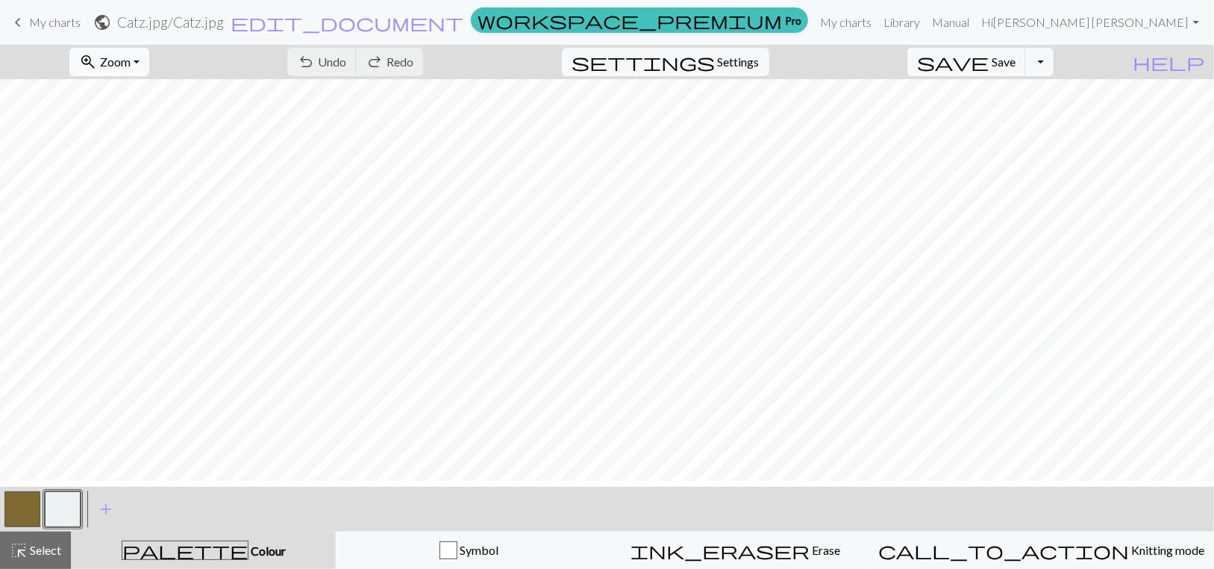
click at [149, 72] on button "zoom_in Zoom Zoom" at bounding box center [109, 62] width 80 height 28
click at [105, 197] on button "50%" at bounding box center [129, 185] width 118 height 24
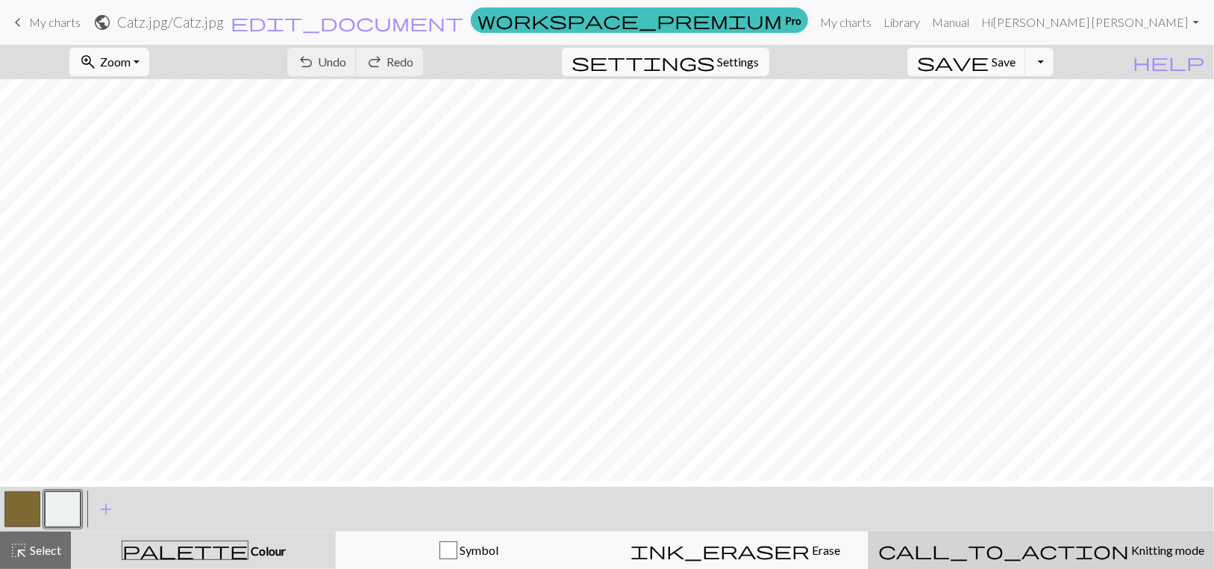
click at [1129, 557] on span "Knitting mode" at bounding box center [1166, 549] width 75 height 14
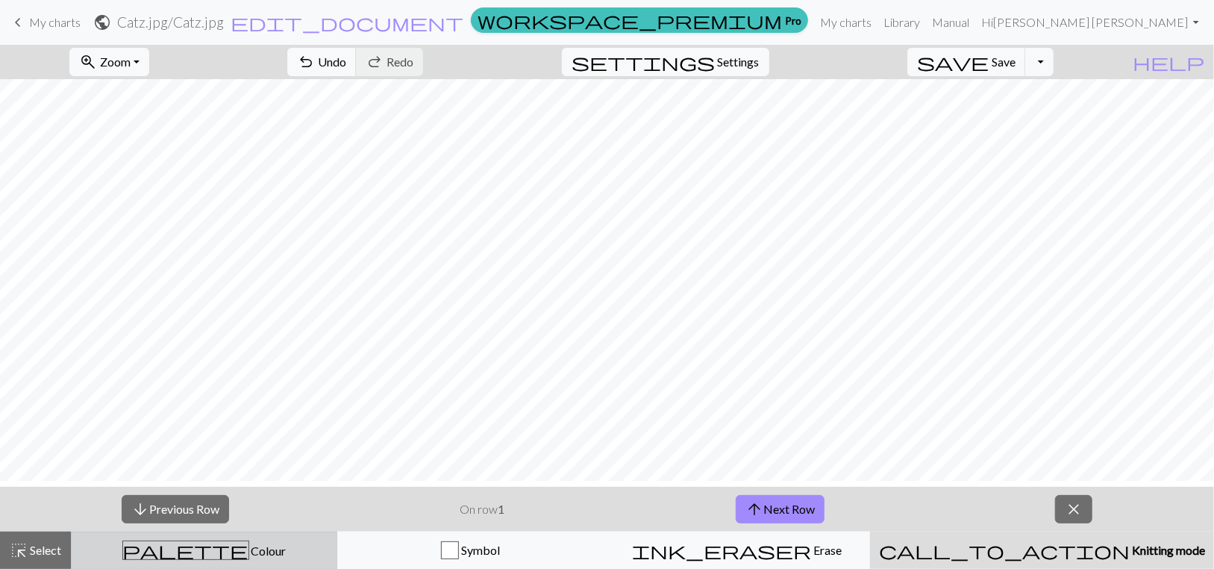
click at [249, 553] on span "Colour" at bounding box center [267, 550] width 37 height 14
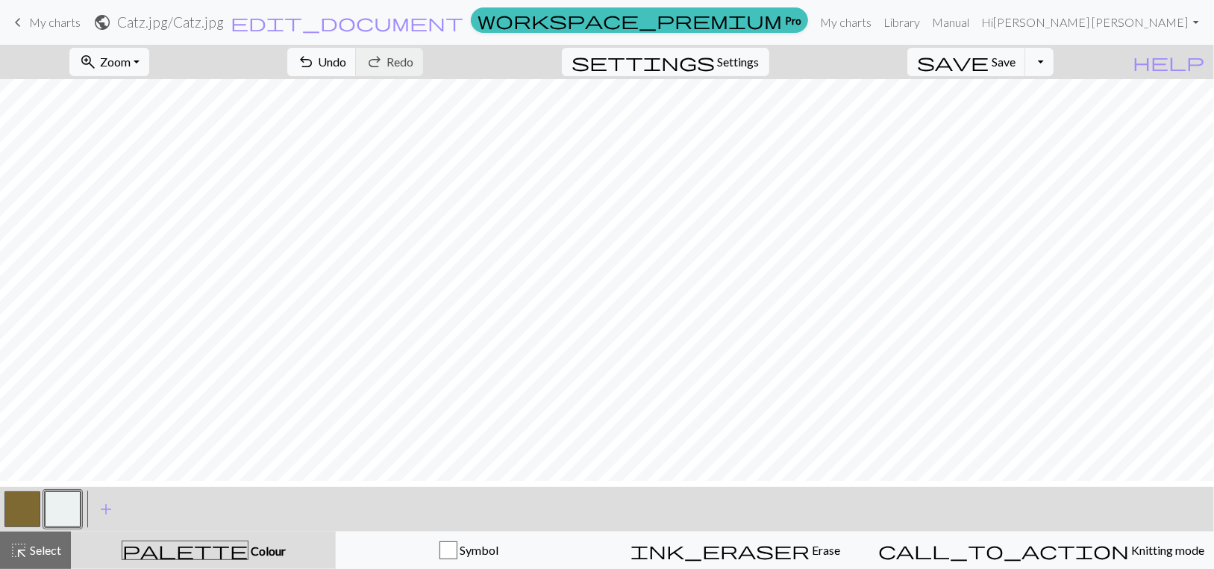
click at [59, 519] on button "button" at bounding box center [63, 509] width 36 height 36
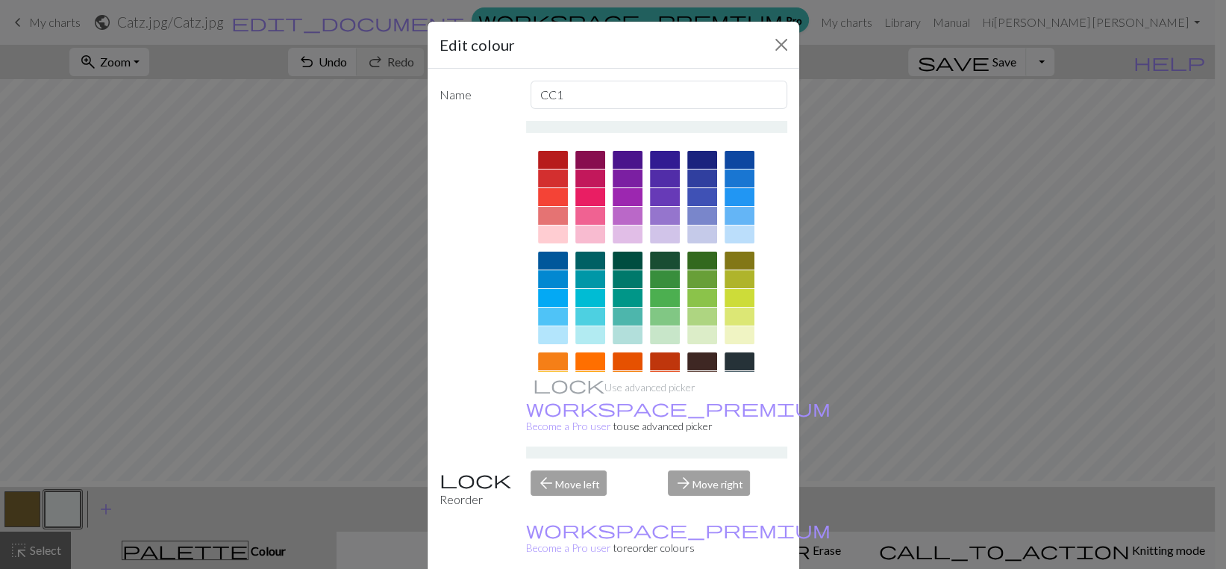
click at [263, 319] on div "Edit colour Name CC1 Use advanced picker workspace_premium Become a Pro user to…" at bounding box center [613, 284] width 1226 height 569
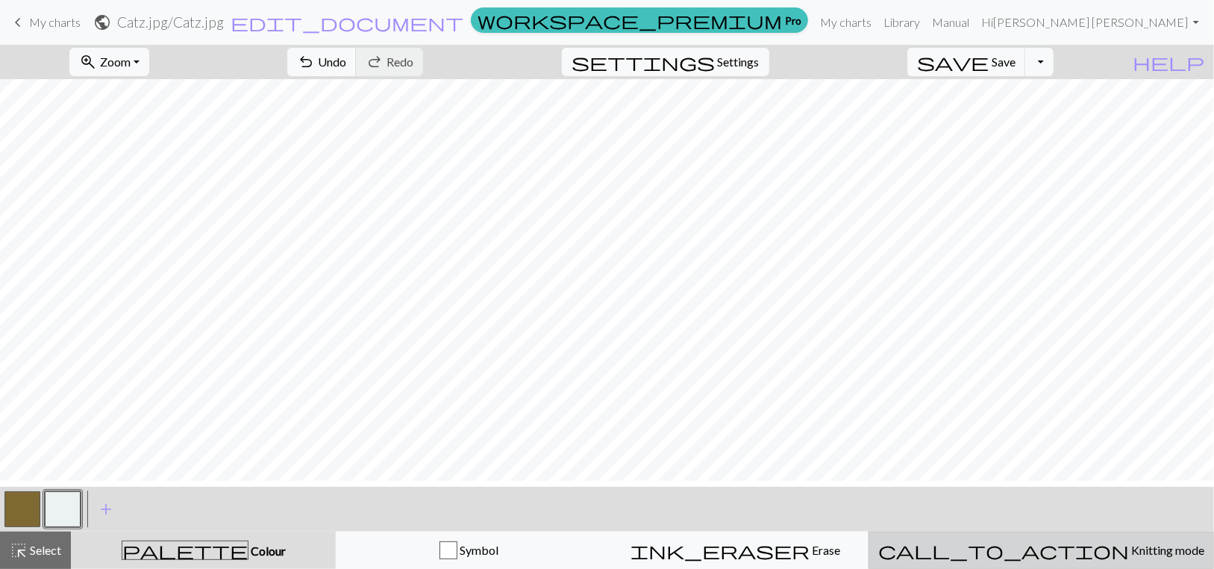
click at [1129, 548] on span "Knitting mode" at bounding box center [1166, 549] width 75 height 14
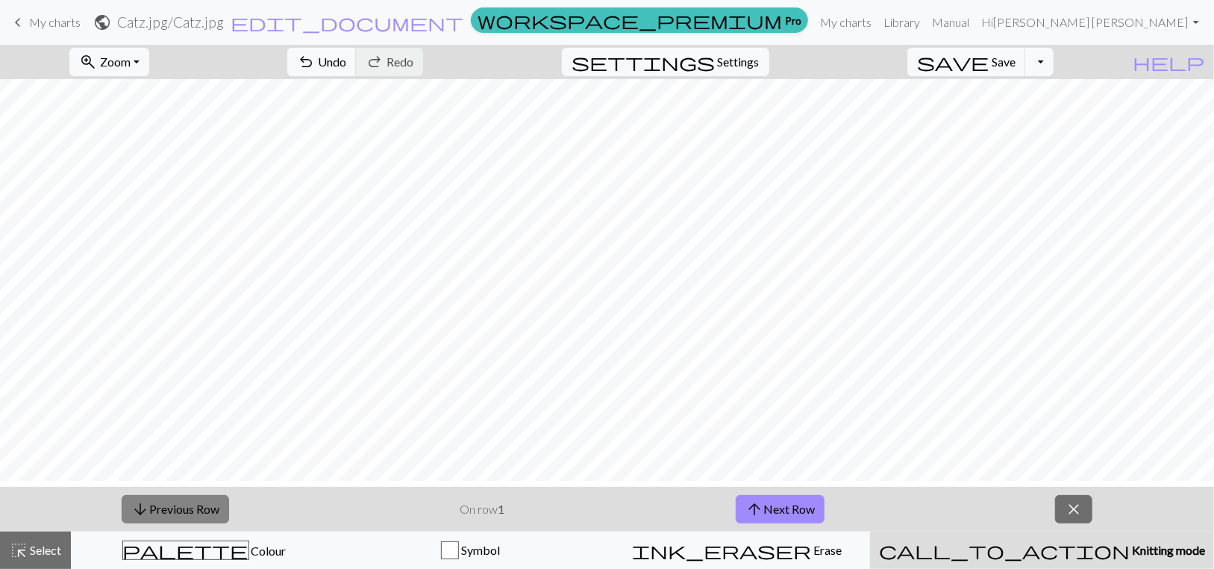
click at [140, 508] on span "arrow_downward" at bounding box center [140, 508] width 18 height 21
click at [735, 59] on button "settings Settings" at bounding box center [665, 62] width 207 height 28
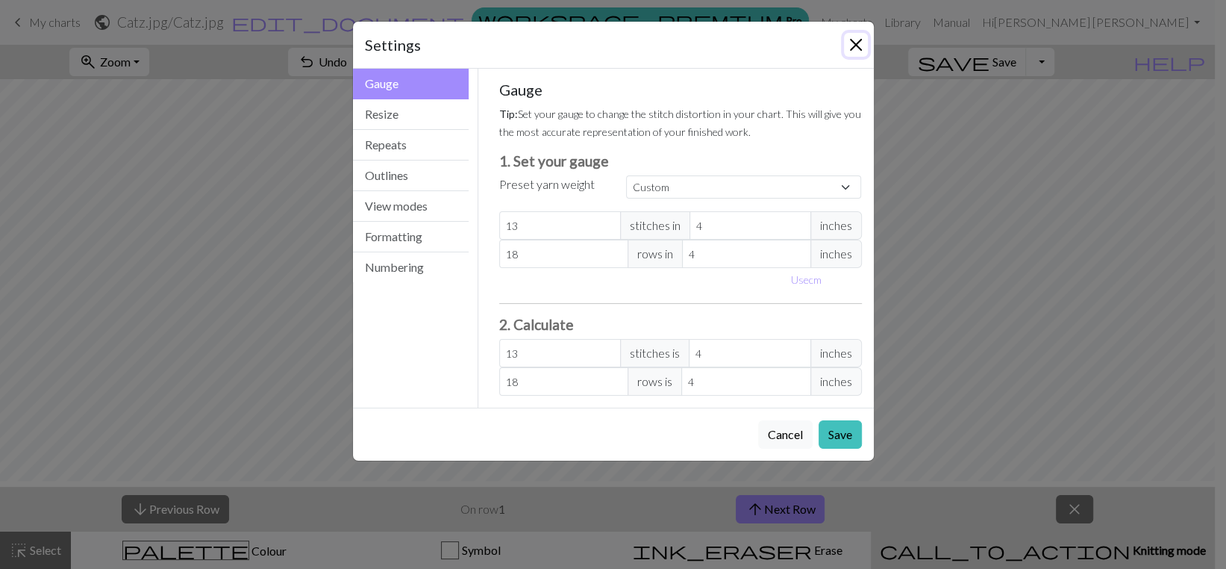
click at [844, 54] on button "Close" at bounding box center [856, 45] width 24 height 24
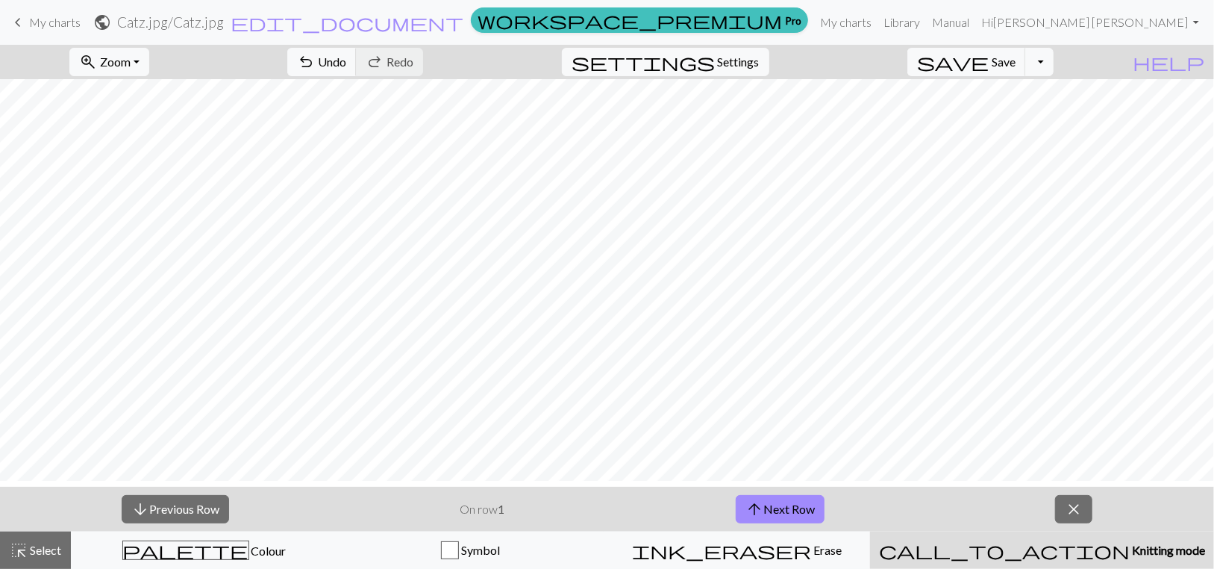
click at [1021, 559] on span "call_to_action" at bounding box center [1004, 549] width 251 height 21
drag, startPoint x: 1032, startPoint y: 559, endPoint x: 1127, endPoint y: 527, distance: 99.8
click at [1034, 559] on div "call_to_action Knitting mode Knitting mode" at bounding box center [1042, 550] width 326 height 18
click at [1074, 517] on span "close" at bounding box center [1074, 508] width 18 height 21
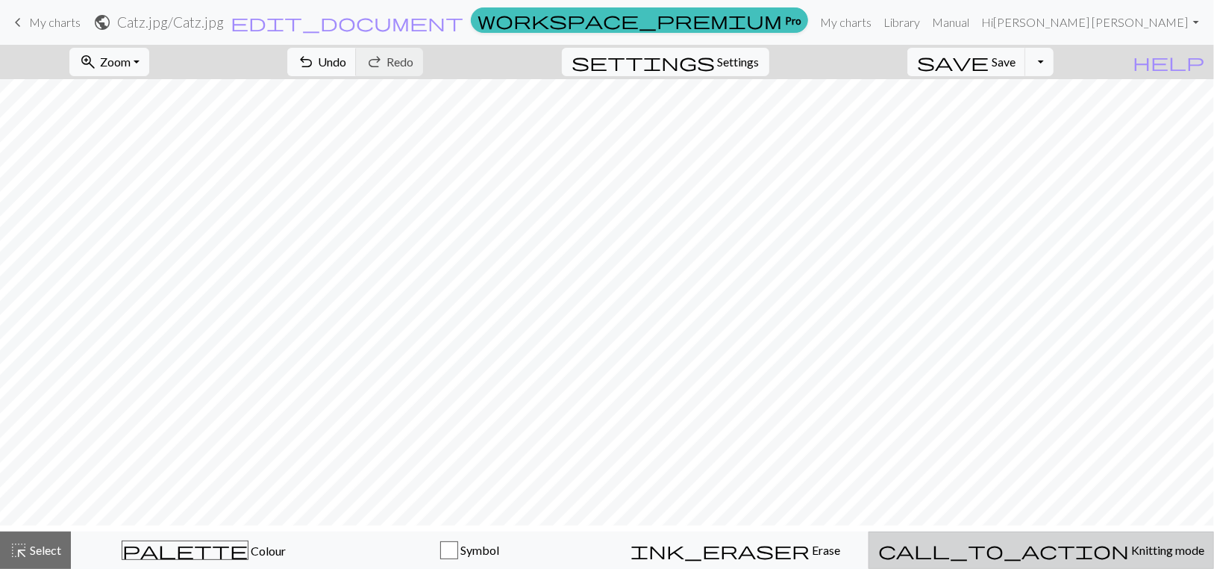
click at [1129, 557] on span "Knitting mode" at bounding box center [1166, 549] width 75 height 14
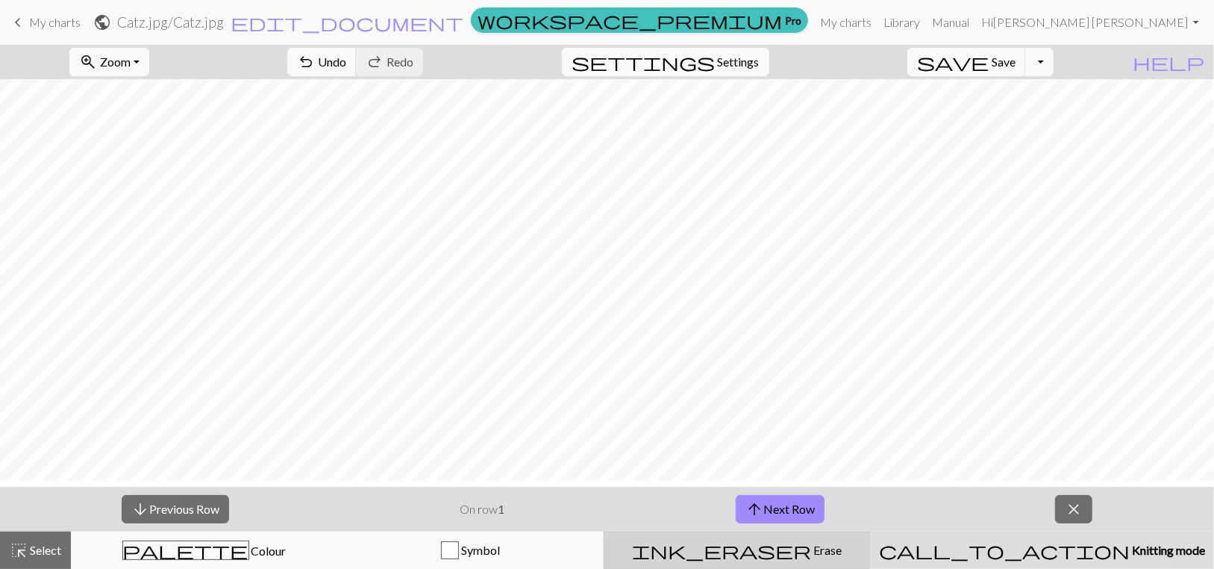
click at [811, 557] on span "Erase" at bounding box center [826, 549] width 31 height 14
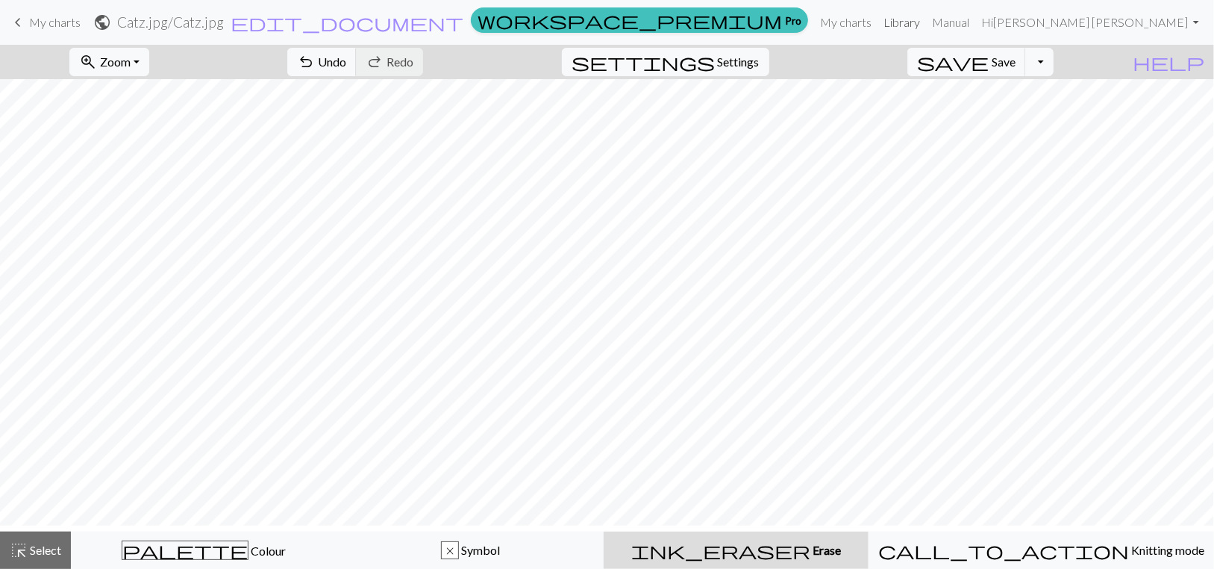
click at [926, 27] on link "Library" at bounding box center [901, 22] width 48 height 30
click at [1015, 69] on span "Save" at bounding box center [1004, 61] width 24 height 14
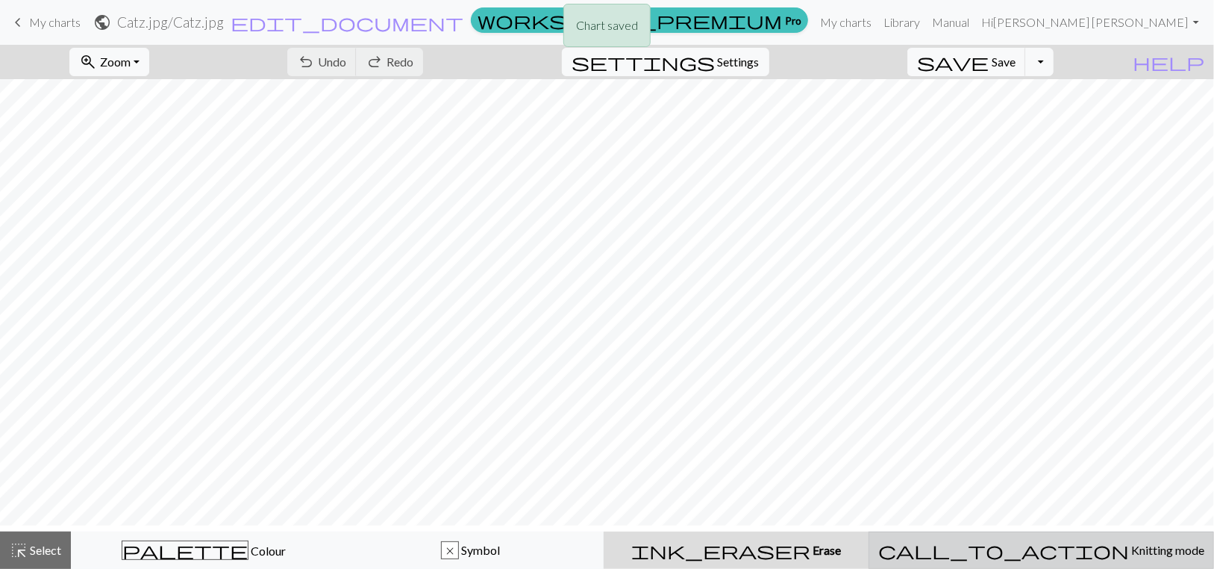
click at [1129, 554] on span "Knitting mode" at bounding box center [1166, 549] width 75 height 14
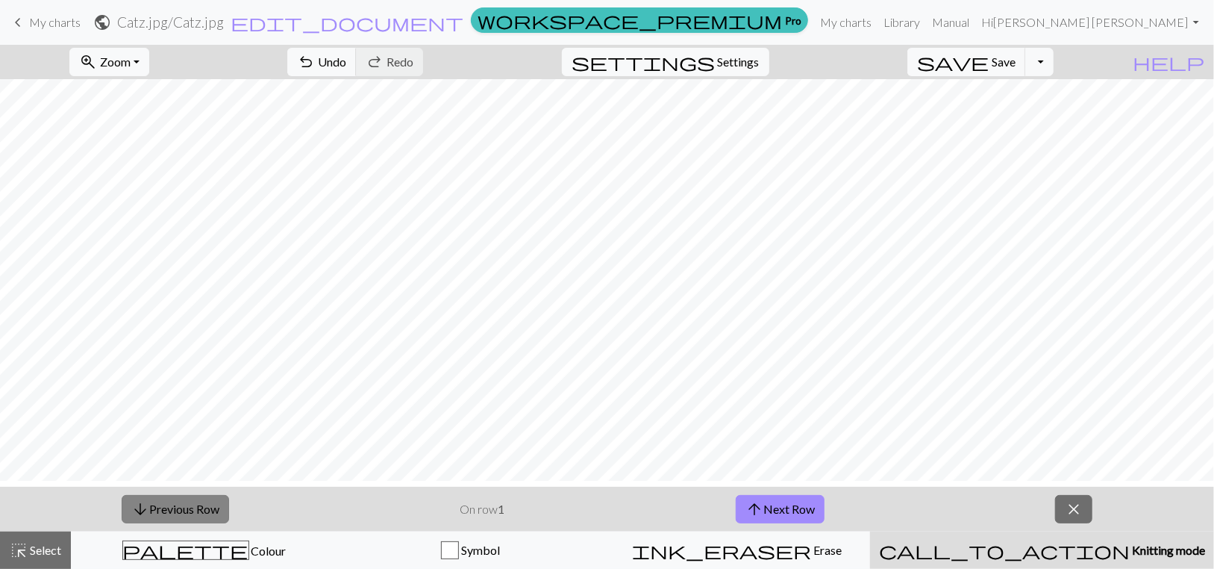
click at [161, 521] on button "arrow_downward Previous Row" at bounding box center [175, 509] width 107 height 28
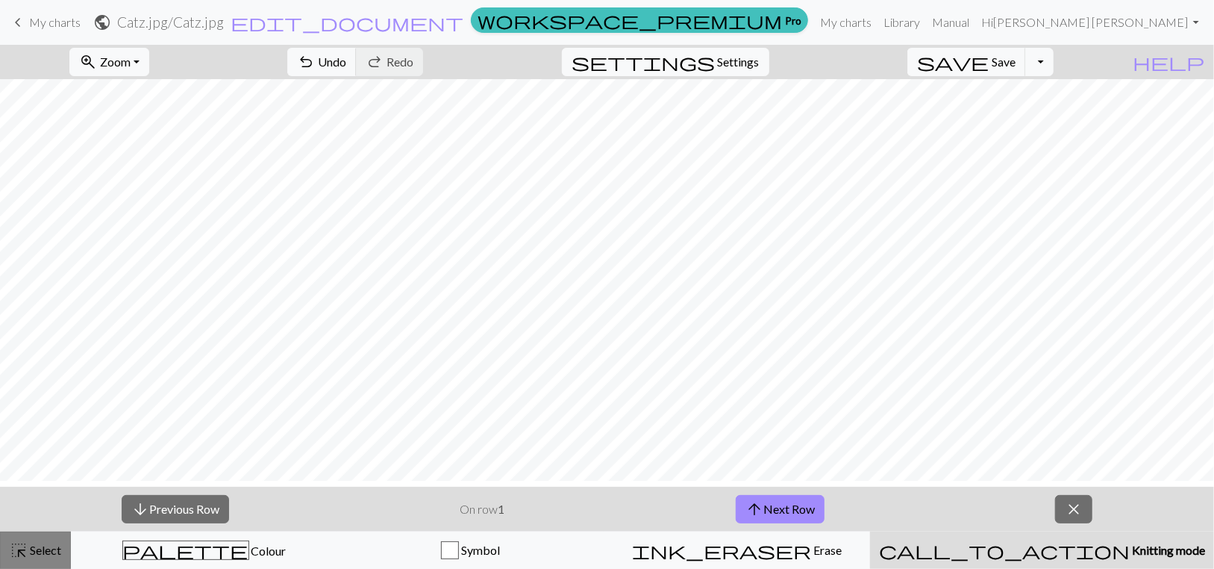
click at [25, 556] on span "highlight_alt" at bounding box center [19, 549] width 18 height 21
click at [1033, 547] on span "call_to_action" at bounding box center [1004, 549] width 251 height 21
click at [1130, 552] on span "Knitting mode" at bounding box center [1167, 549] width 75 height 14
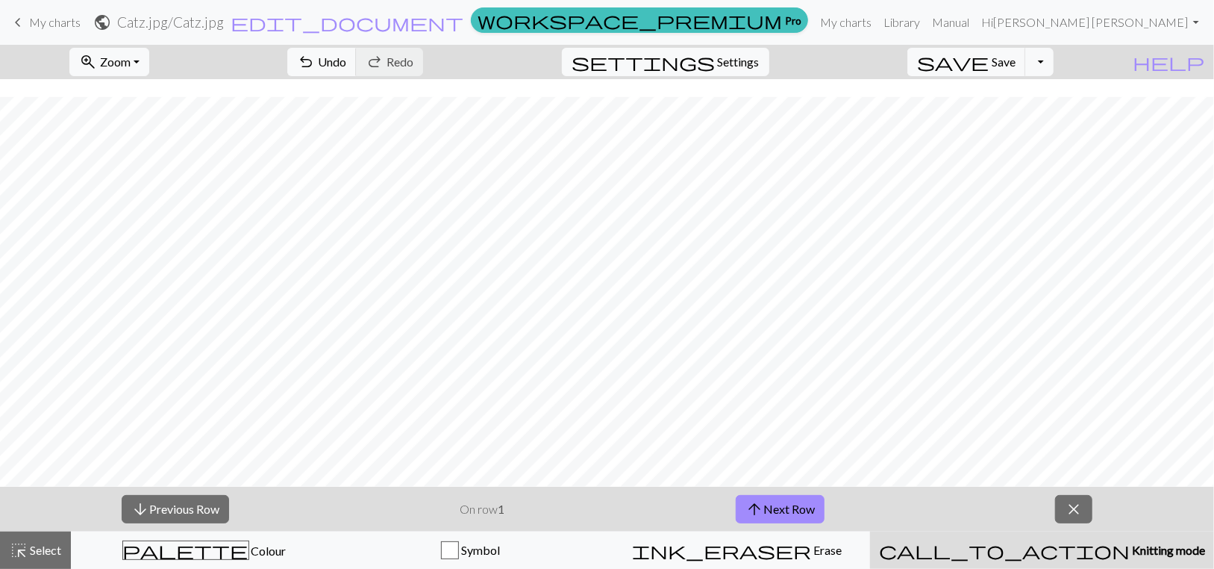
click at [1130, 548] on span "Knitting mode" at bounding box center [1167, 549] width 75 height 14
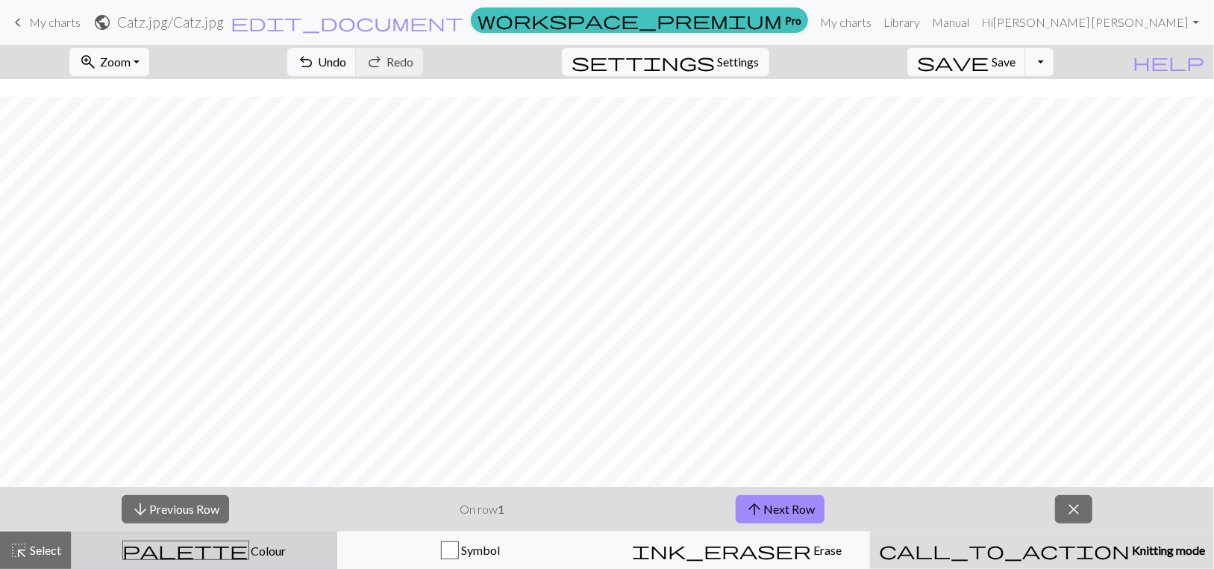
click at [208, 541] on span "palette" at bounding box center [185, 549] width 125 height 21
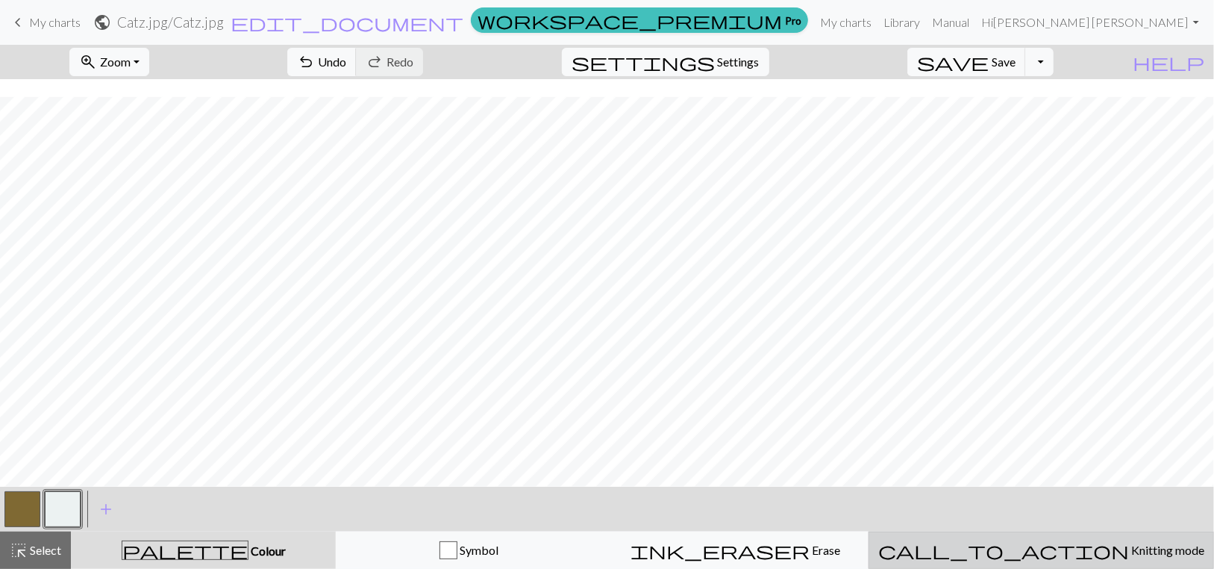
click at [1129, 548] on span "Knitting mode" at bounding box center [1166, 549] width 75 height 14
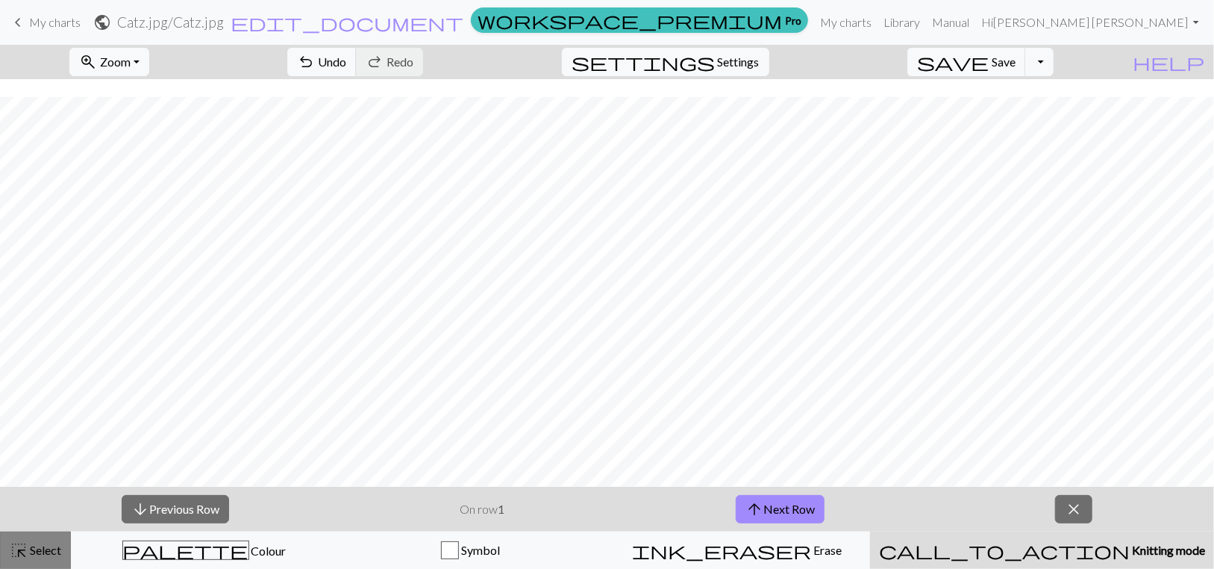
click at [36, 550] on span "Select" at bounding box center [45, 549] width 34 height 14
click at [926, 17] on link "Library" at bounding box center [901, 22] width 48 height 30
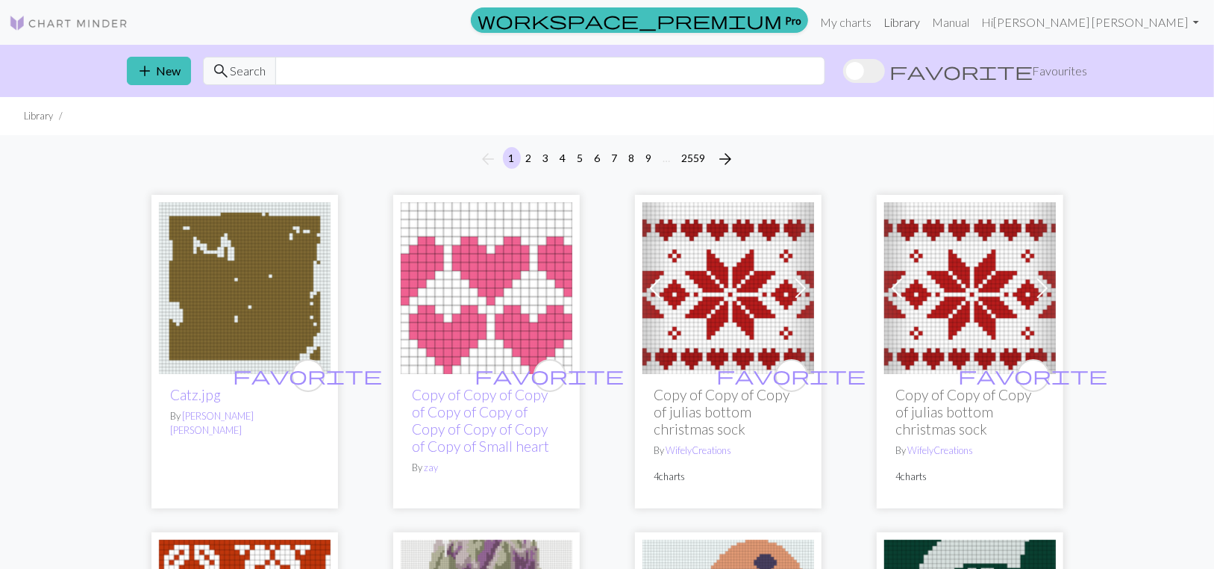
scroll to position [75, 0]
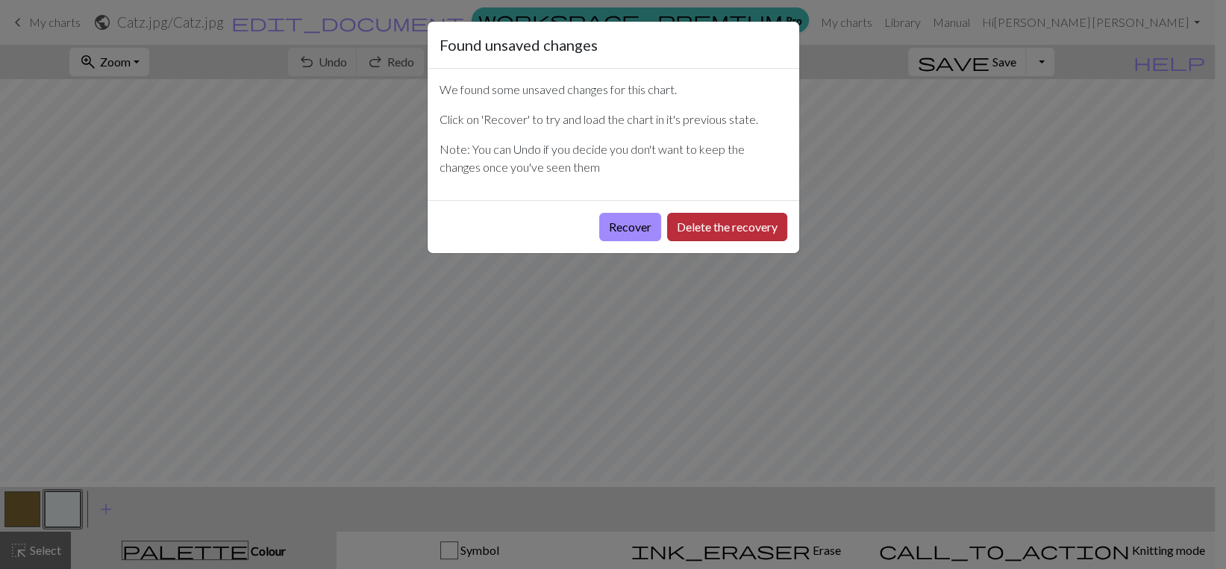
click at [689, 241] on button "Delete the recovery" at bounding box center [727, 227] width 120 height 28
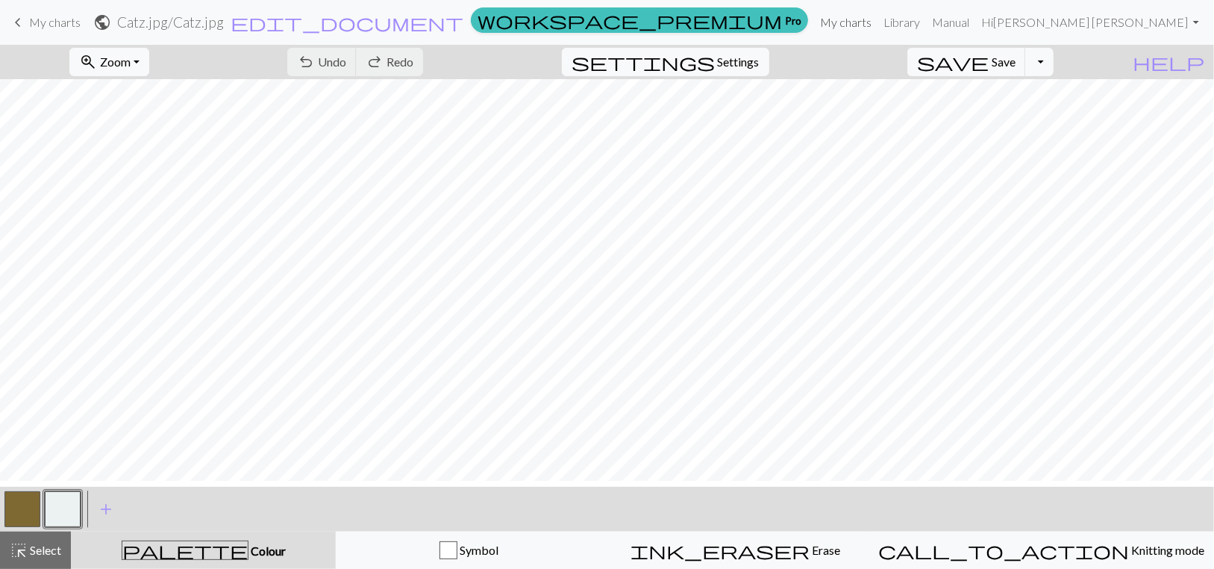
click at [851, 23] on link "My charts" at bounding box center [845, 22] width 63 height 30
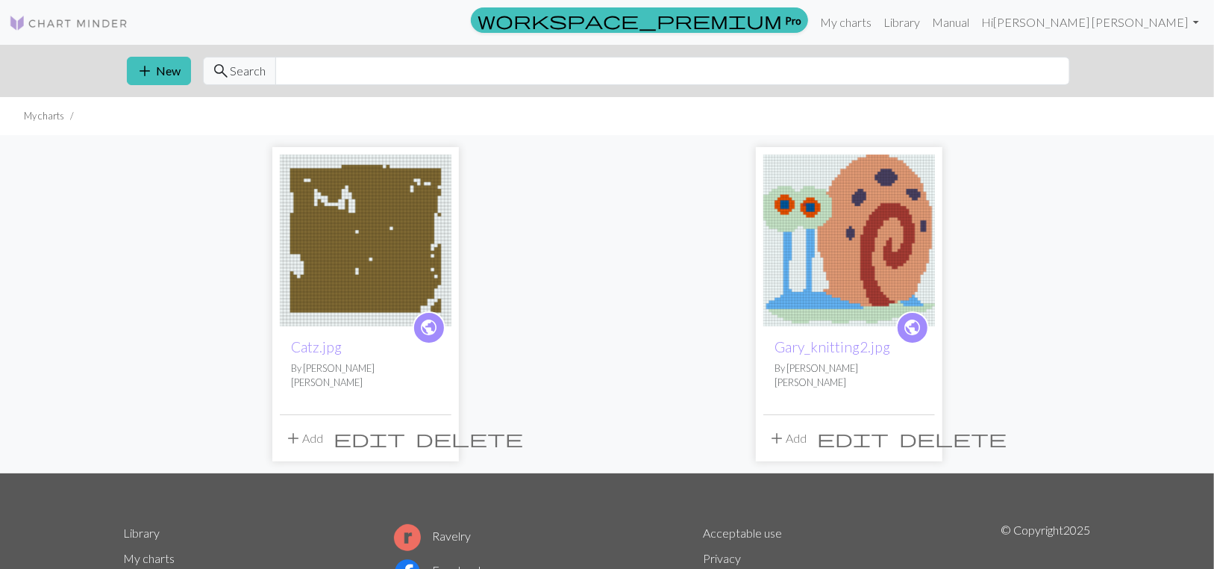
click at [439, 448] on span "delete" at bounding box center [469, 438] width 107 height 21
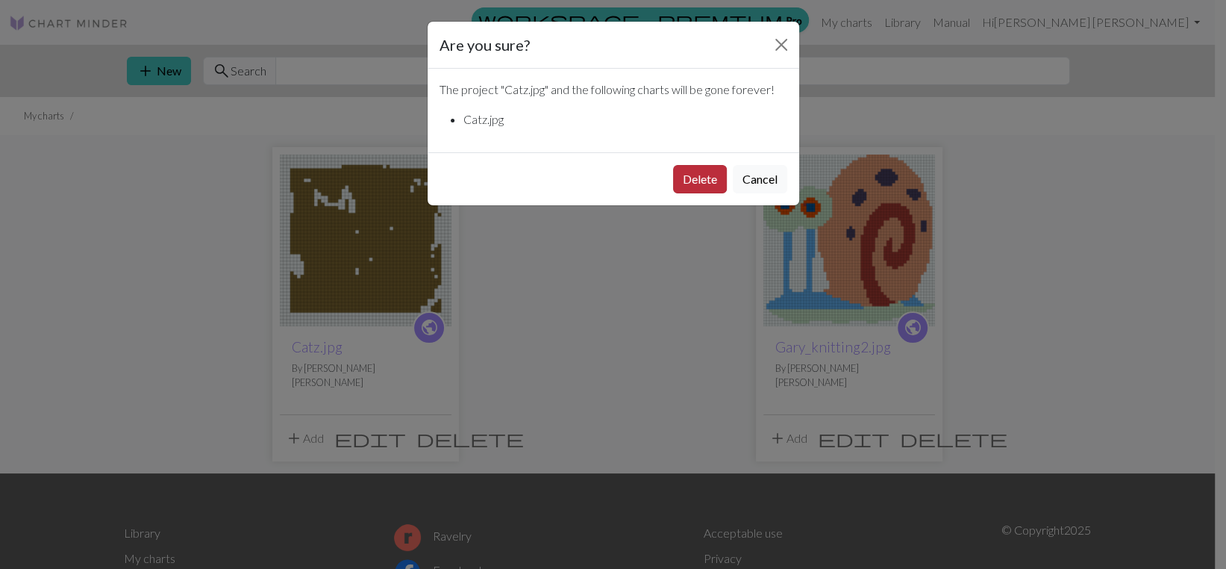
click at [673, 193] on button "Delete" at bounding box center [700, 179] width 54 height 28
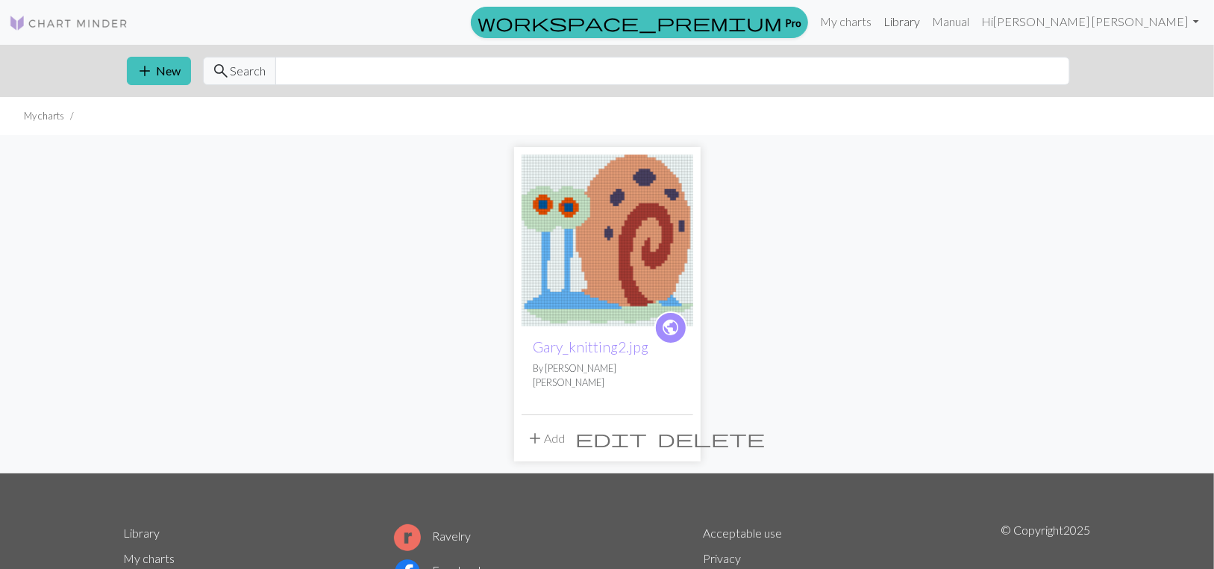
click at [924, 25] on link "Library" at bounding box center [901, 22] width 48 height 30
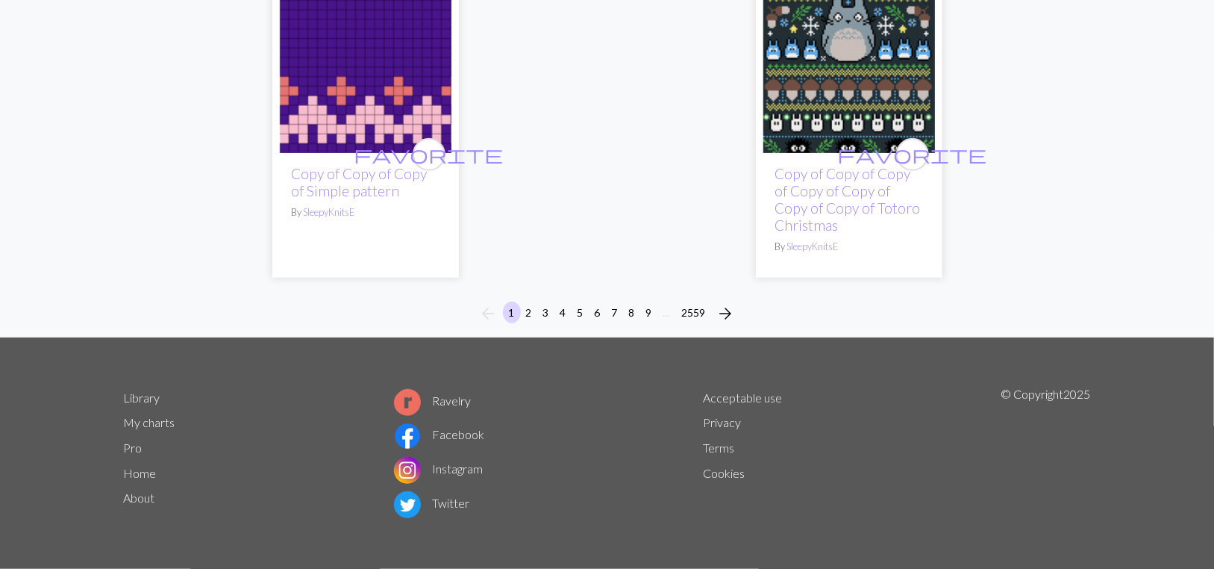
scroll to position [4327, 0]
click at [735, 324] on span "arrow_forward" at bounding box center [726, 313] width 18 height 21
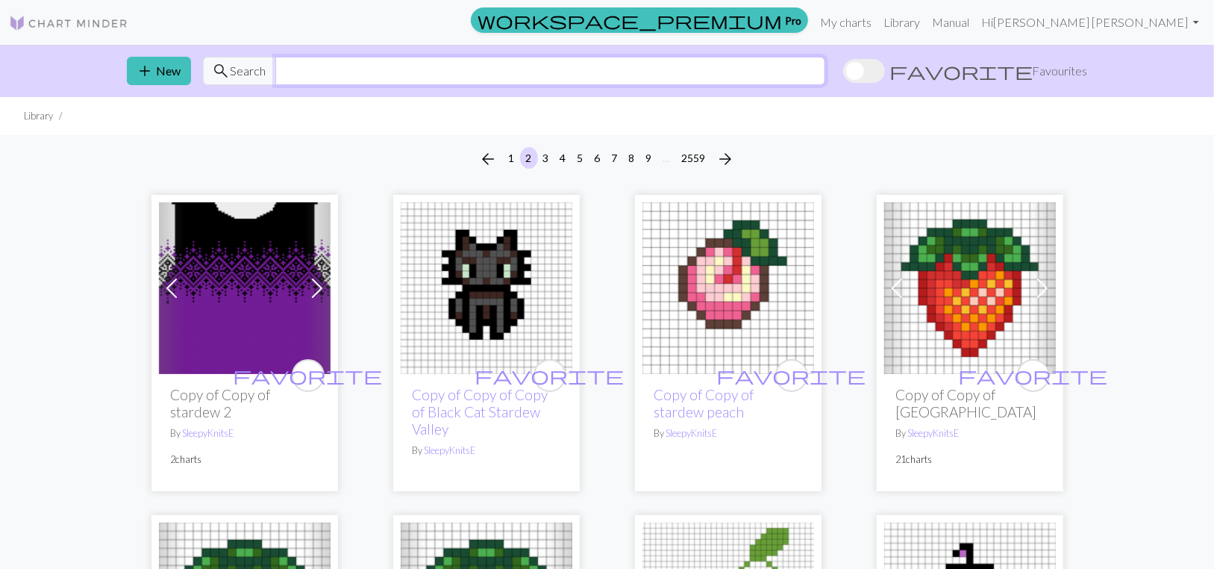
click at [324, 85] on input "text" at bounding box center [550, 71] width 550 height 28
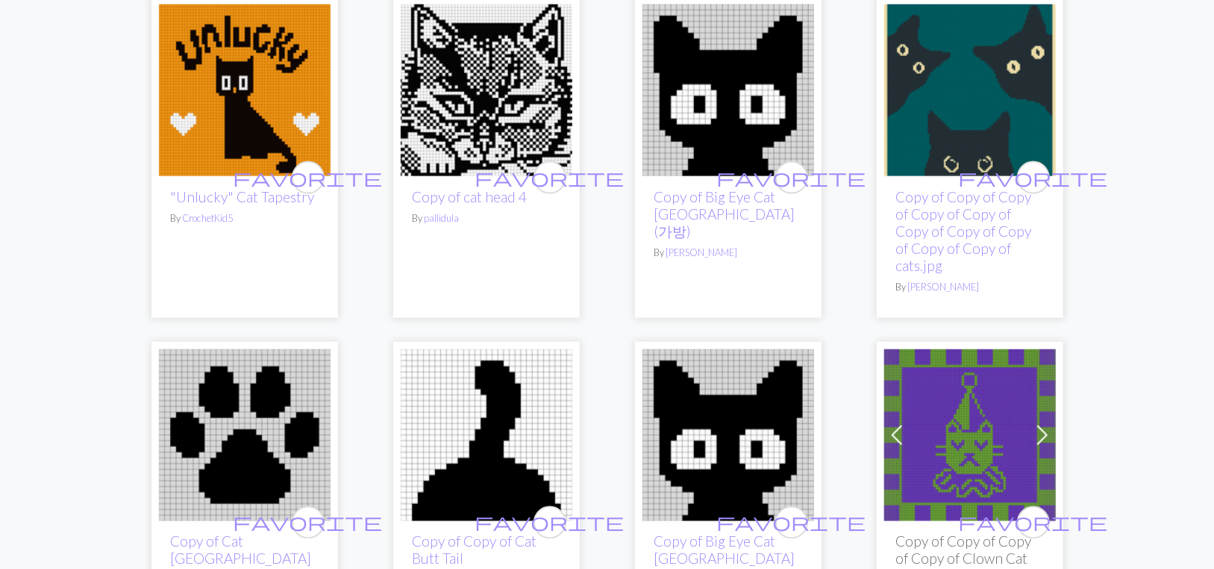
scroll to position [1343, 0]
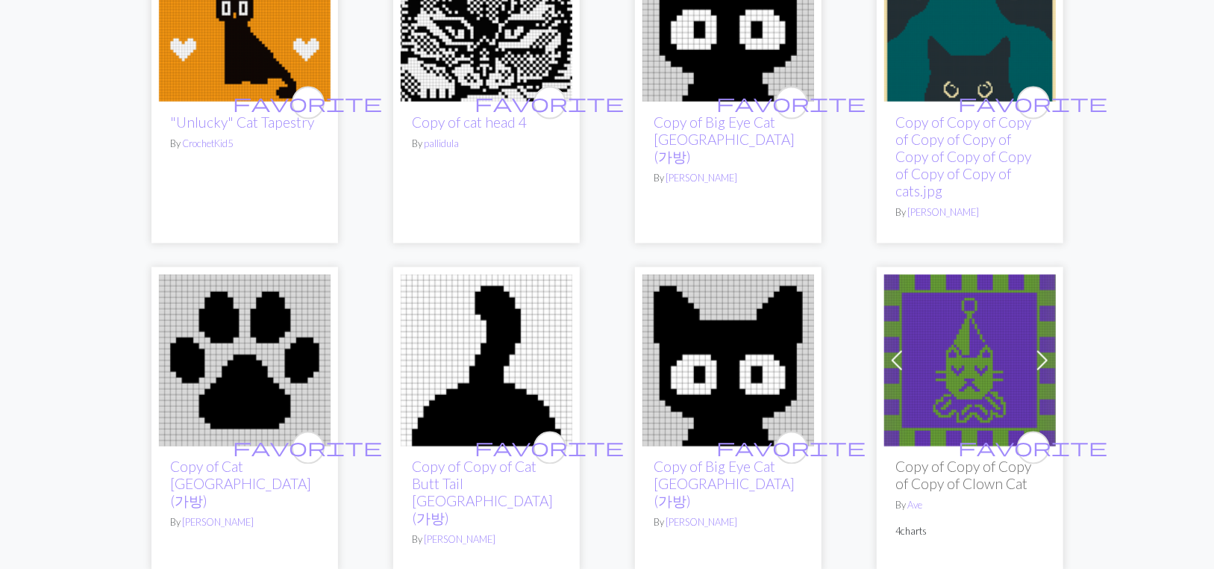
type input "cats"
click at [496, 101] on img at bounding box center [487, 16] width 172 height 172
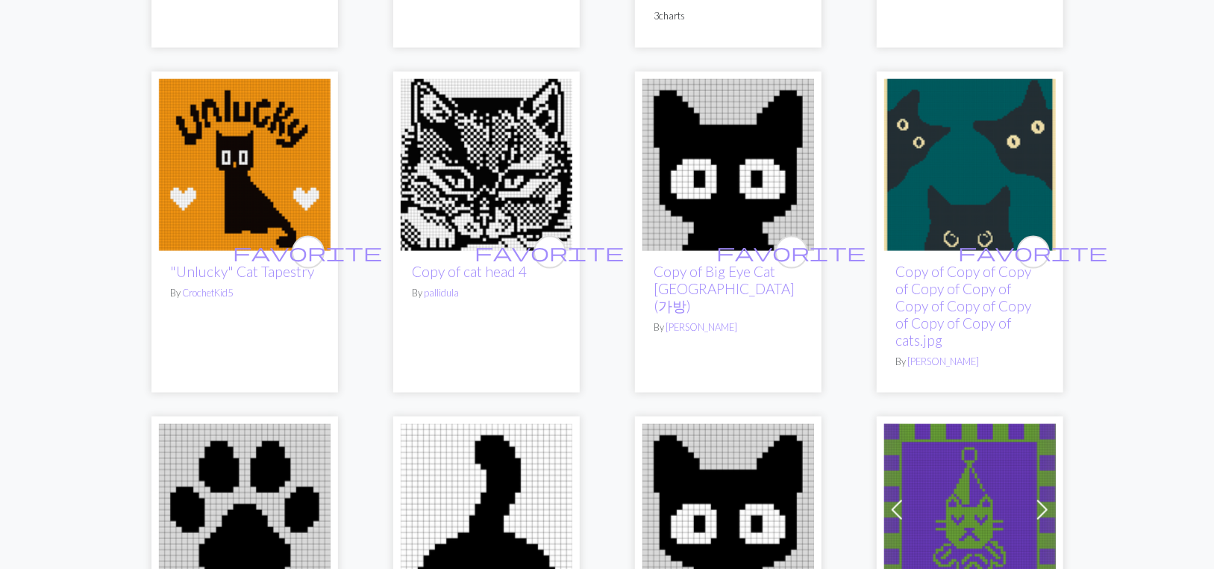
scroll to position [1343, 0]
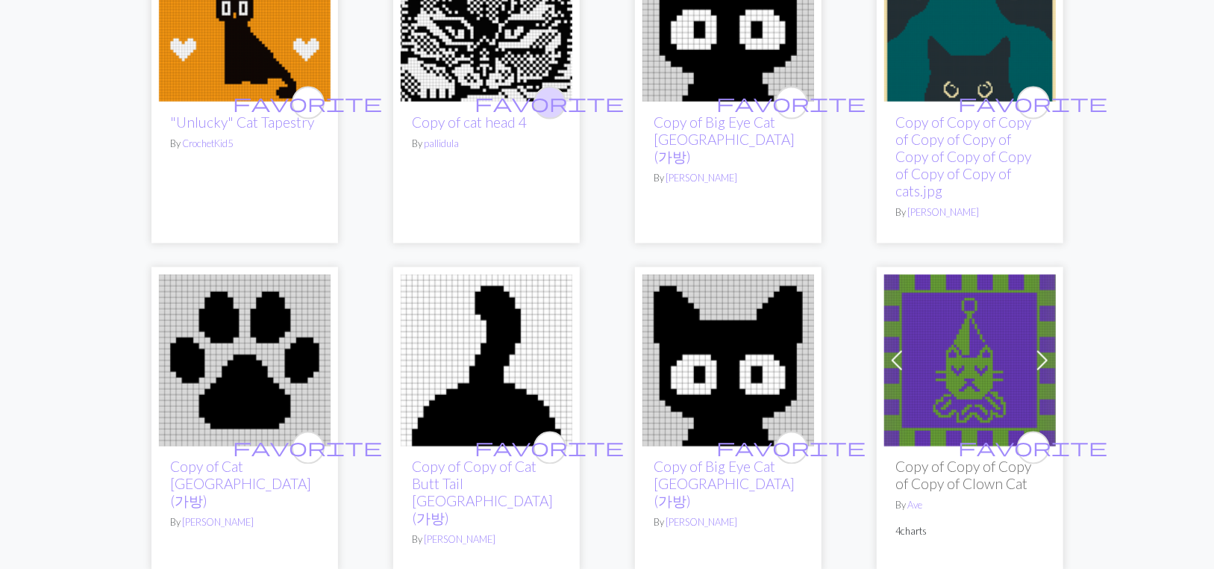
click at [549, 114] on span "favorite" at bounding box center [549, 102] width 149 height 23
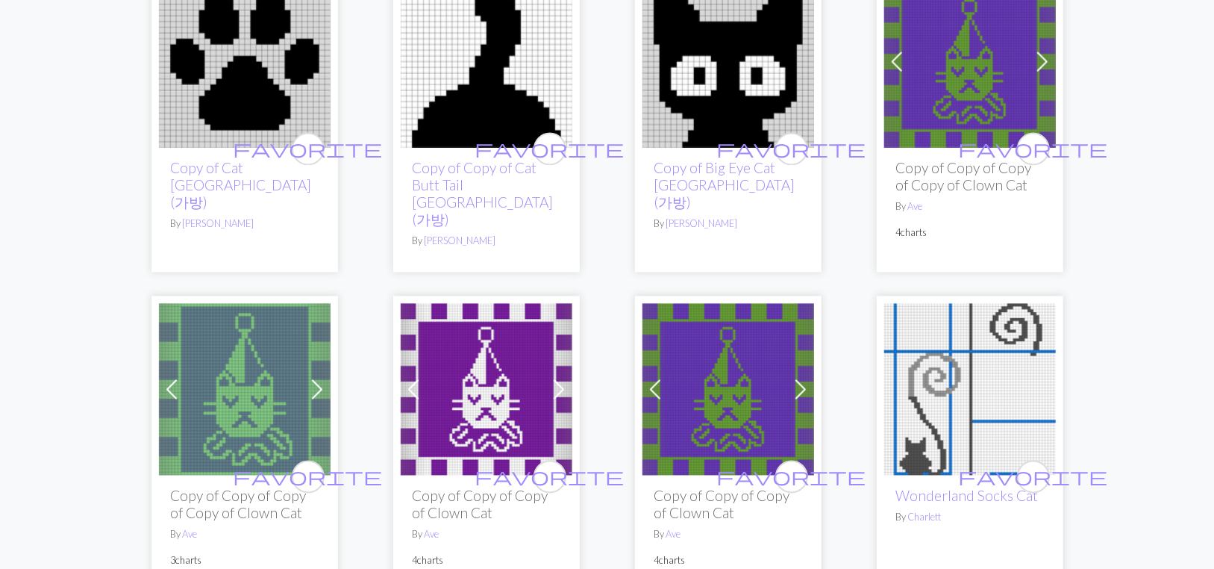
scroll to position [1716, 0]
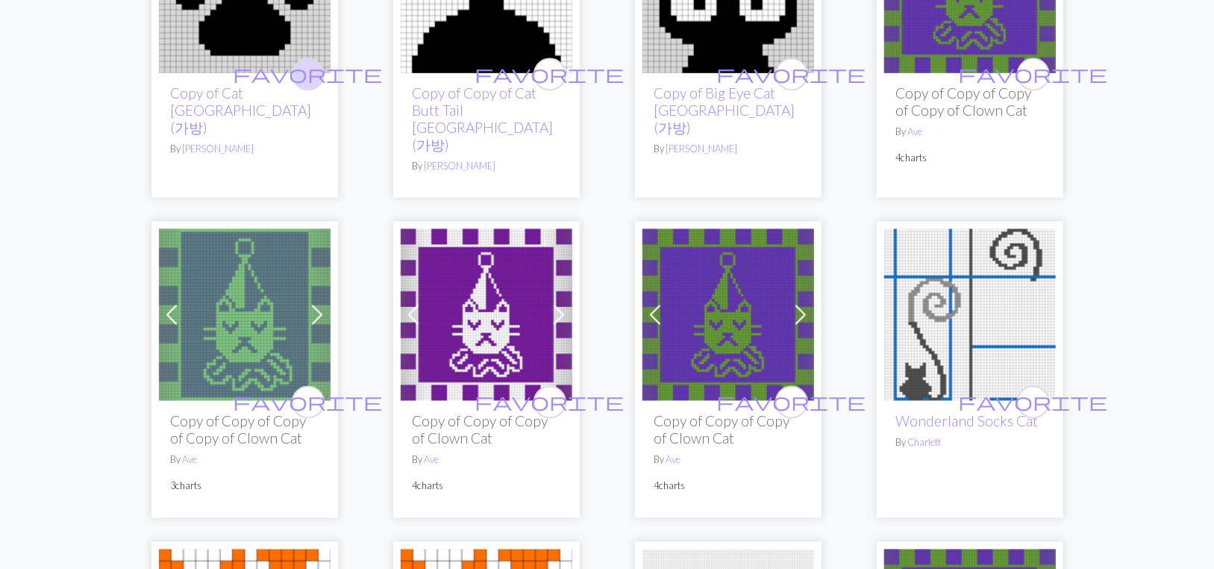
click at [310, 86] on span "favorite" at bounding box center [308, 74] width 149 height 23
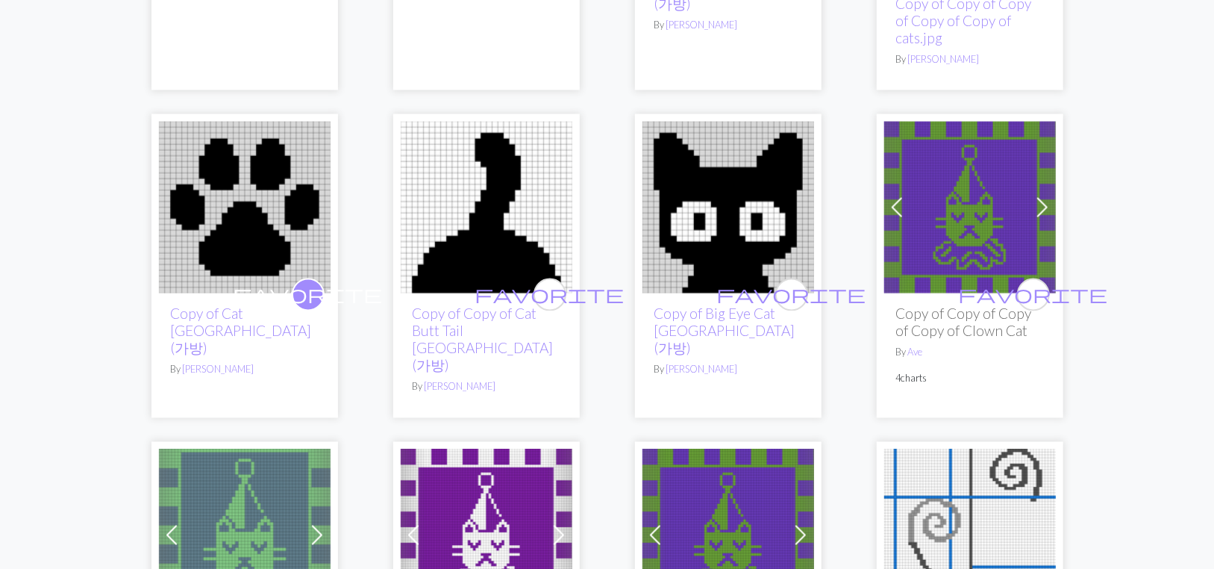
scroll to position [0, 0]
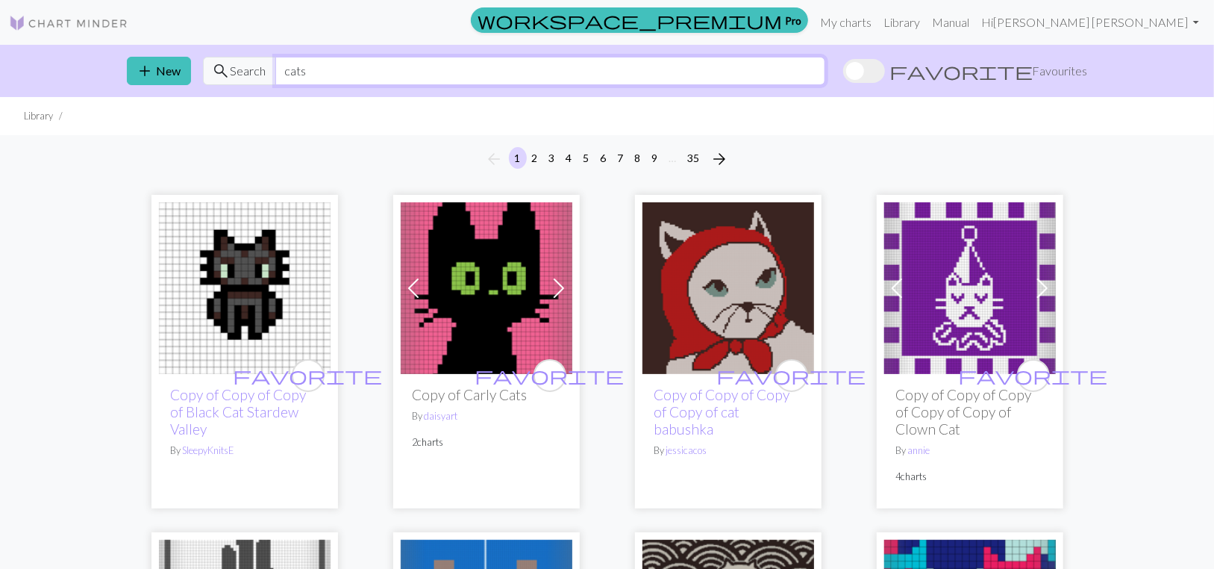
drag, startPoint x: 398, startPoint y: 91, endPoint x: 294, endPoint y: 88, distance: 103.7
click at [294, 85] on div "search Search cats" at bounding box center [514, 71] width 622 height 28
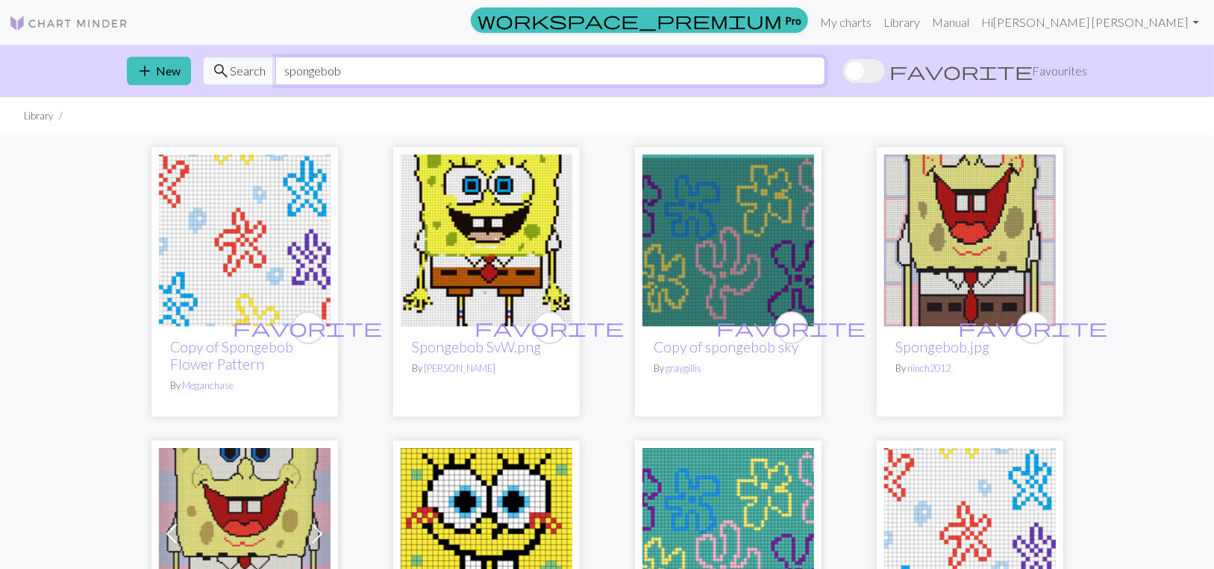
drag, startPoint x: 428, startPoint y: 85, endPoint x: 278, endPoint y: 83, distance: 150.7
click at [278, 83] on div "search Search spongebob" at bounding box center [514, 71] width 622 height 28
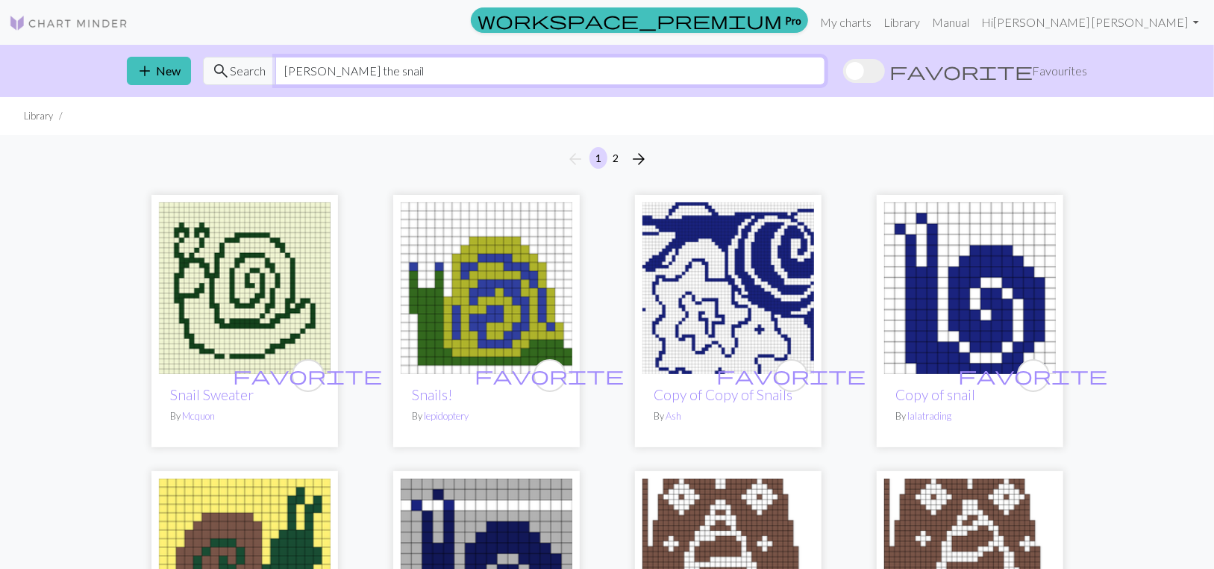
drag, startPoint x: 460, startPoint y: 81, endPoint x: 292, endPoint y: 81, distance: 167.1
click at [292, 81] on div "search Search [PERSON_NAME] the snail" at bounding box center [514, 71] width 622 height 28
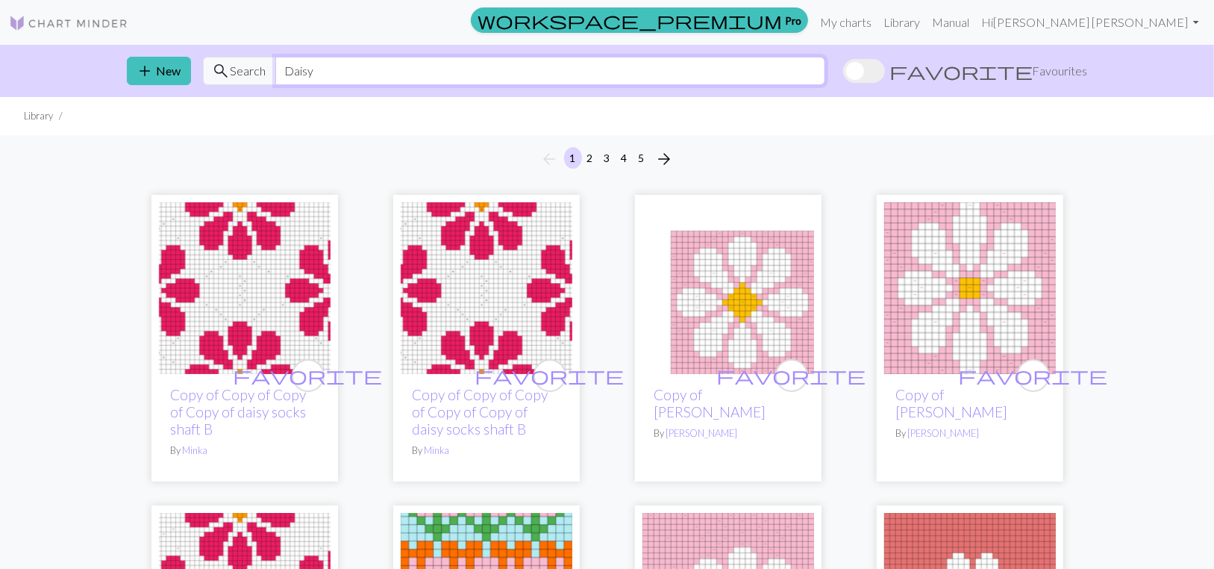
type input "Daisy"
click at [926, 23] on link "Library" at bounding box center [901, 22] width 48 height 30
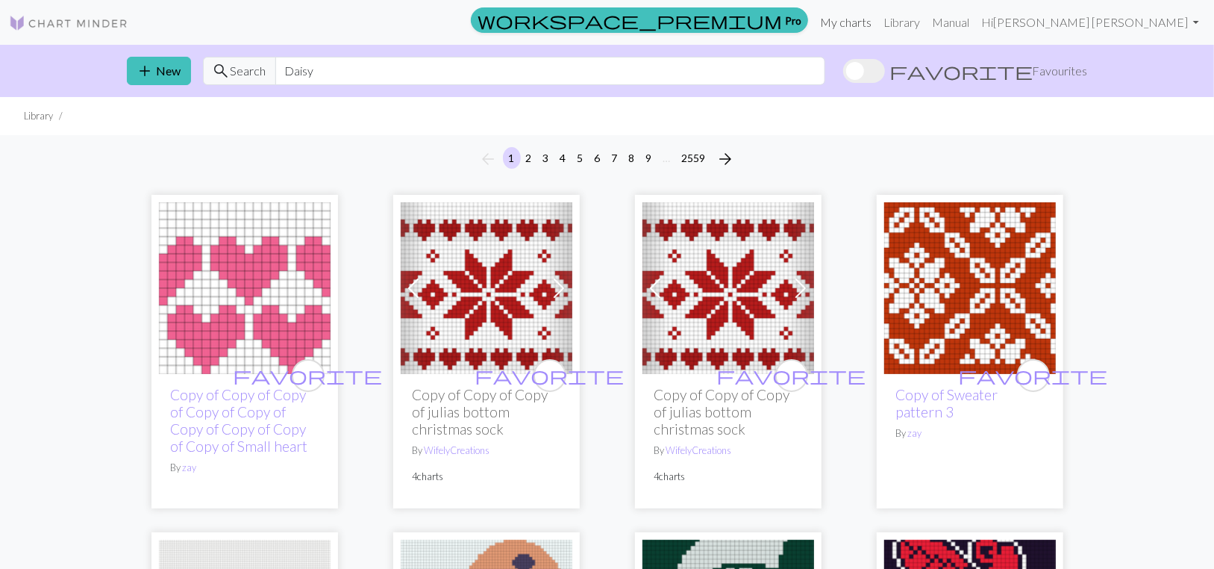
click at [863, 19] on link "My charts" at bounding box center [845, 22] width 63 height 30
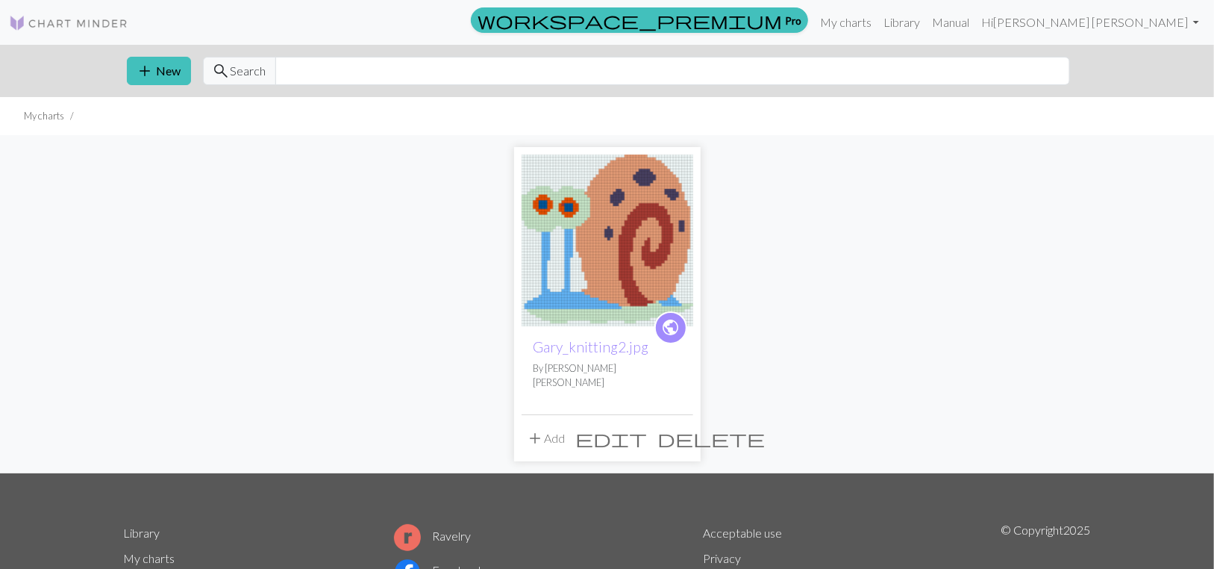
click at [615, 269] on img at bounding box center [608, 240] width 172 height 172
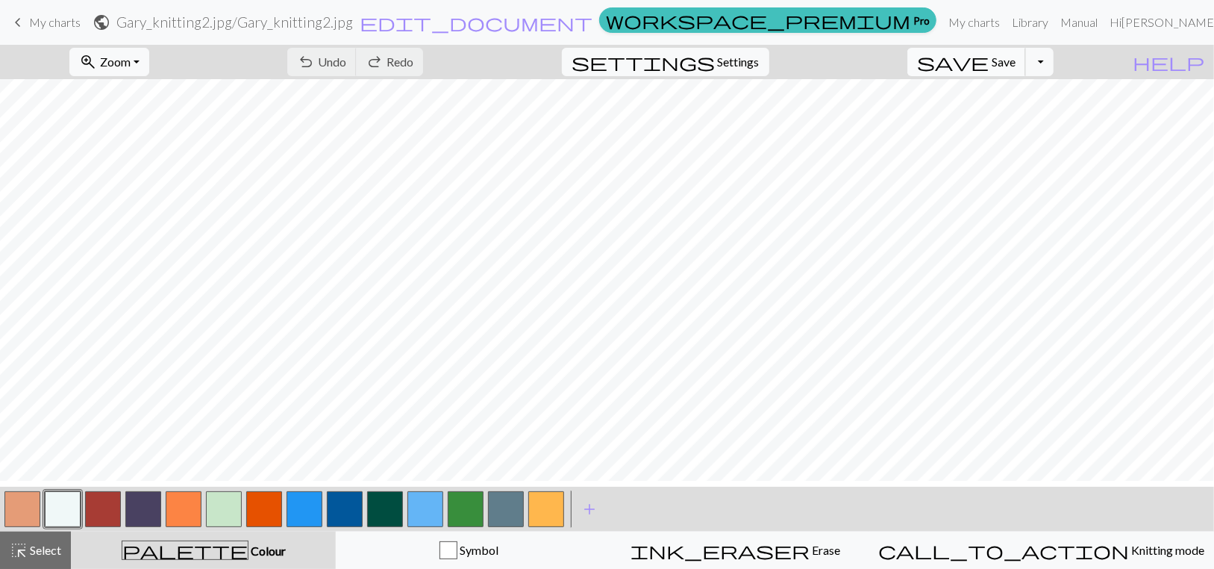
click at [989, 72] on span "save" at bounding box center [953, 61] width 72 height 21
click at [1193, 22] on link "Hi [PERSON_NAME] [PERSON_NAME]" at bounding box center [1218, 22] width 230 height 30
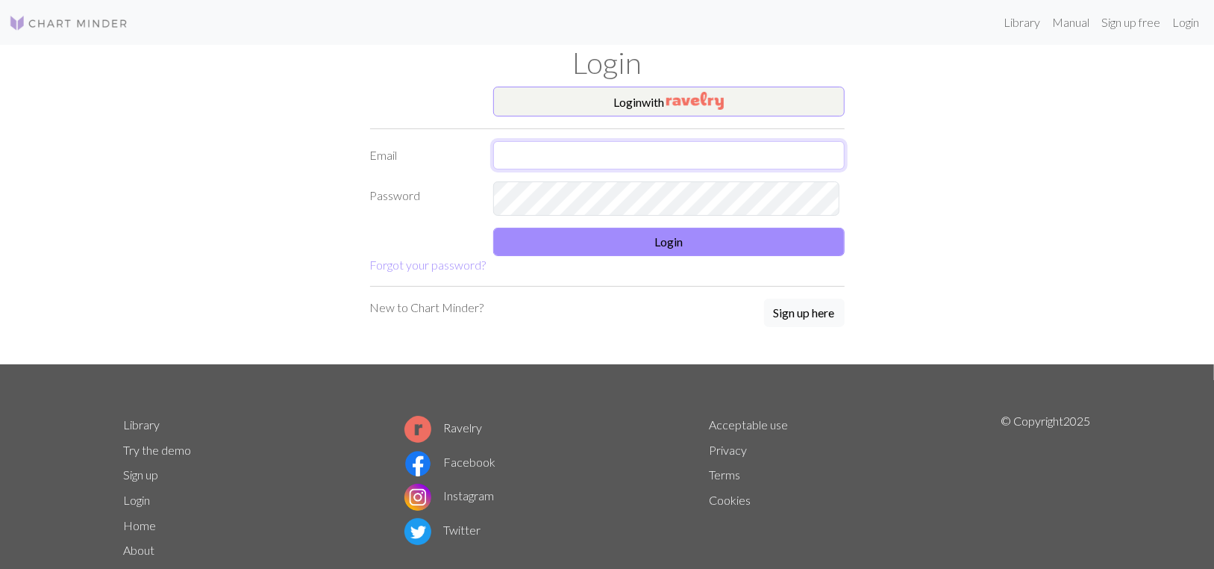
type input "[PERSON_NAME][EMAIL_ADDRESS][DOMAIN_NAME]"
